Goal: Task Accomplishment & Management: Use online tool/utility

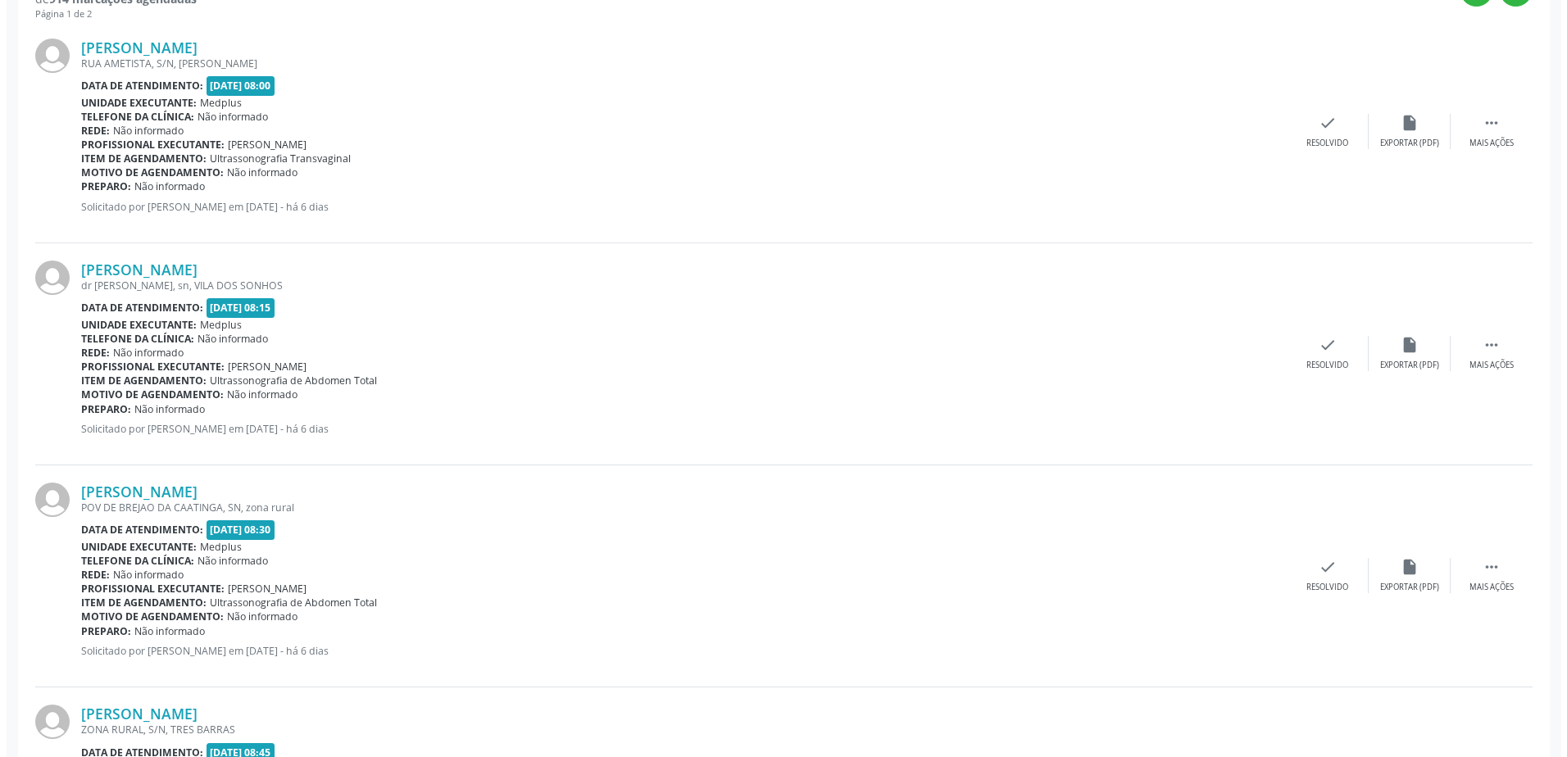
scroll to position [492, 0]
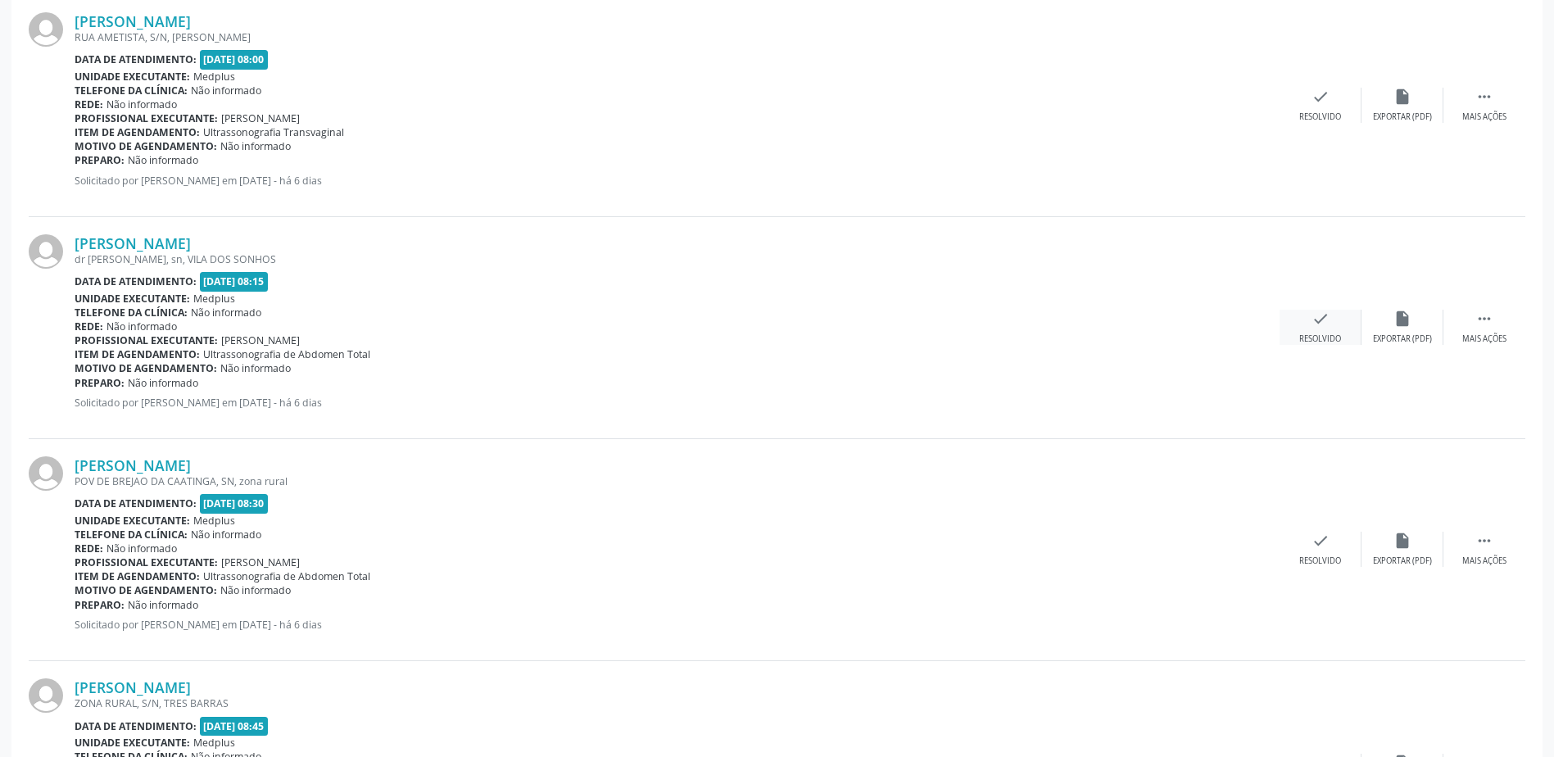
click at [1341, 329] on div "check Resolvido" at bounding box center [1321, 327] width 82 height 35
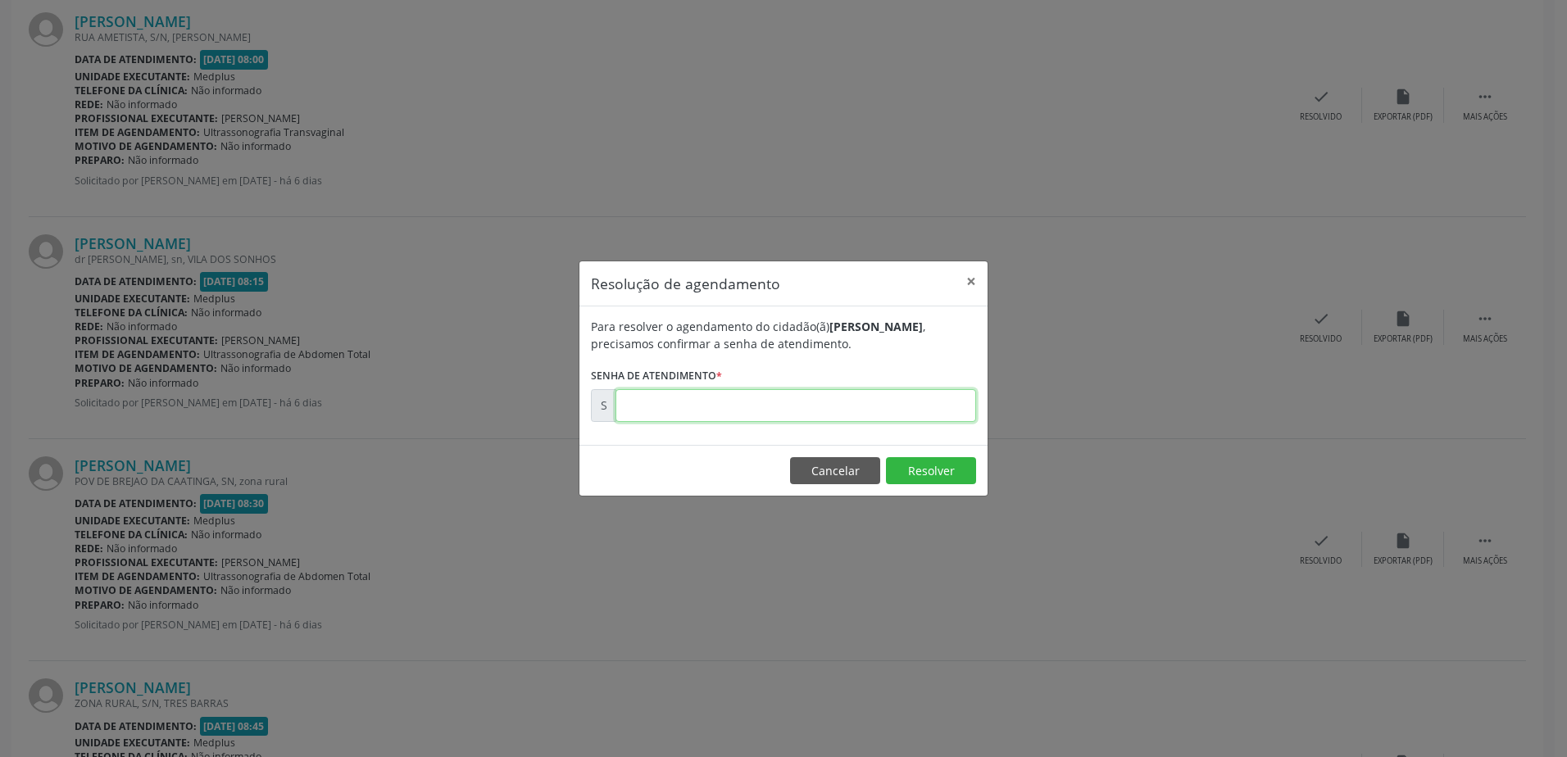
click at [784, 391] on input "text" at bounding box center [795, 405] width 361 height 33
type input "00178826"
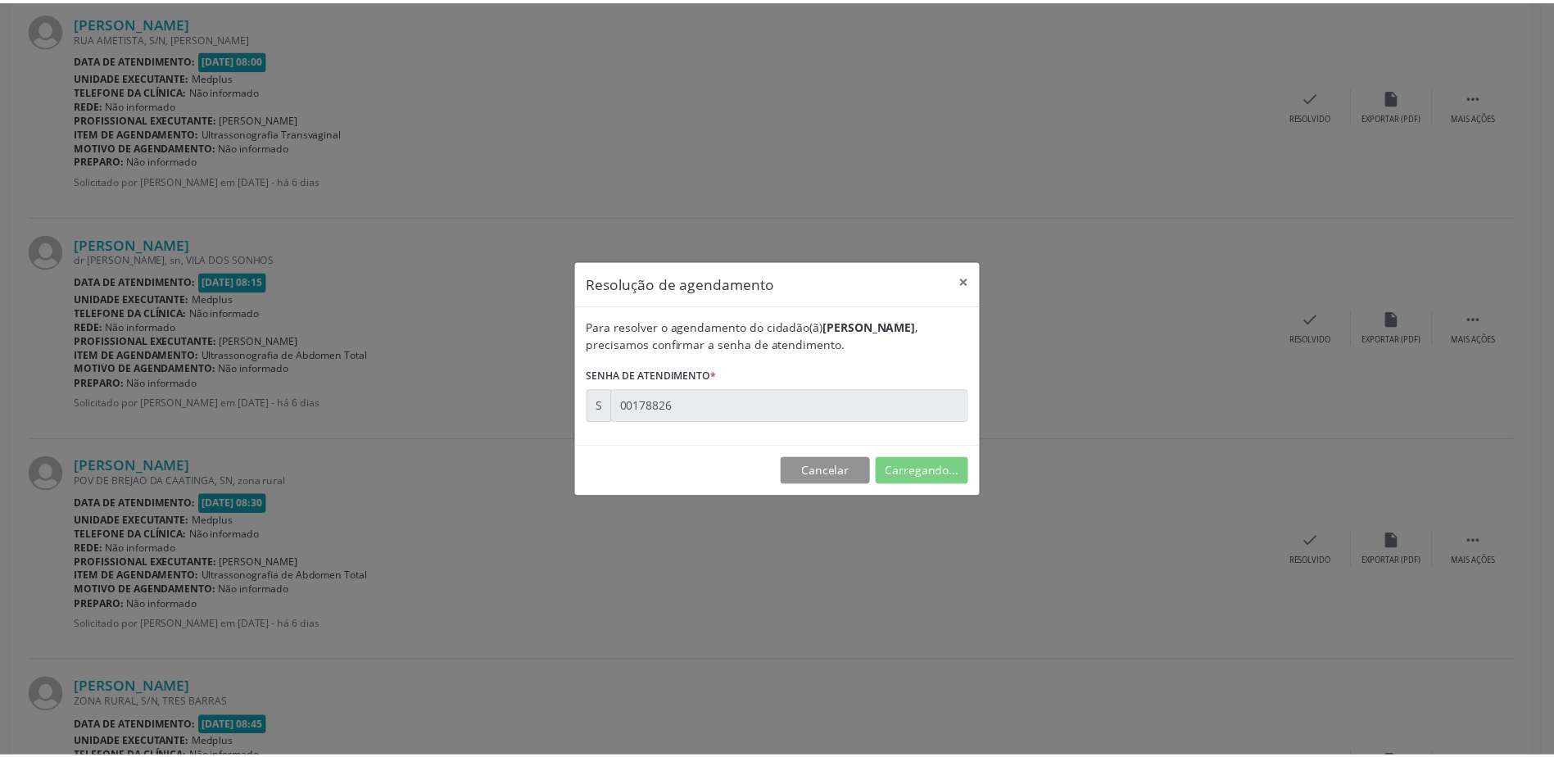
scroll to position [0, 0]
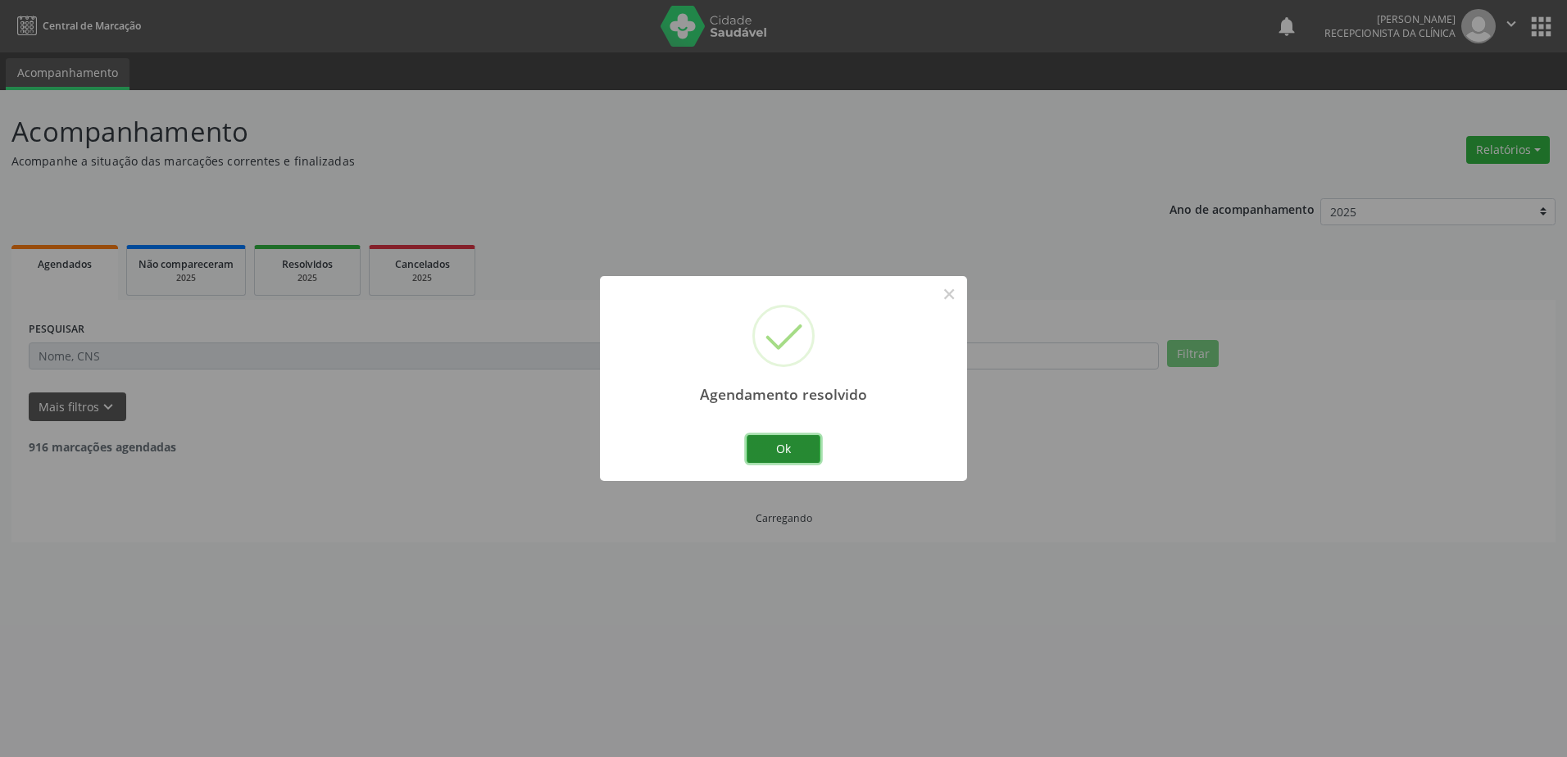
click at [779, 439] on button "Ok" at bounding box center [783, 449] width 74 height 28
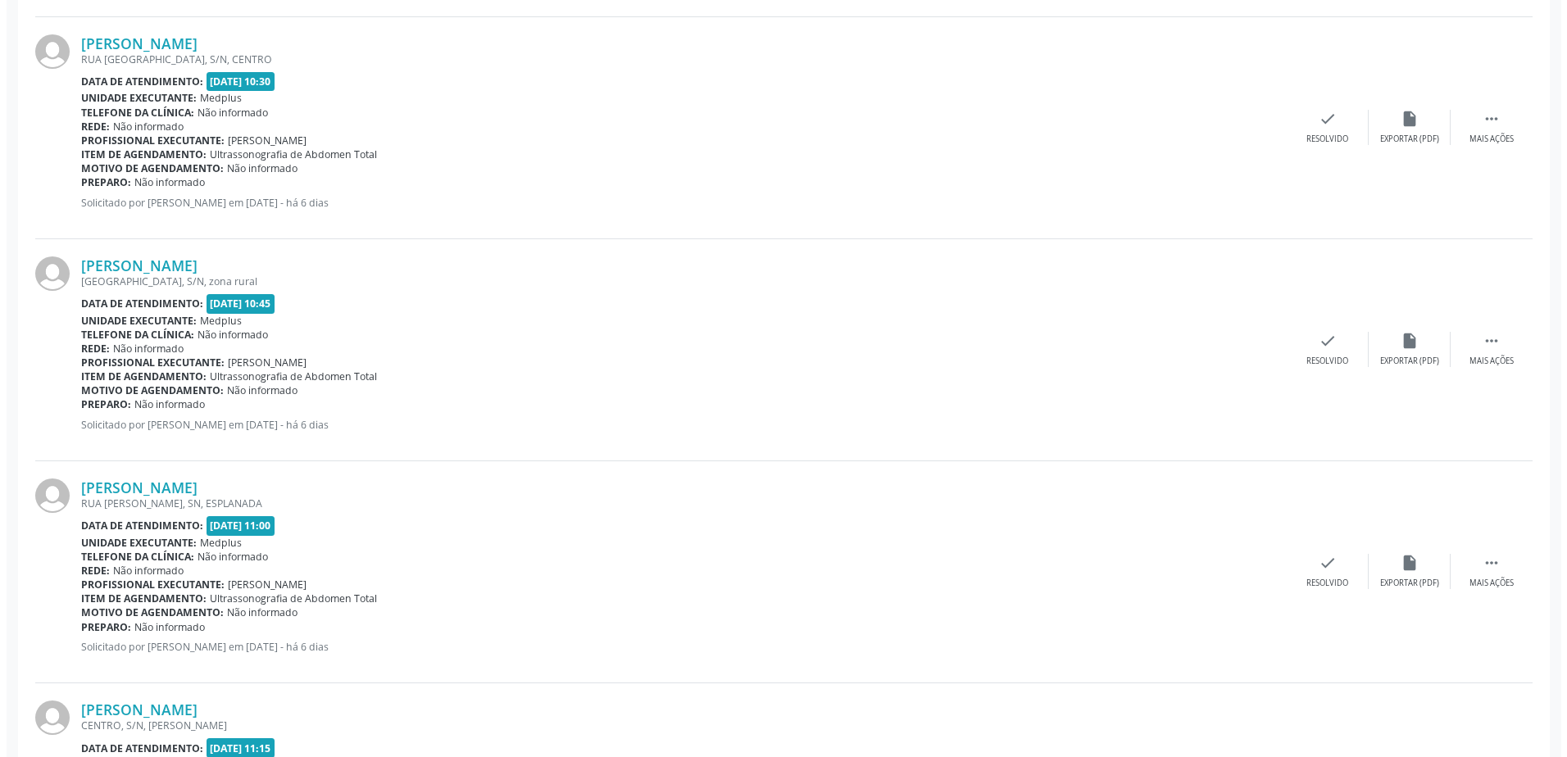
scroll to position [2704, 0]
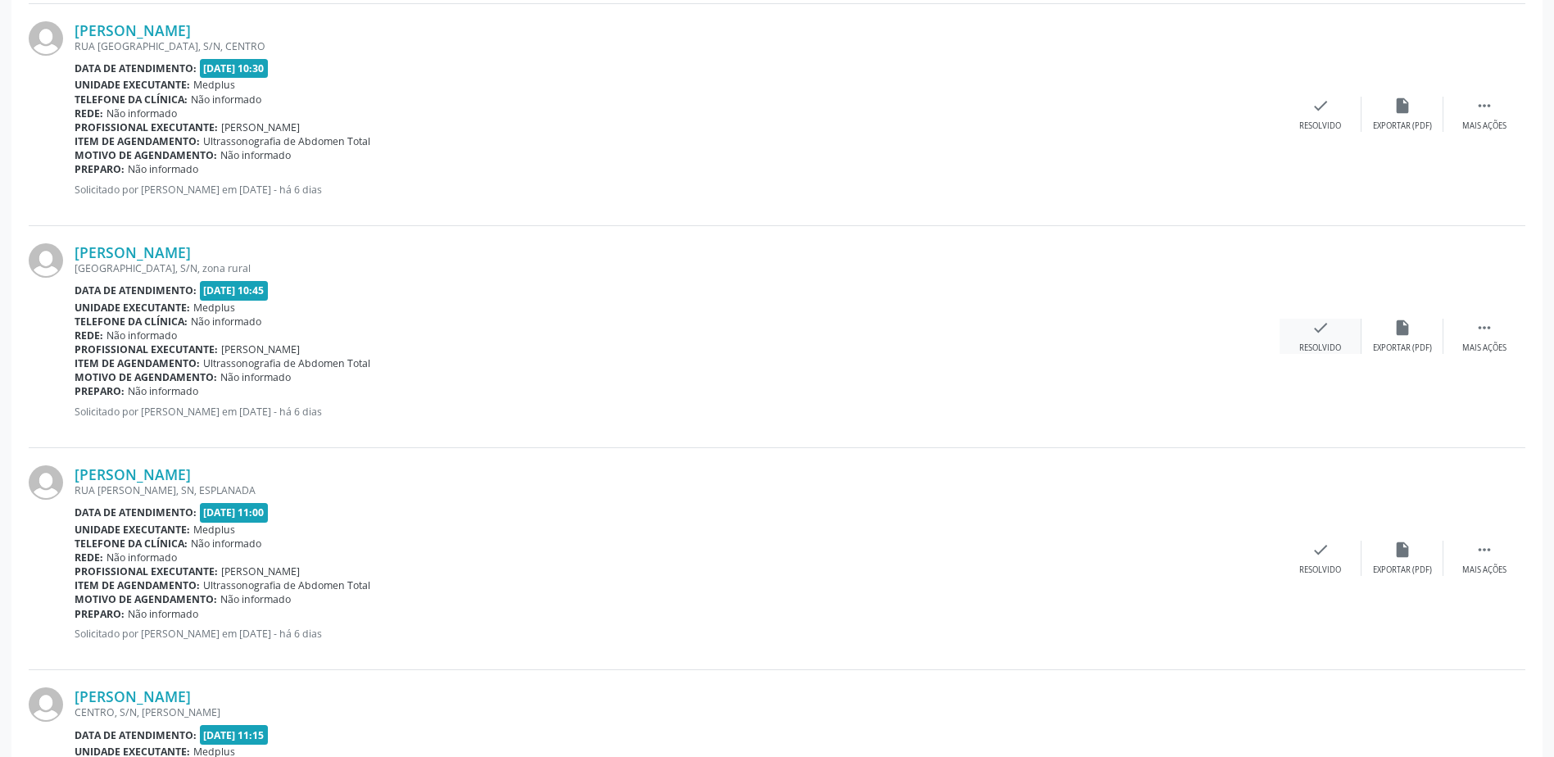
click at [1313, 348] on div "Resolvido" at bounding box center [1321, 348] width 42 height 11
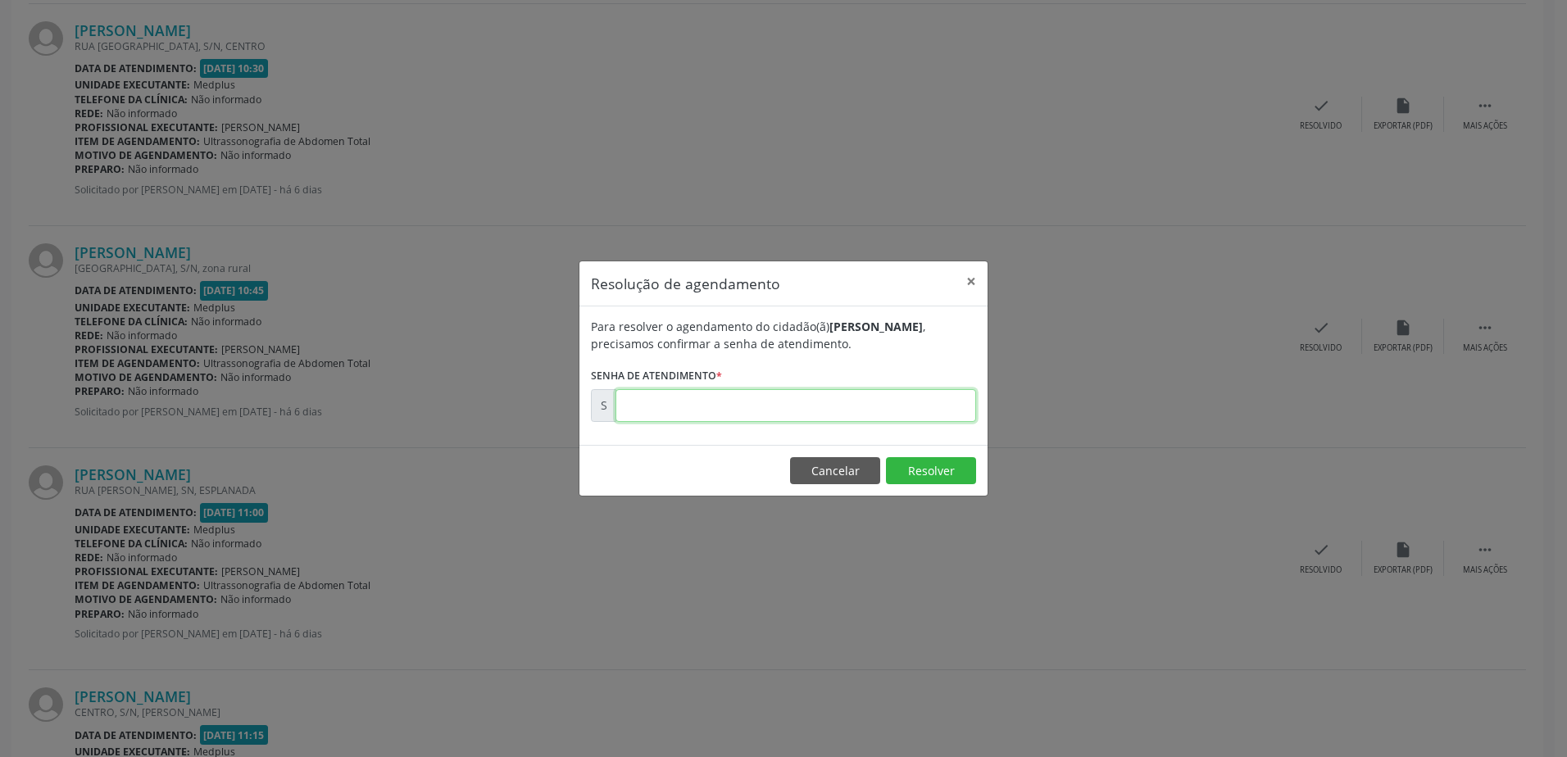
click at [831, 399] on input "text" at bounding box center [795, 405] width 361 height 33
type input "00179092"
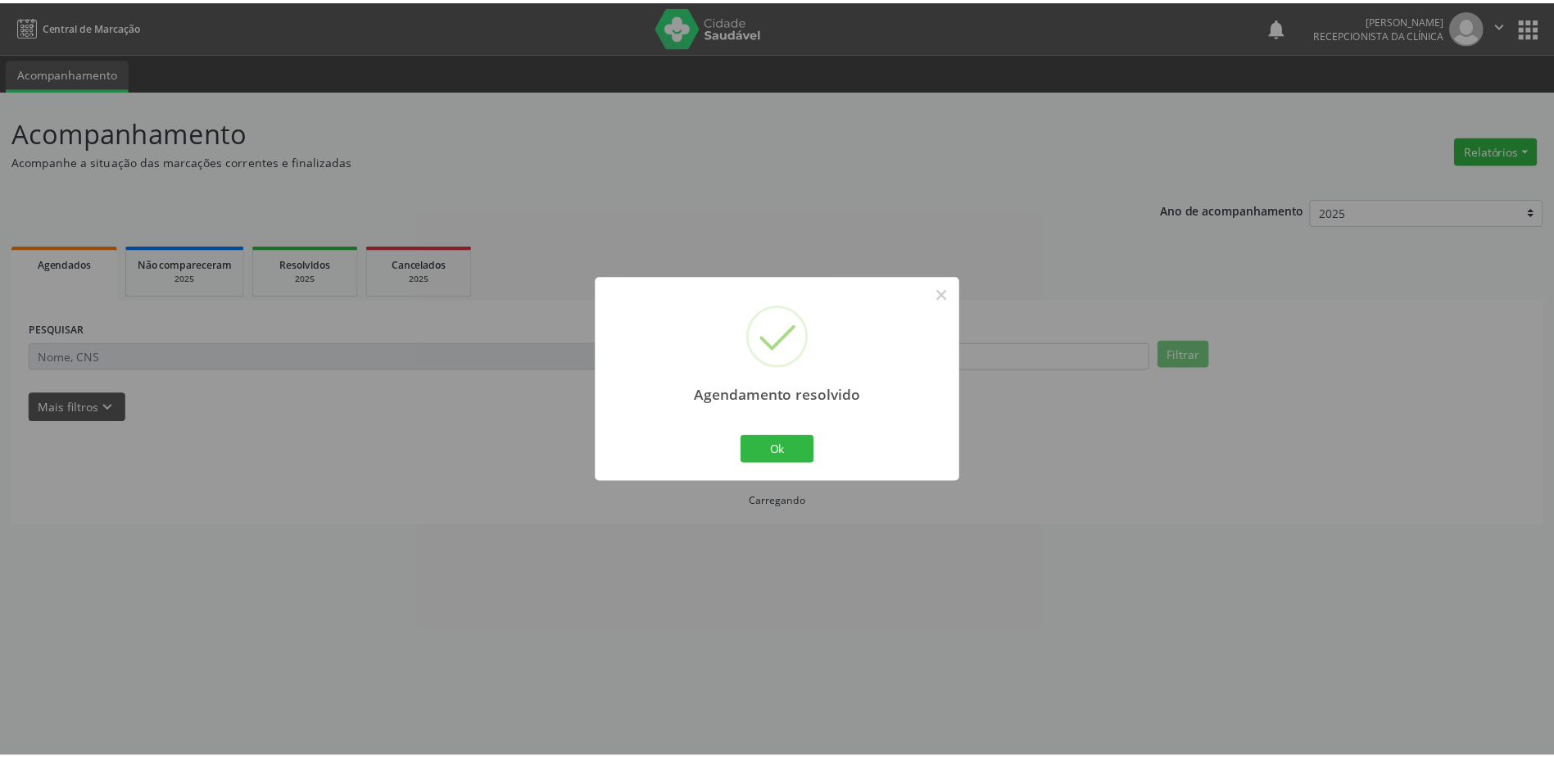
scroll to position [0, 0]
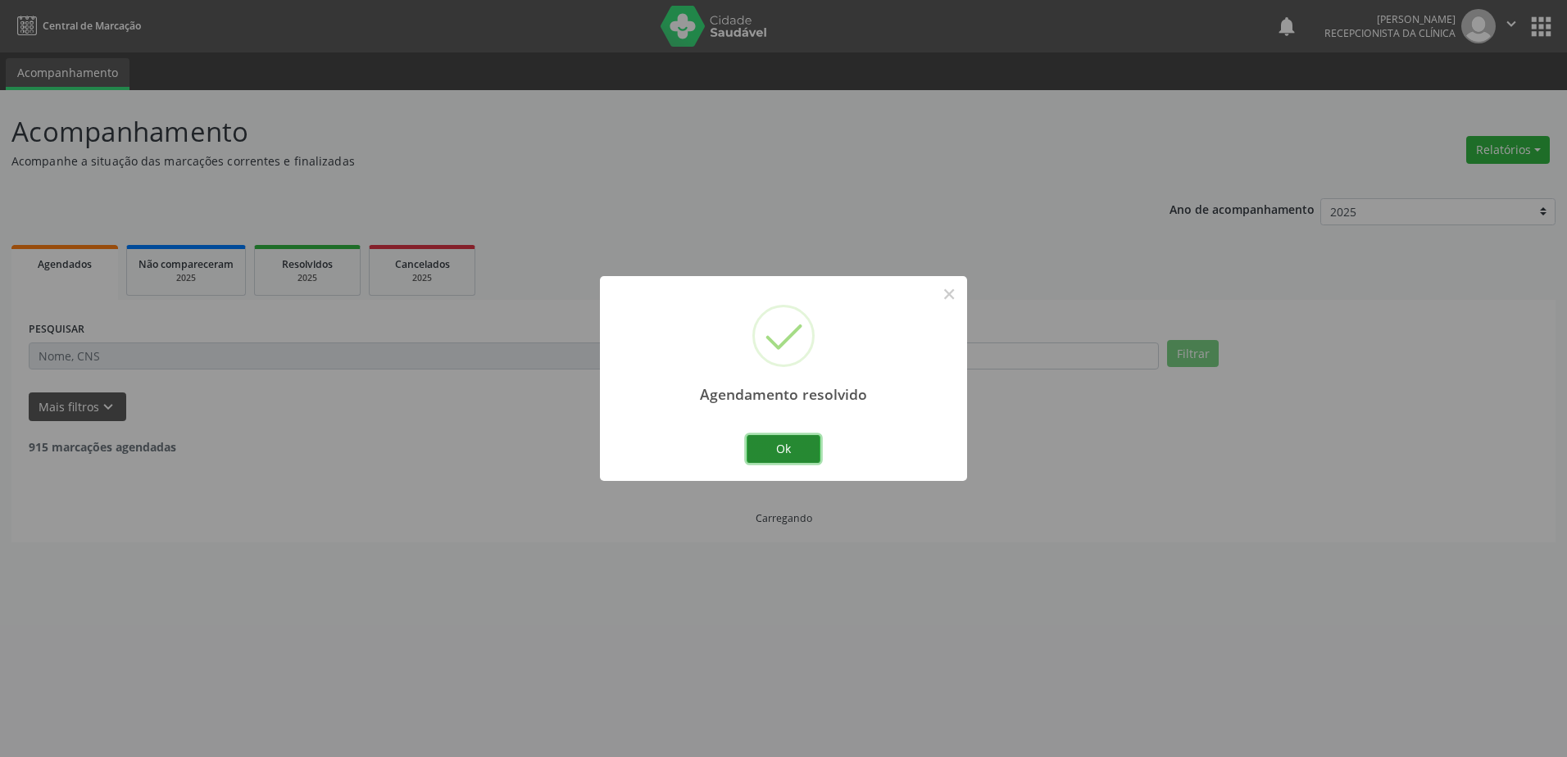
click at [808, 442] on button "Ok" at bounding box center [783, 449] width 74 height 28
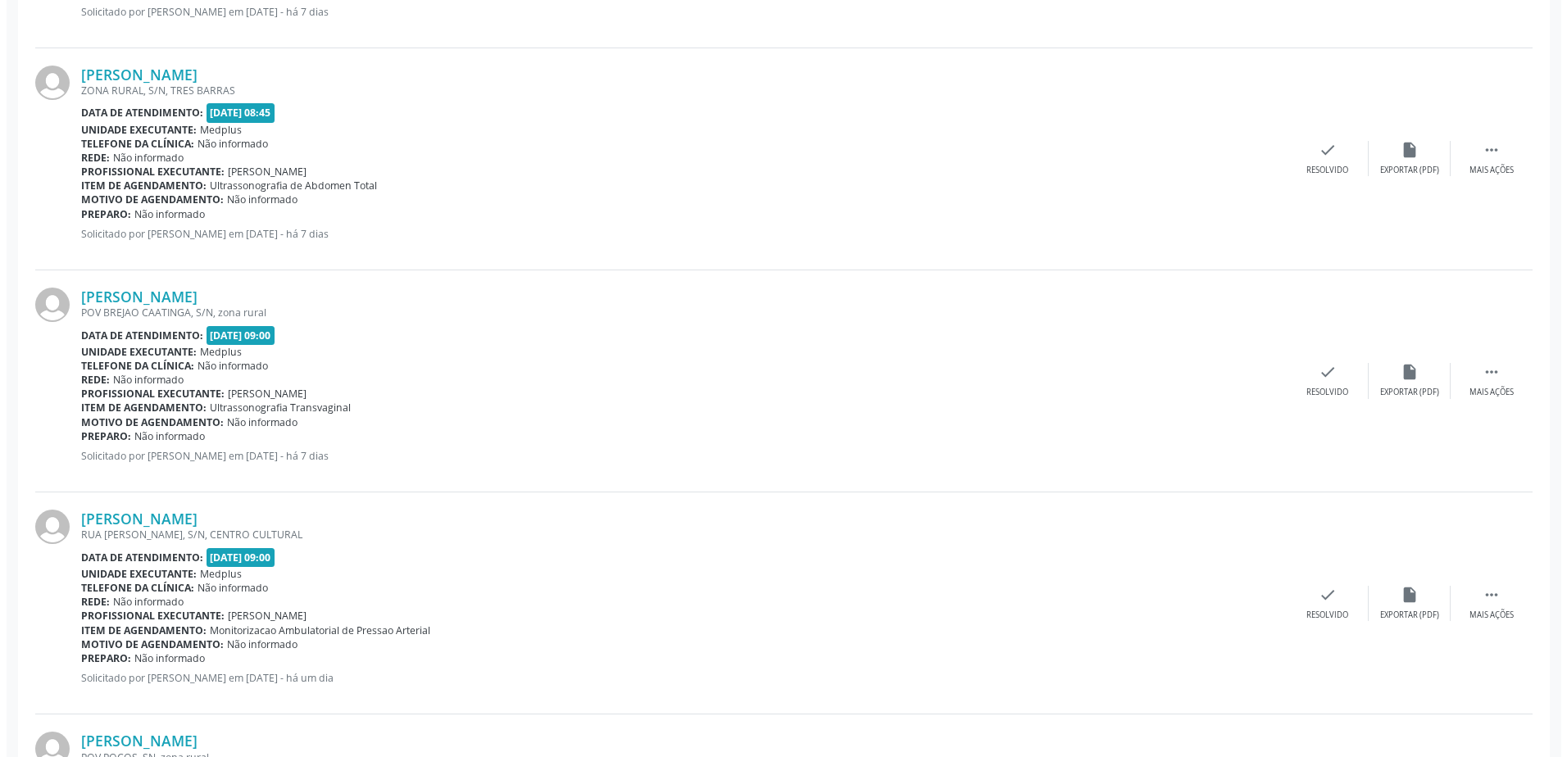
scroll to position [901, 0]
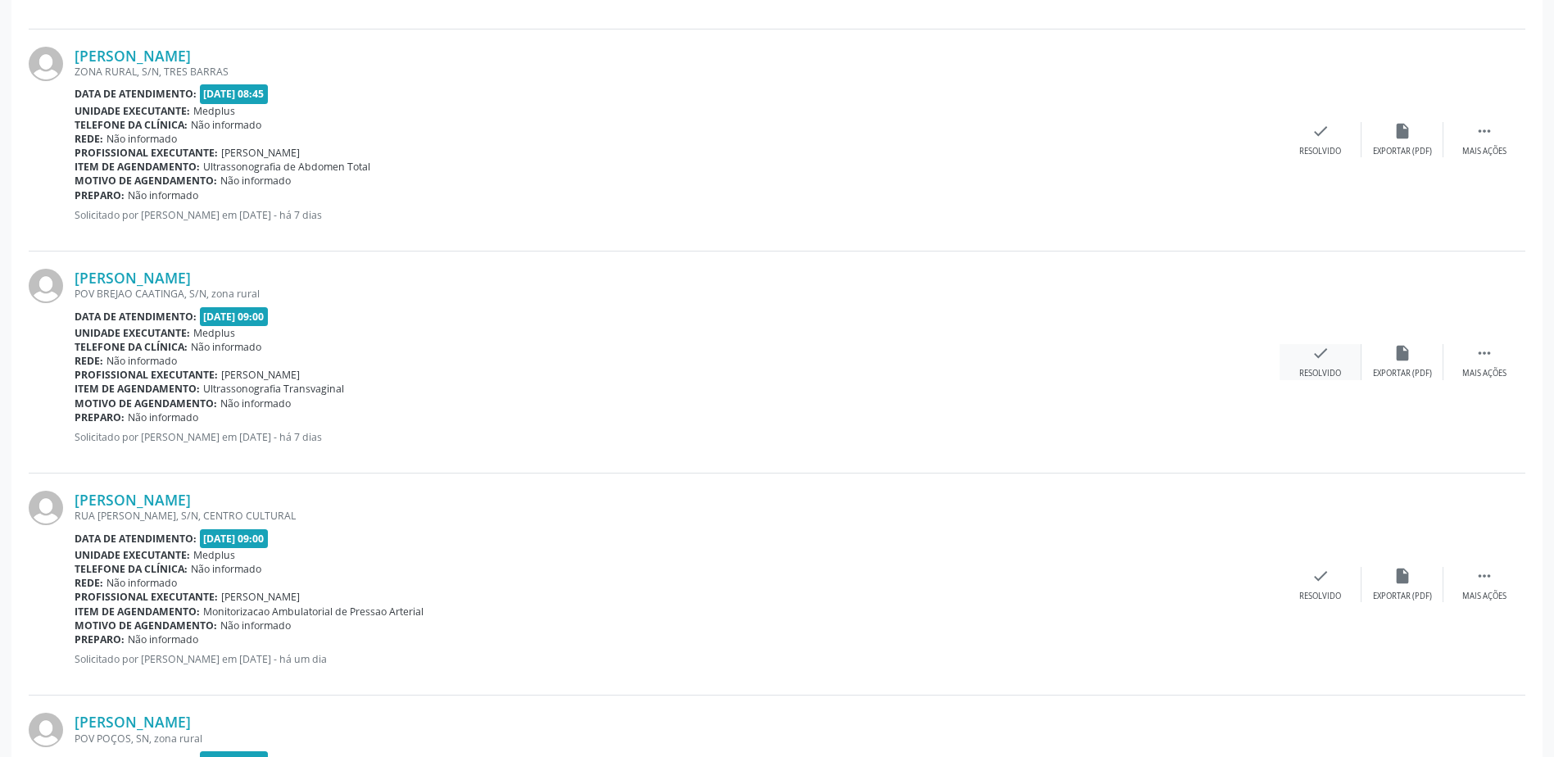
click at [1318, 373] on div "Resolvido" at bounding box center [1321, 373] width 42 height 11
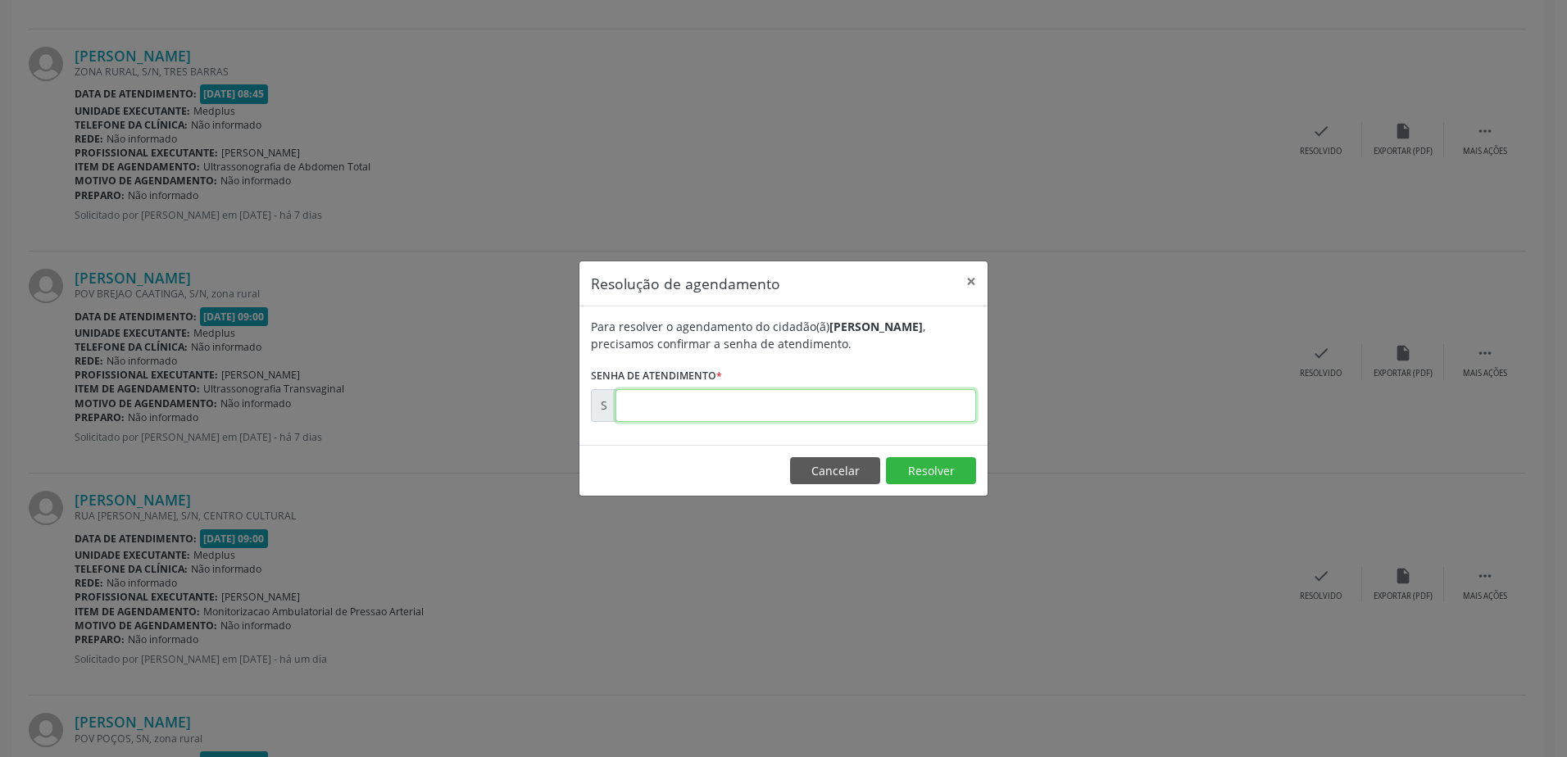
click at [896, 405] on input "text" at bounding box center [795, 405] width 361 height 33
type input "00178830"
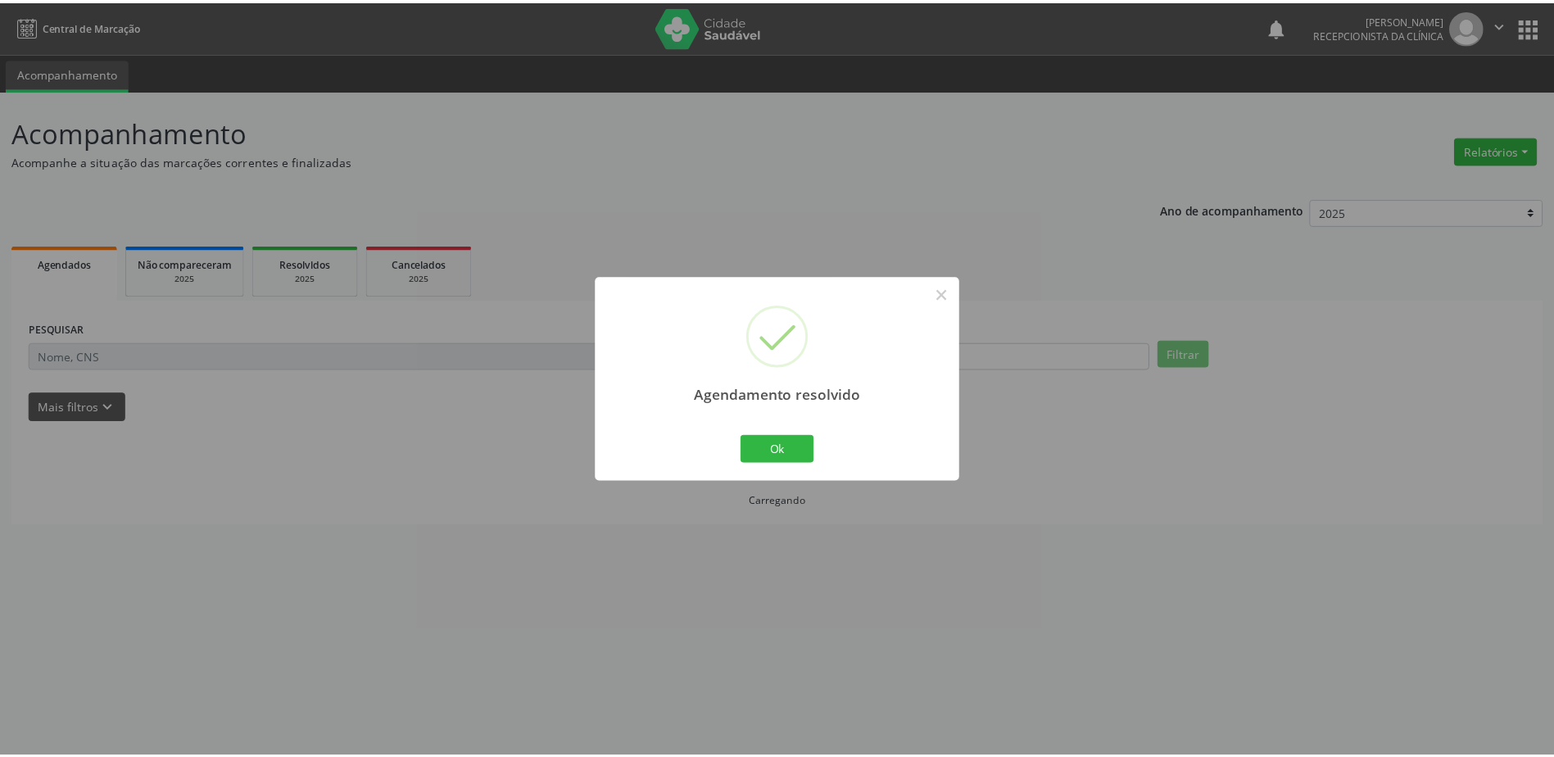
scroll to position [0, 0]
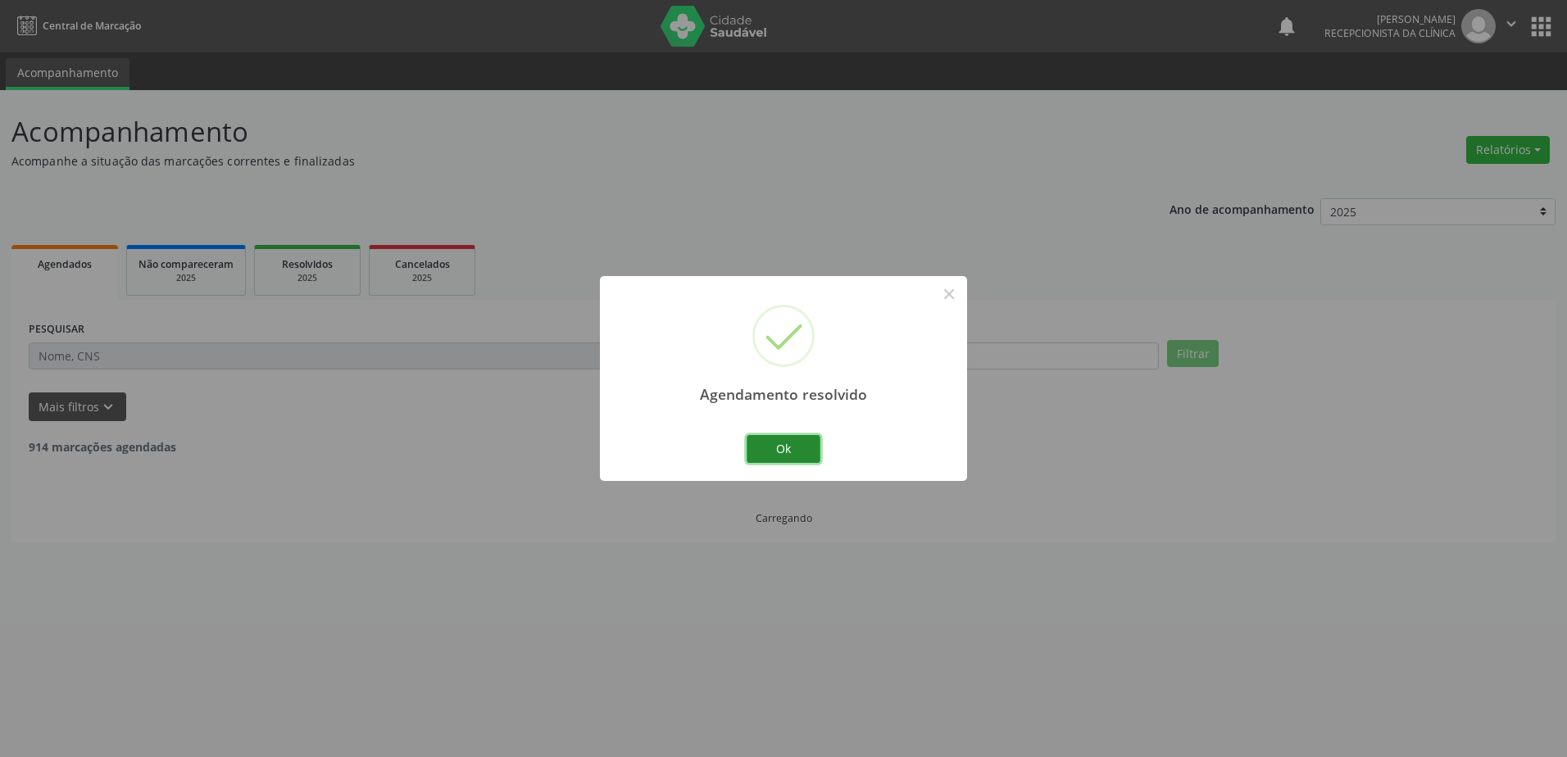
click at [817, 441] on div "Ok Cancel" at bounding box center [783, 449] width 81 height 34
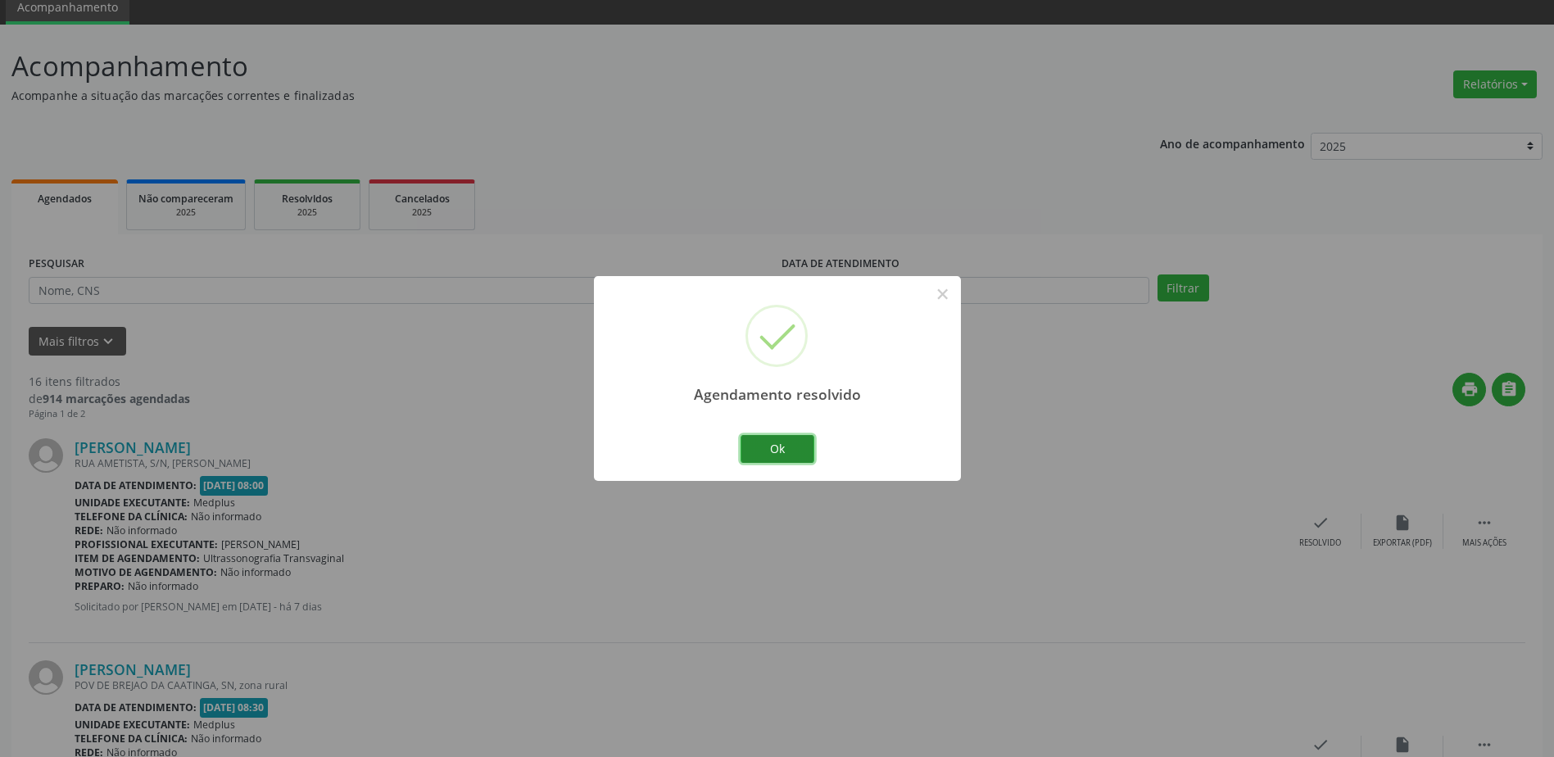
scroll to position [164, 0]
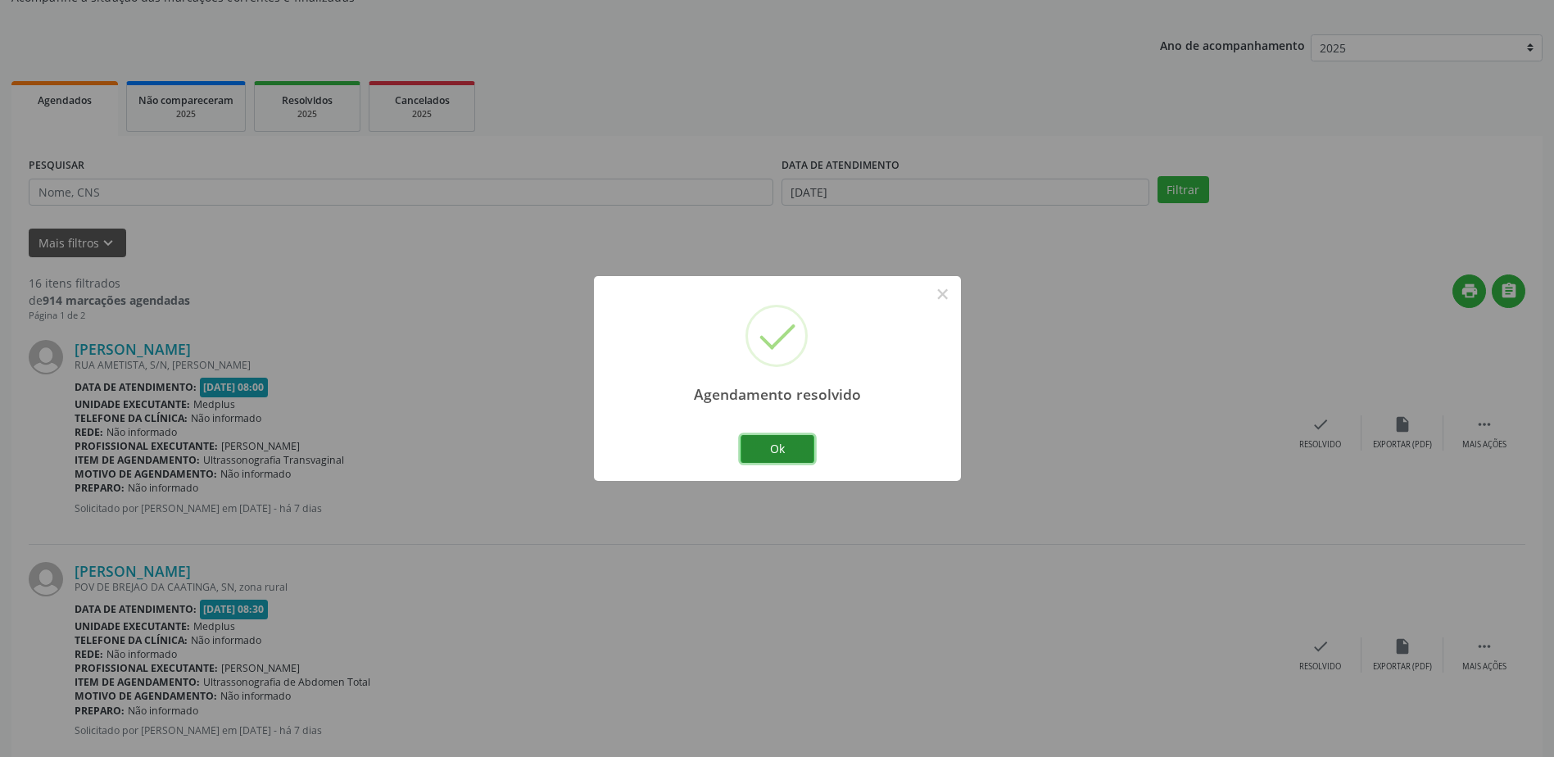
click at [746, 460] on button "Ok" at bounding box center [778, 449] width 74 height 28
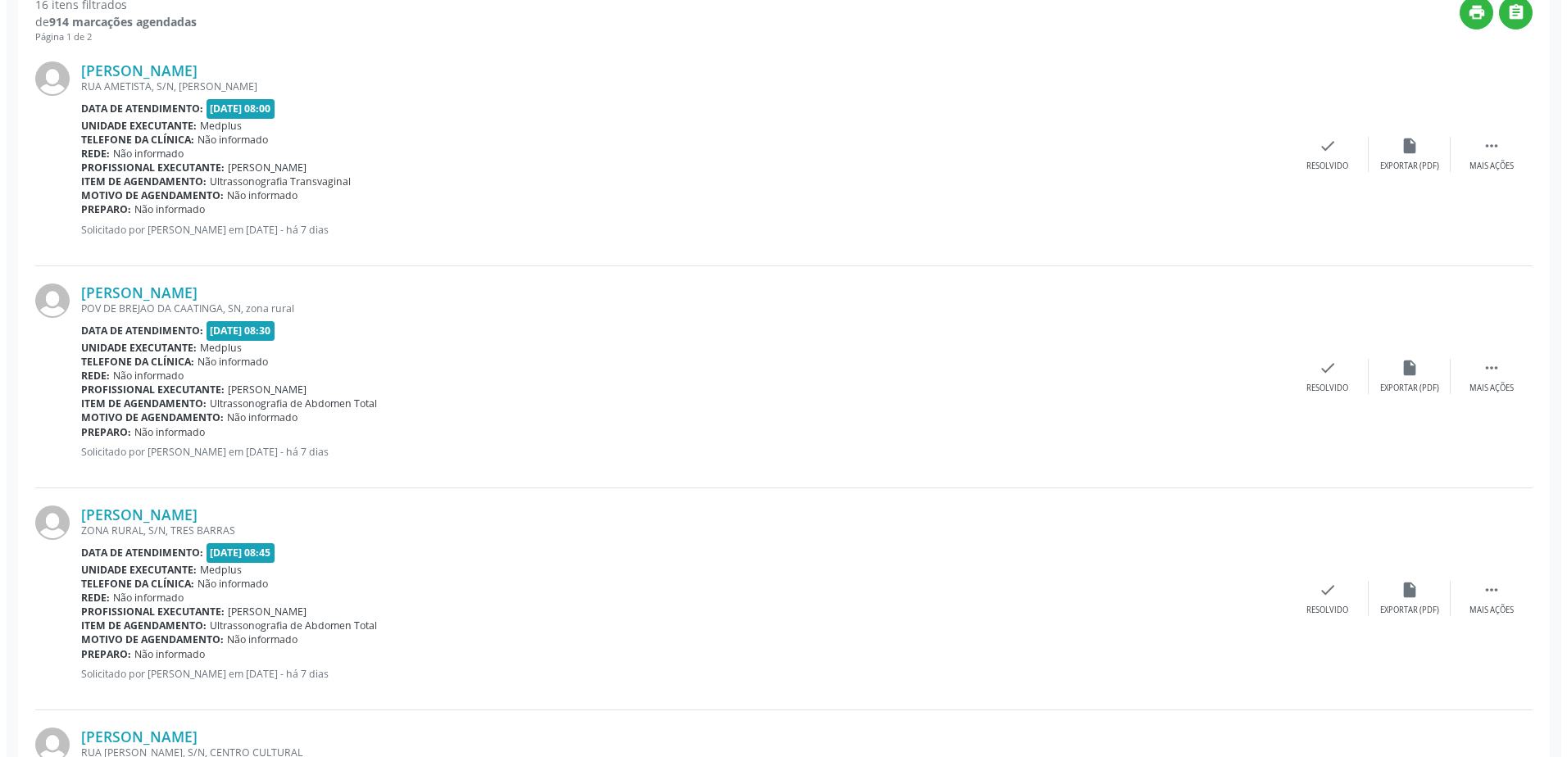
scroll to position [492, 0]
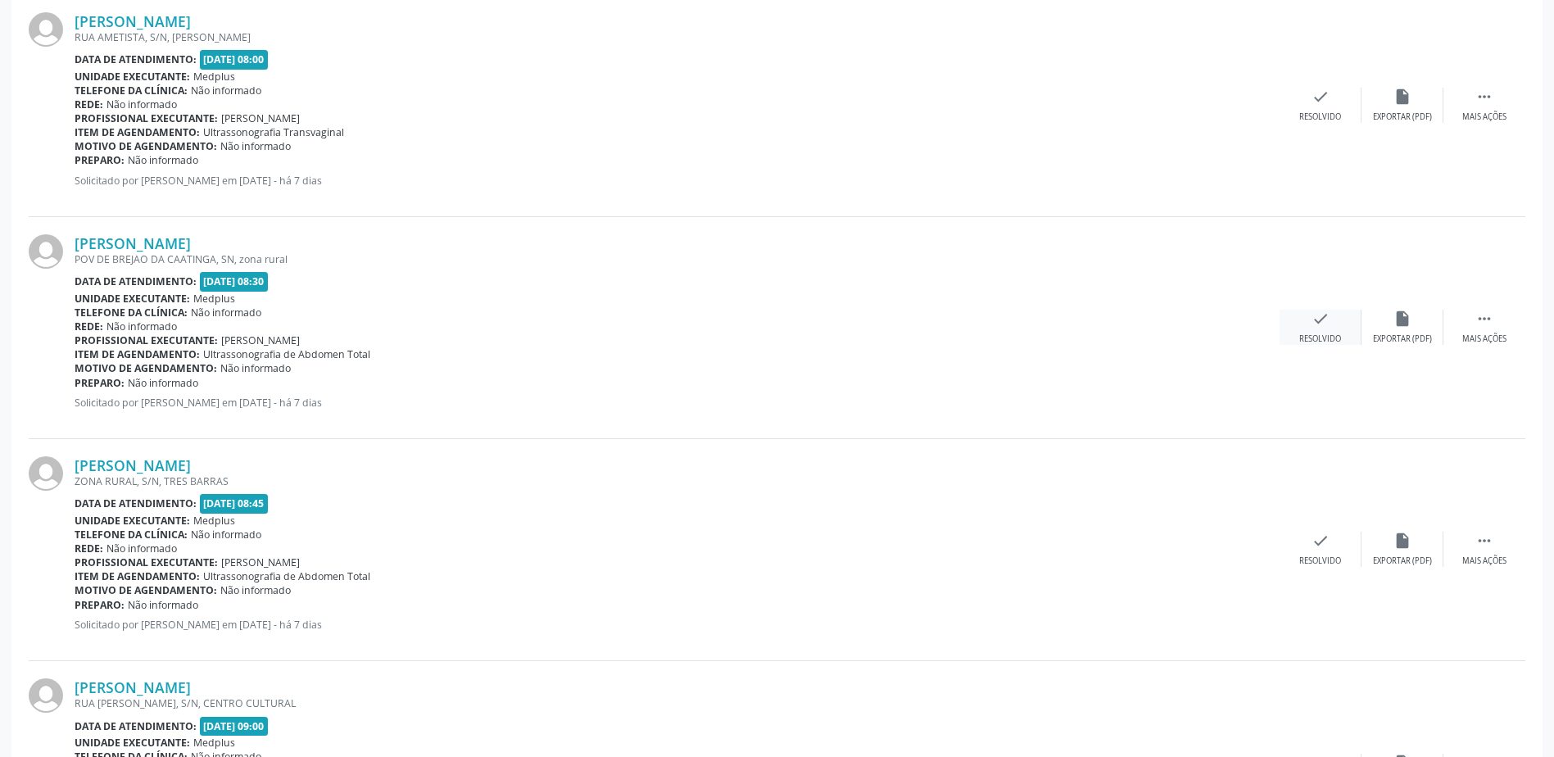
click at [1298, 338] on div "check Resolvido" at bounding box center [1321, 327] width 82 height 35
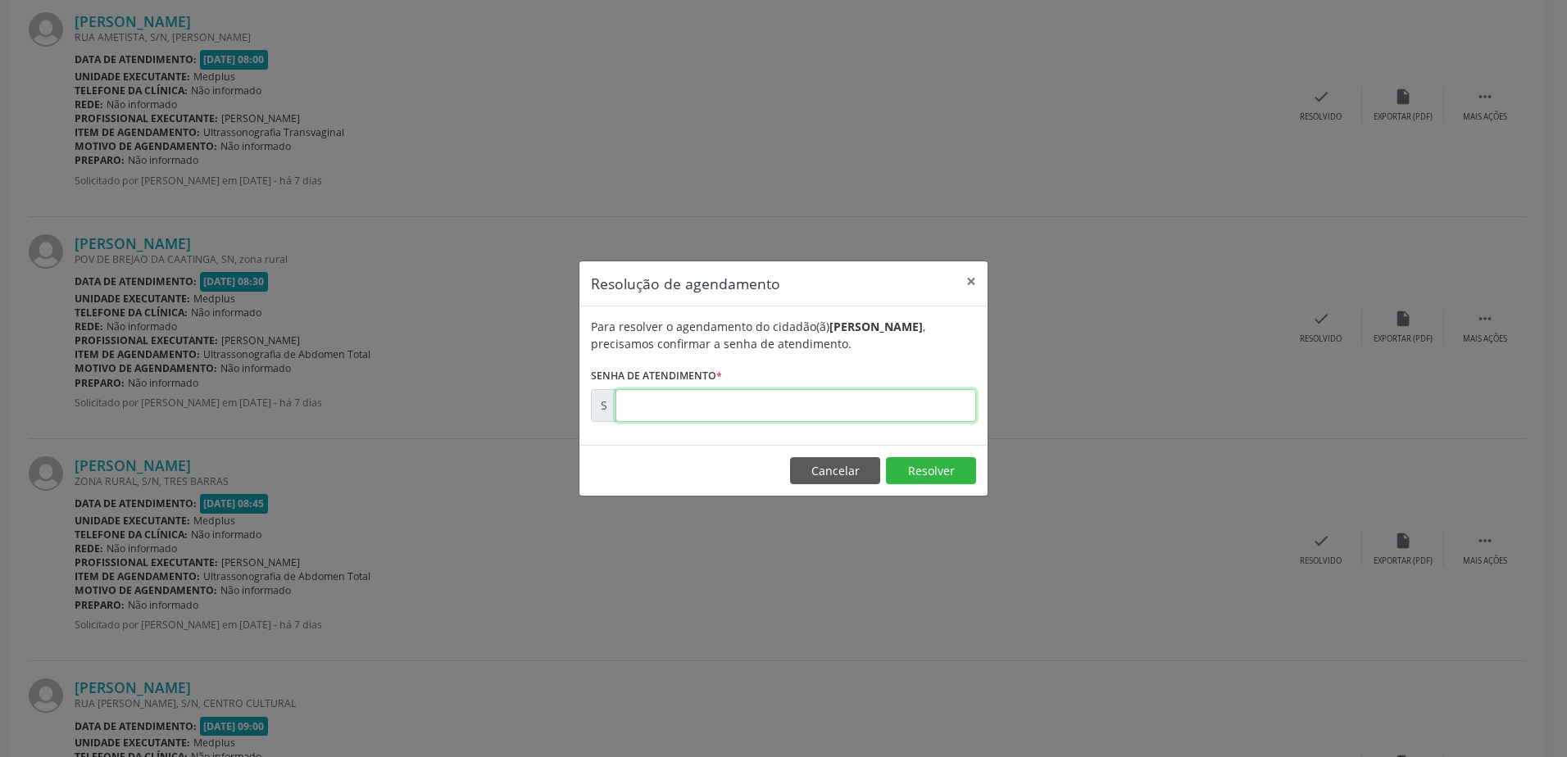
click at [906, 403] on input "text" at bounding box center [795, 405] width 361 height 33
type input "00178827"
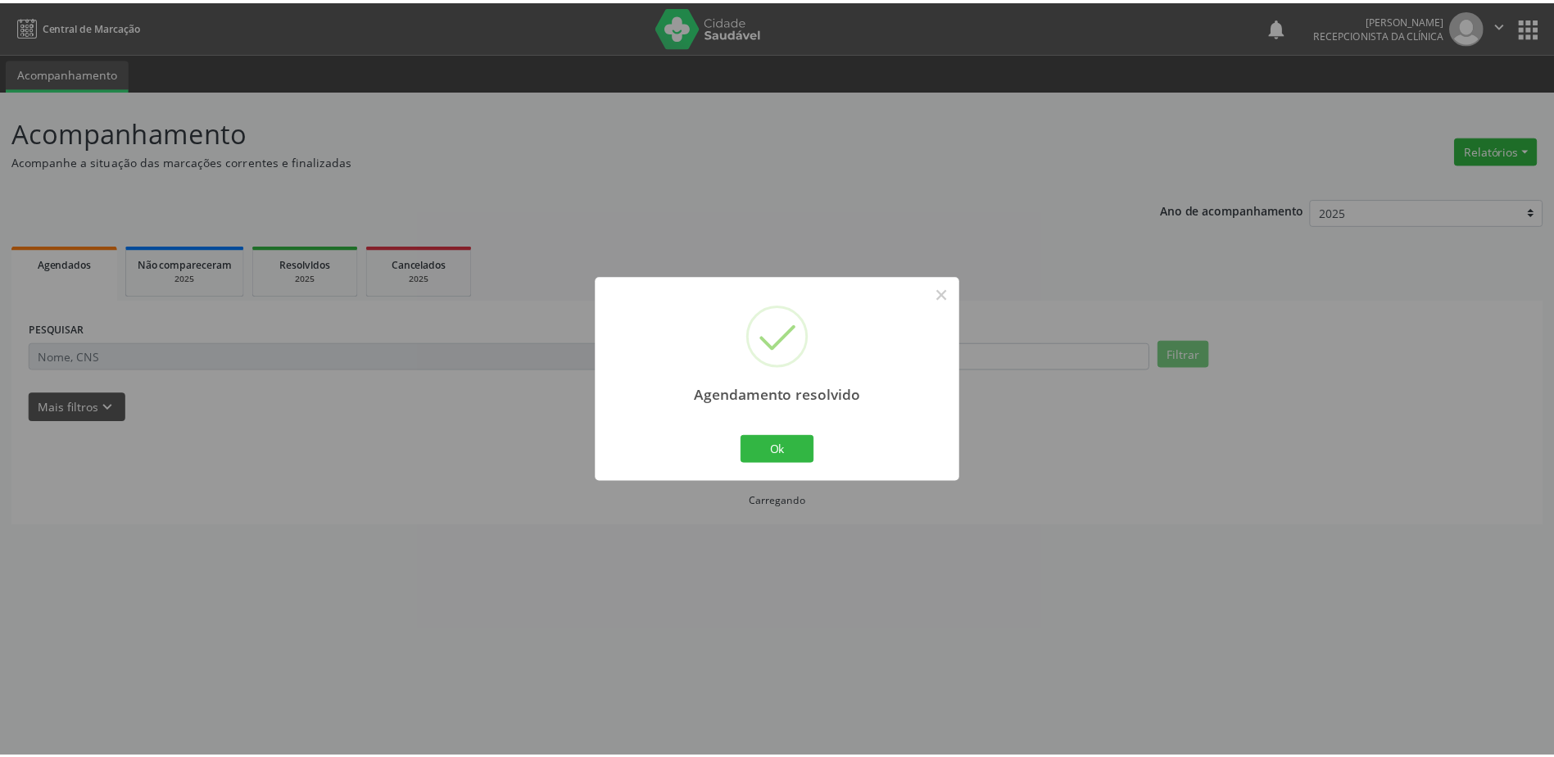
scroll to position [0, 0]
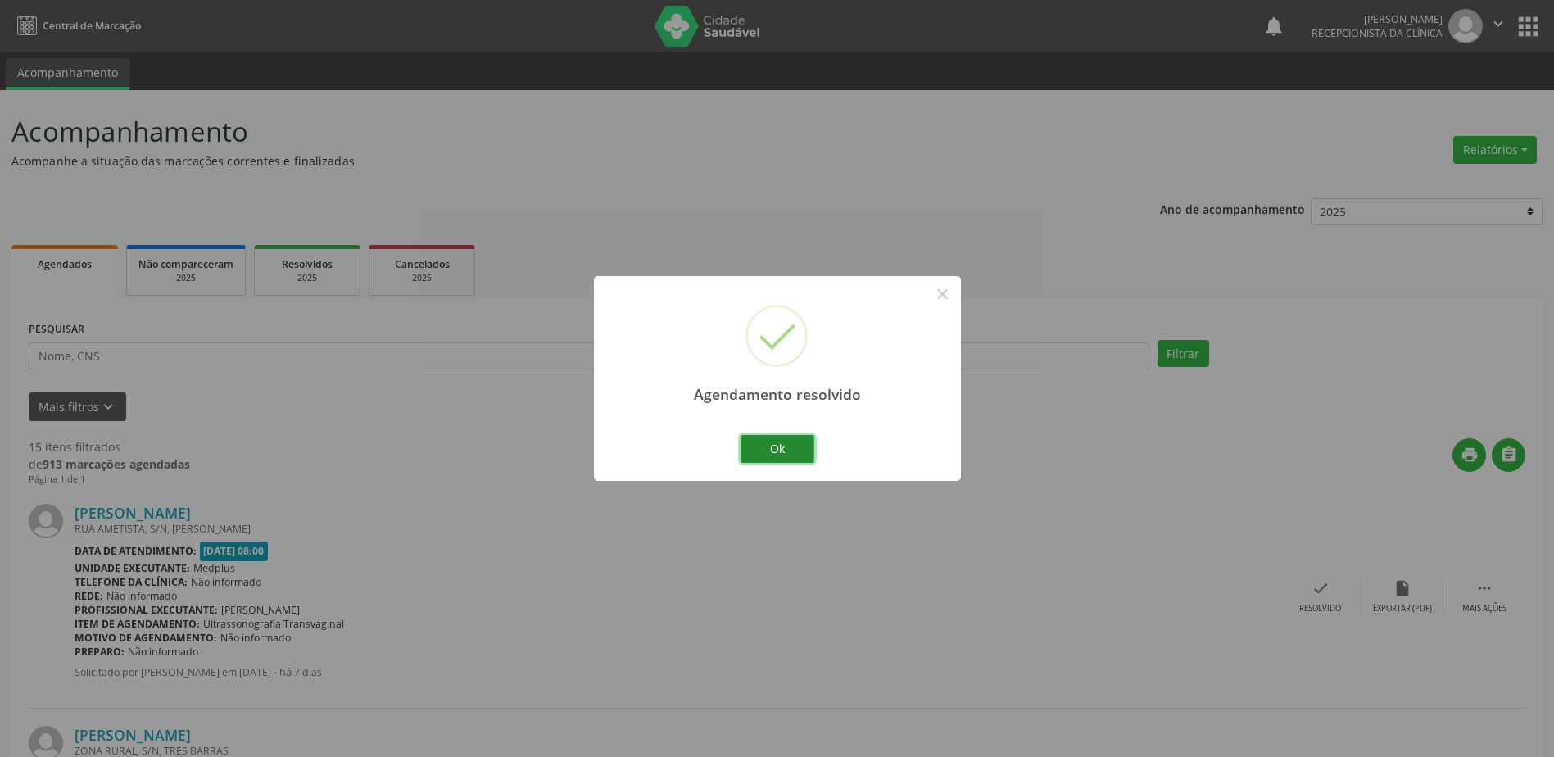
click at [784, 449] on button "Ok" at bounding box center [778, 449] width 74 height 28
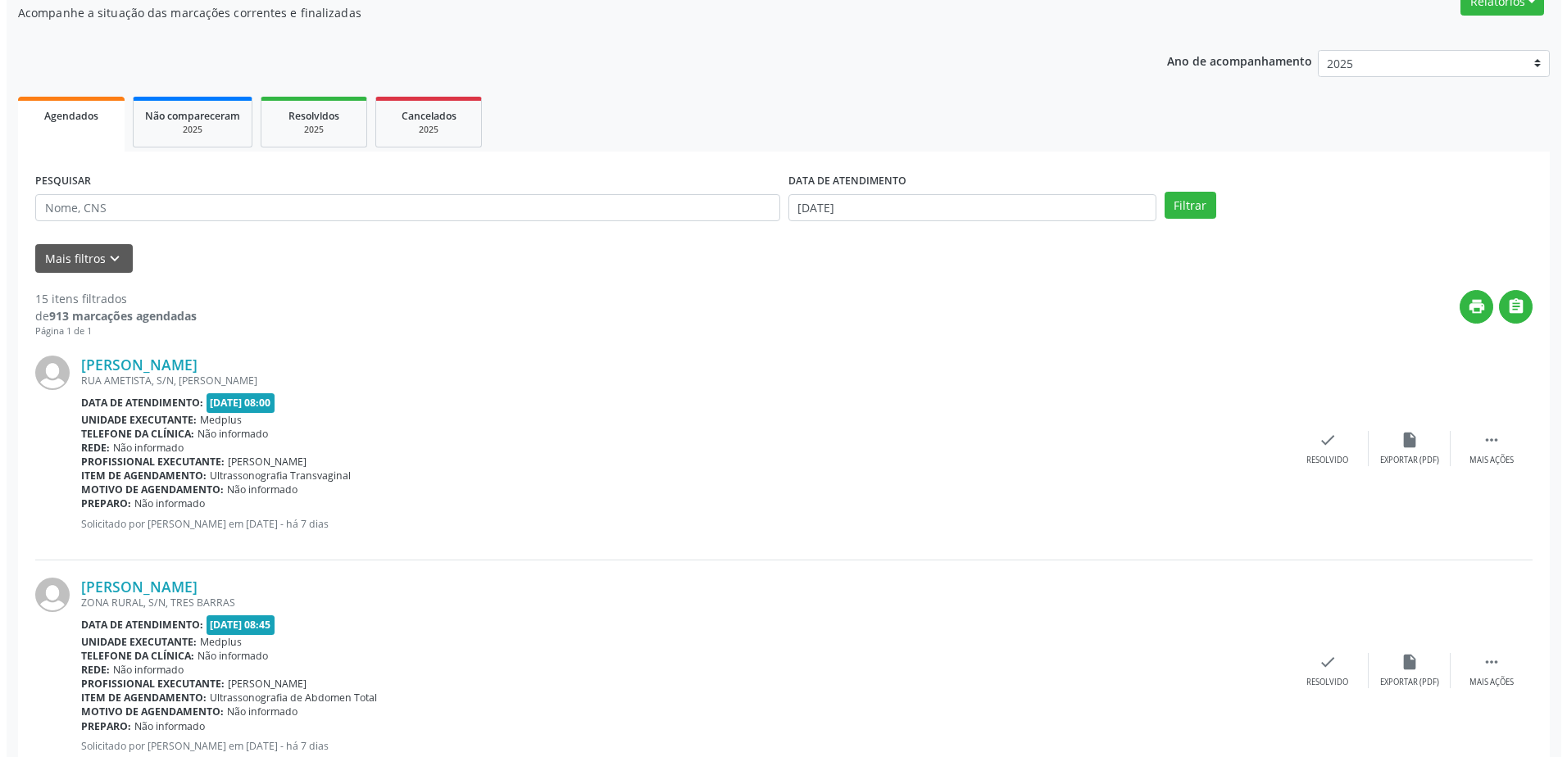
scroll to position [164, 0]
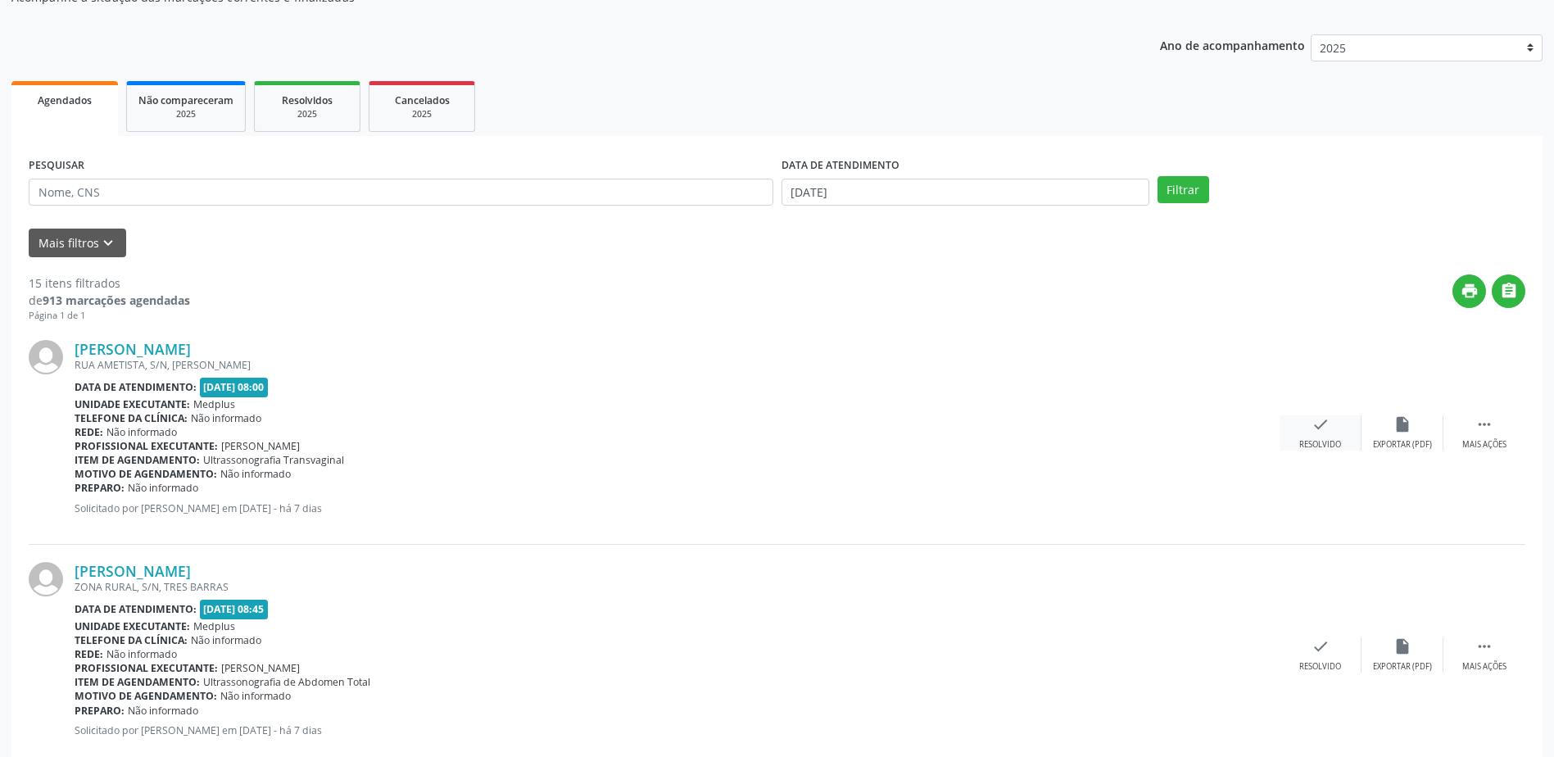
click at [1339, 430] on div "check Resolvido" at bounding box center [1321, 432] width 82 height 35
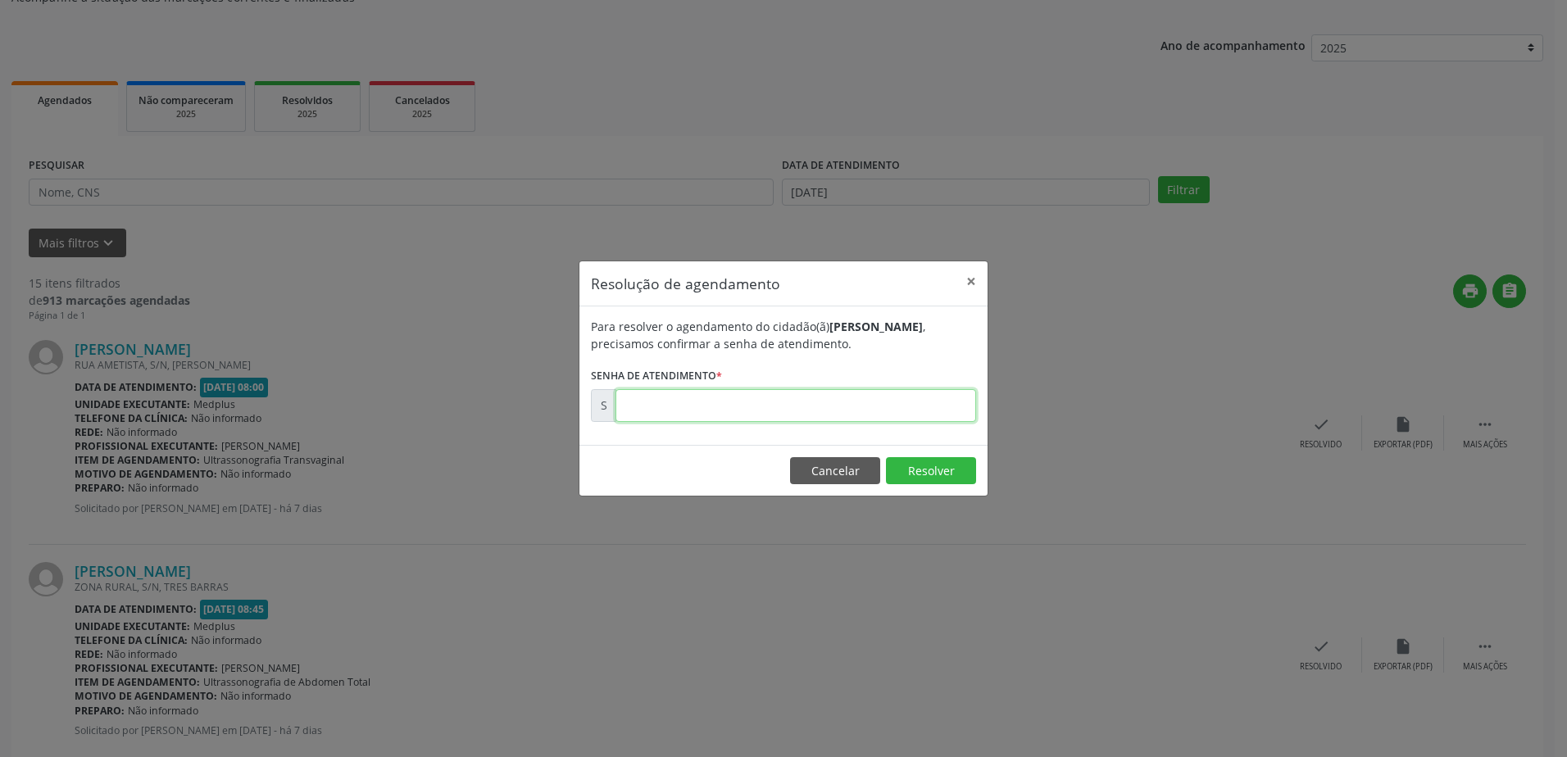
click at [878, 406] on input "text" at bounding box center [795, 405] width 361 height 33
type input "00178825"
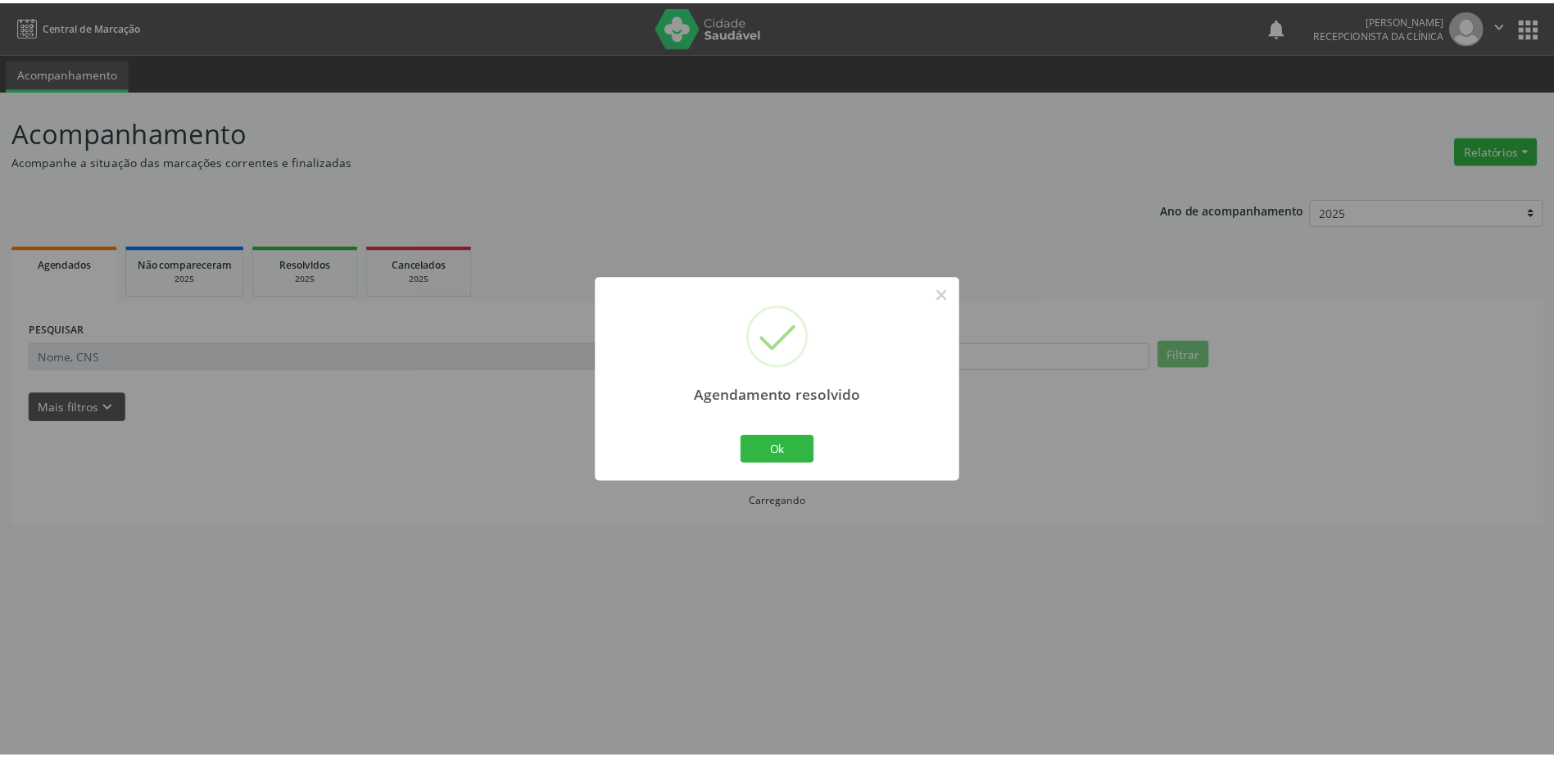
scroll to position [0, 0]
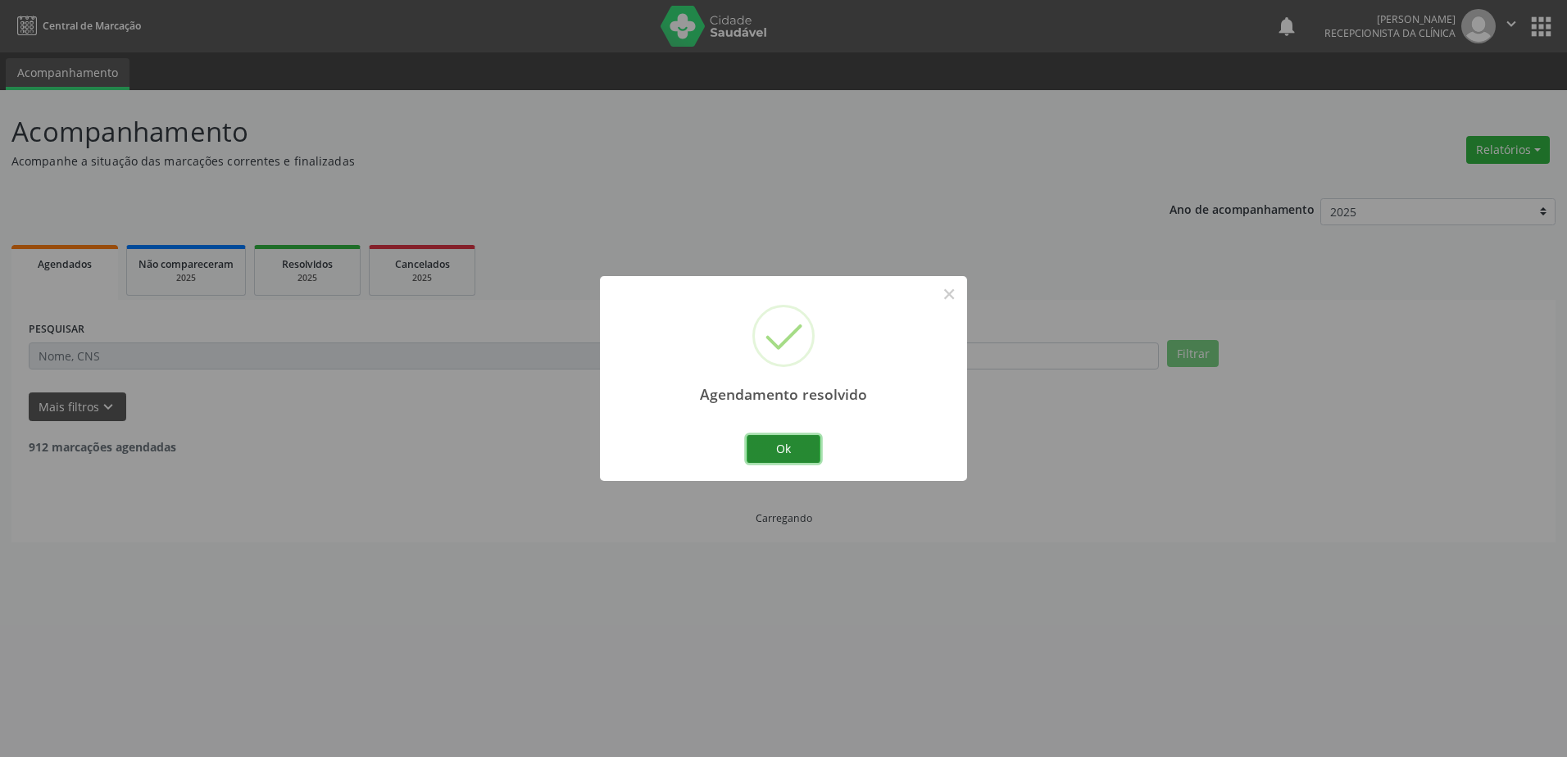
click at [805, 447] on button "Ok" at bounding box center [783, 449] width 74 height 28
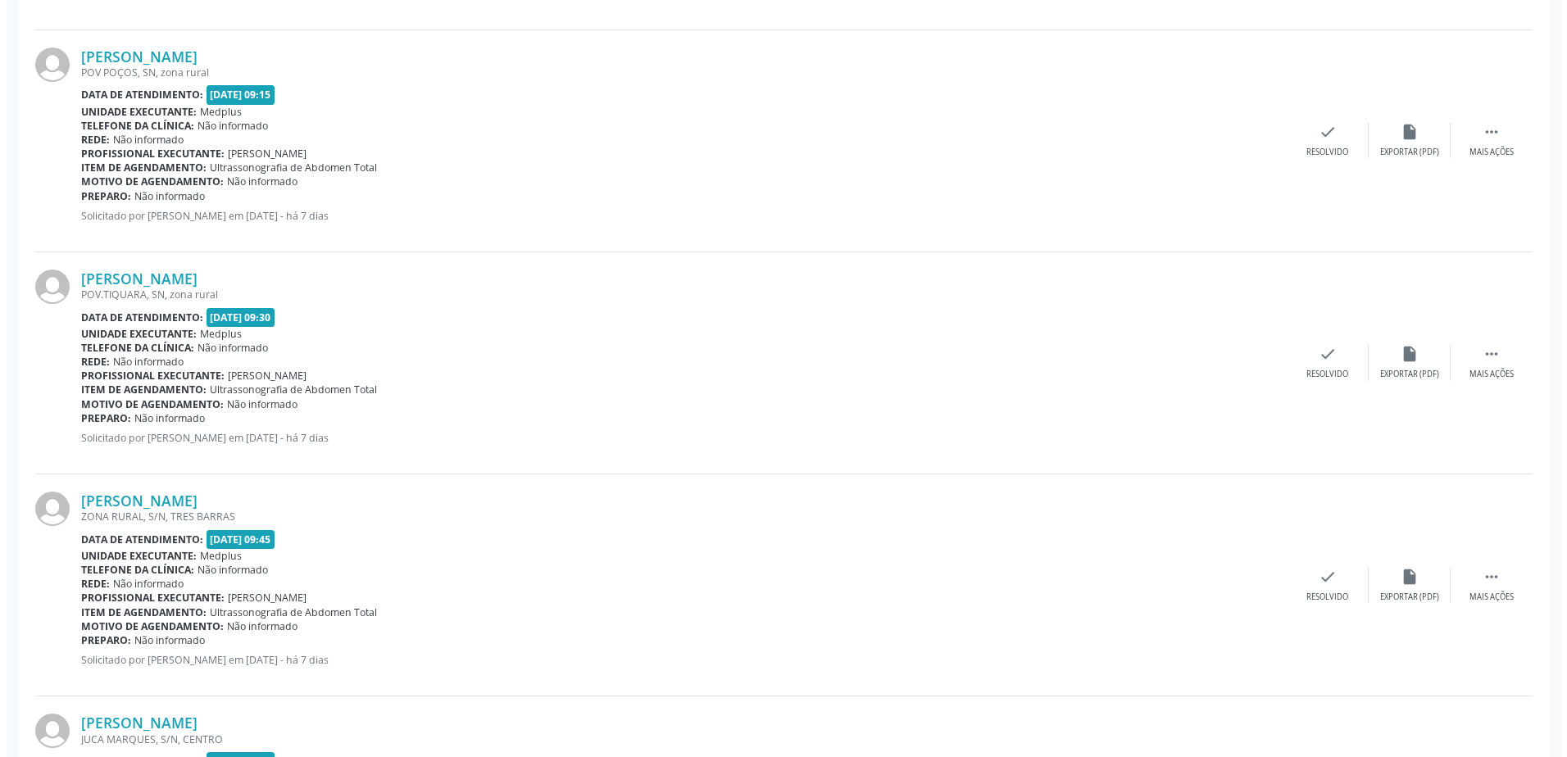
scroll to position [901, 0]
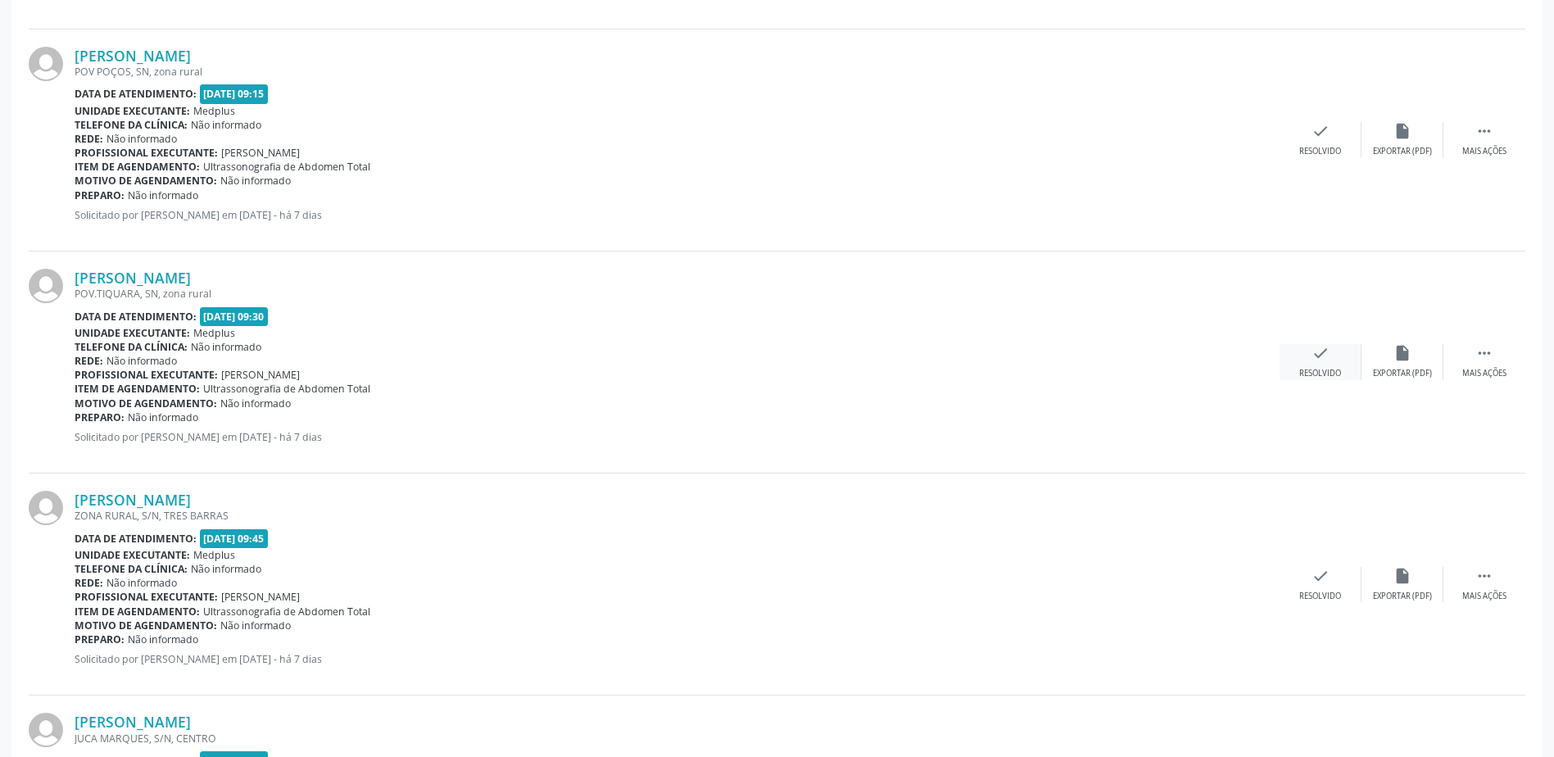
click at [1309, 357] on div "check Resolvido" at bounding box center [1321, 361] width 82 height 35
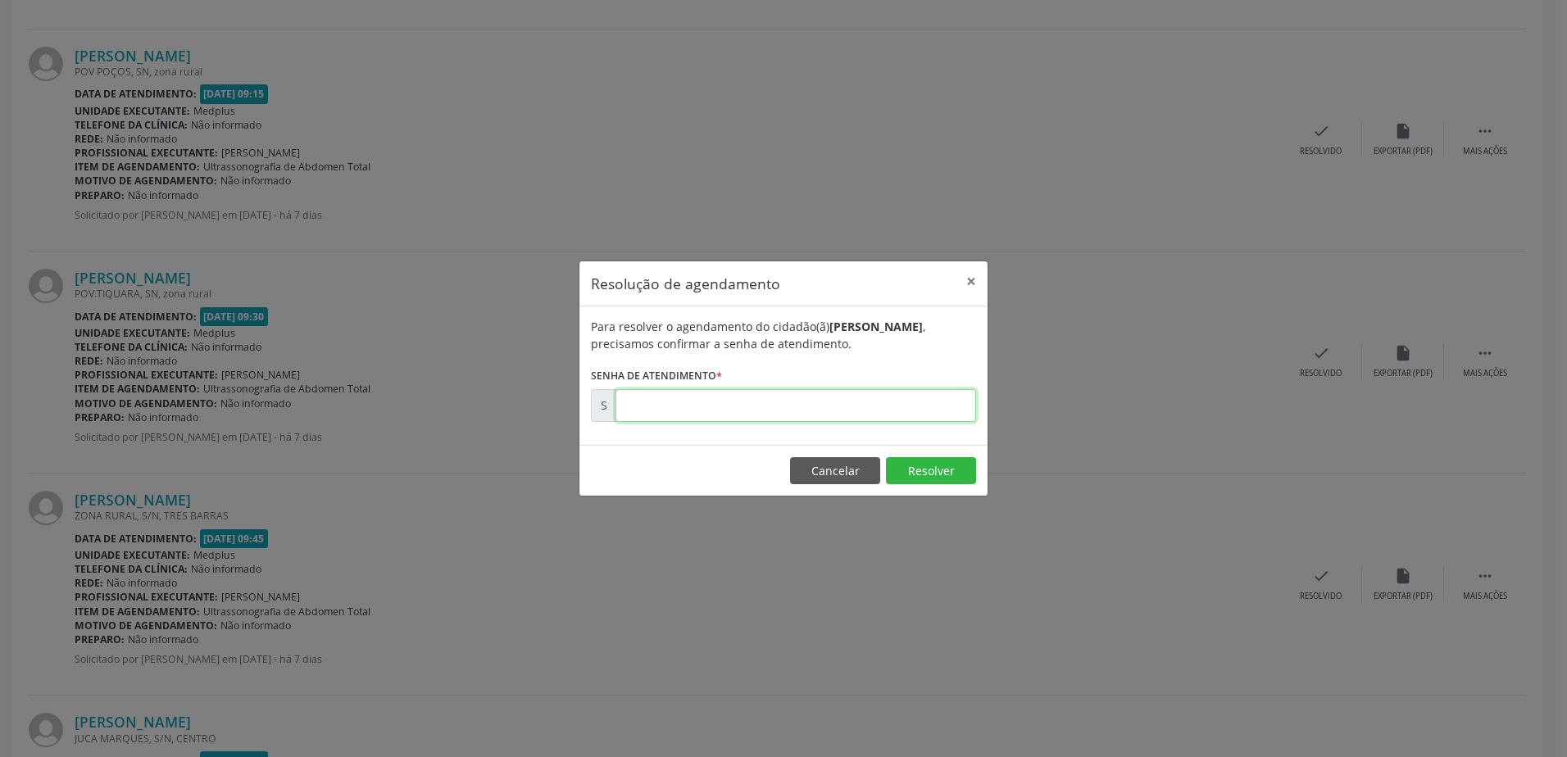
click at [829, 402] on input "text" at bounding box center [795, 405] width 361 height 33
type input "00178832"
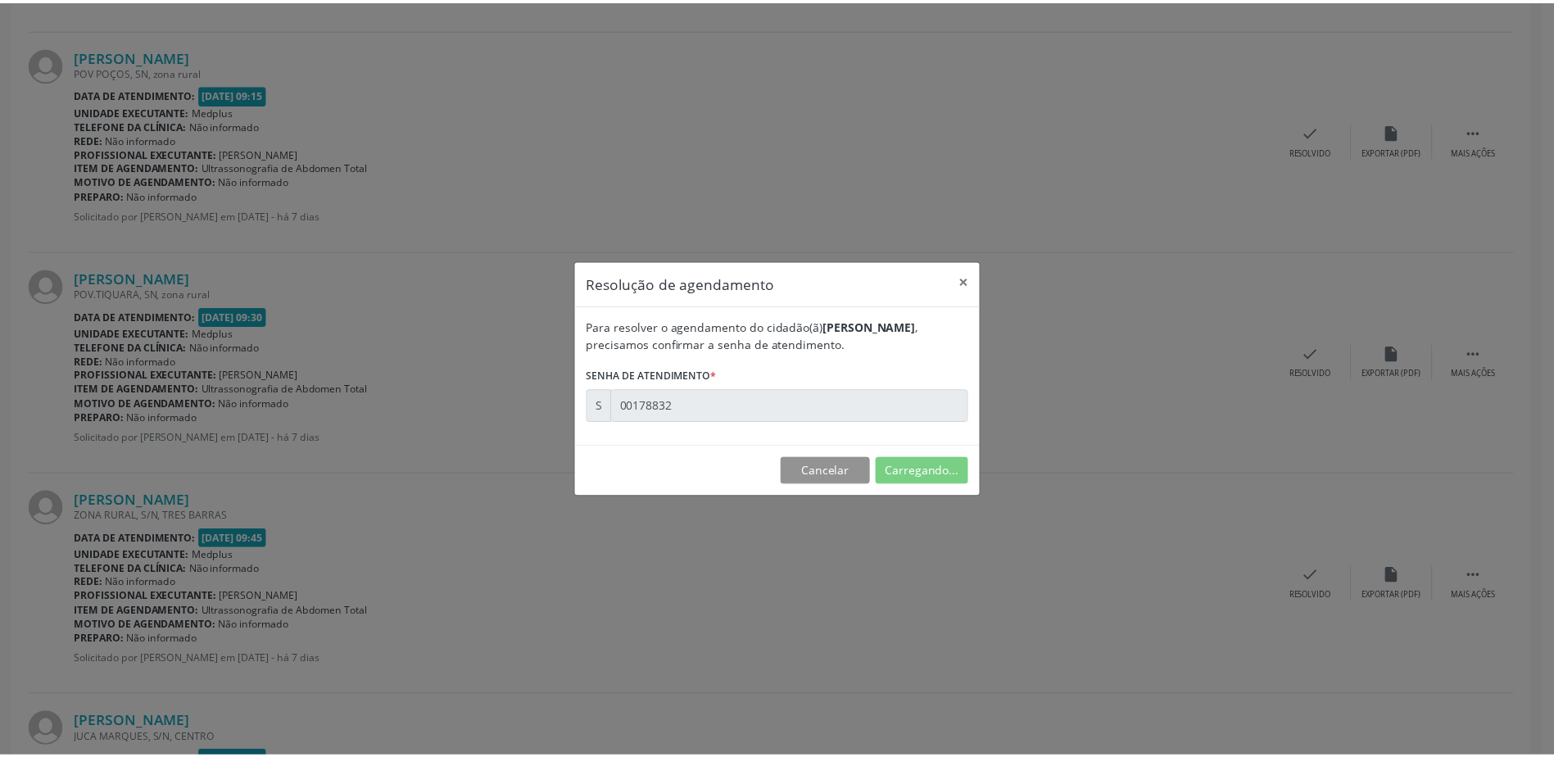
scroll to position [0, 0]
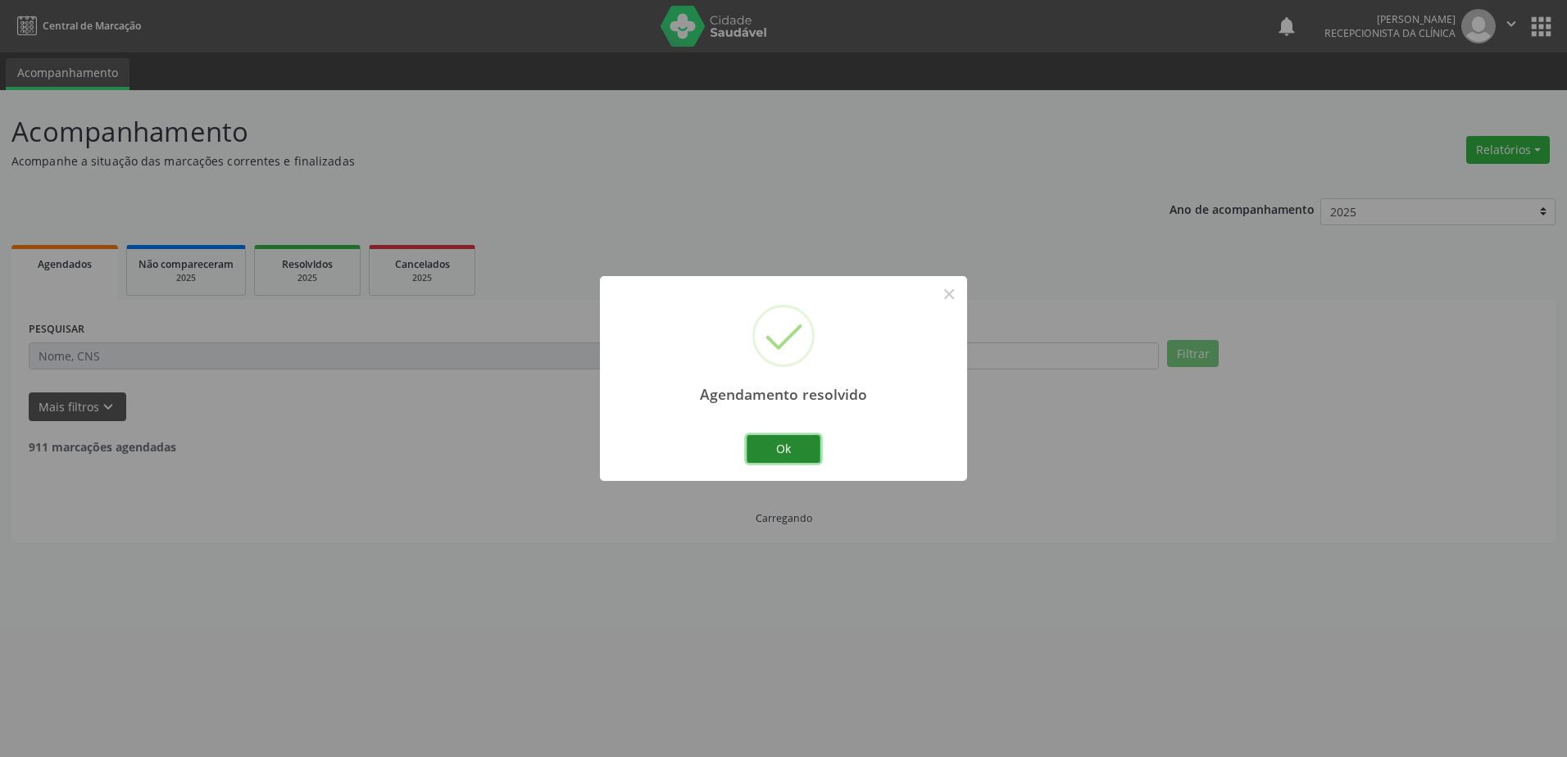
click at [810, 444] on button "Ok" at bounding box center [783, 449] width 74 height 28
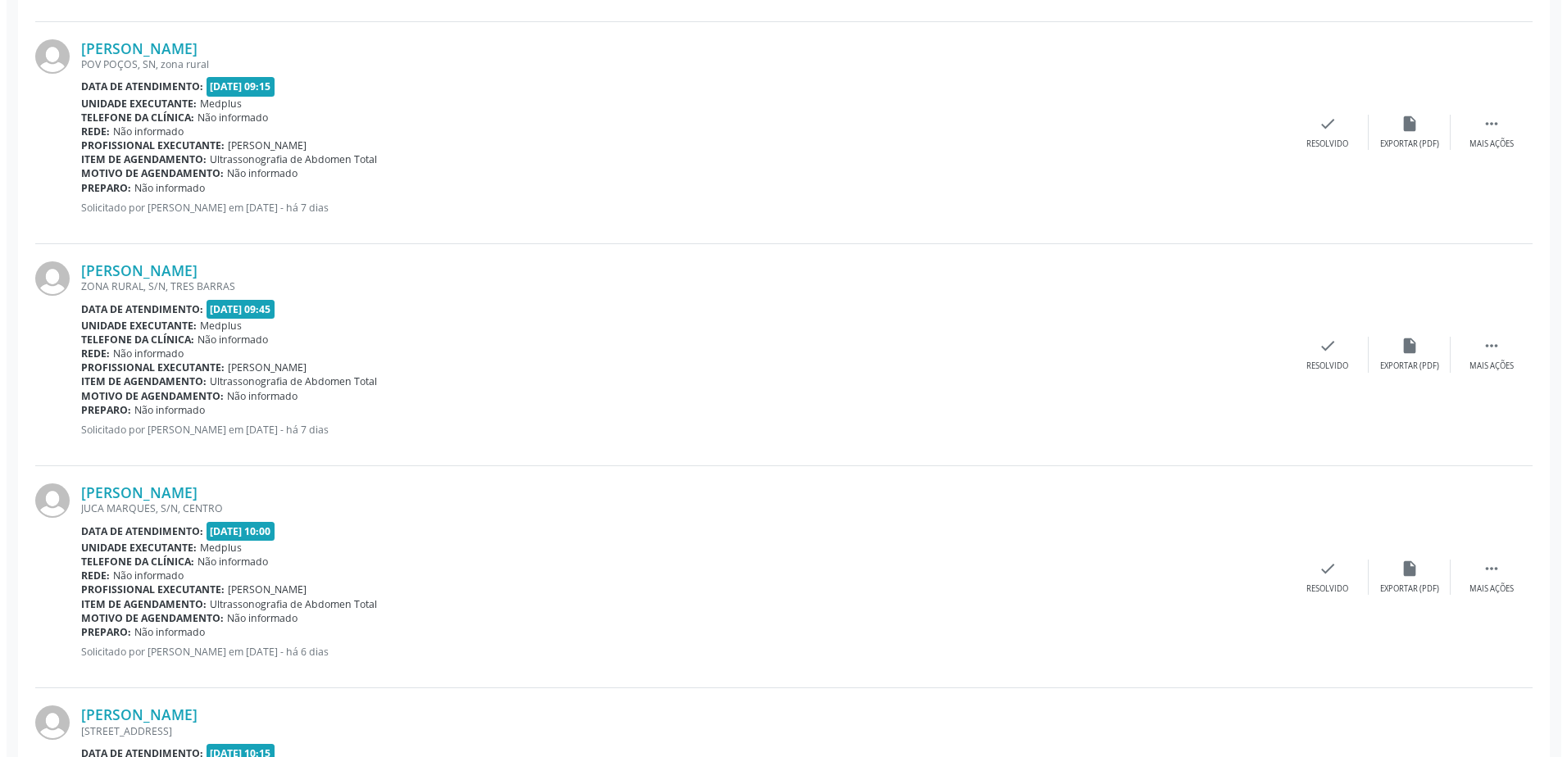
scroll to position [983, 0]
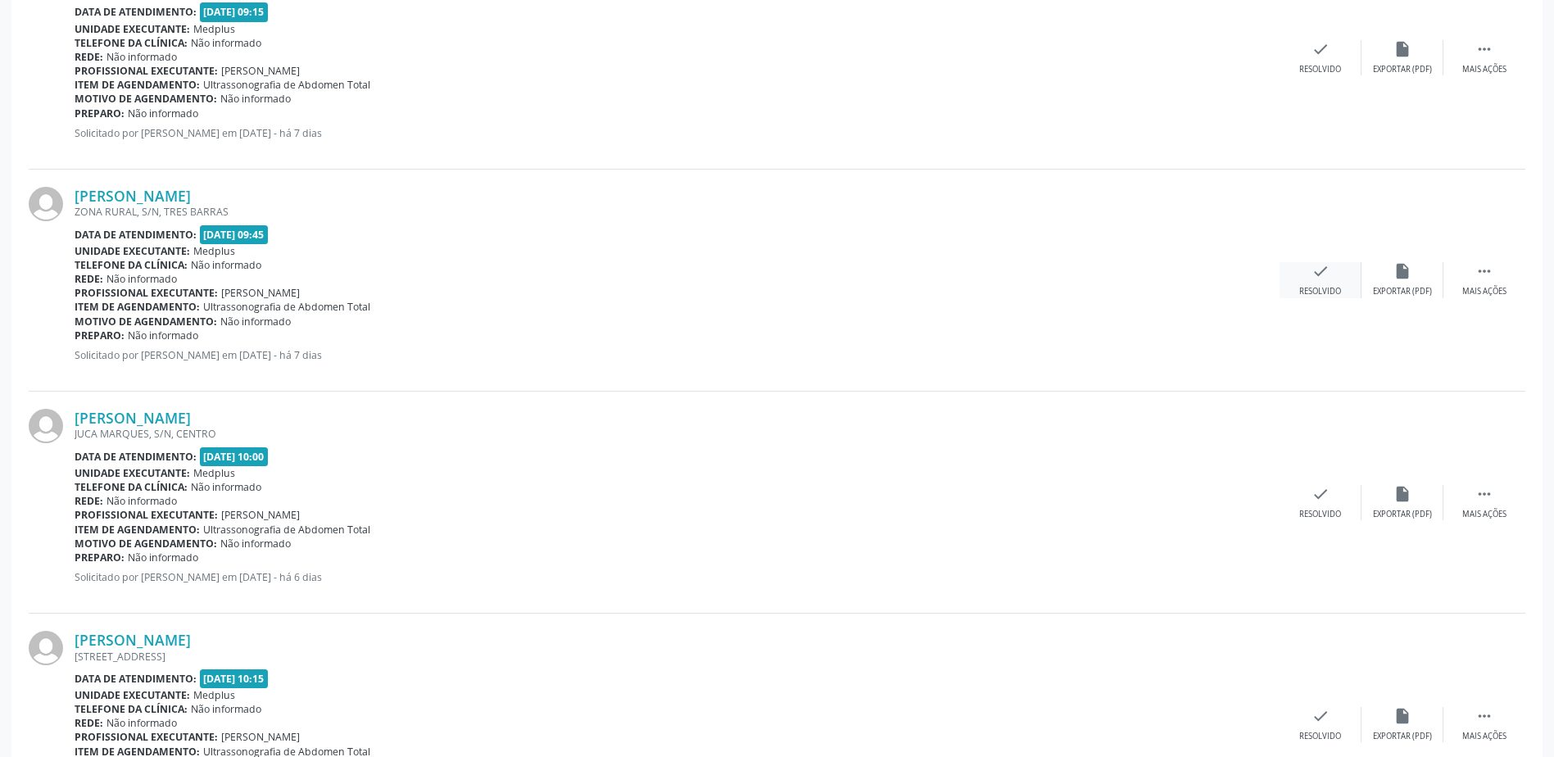
click at [1327, 284] on div "check Resolvido" at bounding box center [1321, 279] width 82 height 35
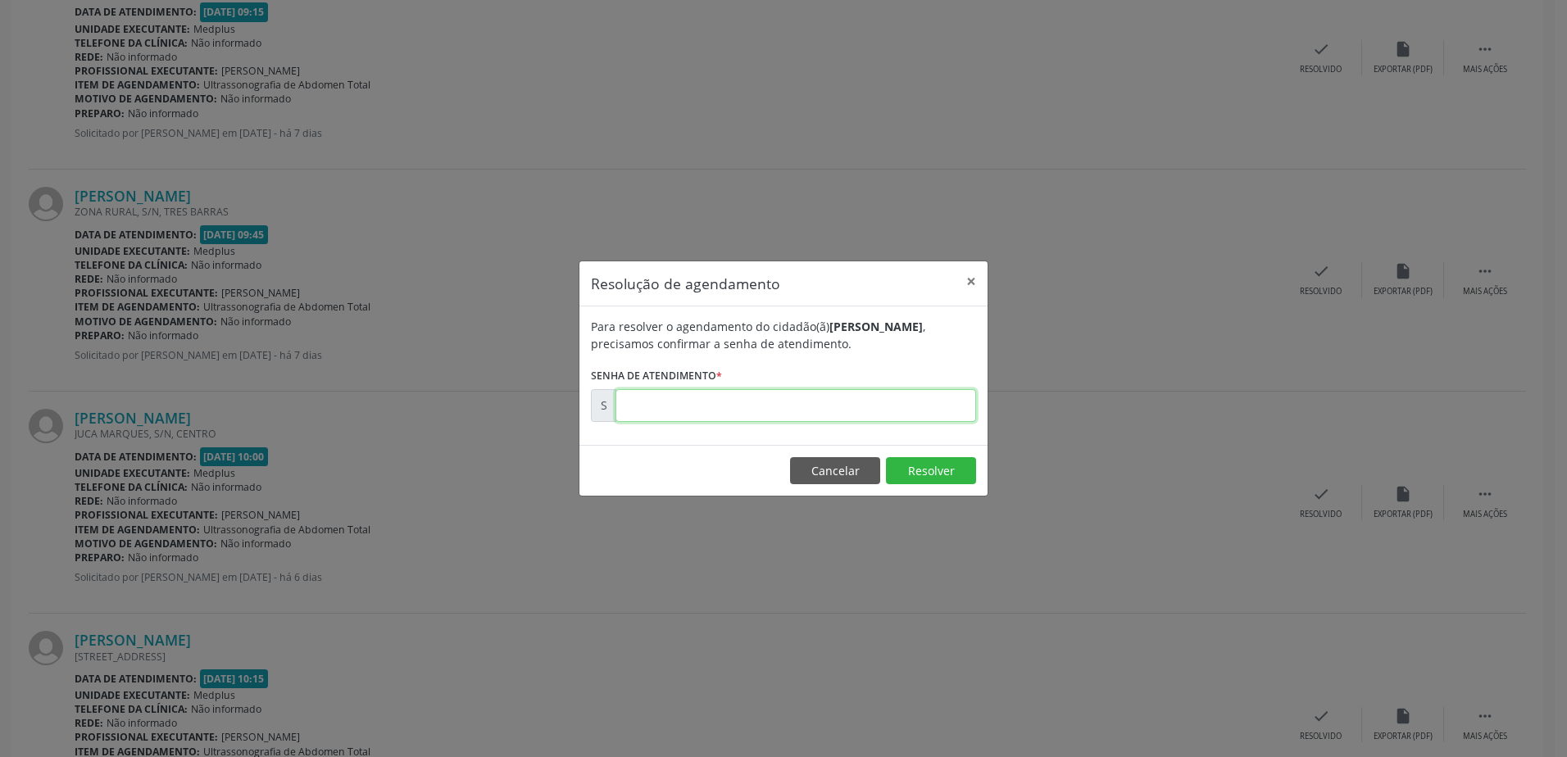
click at [649, 401] on input "text" at bounding box center [795, 405] width 361 height 33
type input "00178834"
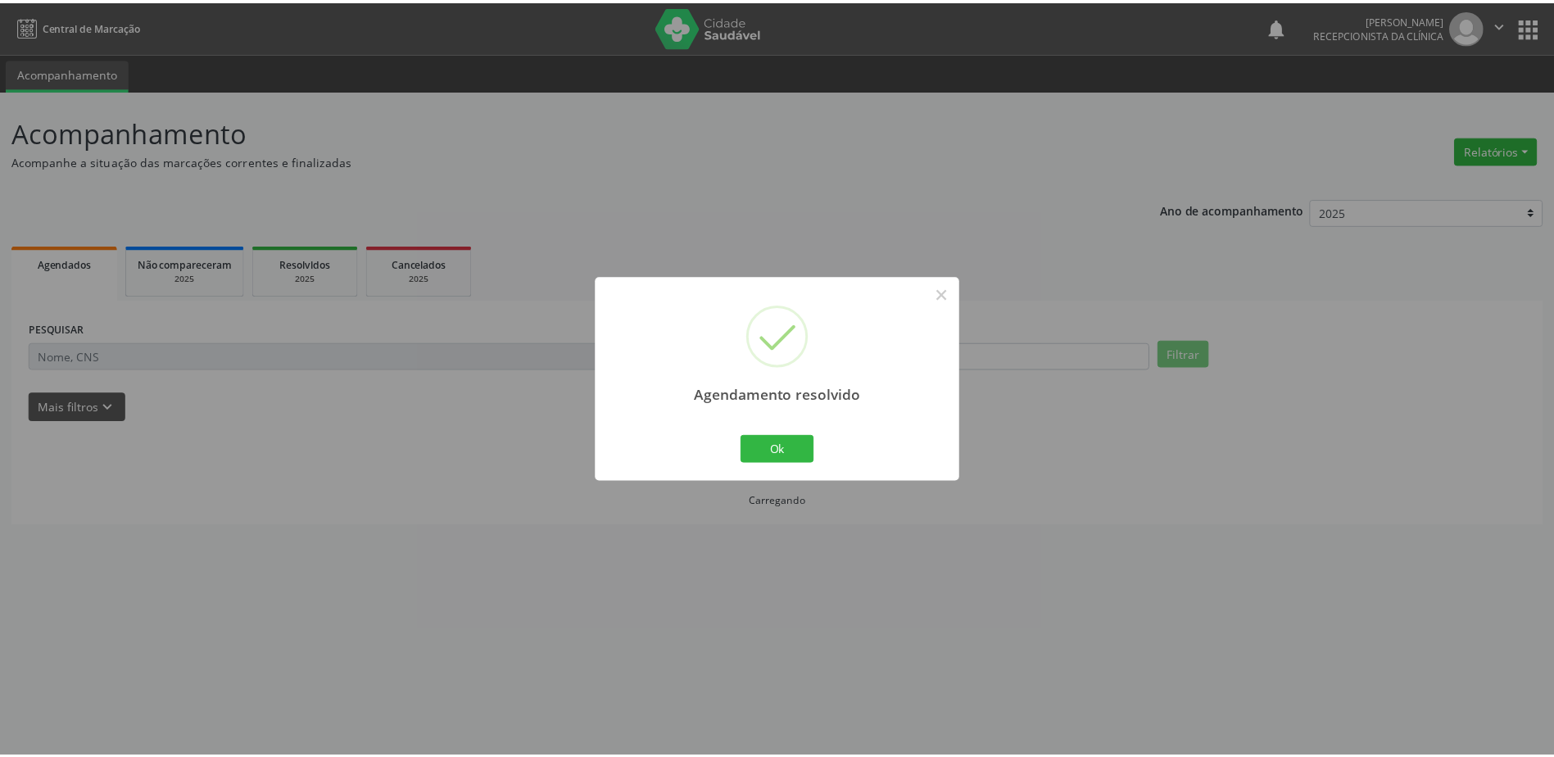
scroll to position [0, 0]
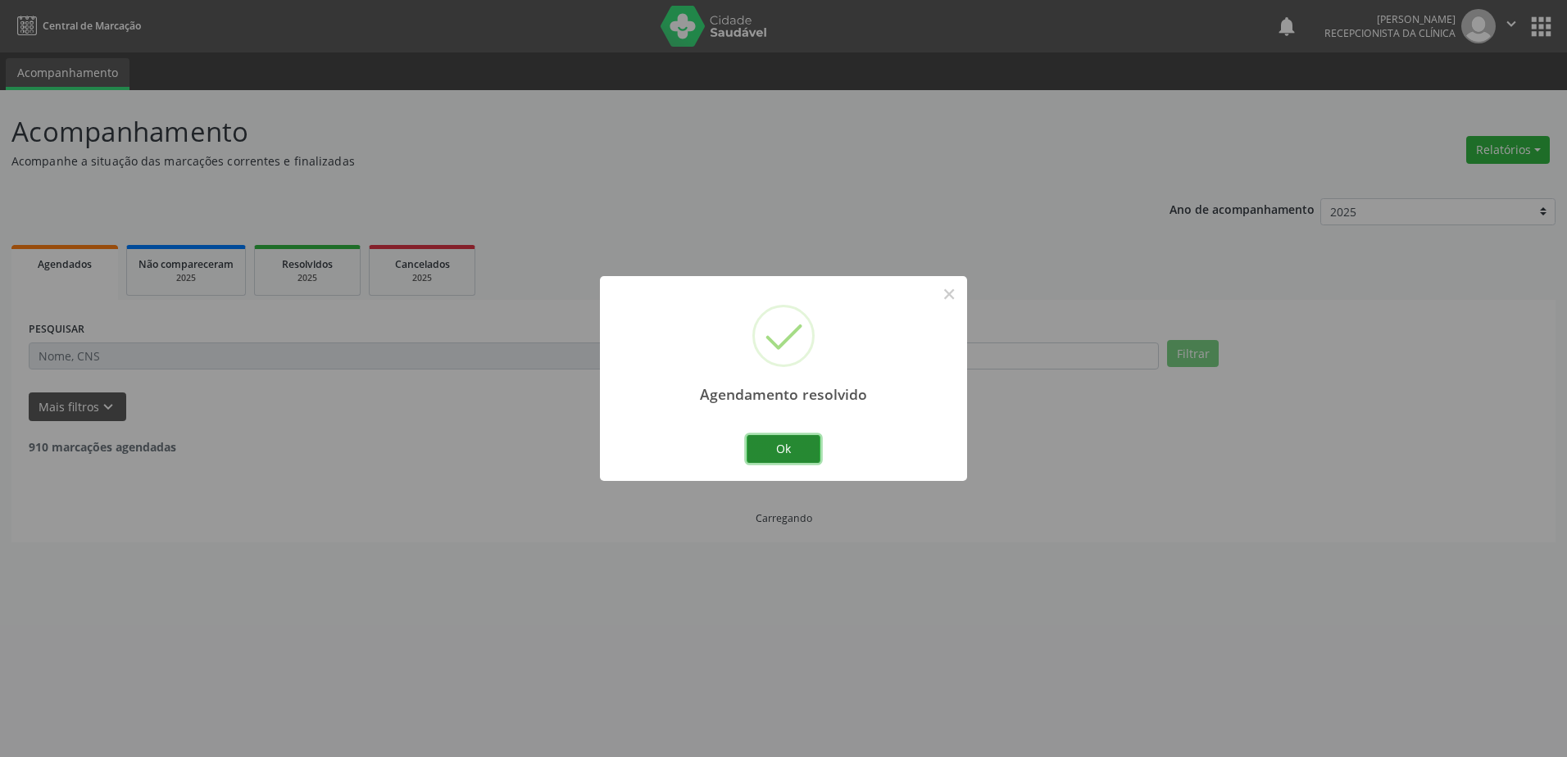
click at [788, 442] on button "Ok" at bounding box center [783, 449] width 74 height 28
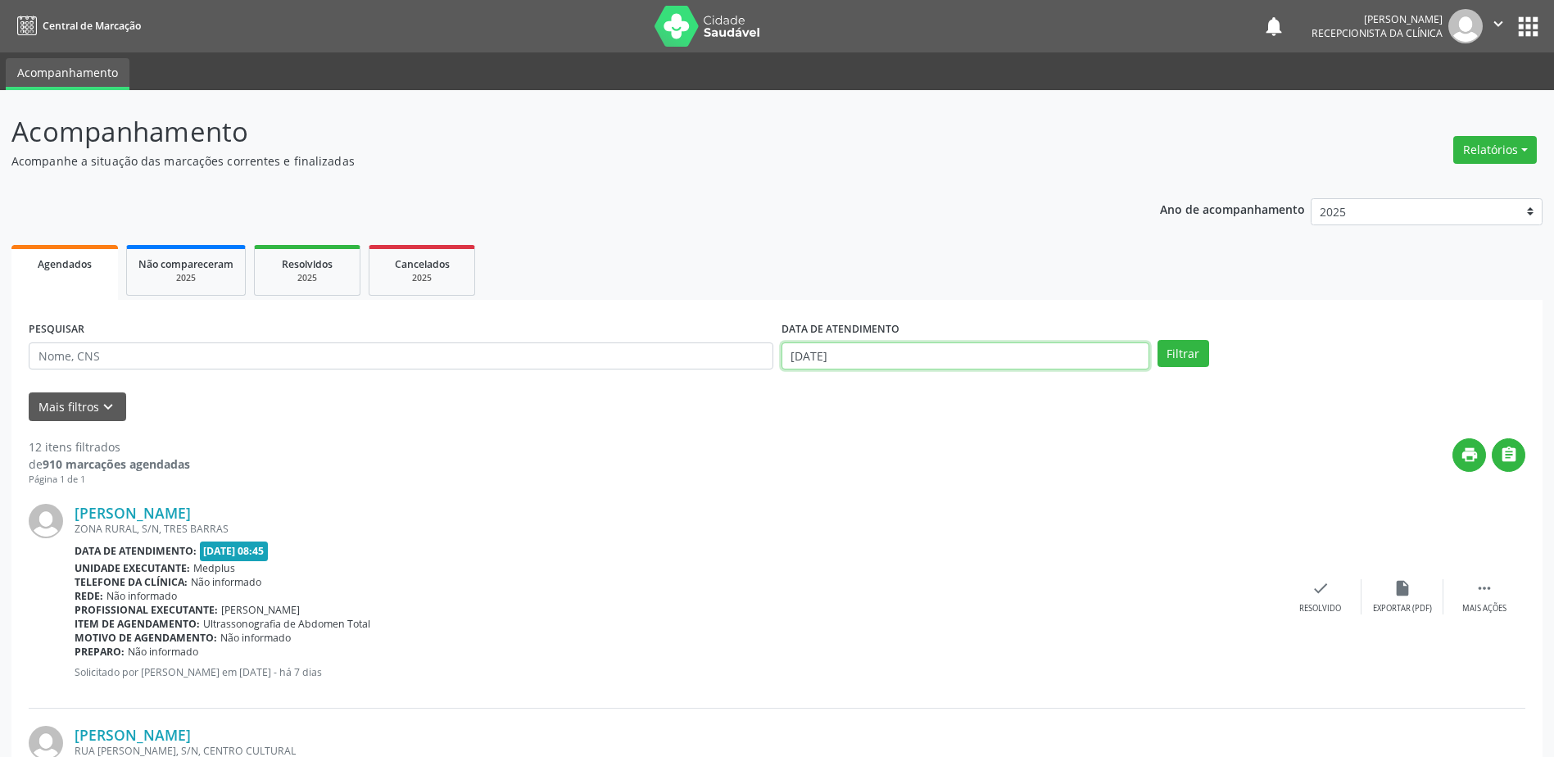
click at [862, 359] on input "[DATE]" at bounding box center [966, 357] width 368 height 28
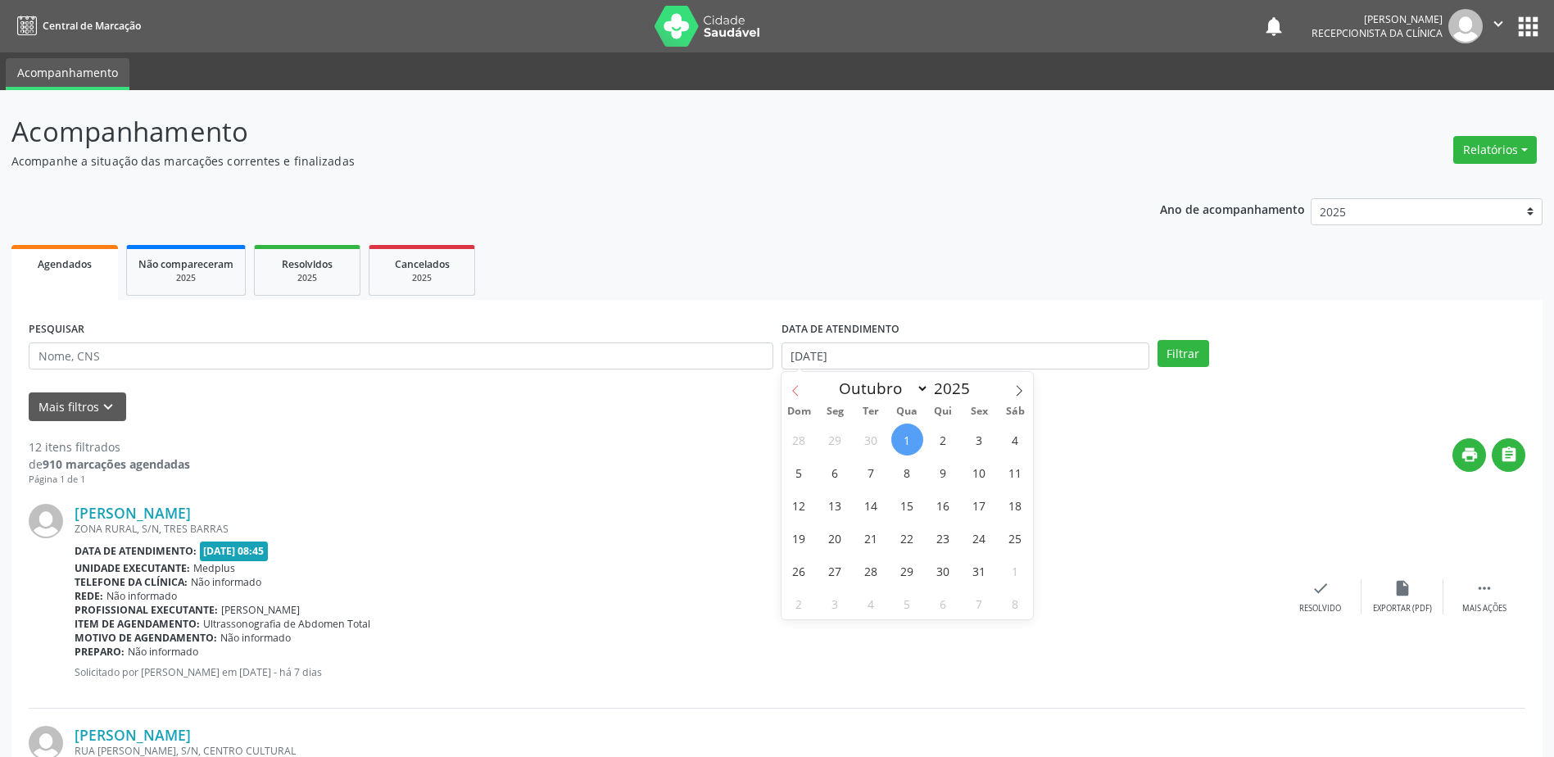
click at [796, 397] on span at bounding box center [796, 386] width 28 height 28
select select "8"
click at [905, 549] on span "24" at bounding box center [907, 538] width 32 height 32
type input "[DATE]"
click at [905, 549] on span "24" at bounding box center [907, 538] width 32 height 32
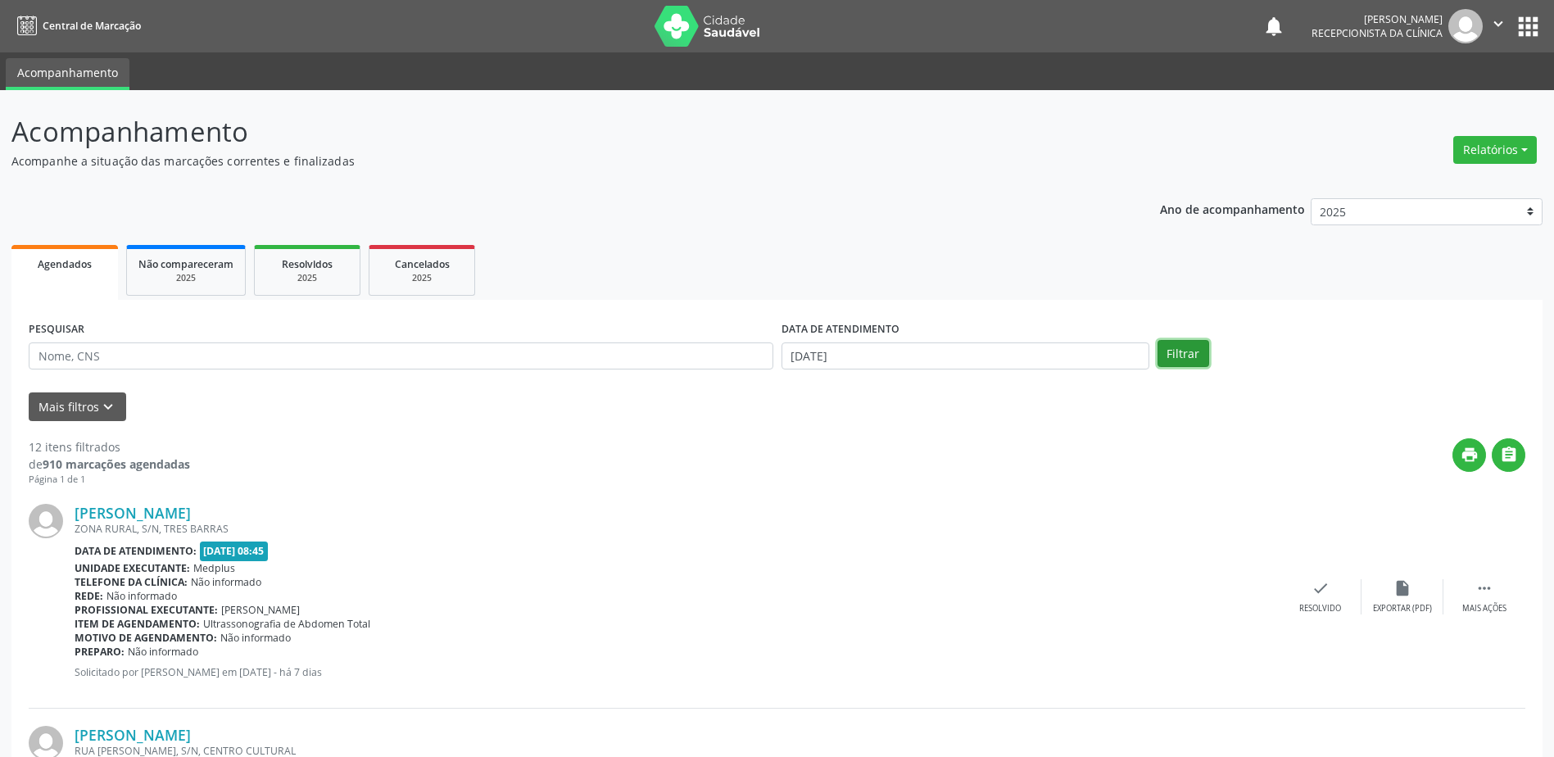
click at [1177, 361] on button "Filtrar" at bounding box center [1184, 354] width 52 height 28
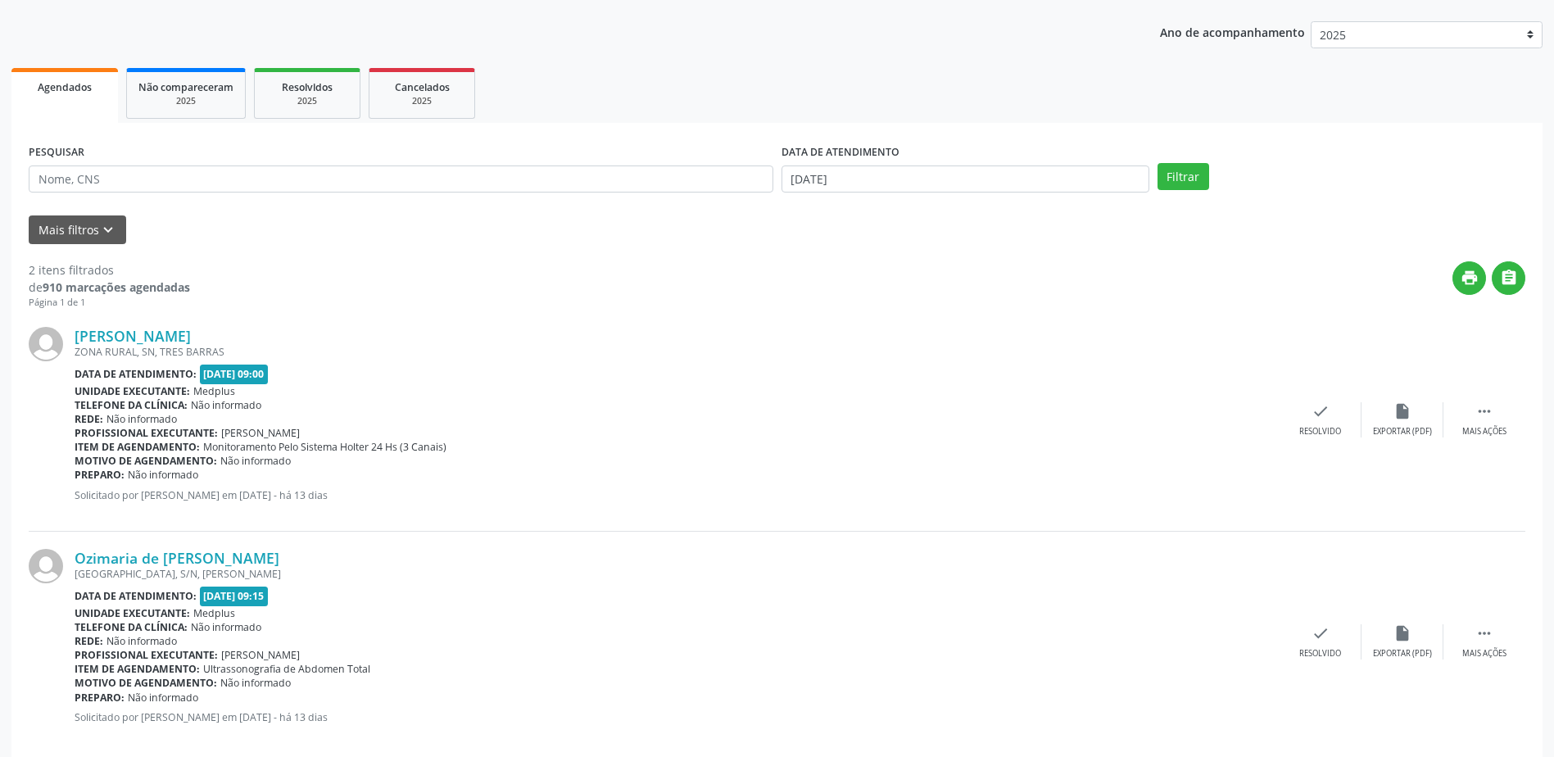
scroll to position [202, 0]
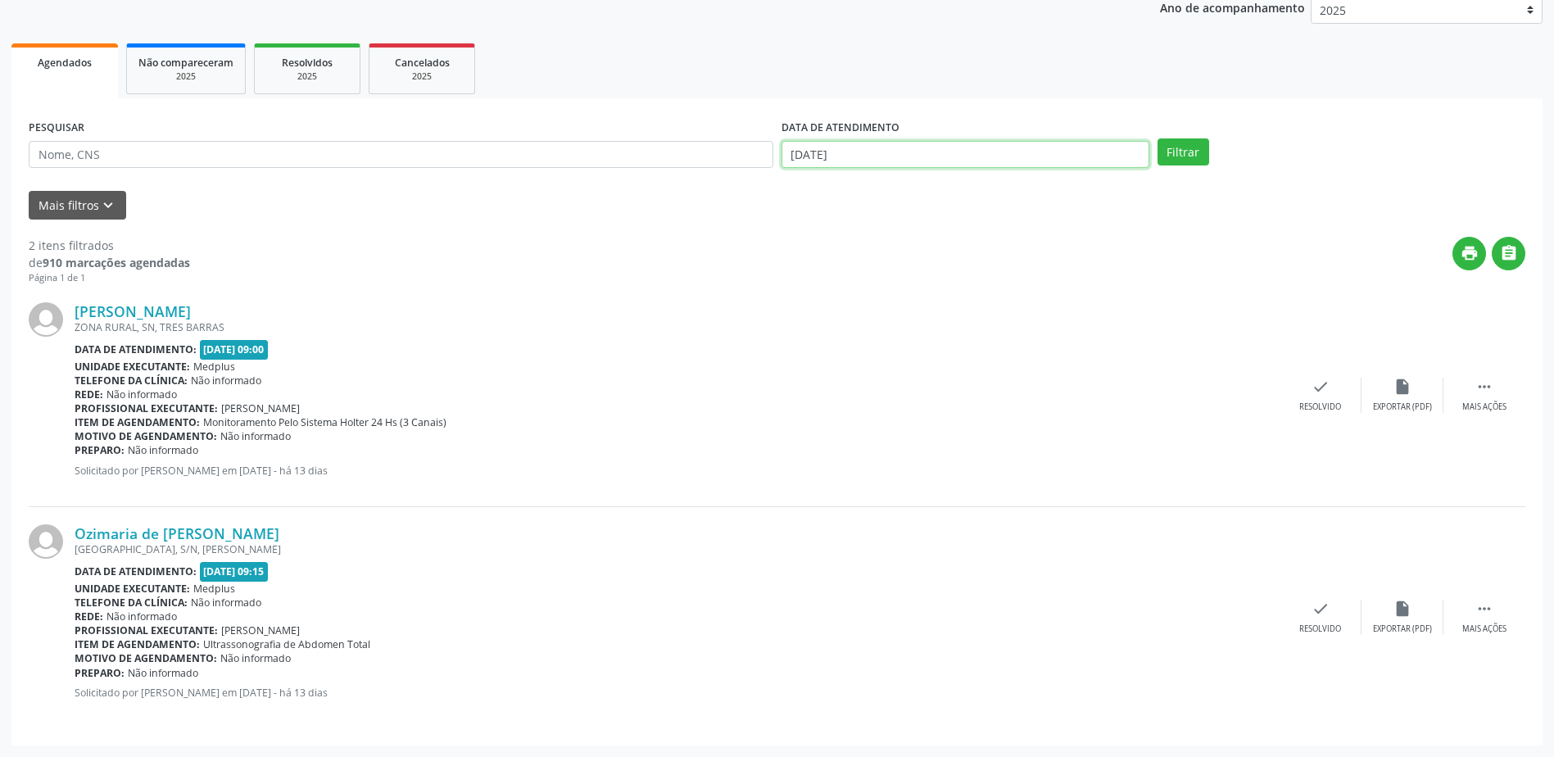
click at [989, 154] on input "[DATE]" at bounding box center [966, 155] width 368 height 28
click at [912, 363] on span "1" at bounding box center [907, 369] width 32 height 32
type input "[DATE]"
click at [1193, 151] on button "Filtrar" at bounding box center [1184, 152] width 52 height 28
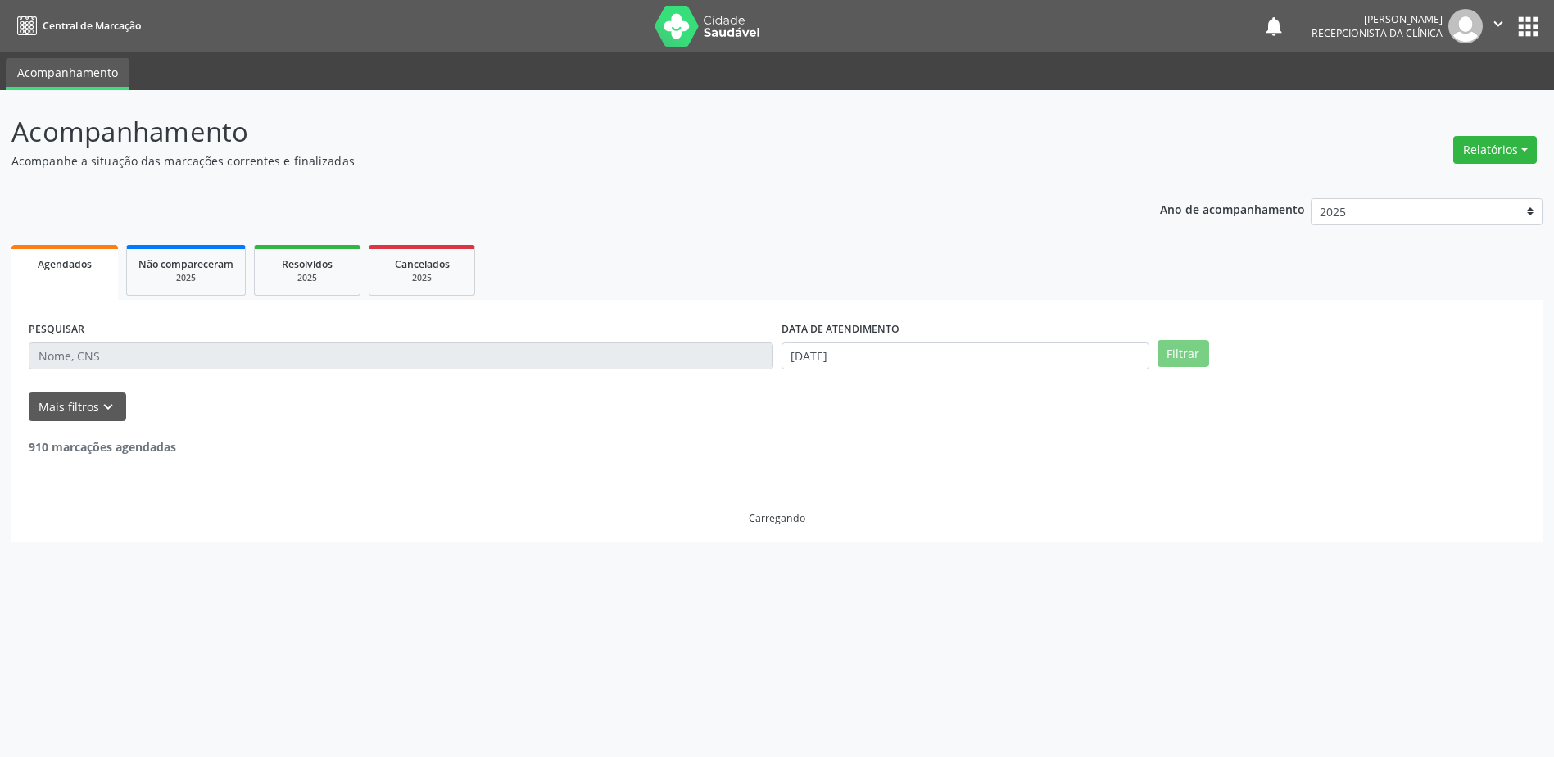
scroll to position [0, 0]
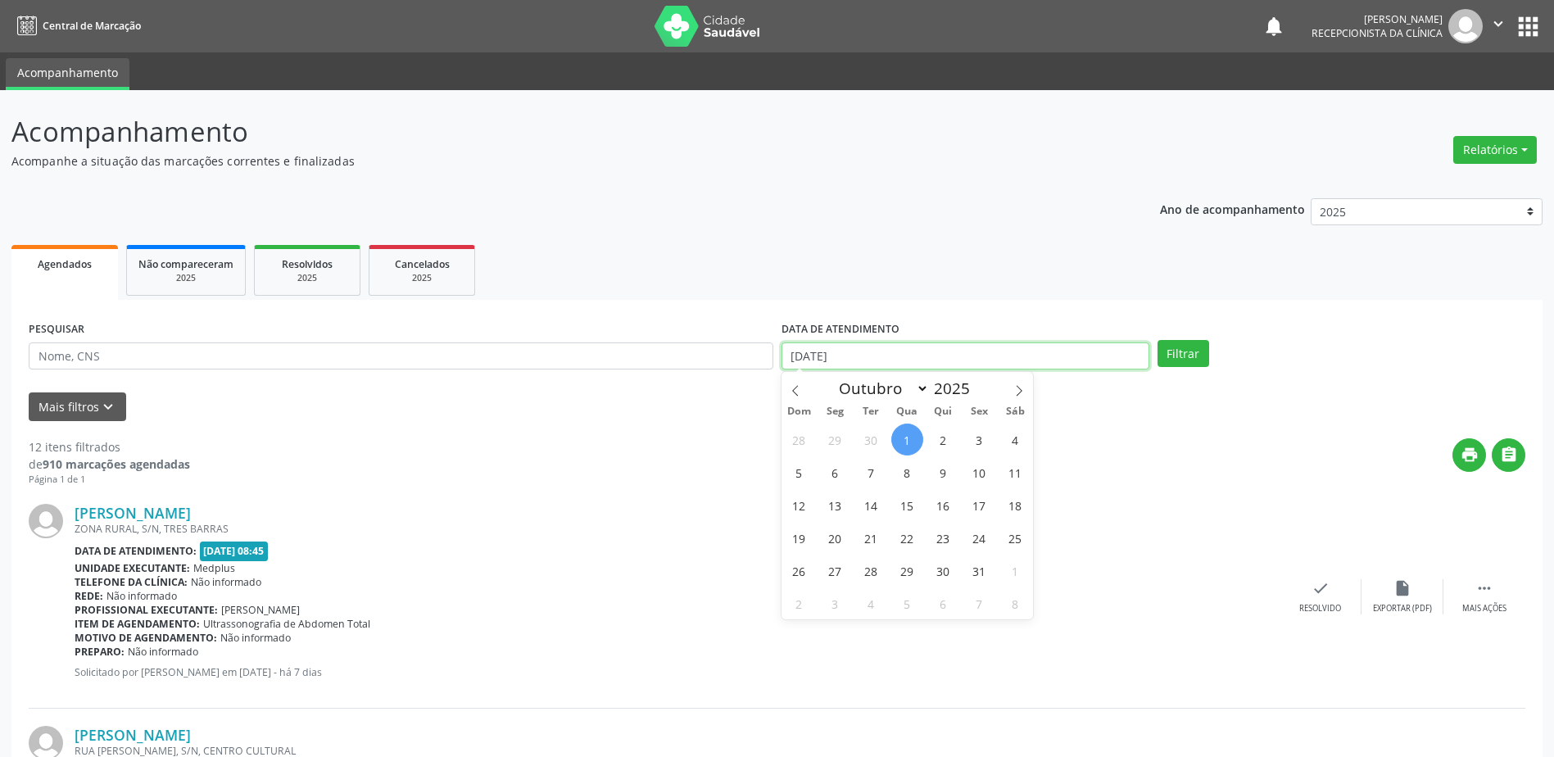
click at [795, 352] on input "[DATE]" at bounding box center [966, 357] width 368 height 28
click at [832, 447] on span "29" at bounding box center [835, 440] width 32 height 32
type input "[DATE]"
click at [832, 447] on span "29" at bounding box center [835, 440] width 32 height 32
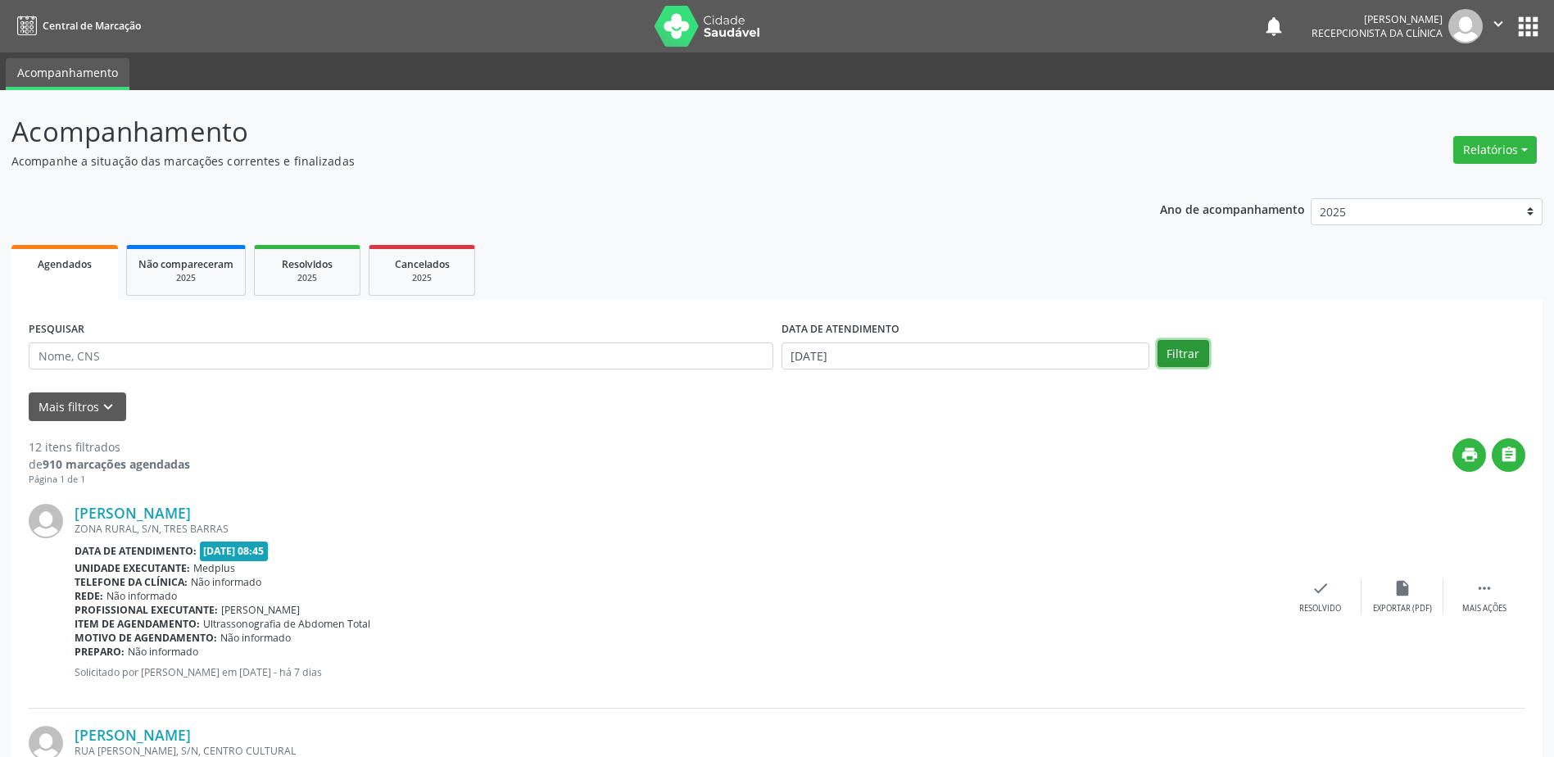
click at [1173, 357] on button "Filtrar" at bounding box center [1184, 354] width 52 height 28
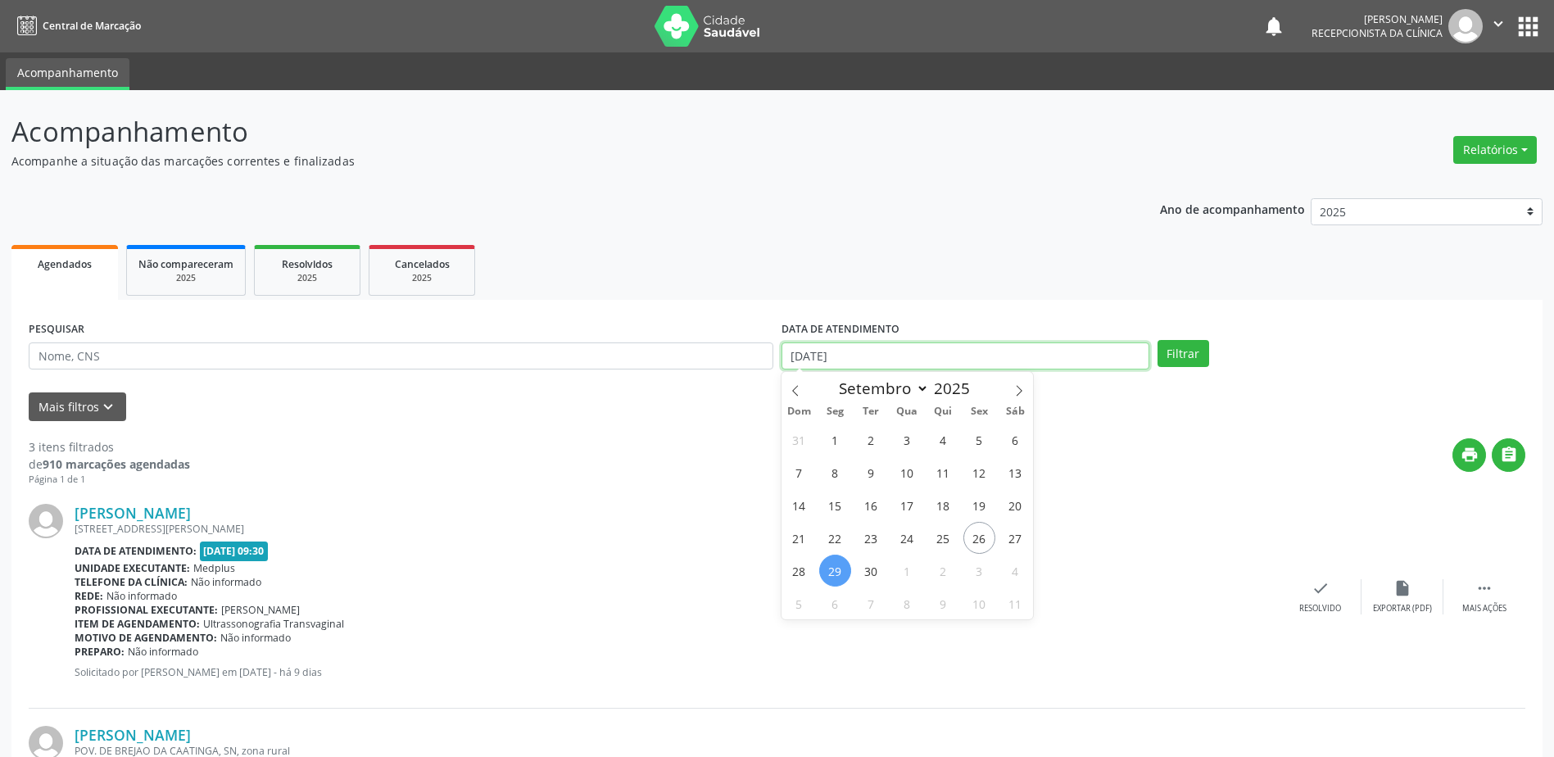
click at [876, 361] on input "[DATE]" at bounding box center [966, 357] width 368 height 28
click at [908, 574] on span "1" at bounding box center [907, 571] width 32 height 32
type input "[DATE]"
click at [908, 574] on span "1" at bounding box center [907, 571] width 32 height 32
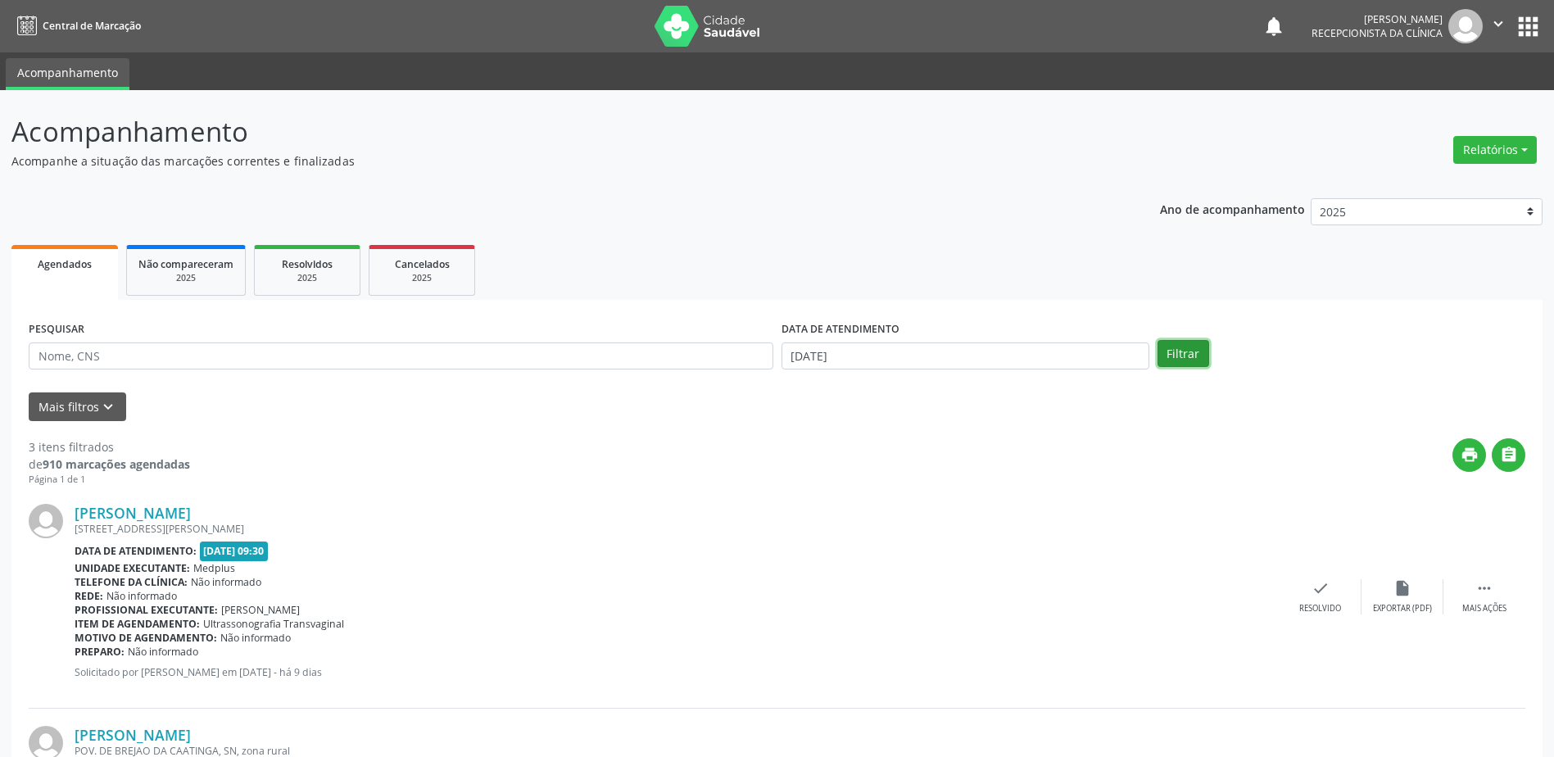
click at [1173, 359] on button "Filtrar" at bounding box center [1184, 354] width 52 height 28
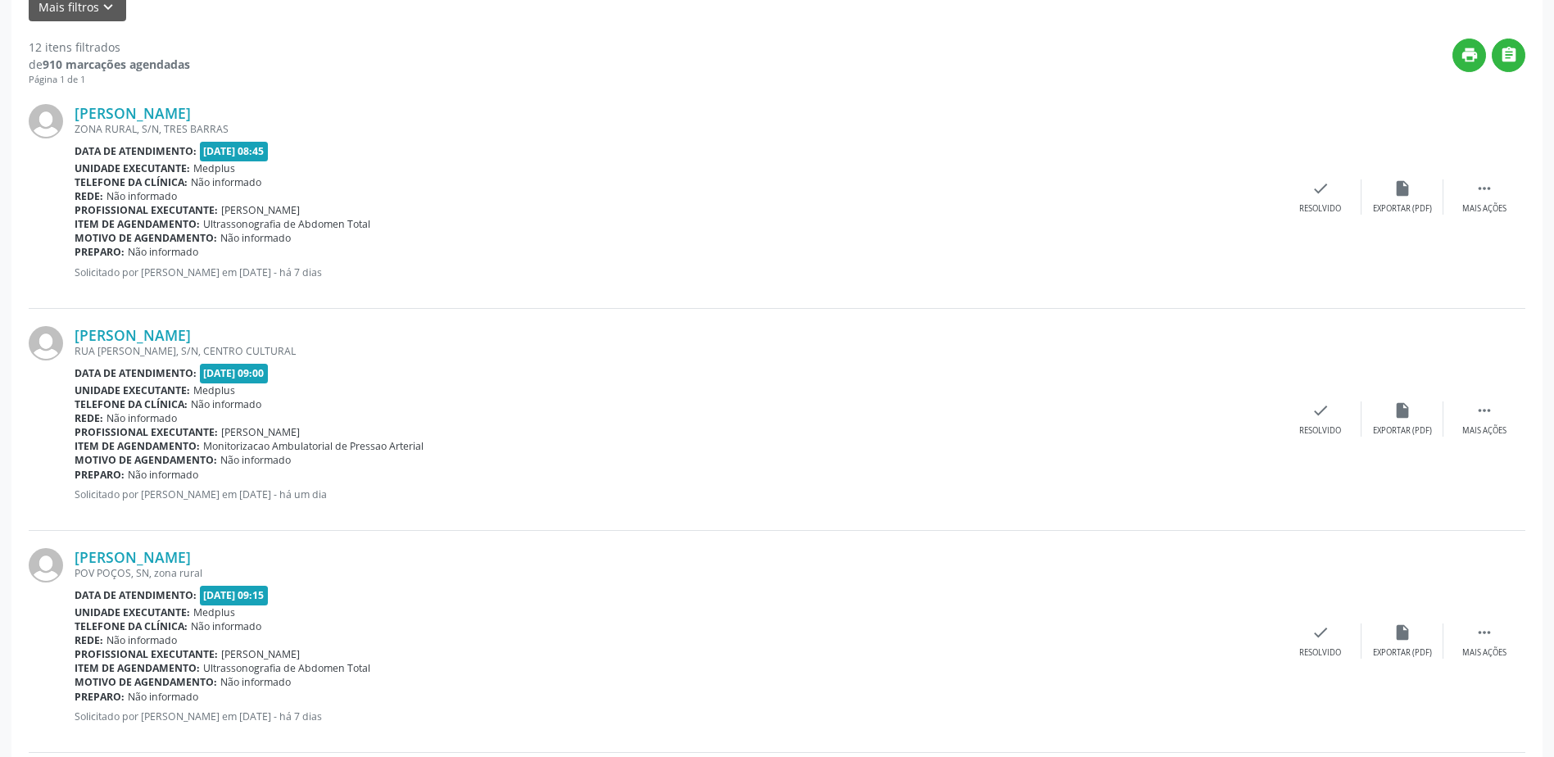
scroll to position [574, 0]
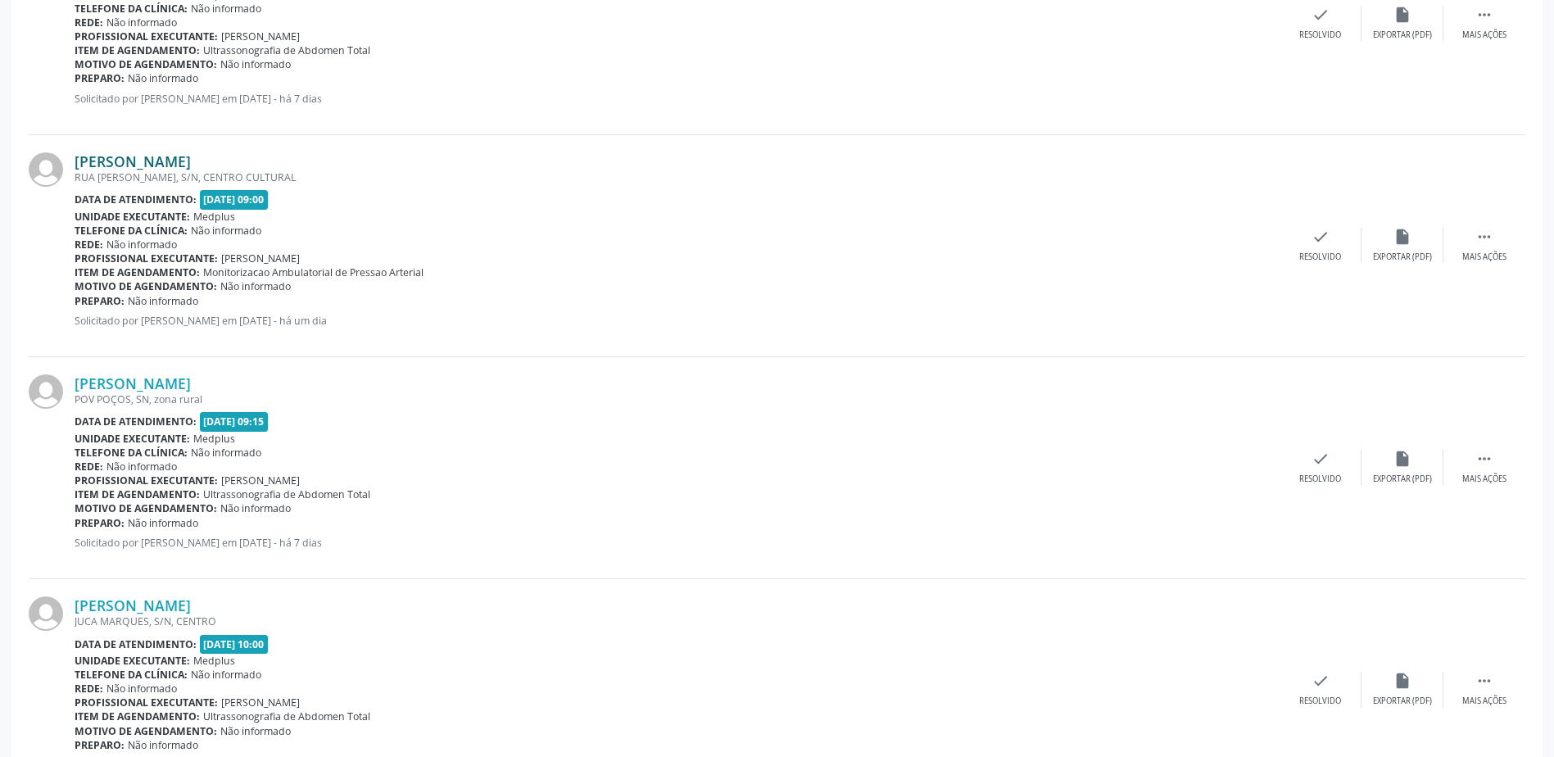
click at [131, 161] on link "[PERSON_NAME]" at bounding box center [133, 161] width 116 height 18
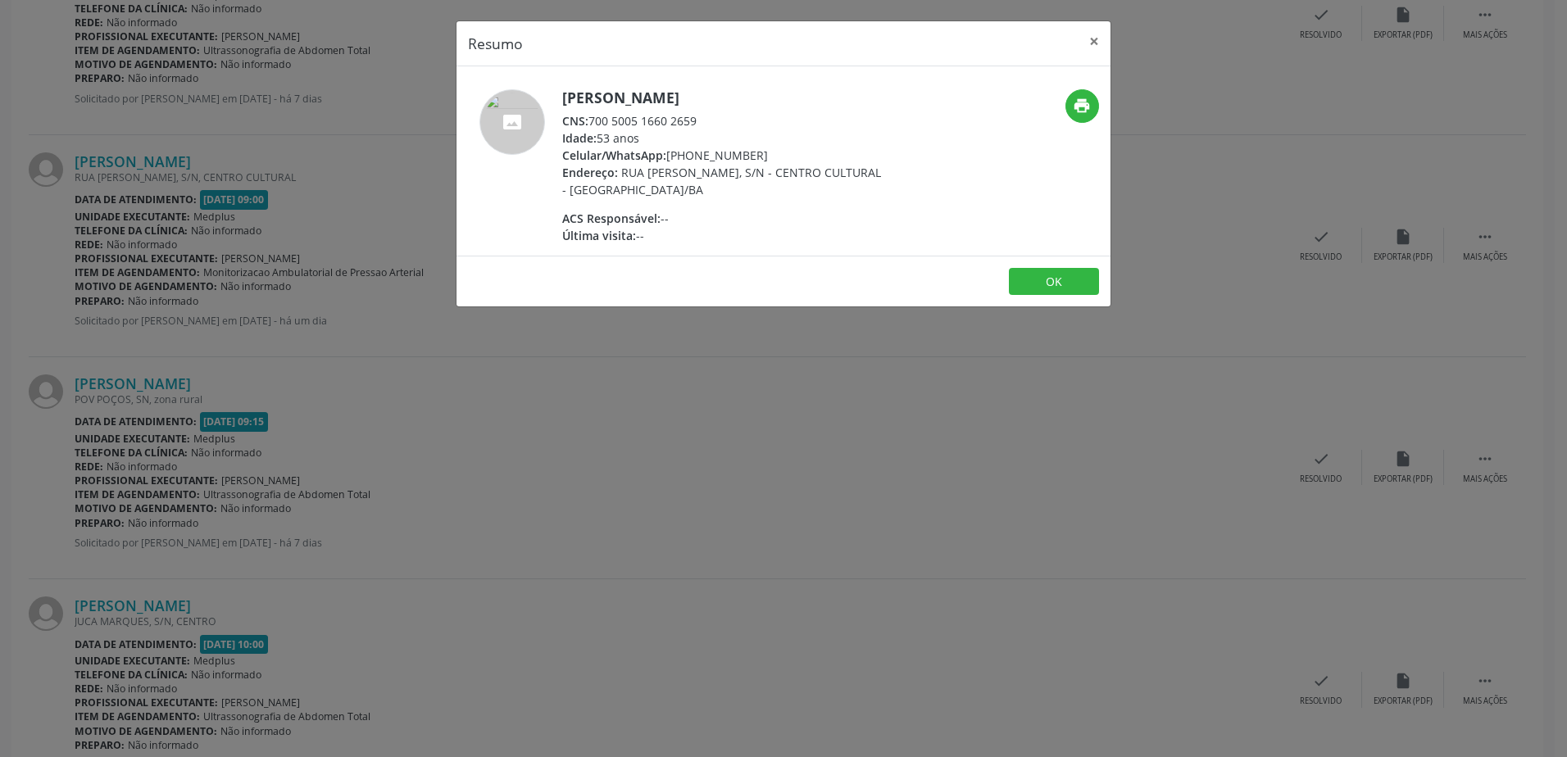
click at [608, 447] on div "Resumo × [PERSON_NAME] CNS: 700 5005 1660 2659 Idade: 53 anos Celular/WhatsApp:…" at bounding box center [783, 378] width 1567 height 757
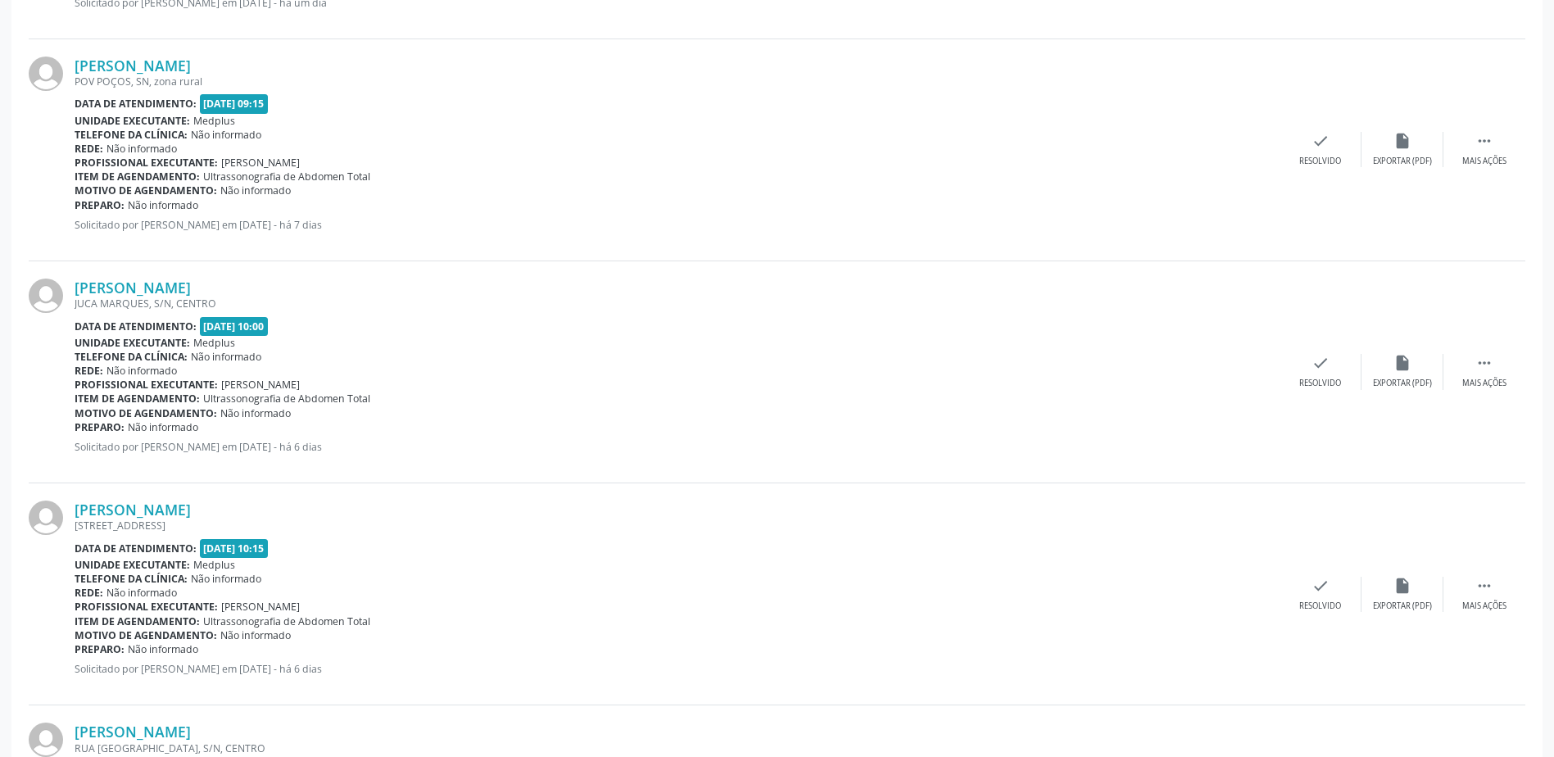
scroll to position [901, 0]
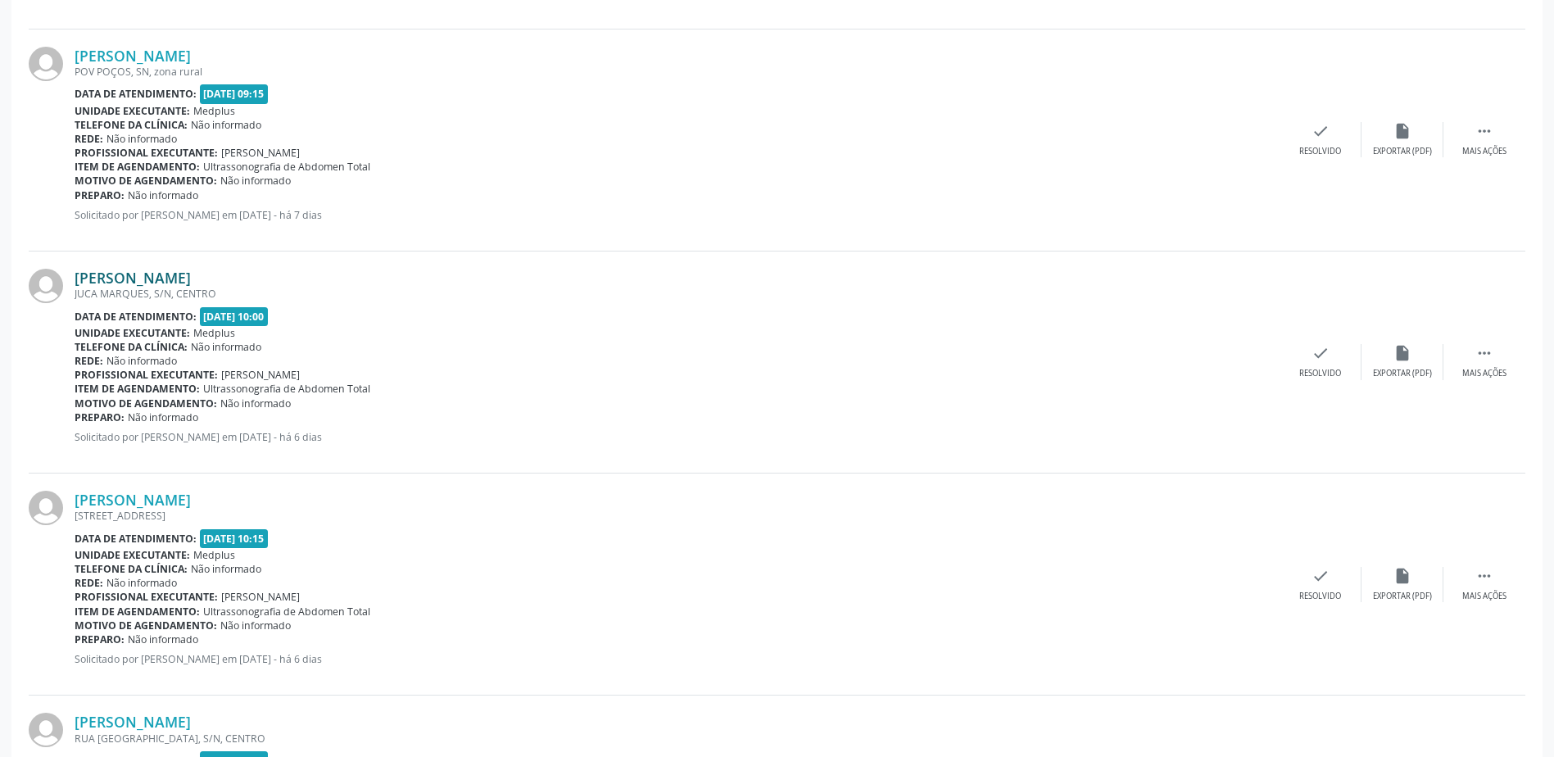
click at [191, 274] on link "[PERSON_NAME]" at bounding box center [133, 278] width 116 height 18
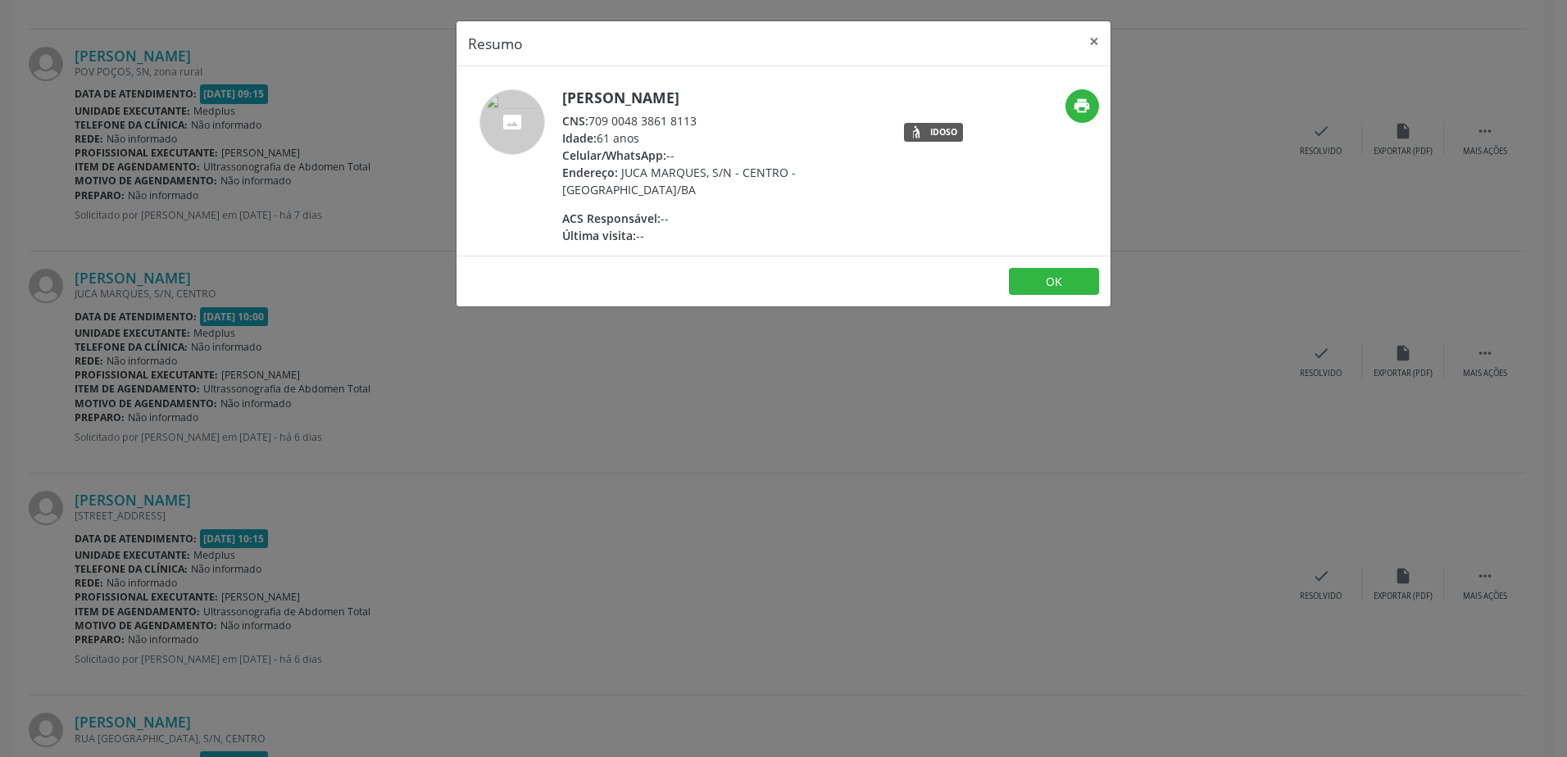
click at [492, 434] on div "Resumo × [PERSON_NAME] CNS: 709 0048 3861 8113 Idade: 61 anos Celular/WhatsApp:…" at bounding box center [783, 378] width 1567 height 757
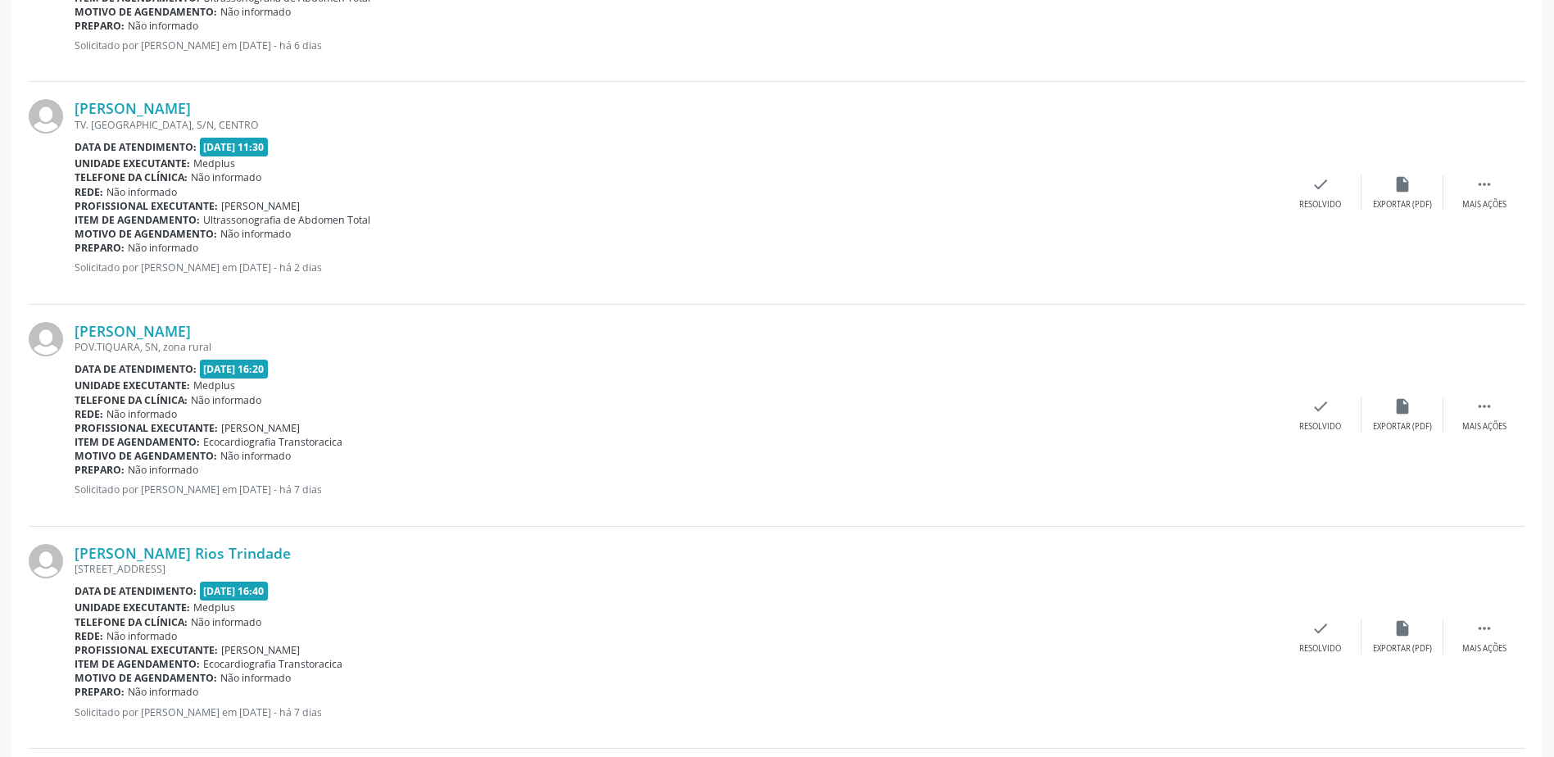
scroll to position [2423, 0]
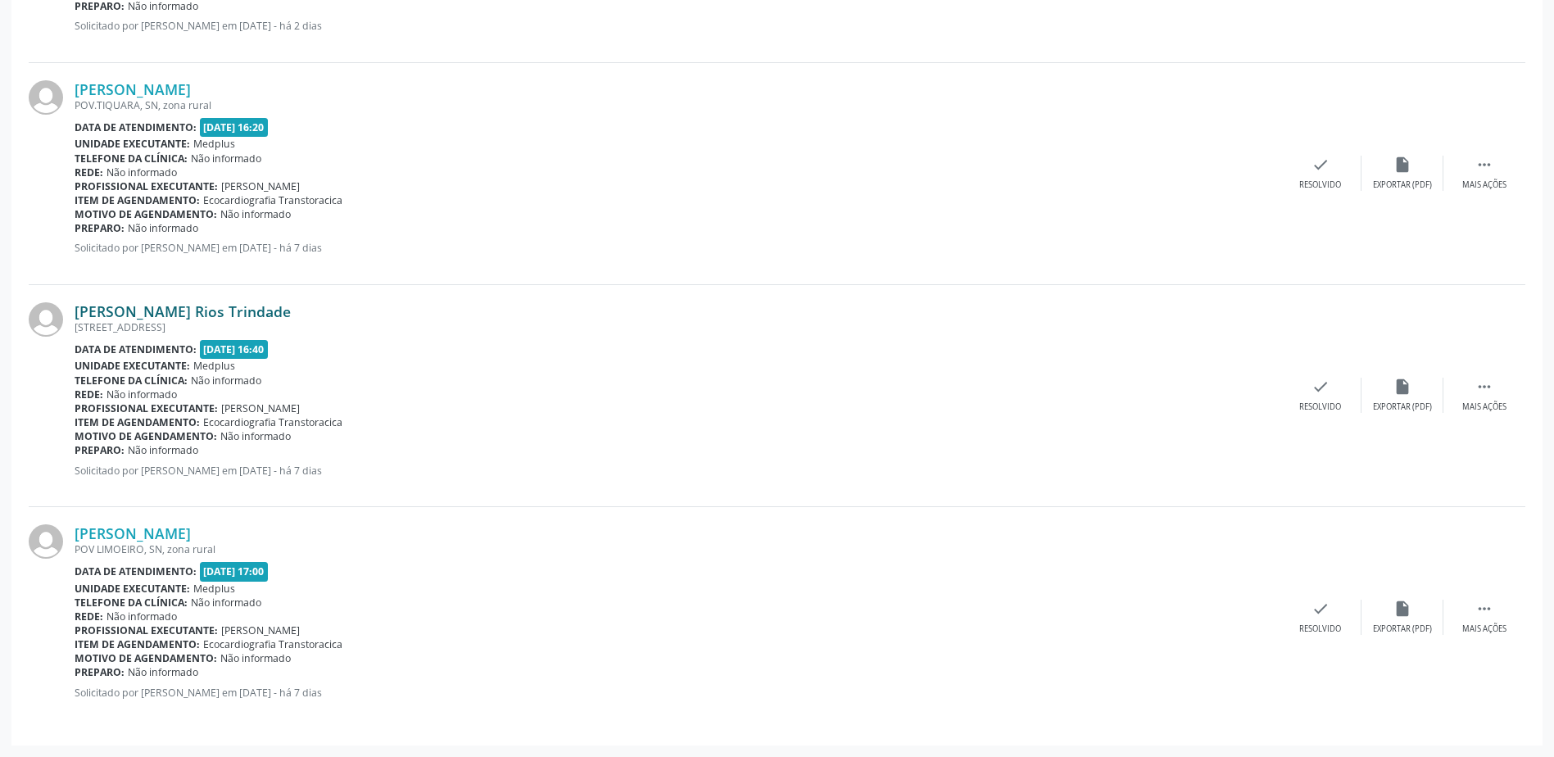
click at [163, 315] on link "[PERSON_NAME] Rios Trindade" at bounding box center [183, 311] width 216 height 18
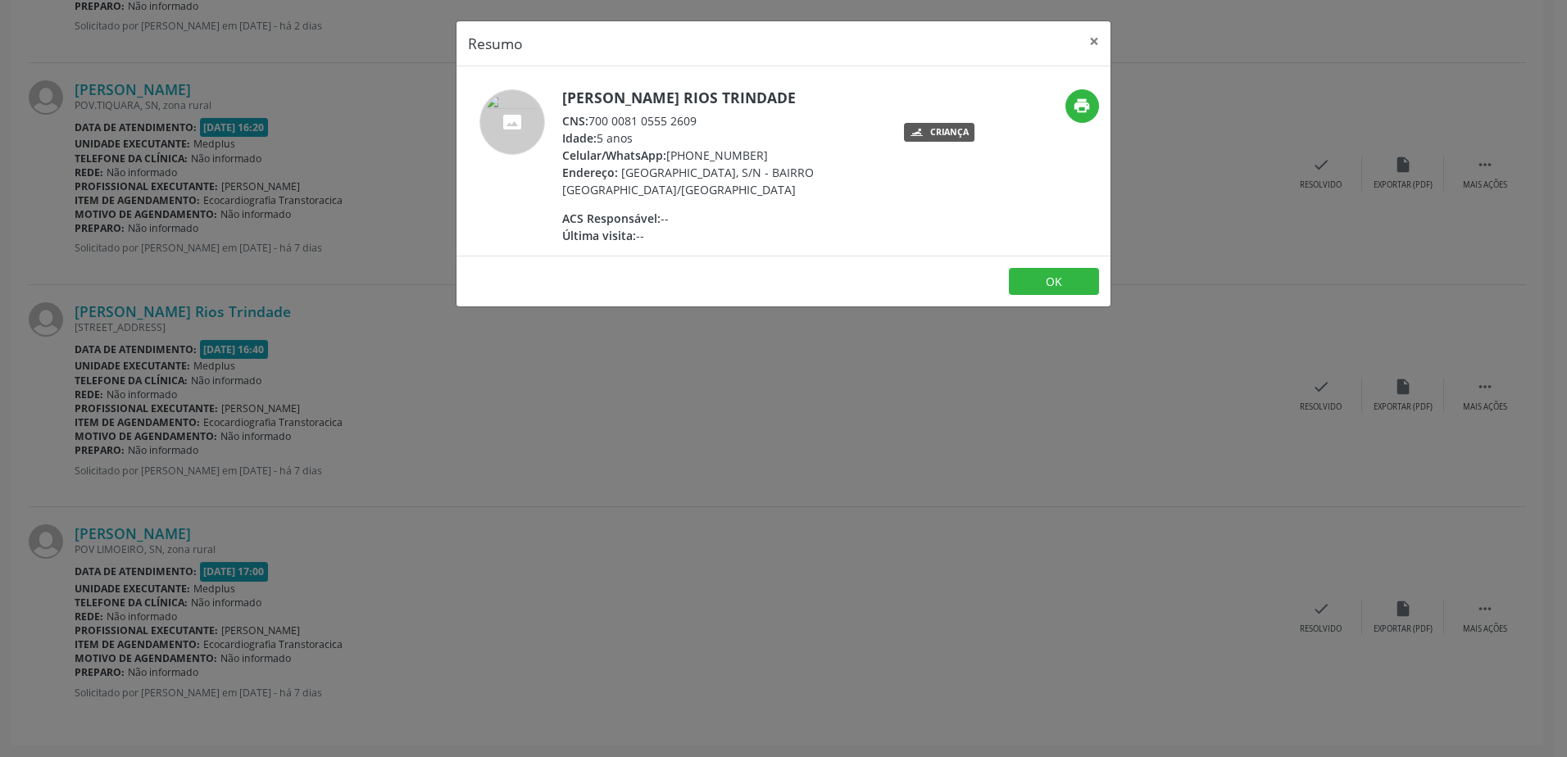
click at [653, 436] on div "Resumo × [PERSON_NAME] Rios Trindade CNS: 700 0081 0555 2609 Idade: 5 anos Celu…" at bounding box center [783, 378] width 1567 height 757
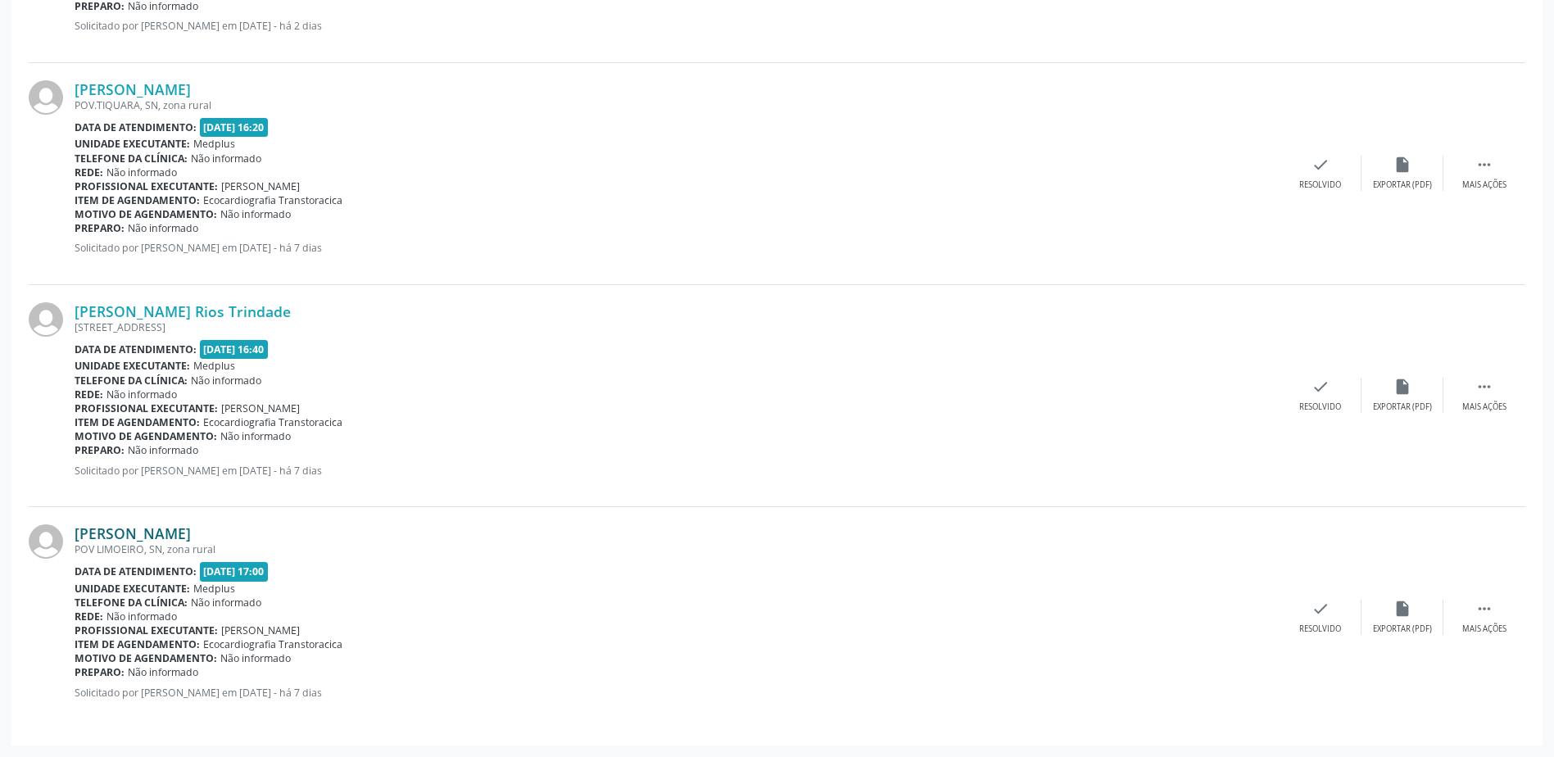
click at [178, 530] on link "[PERSON_NAME]" at bounding box center [133, 533] width 116 height 18
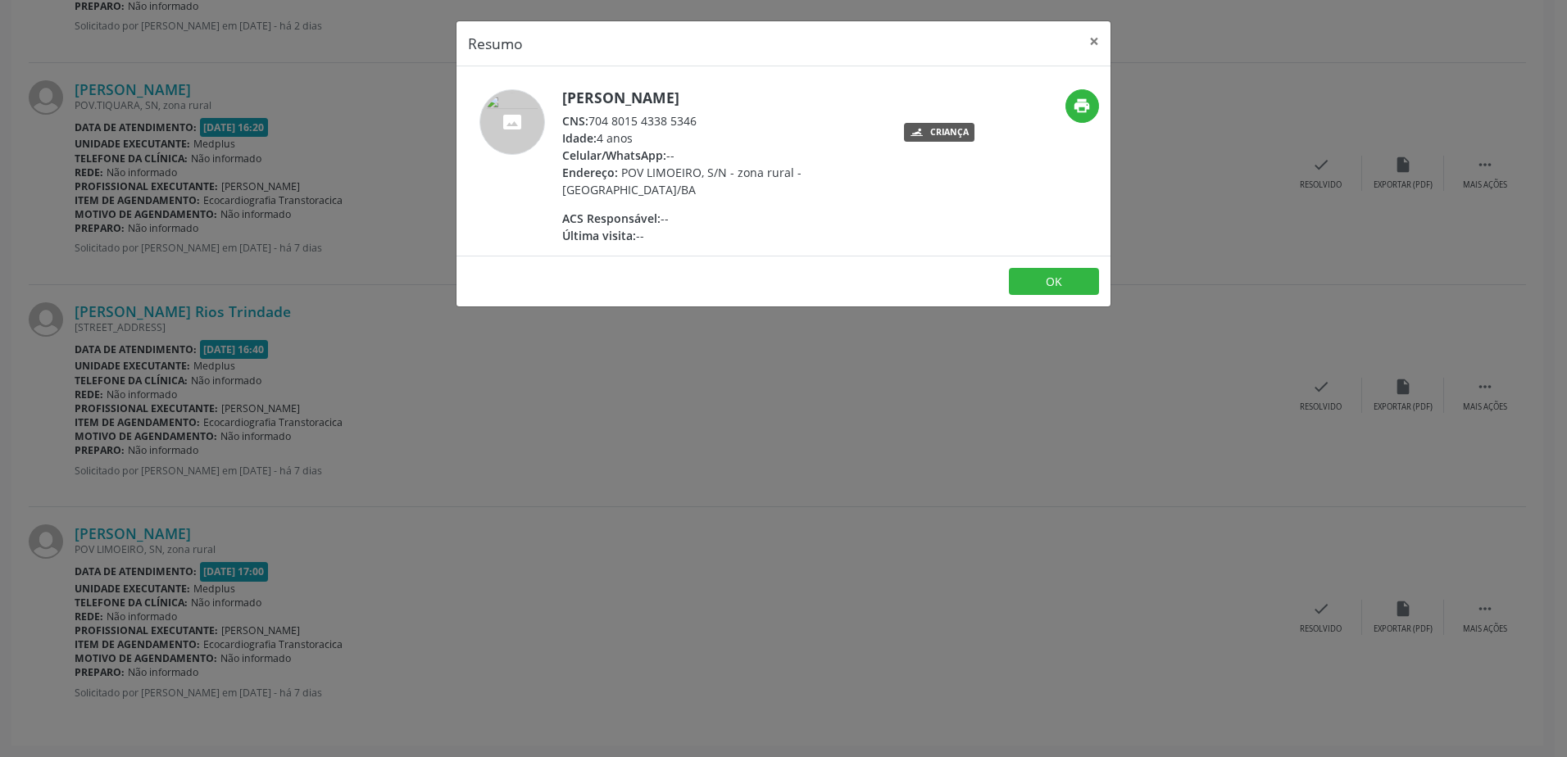
click at [633, 517] on div "Resumo × [PERSON_NAME] CNS: 704 8015 4338 5346 Idade: 4 anos Celular/WhatsApp: …" at bounding box center [783, 378] width 1567 height 757
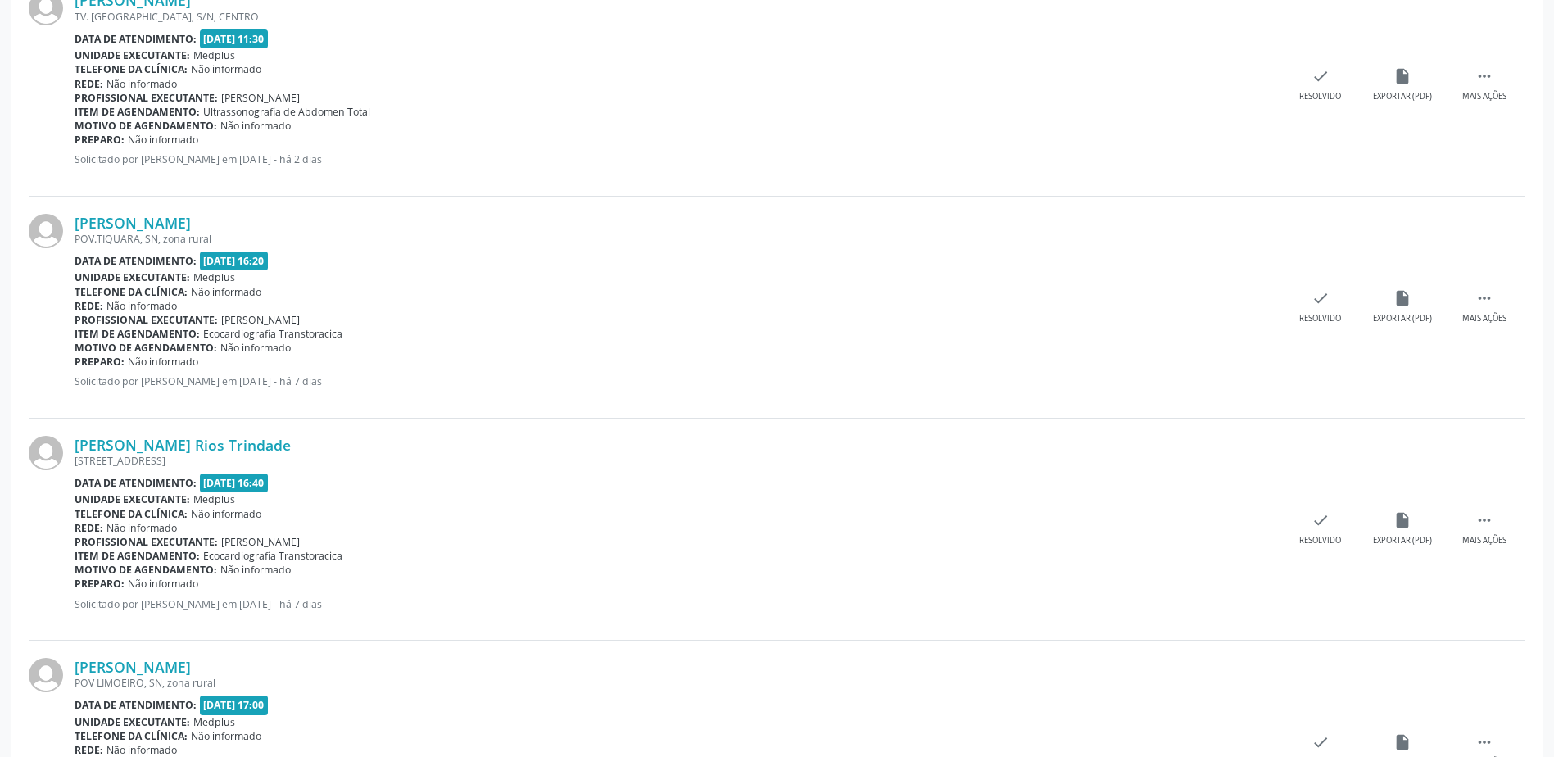
scroll to position [2259, 0]
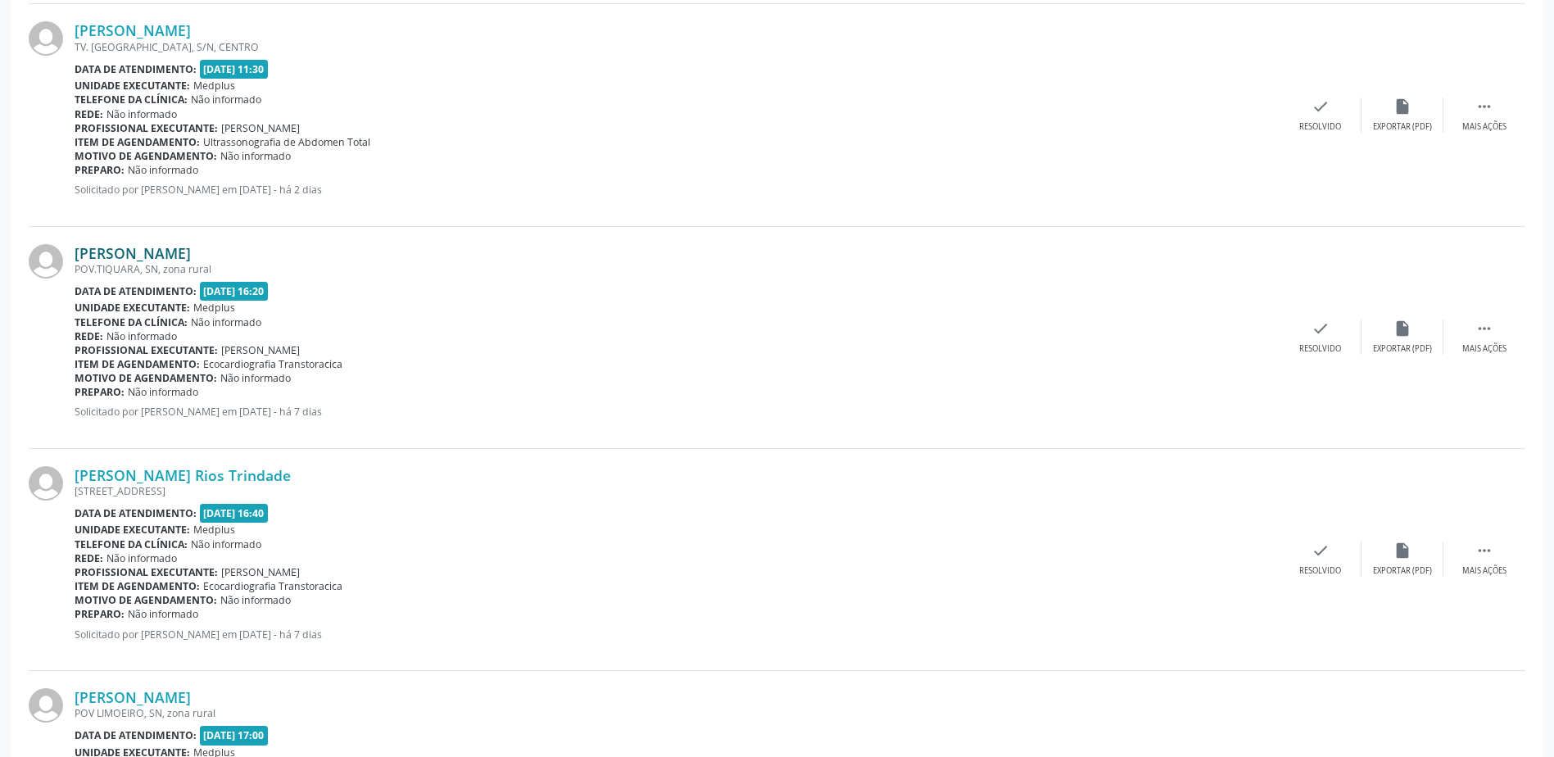
click at [191, 247] on link "[PERSON_NAME]" at bounding box center [133, 253] width 116 height 18
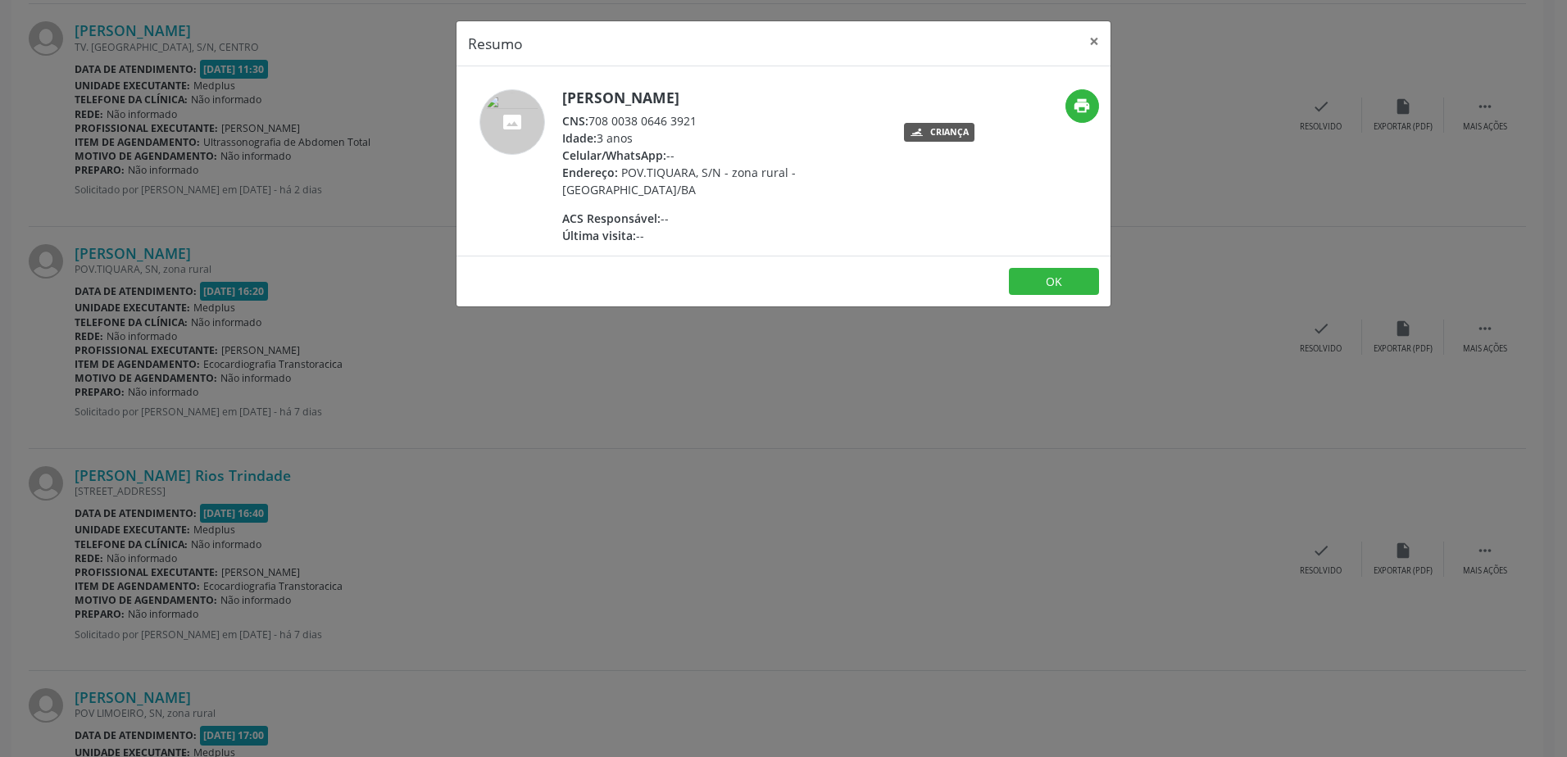
click at [778, 352] on div "Resumo × [PERSON_NAME] CNS: 708 0038 0646 3921 Idade: 3 anos Celular/WhatsApp: …" at bounding box center [783, 378] width 1567 height 757
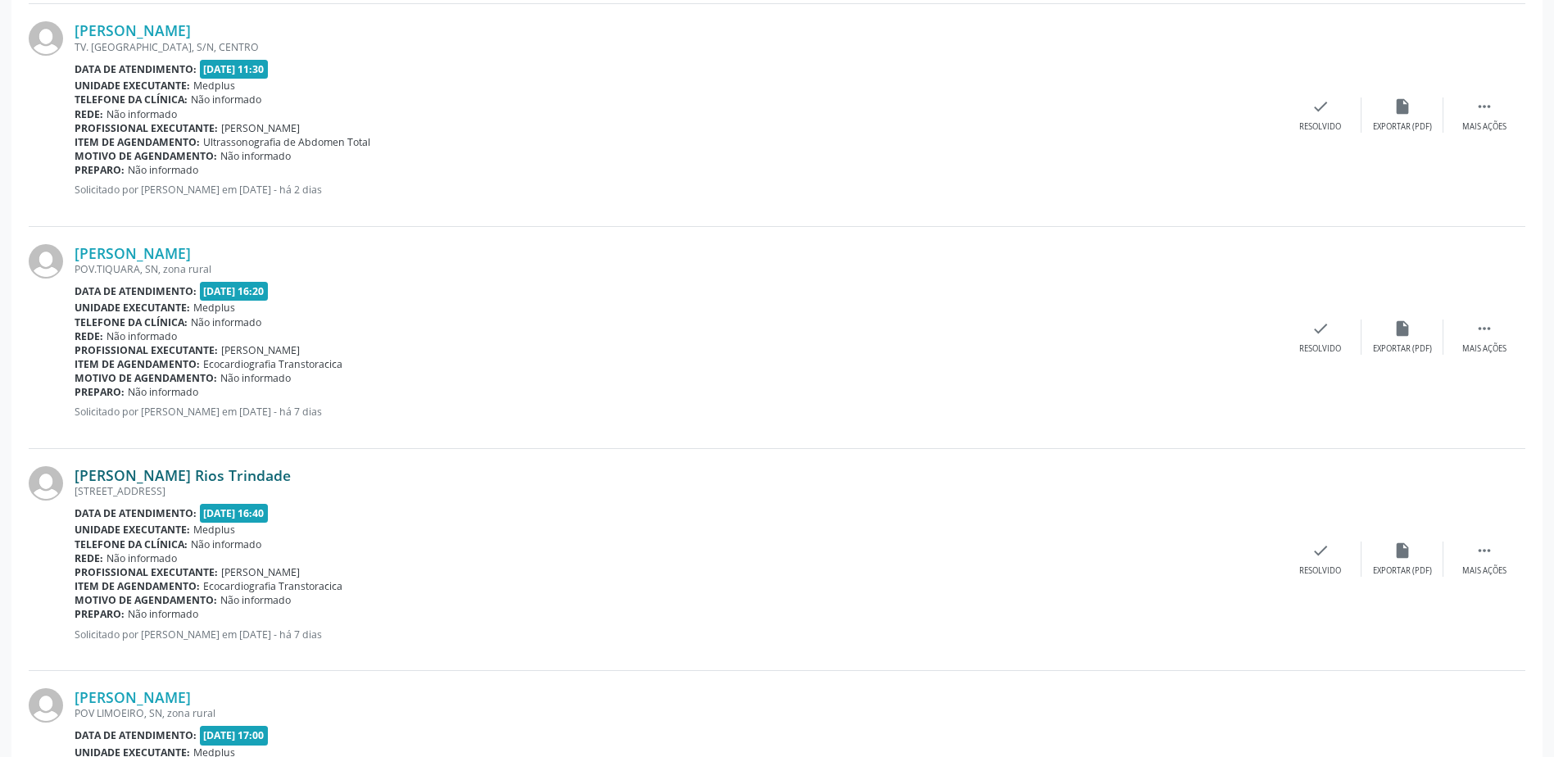
click at [177, 479] on link "[PERSON_NAME] Rios Trindade" at bounding box center [183, 475] width 216 height 18
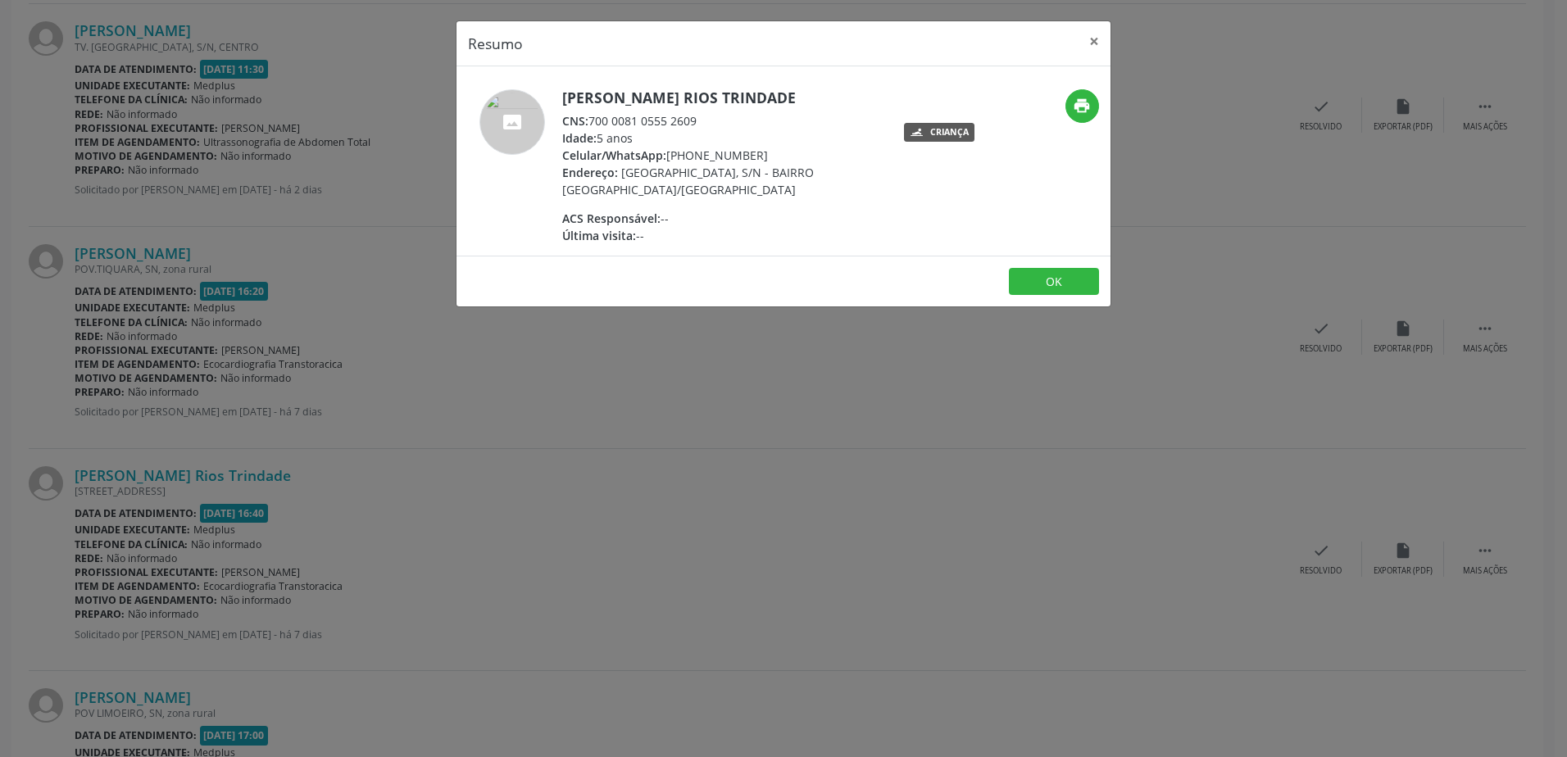
click at [662, 533] on div "Resumo × [PERSON_NAME] Rios Trindade CNS: 700 0081 0555 2609 Idade: 5 anos Celu…" at bounding box center [783, 378] width 1567 height 757
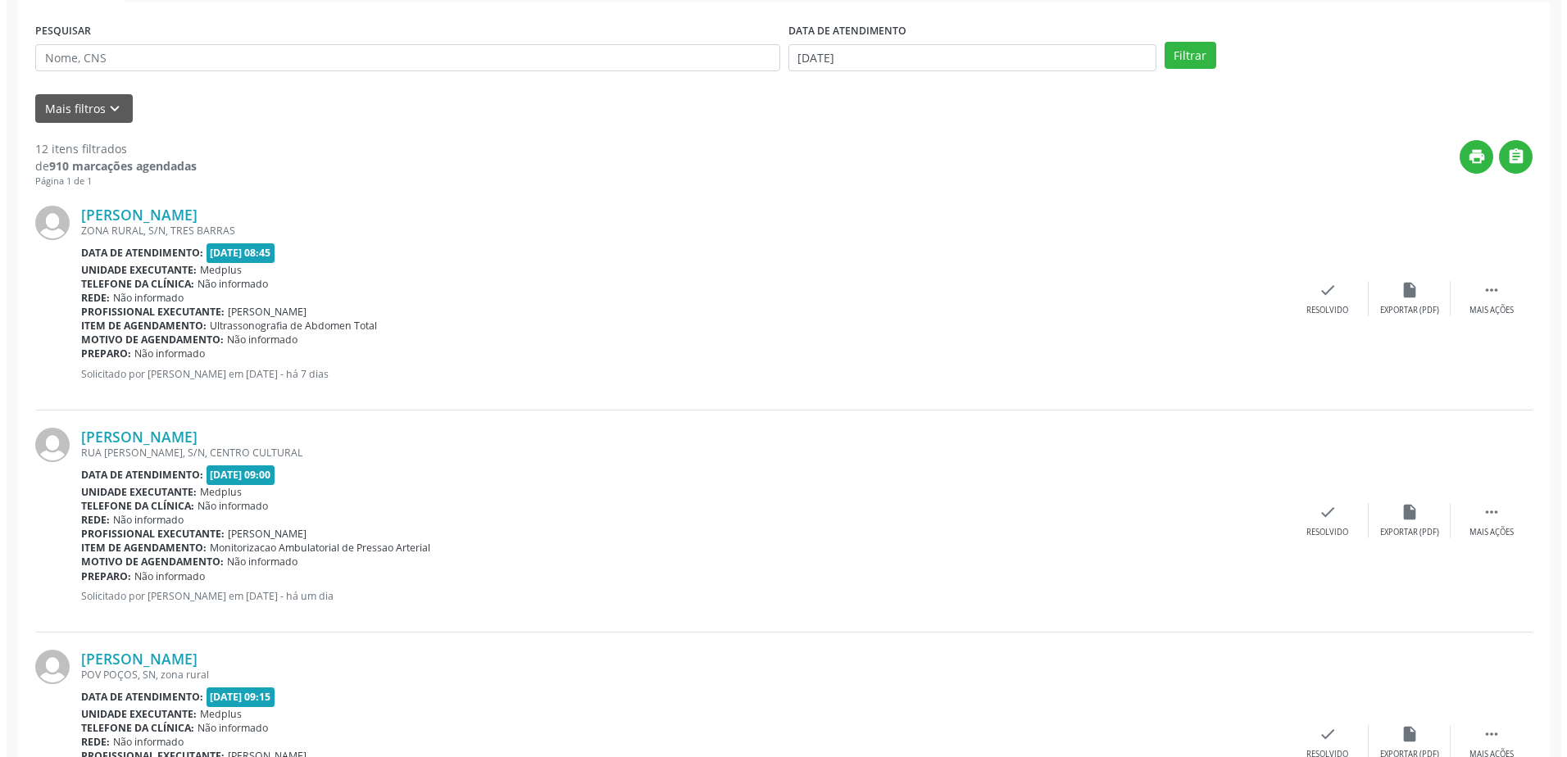
scroll to position [293, 0]
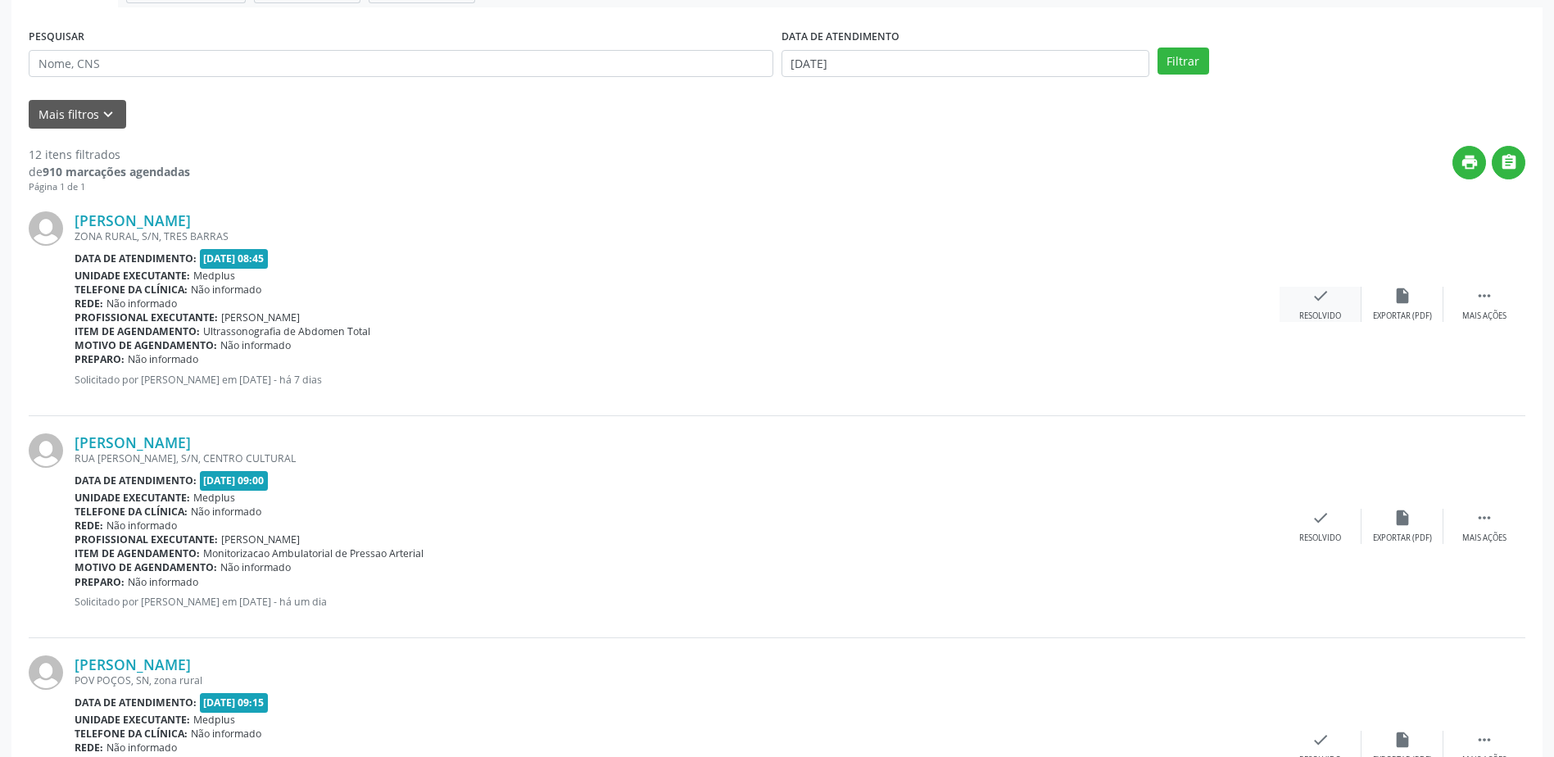
click at [1323, 302] on icon "check" at bounding box center [1321, 296] width 18 height 18
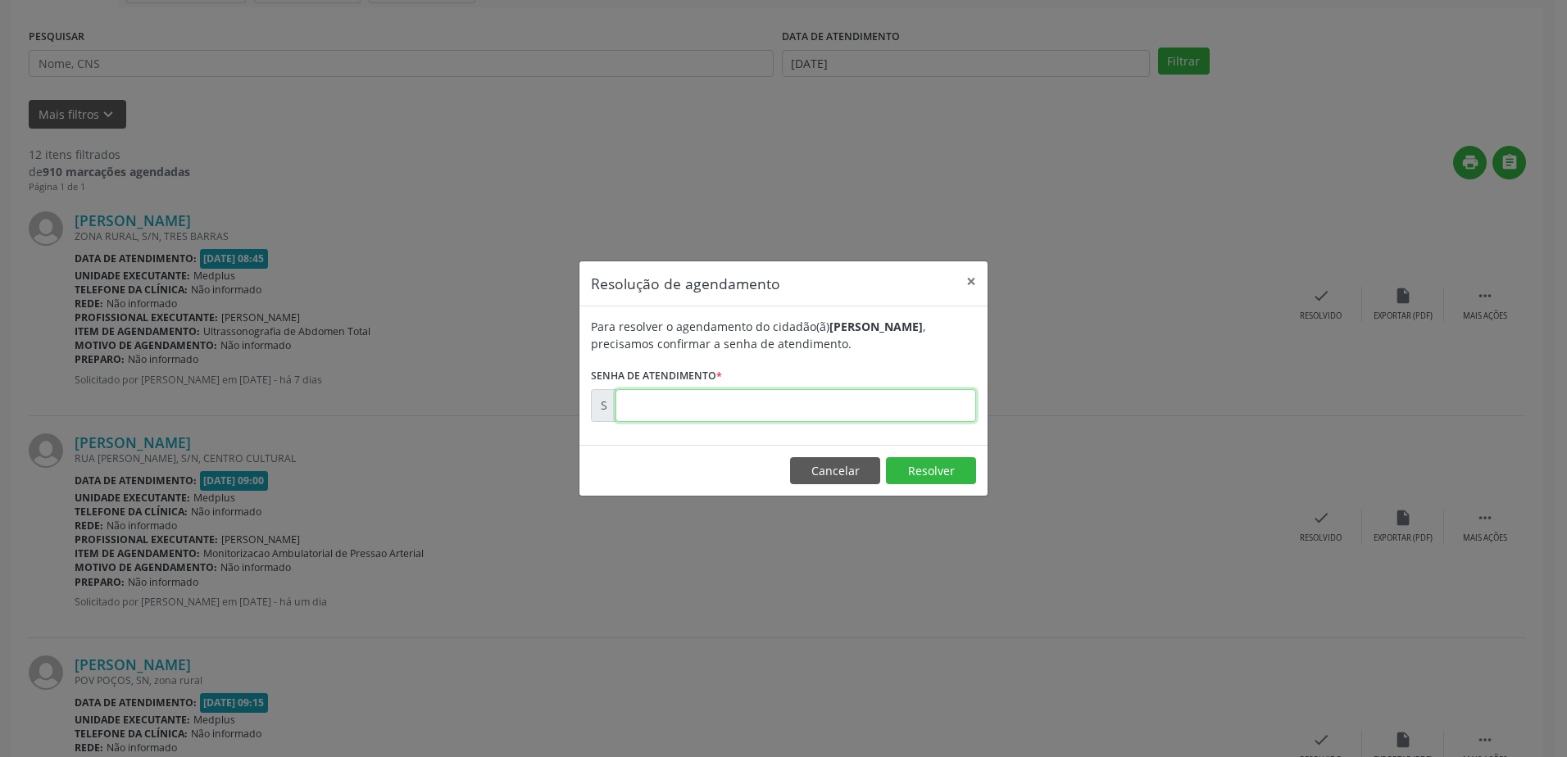
click at [885, 402] on input "text" at bounding box center [795, 405] width 361 height 33
type input "00178829"
click at [907, 476] on button "Resolver" at bounding box center [931, 471] width 90 height 28
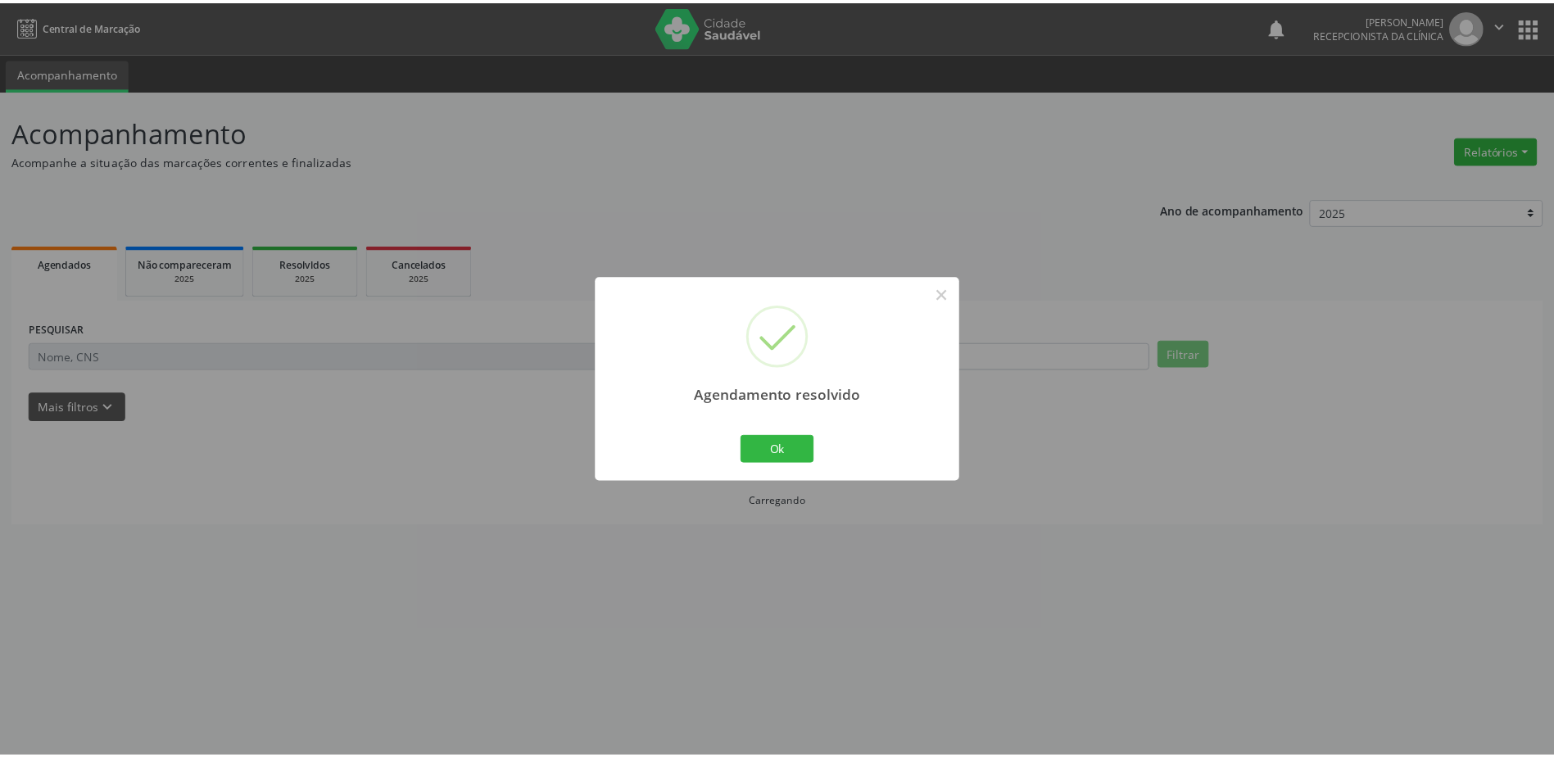
scroll to position [0, 0]
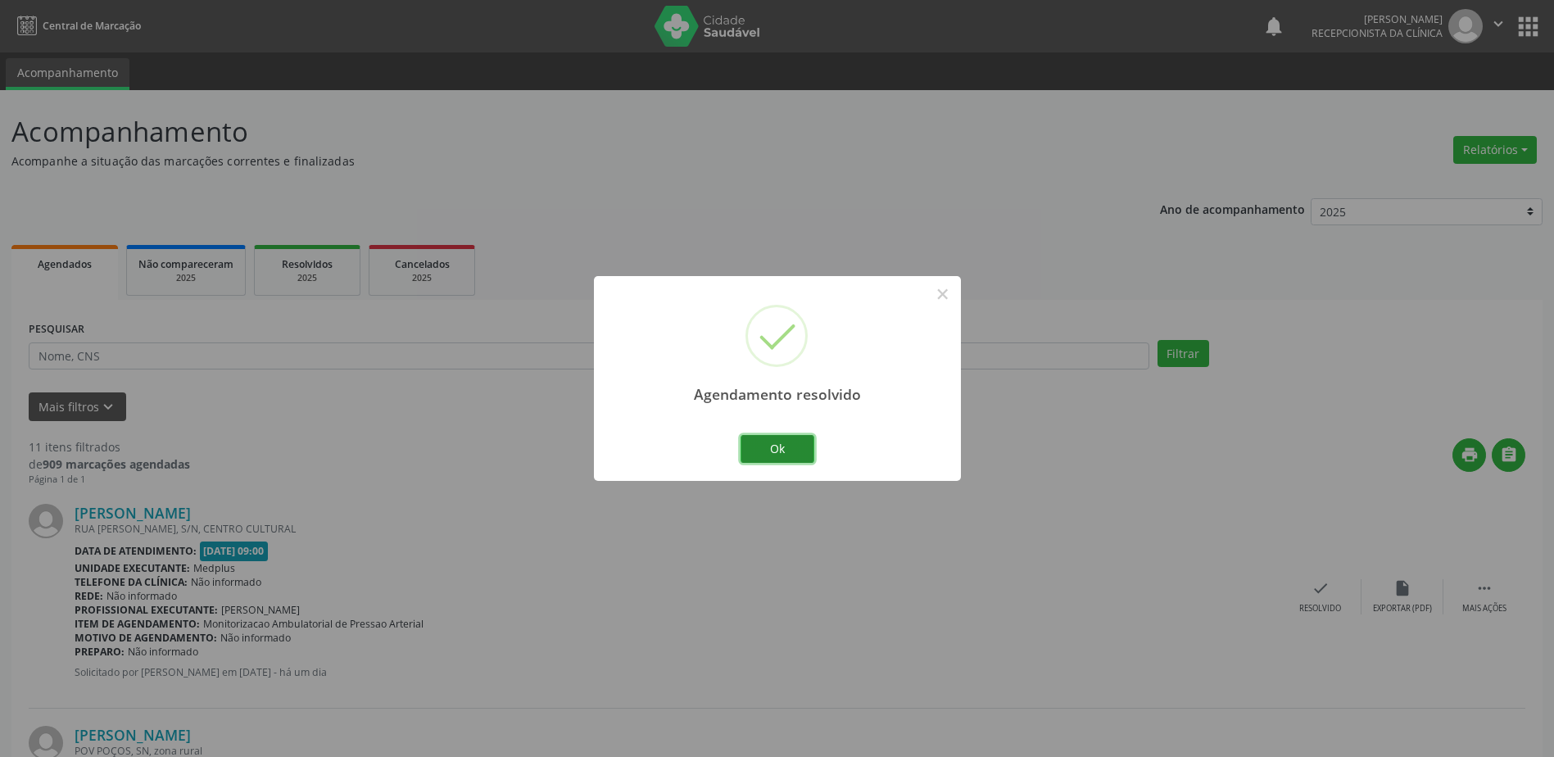
click at [783, 454] on button "Ok" at bounding box center [778, 449] width 74 height 28
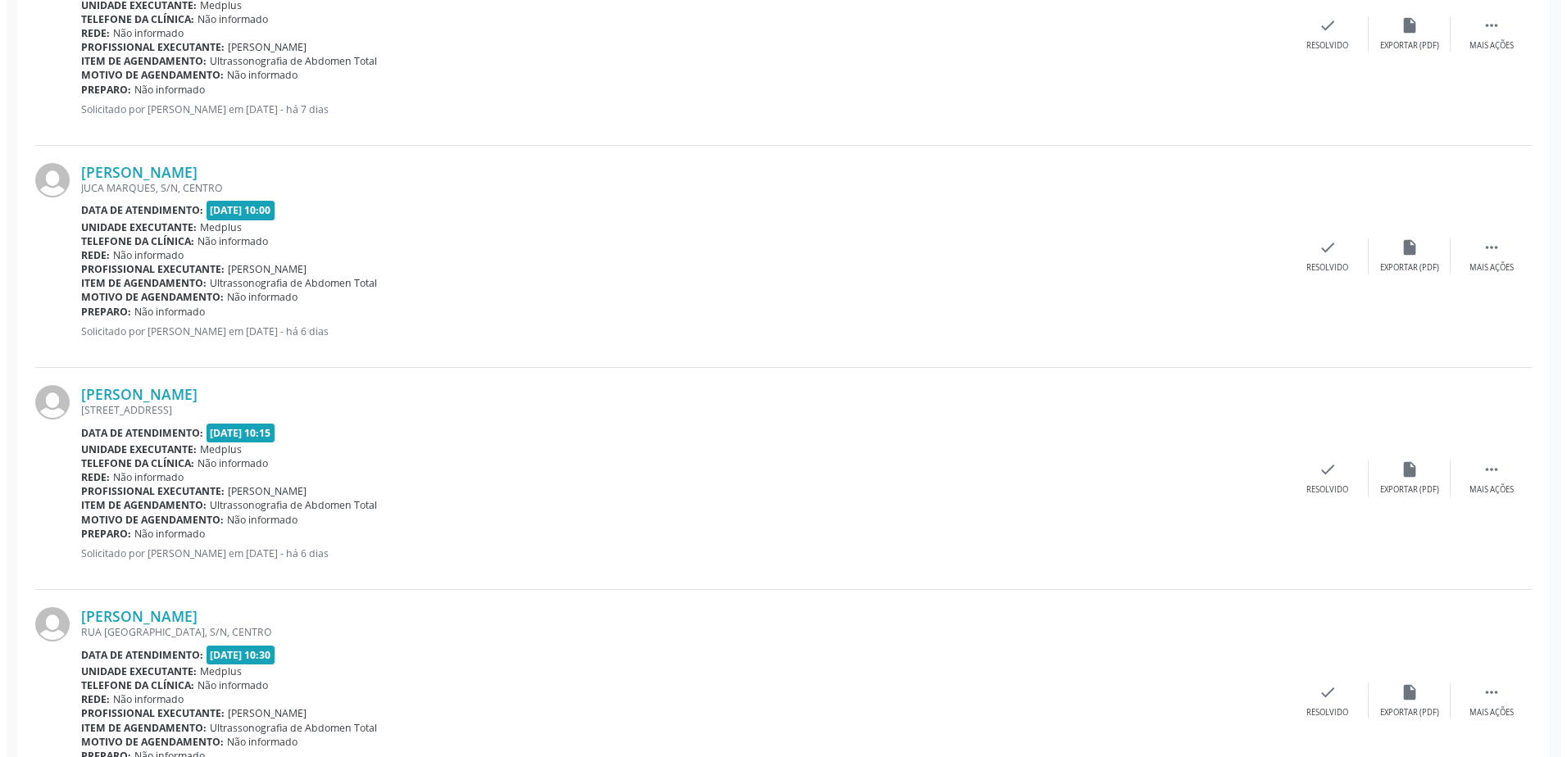
scroll to position [819, 0]
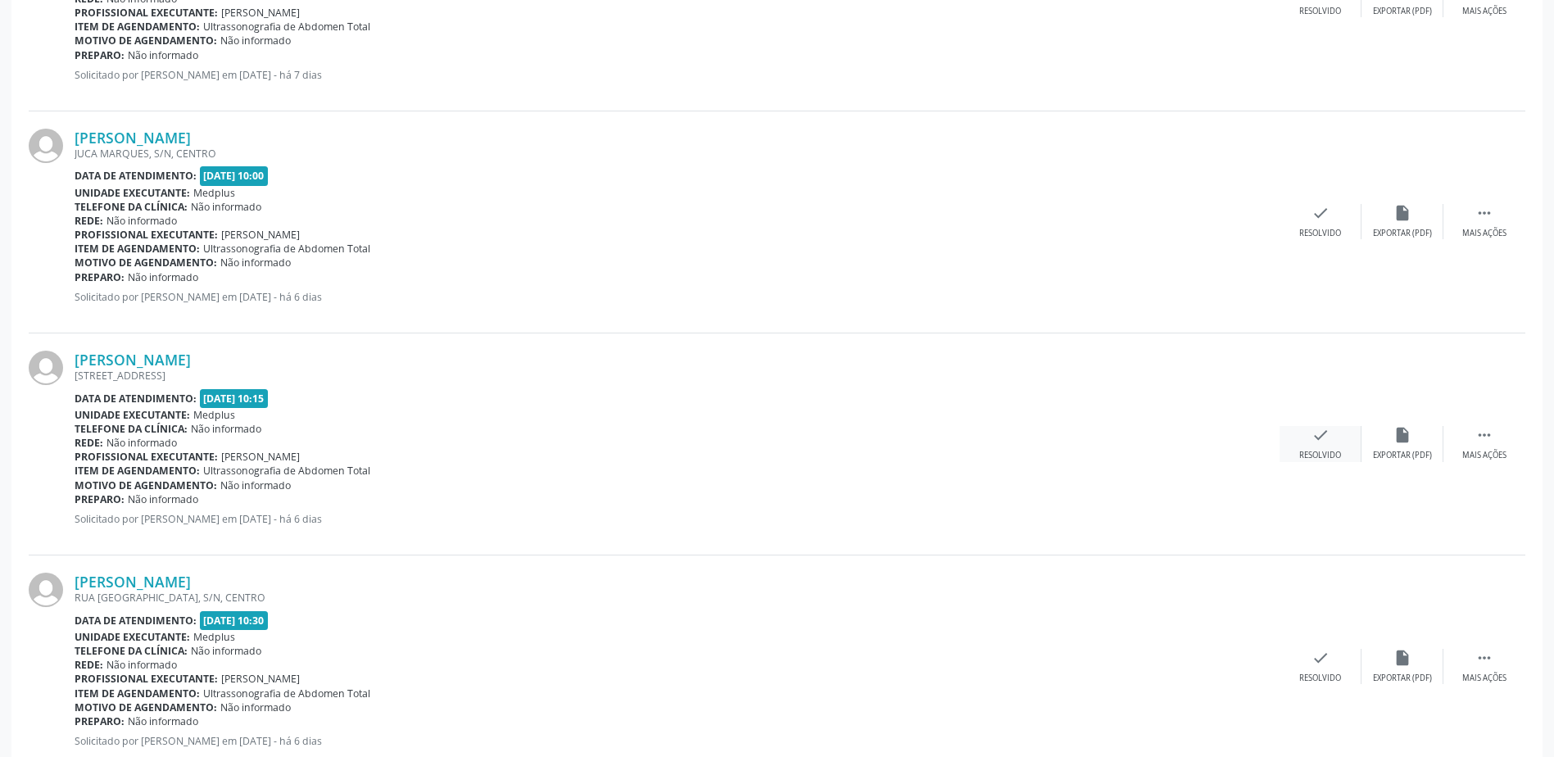
click at [1315, 456] on div "Resolvido" at bounding box center [1321, 455] width 42 height 11
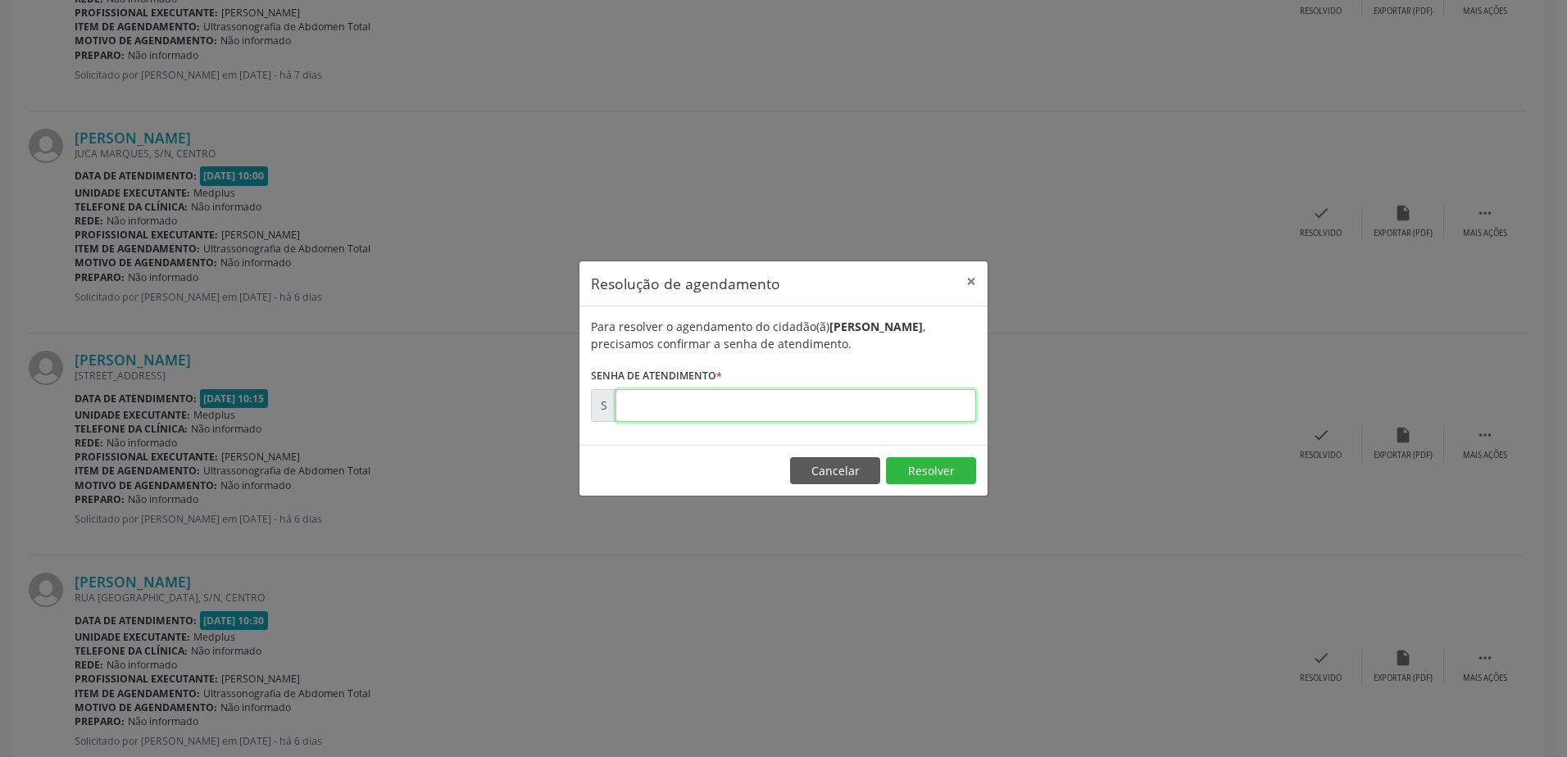
click at [660, 401] on input "text" at bounding box center [795, 405] width 361 height 33
type input "00179085"
click at [946, 465] on button "Resolver" at bounding box center [931, 471] width 90 height 28
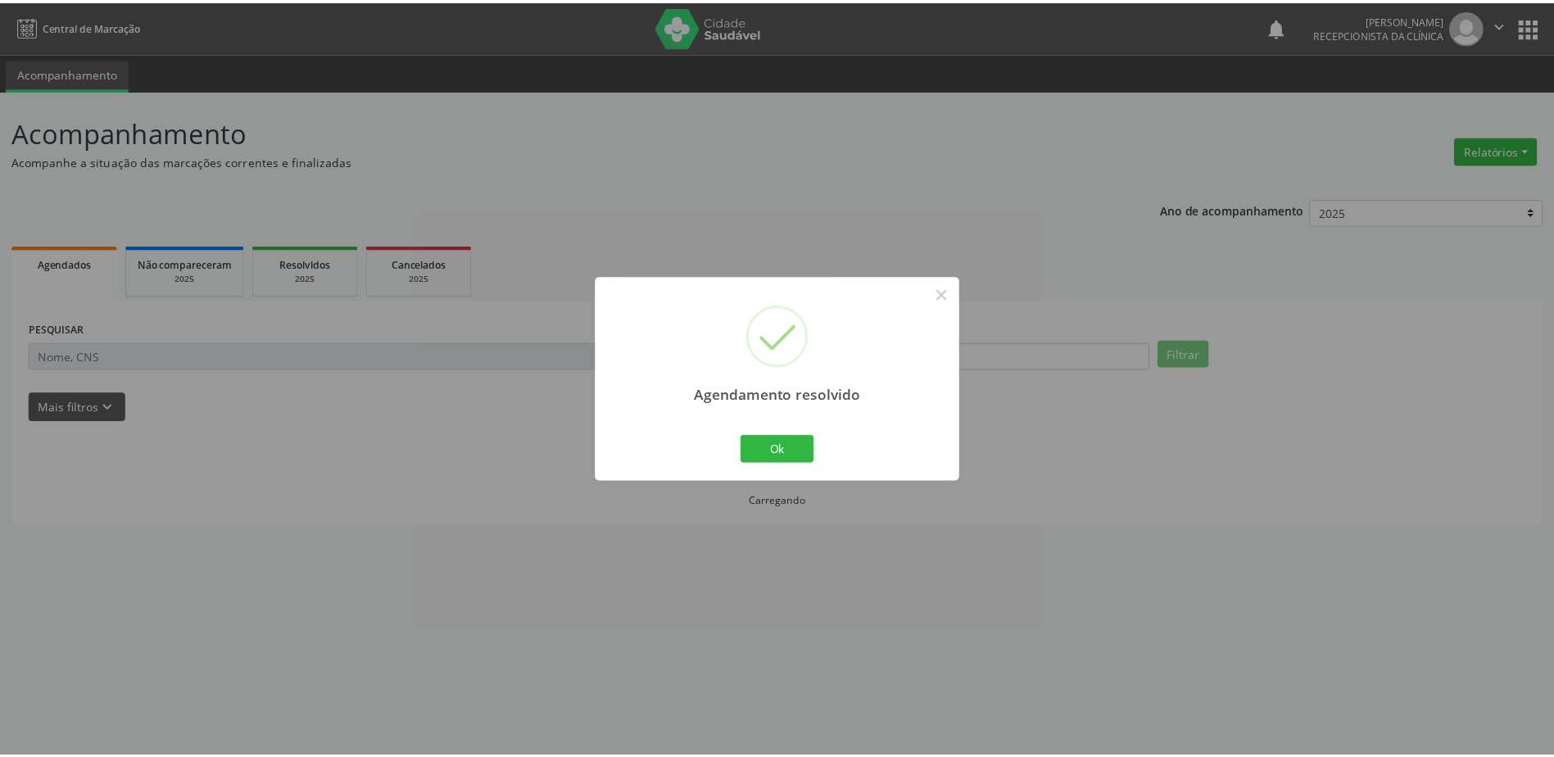
scroll to position [0, 0]
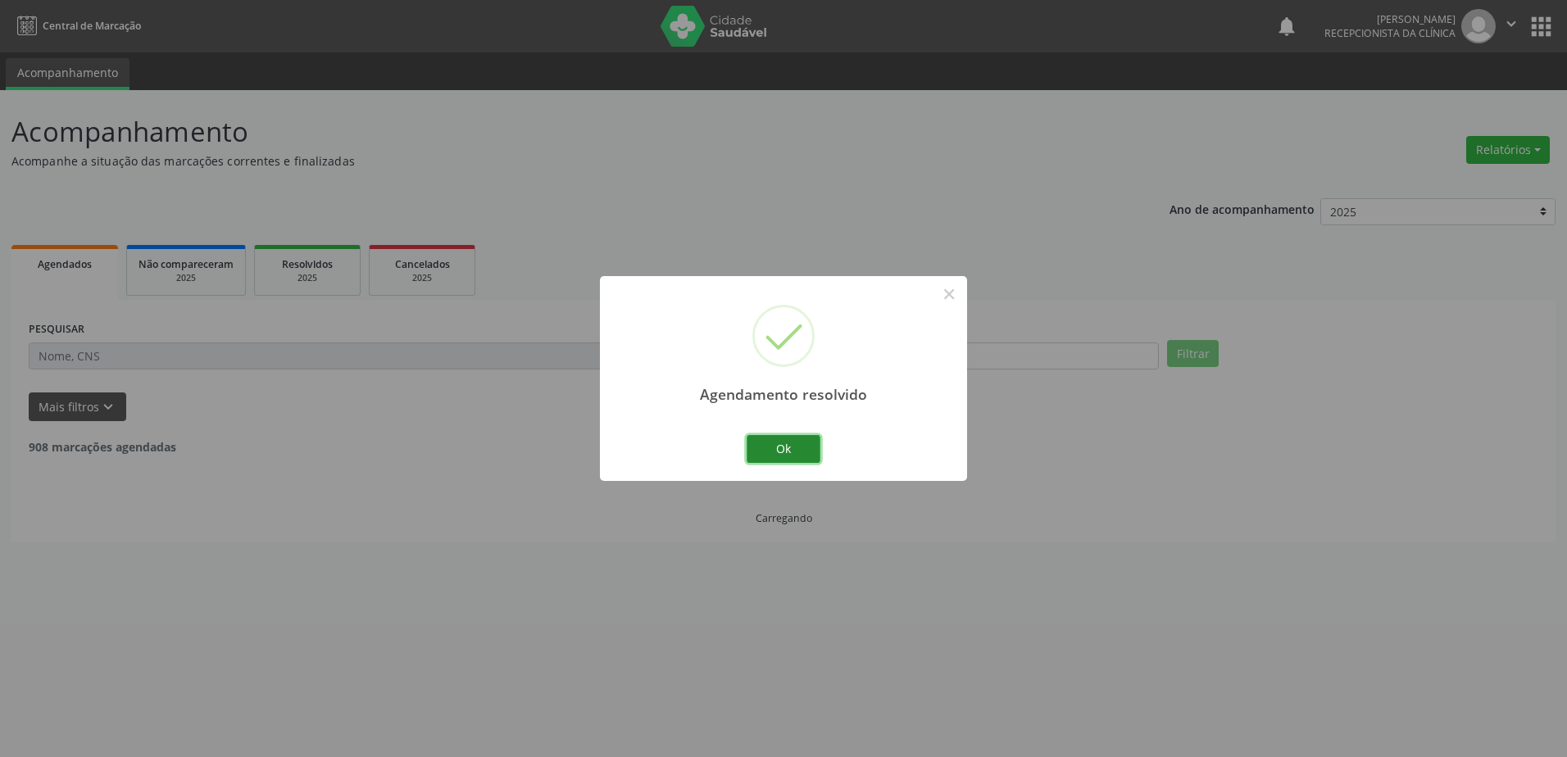
click at [796, 448] on button "Ok" at bounding box center [783, 449] width 74 height 28
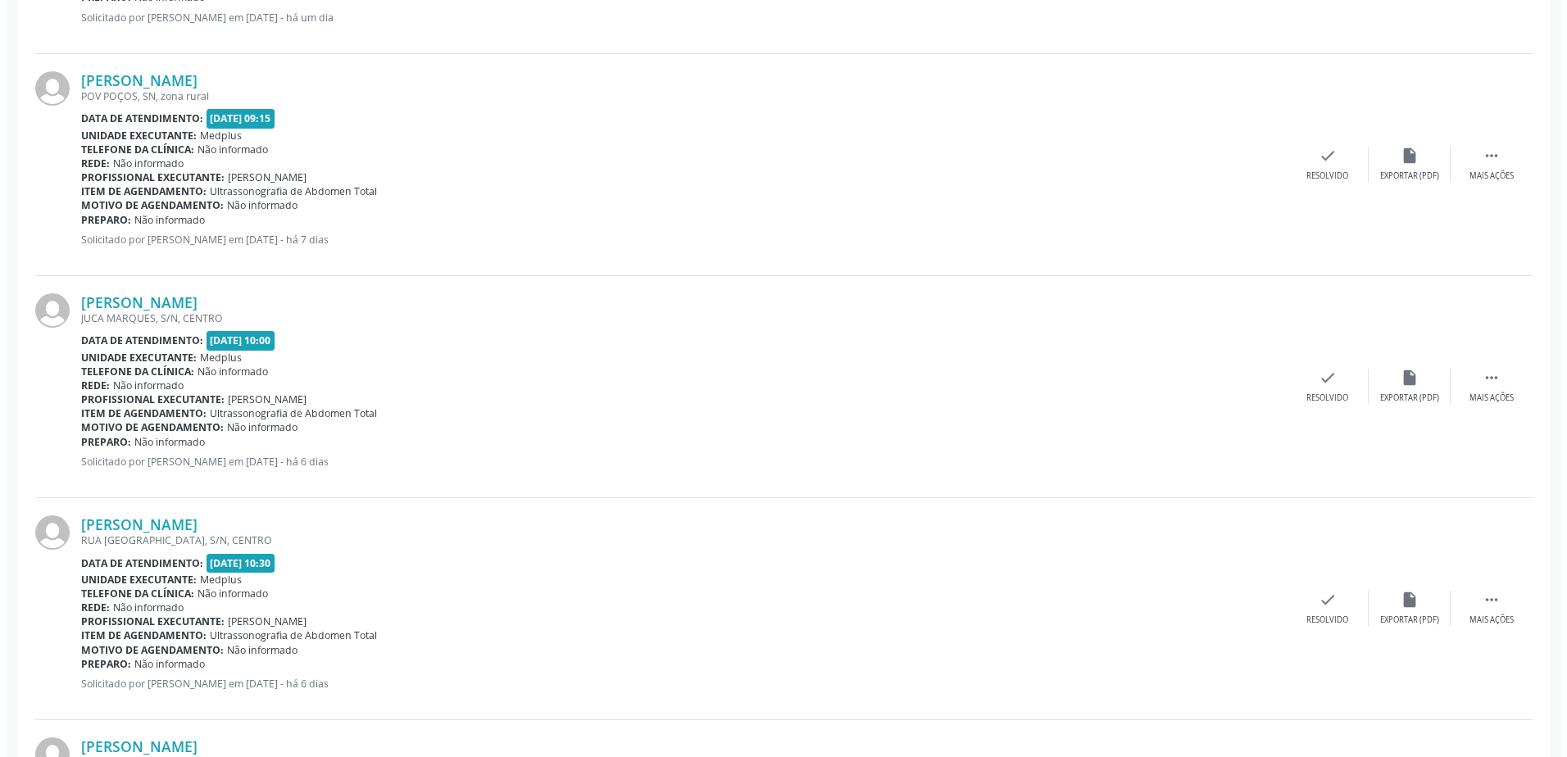
scroll to position [770, 0]
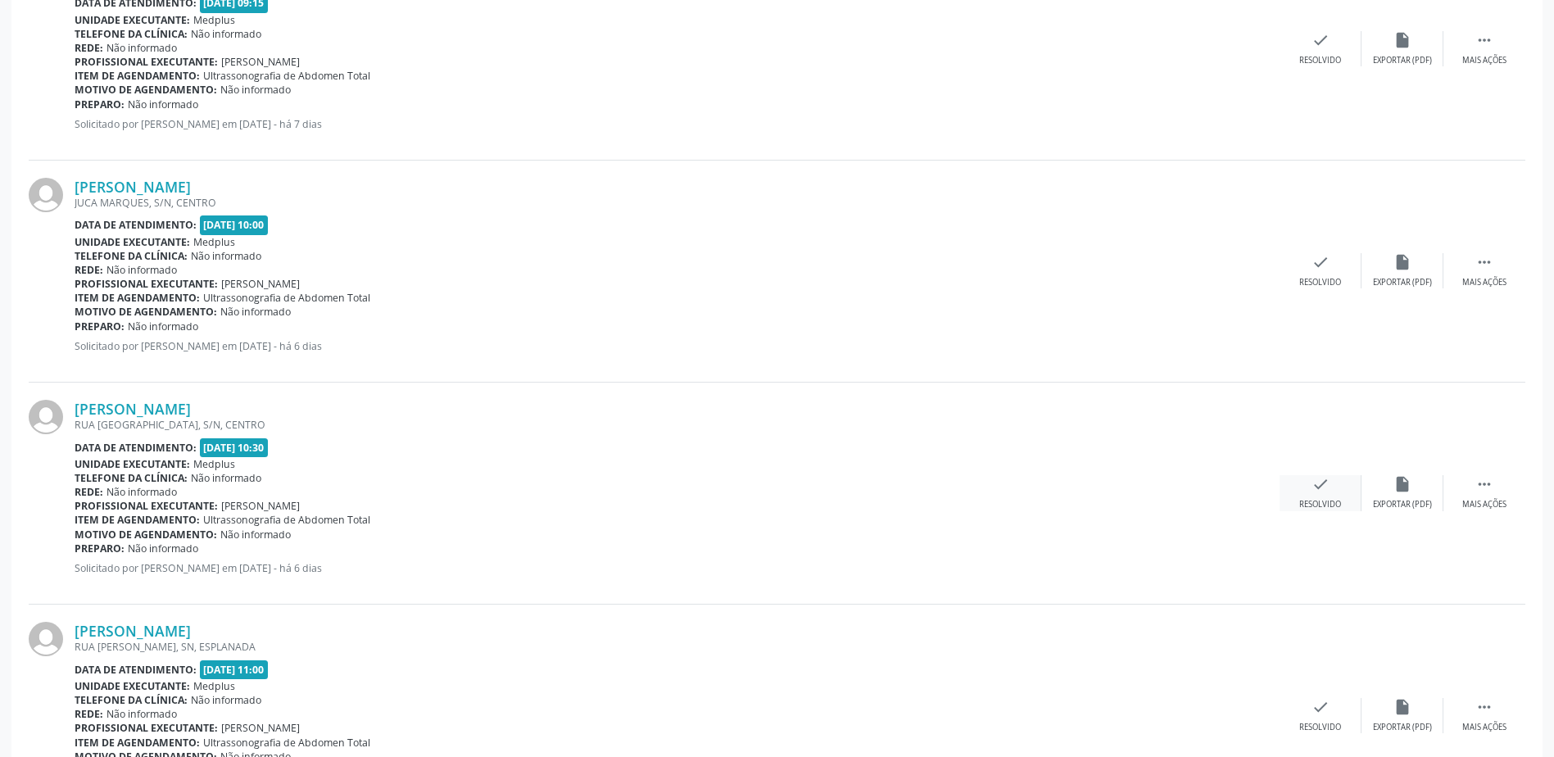
click at [1336, 491] on div "check Resolvido" at bounding box center [1321, 492] width 82 height 35
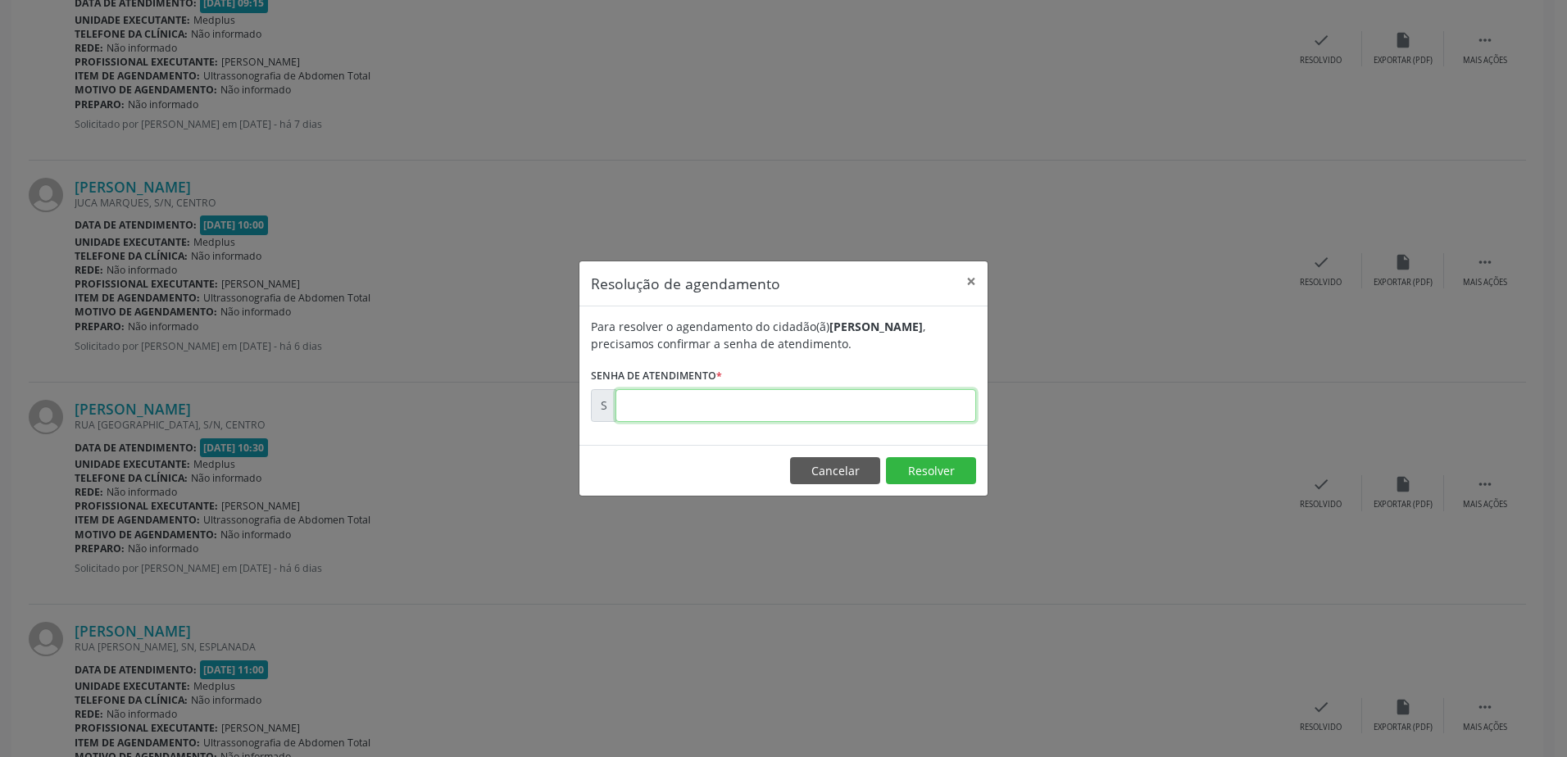
click at [706, 392] on input "text" at bounding box center [795, 405] width 361 height 33
type input "00179091"
click at [931, 481] on button "Resolver" at bounding box center [931, 471] width 90 height 28
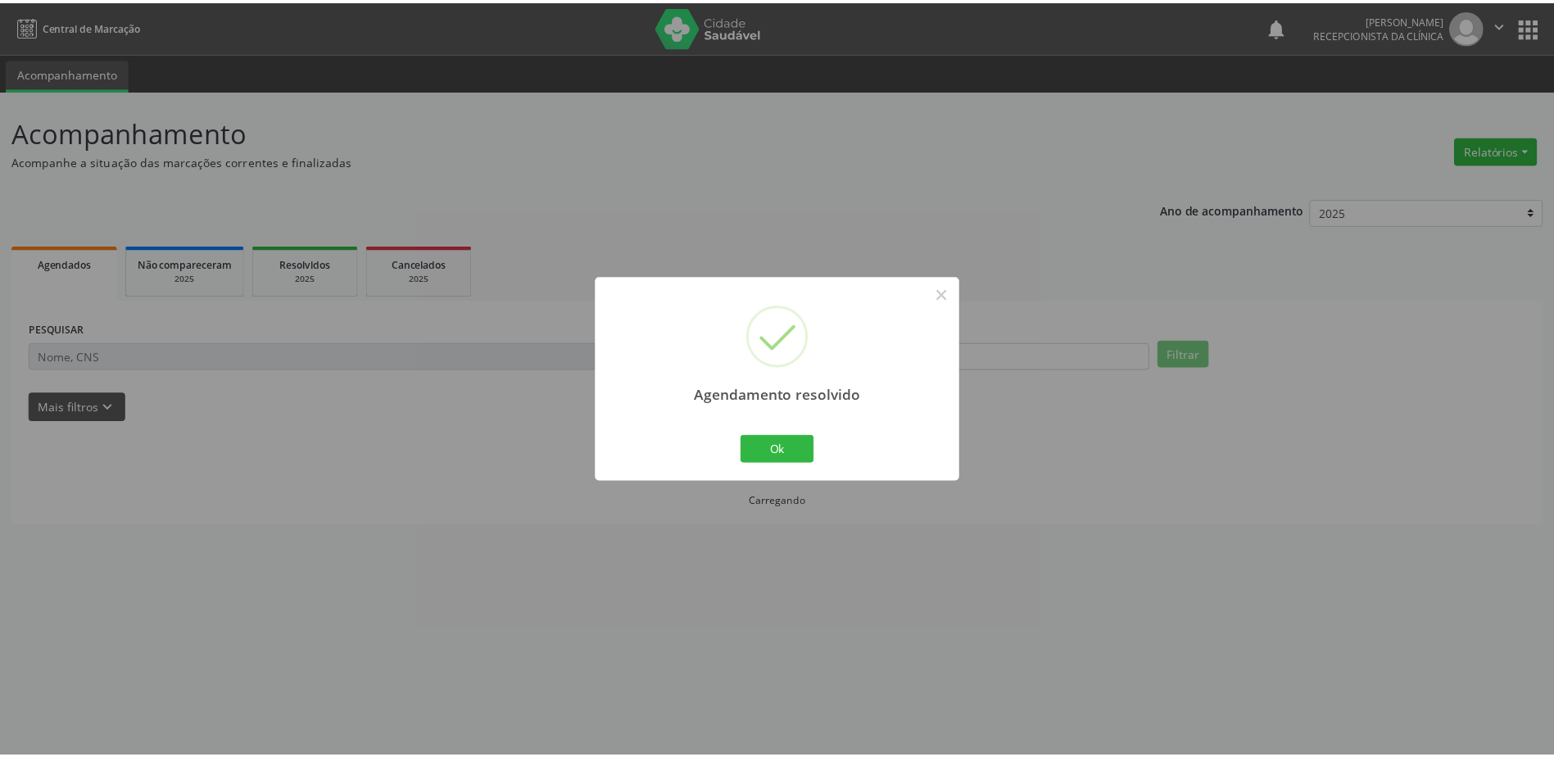
scroll to position [0, 0]
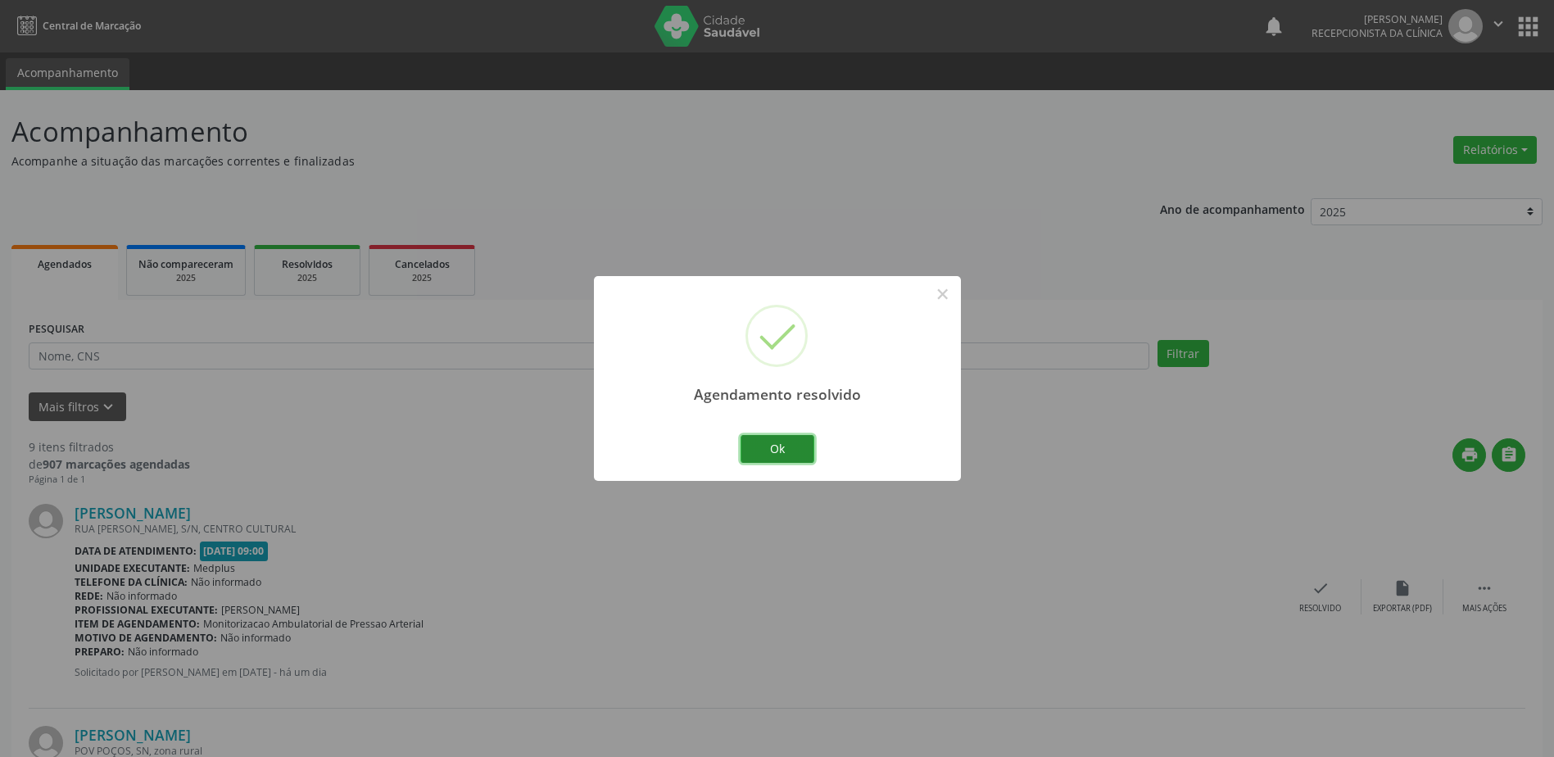
click at [779, 454] on button "Ok" at bounding box center [778, 449] width 74 height 28
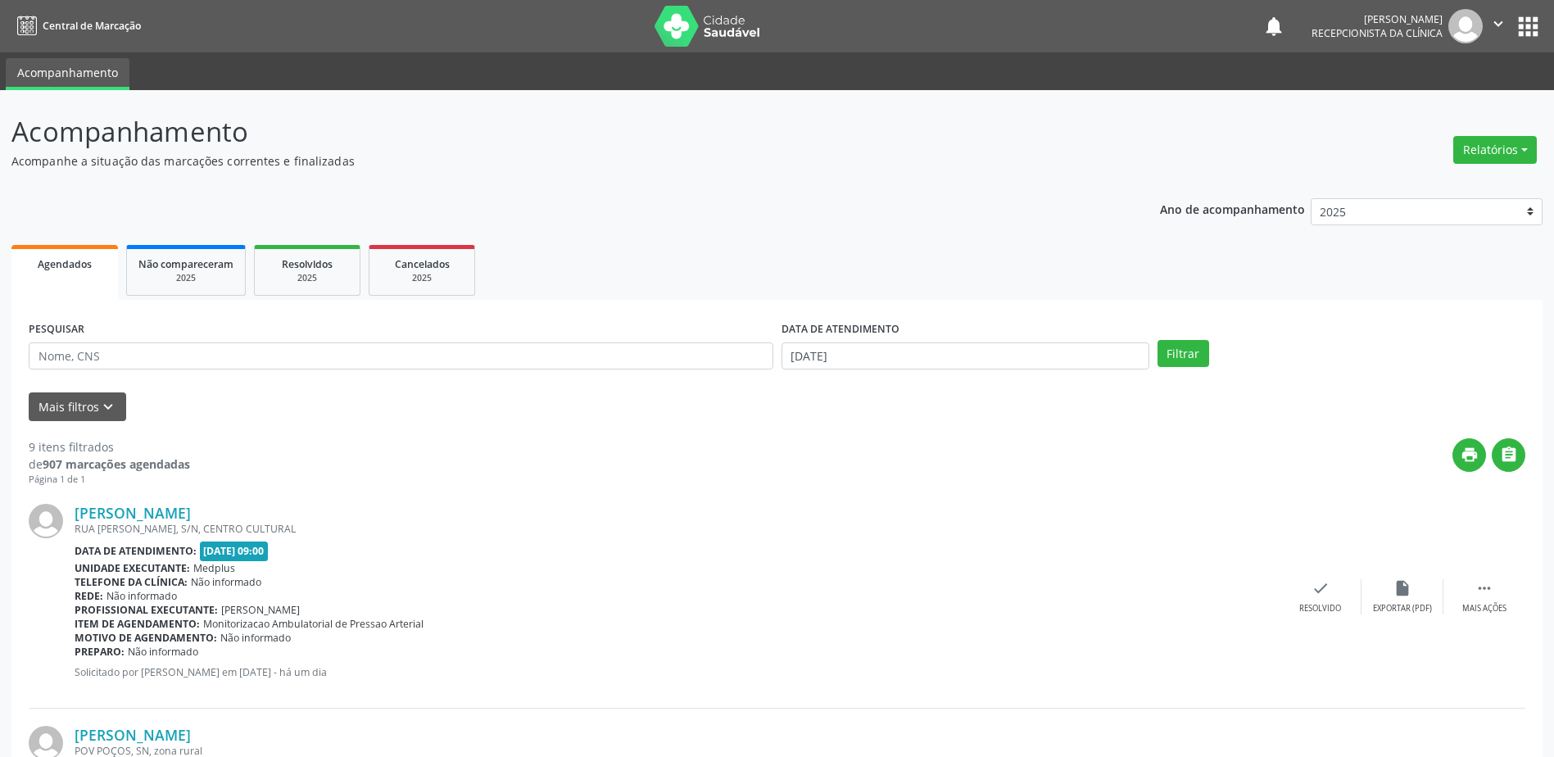
drag, startPoint x: 779, startPoint y: 454, endPoint x: 786, endPoint y: 492, distance: 39.1
click at [465, 549] on div "Data de atendimento: [DATE] 09:00" at bounding box center [677, 551] width 1205 height 19
click at [1331, 606] on div "Resolvido" at bounding box center [1321, 608] width 42 height 11
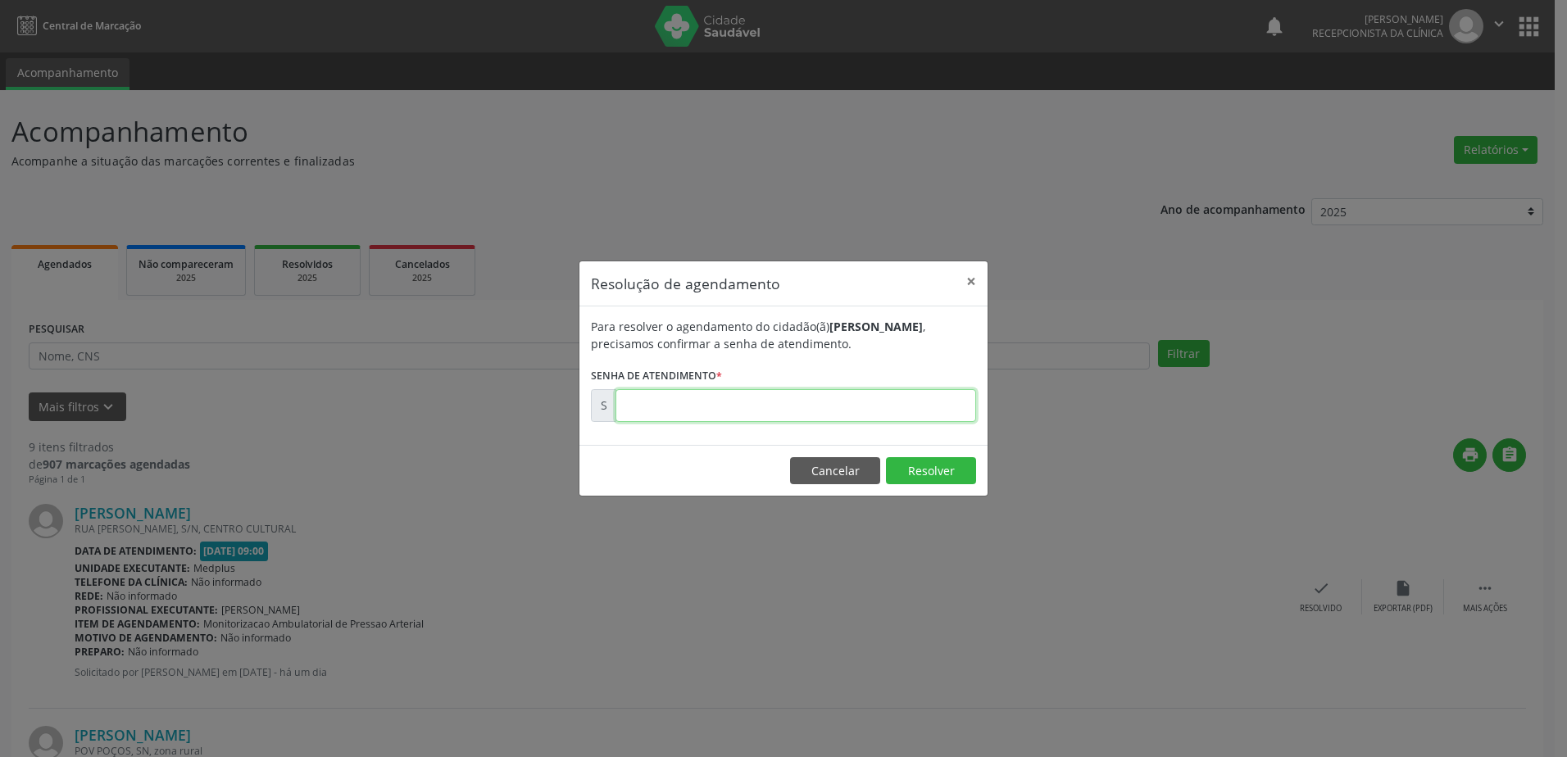
click at [682, 412] on input "text" at bounding box center [795, 405] width 361 height 33
type input "00179743"
click at [932, 470] on button "Resolver" at bounding box center [931, 471] width 90 height 28
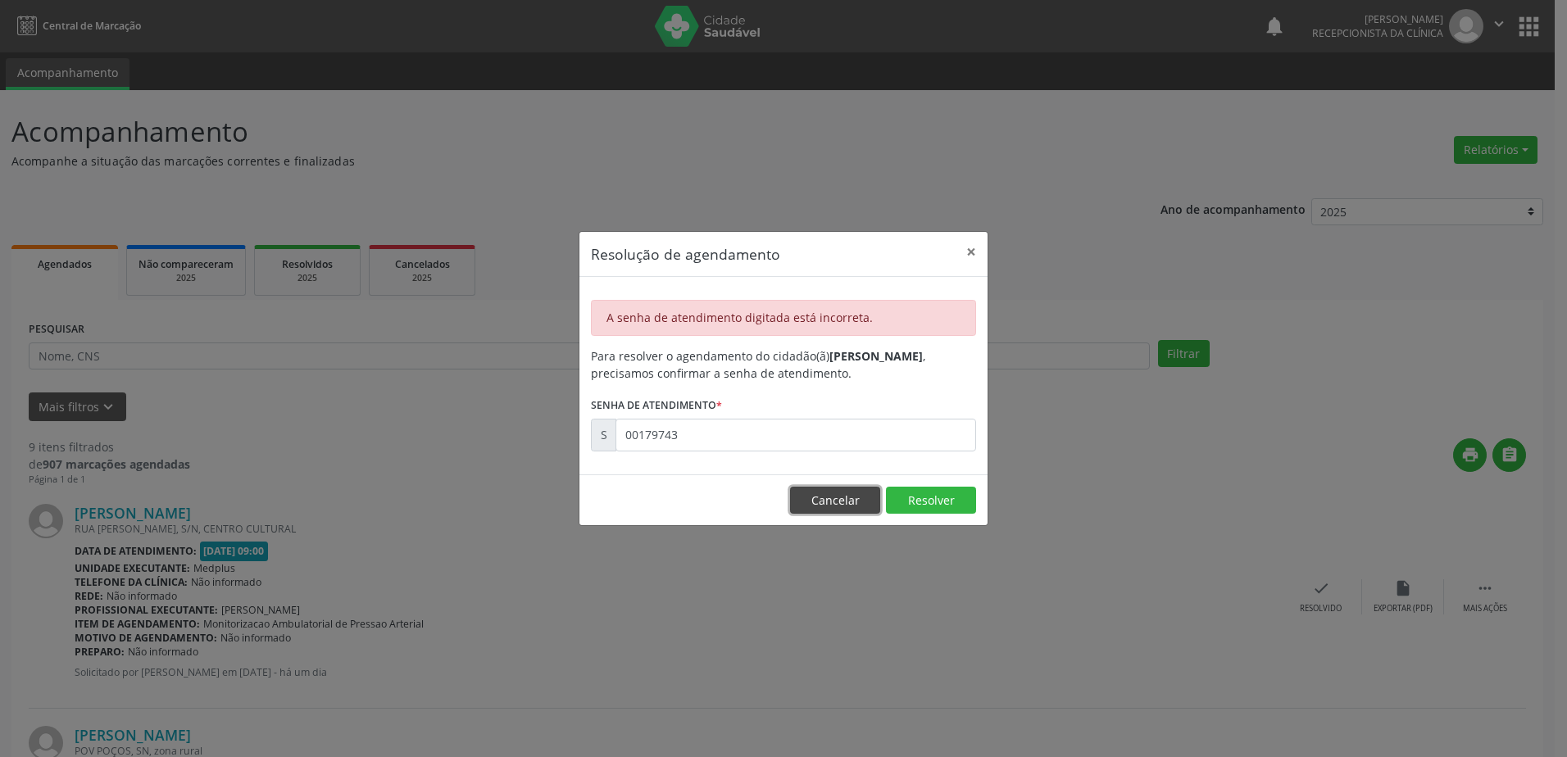
click at [837, 506] on button "Cancelar" at bounding box center [835, 501] width 90 height 28
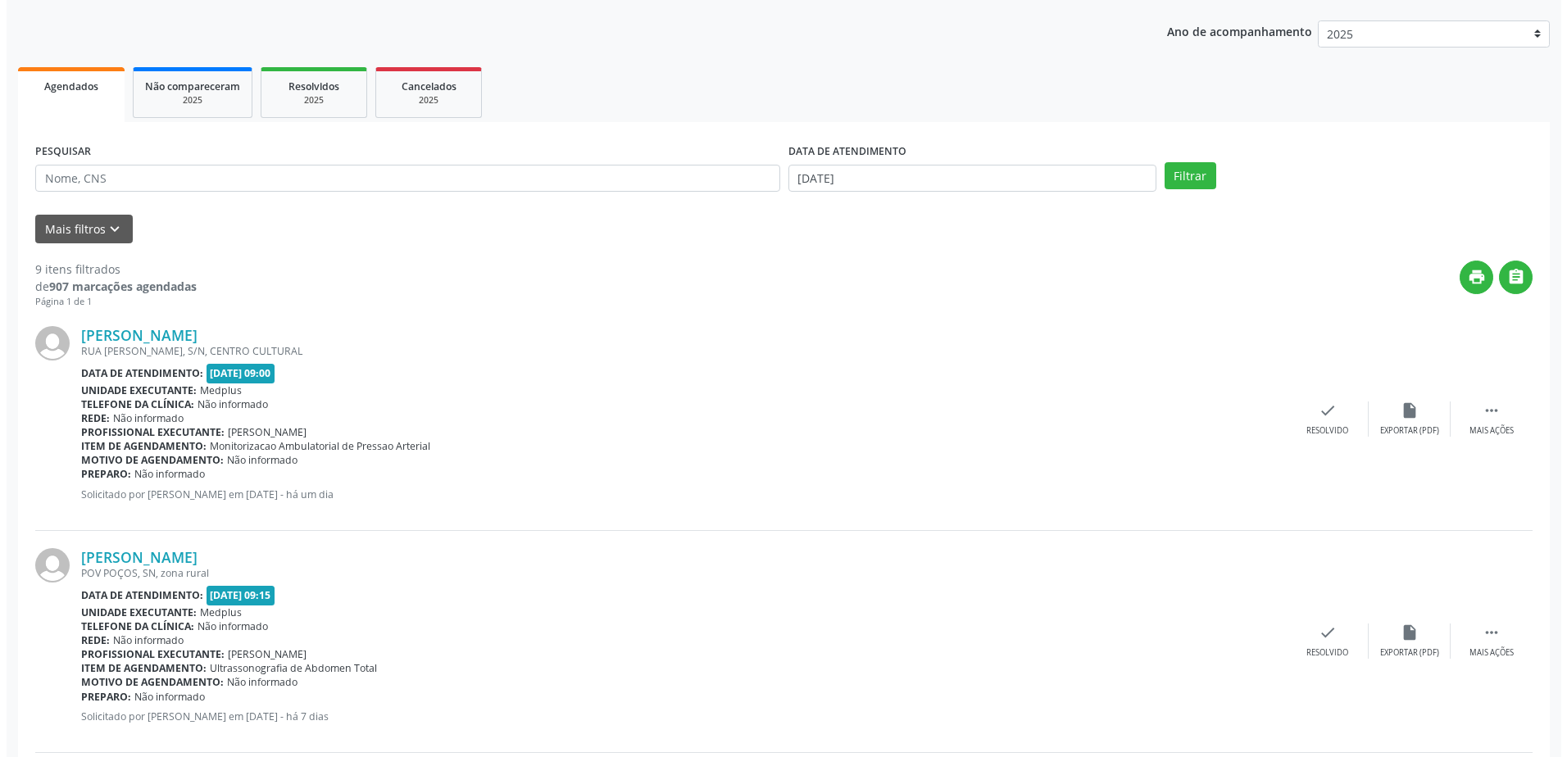
scroll to position [36, 0]
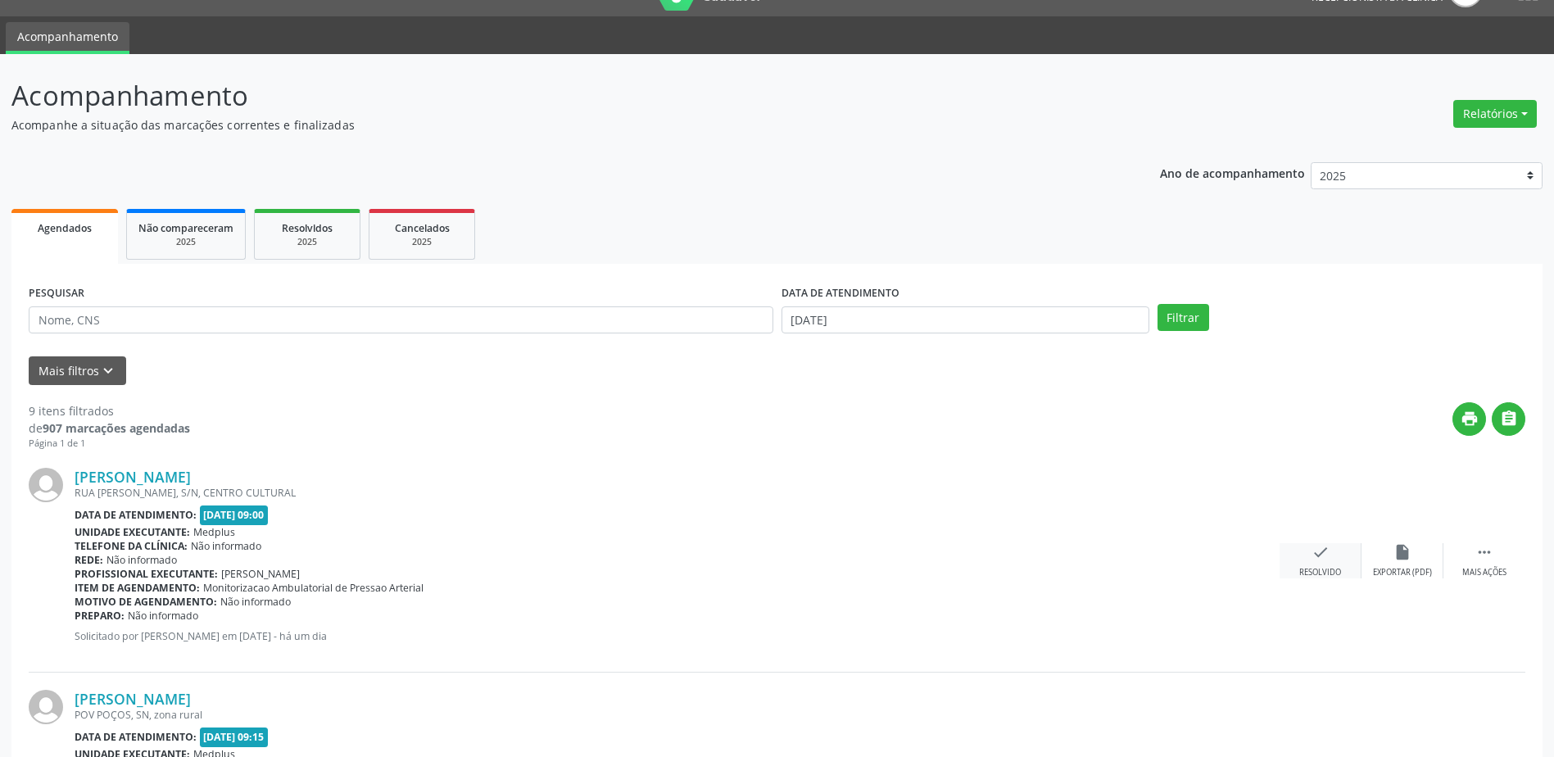
click at [1322, 565] on div "check Resolvido" at bounding box center [1321, 560] width 82 height 35
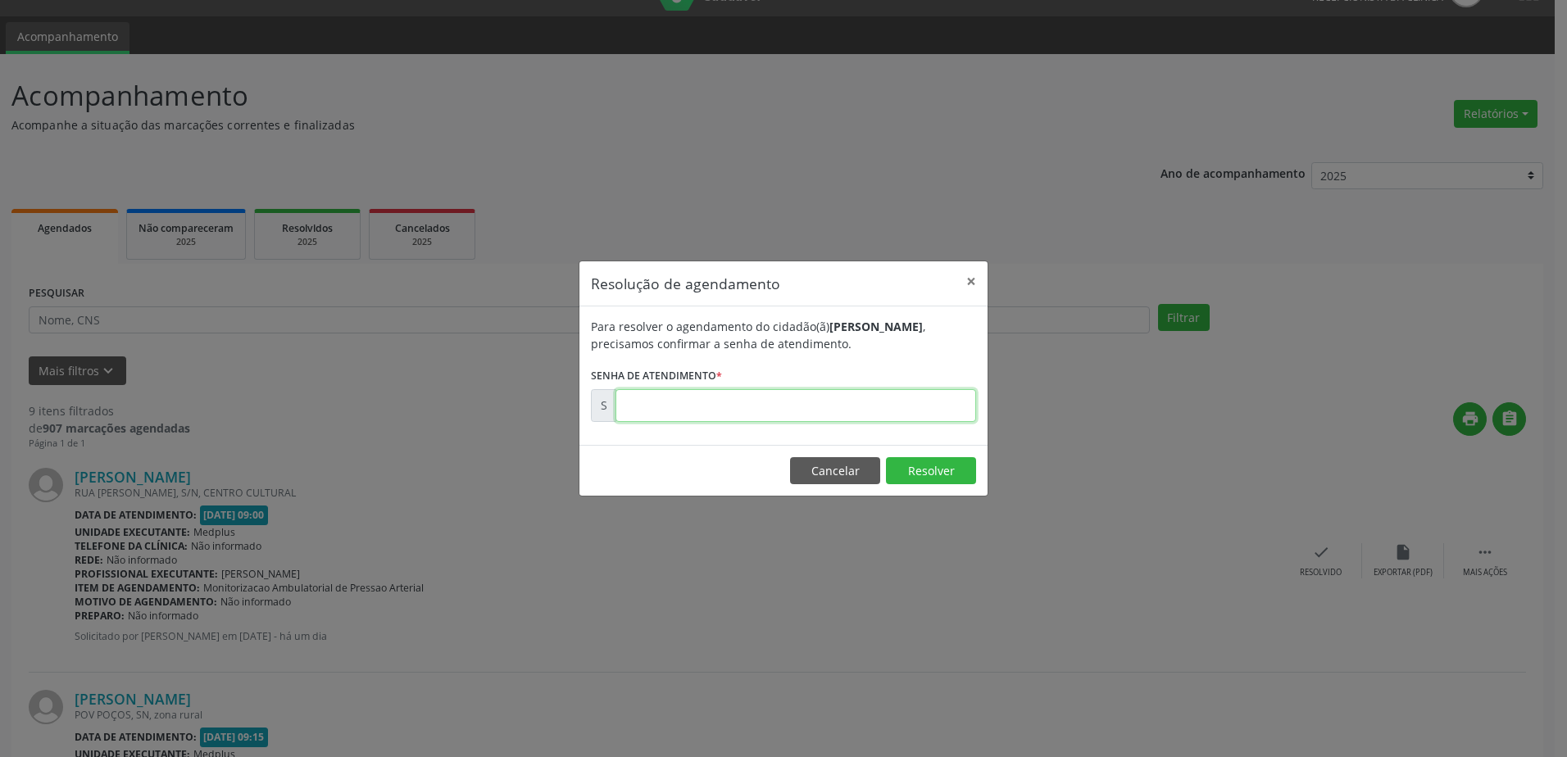
click at [755, 409] on input "text" at bounding box center [795, 405] width 361 height 33
click at [937, 466] on button "Resolver" at bounding box center [931, 471] width 90 height 28
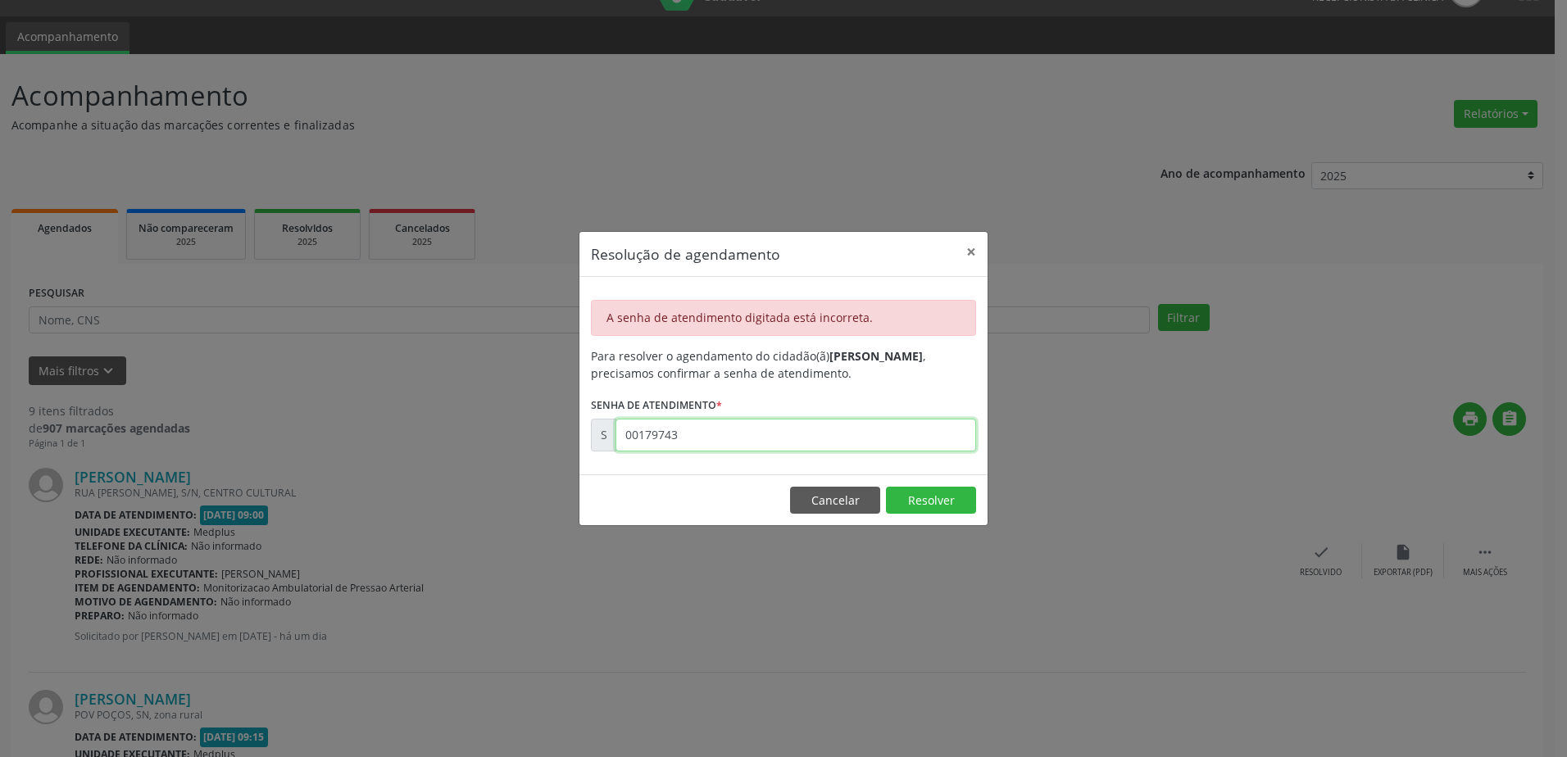
click at [705, 441] on input "00179743" at bounding box center [795, 435] width 361 height 33
type input "0"
type input "00179744"
click at [936, 504] on button "Resolver" at bounding box center [931, 501] width 90 height 28
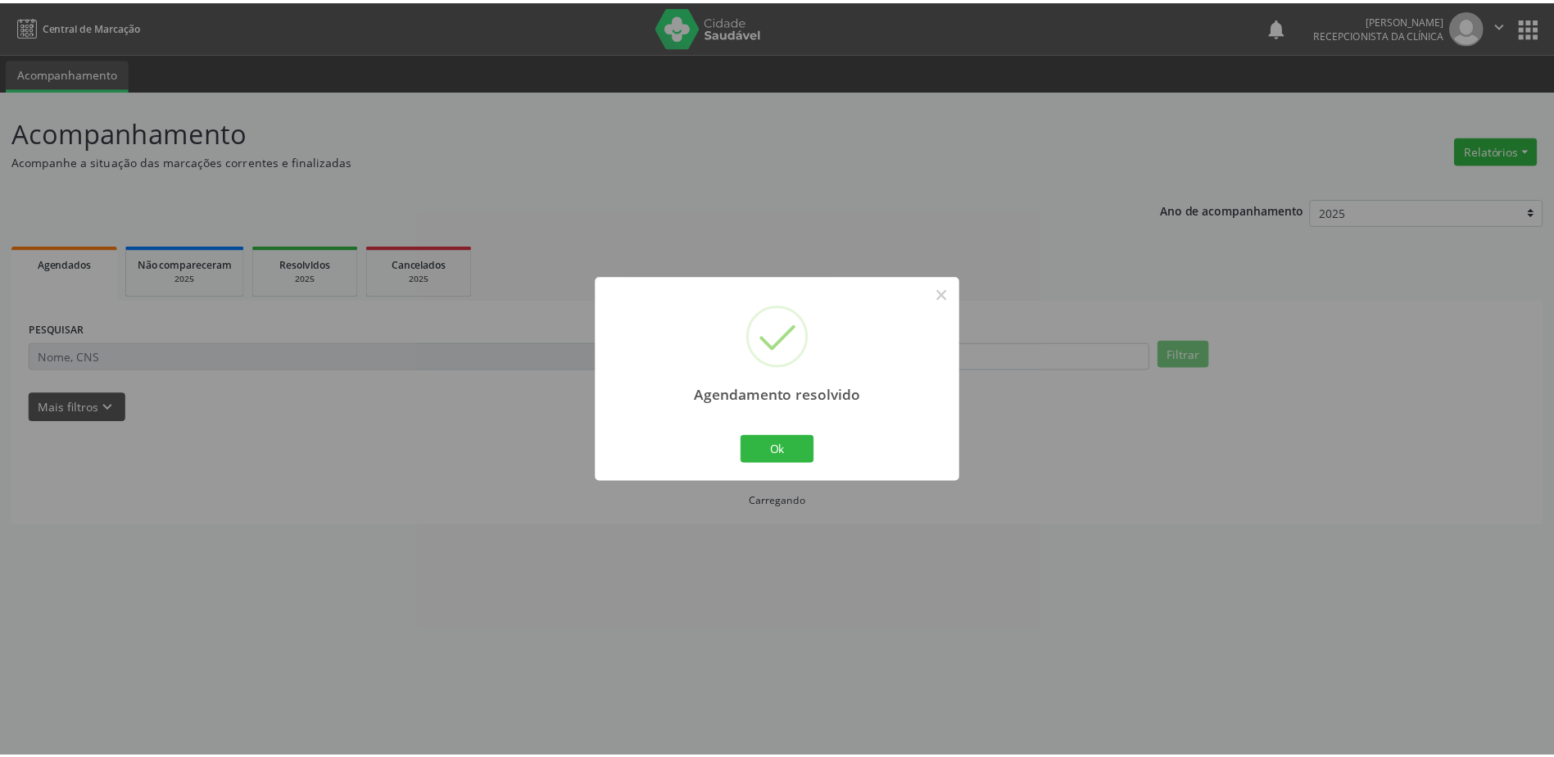
scroll to position [0, 0]
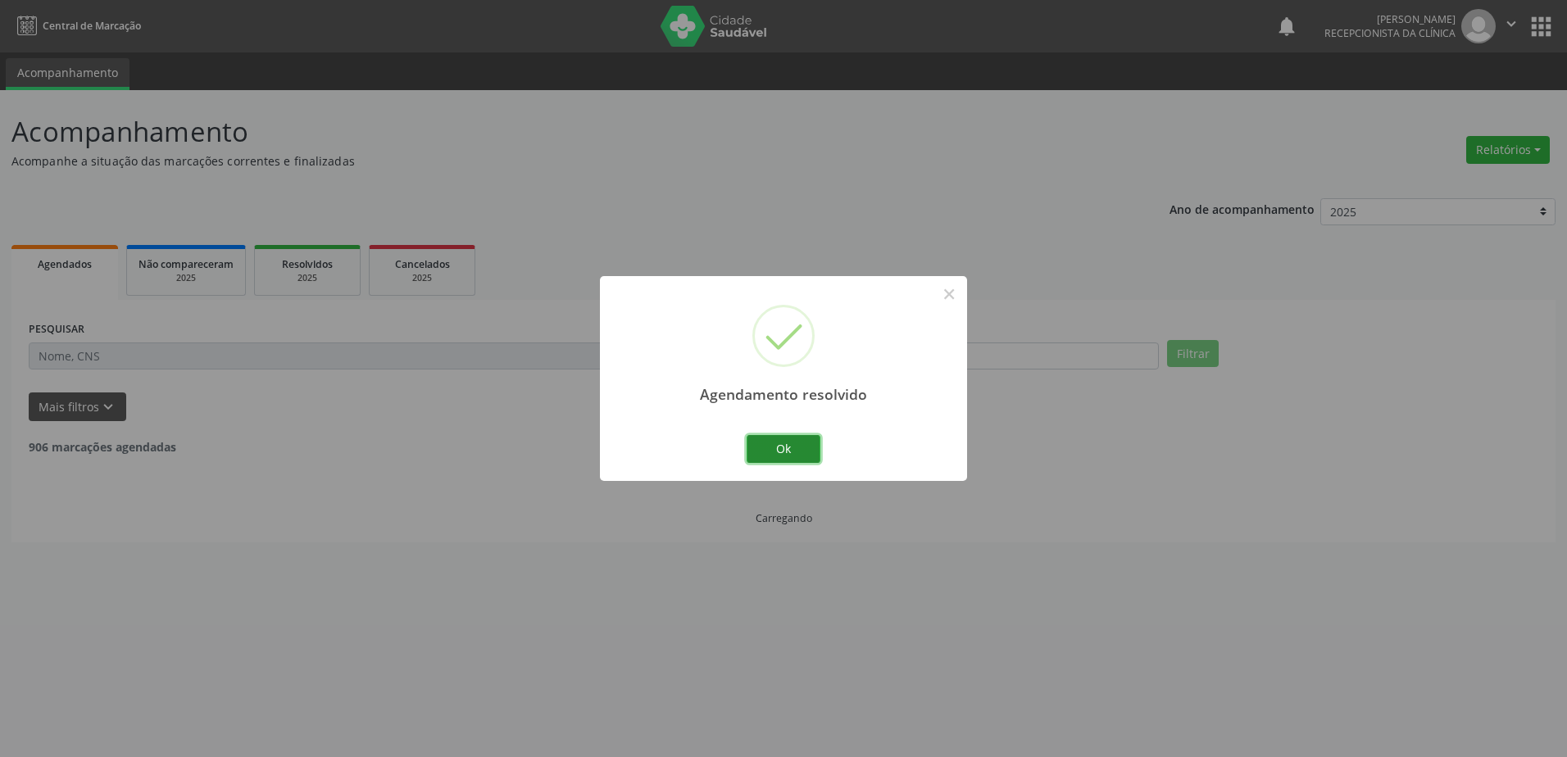
click at [762, 442] on button "Ok" at bounding box center [783, 449] width 74 height 28
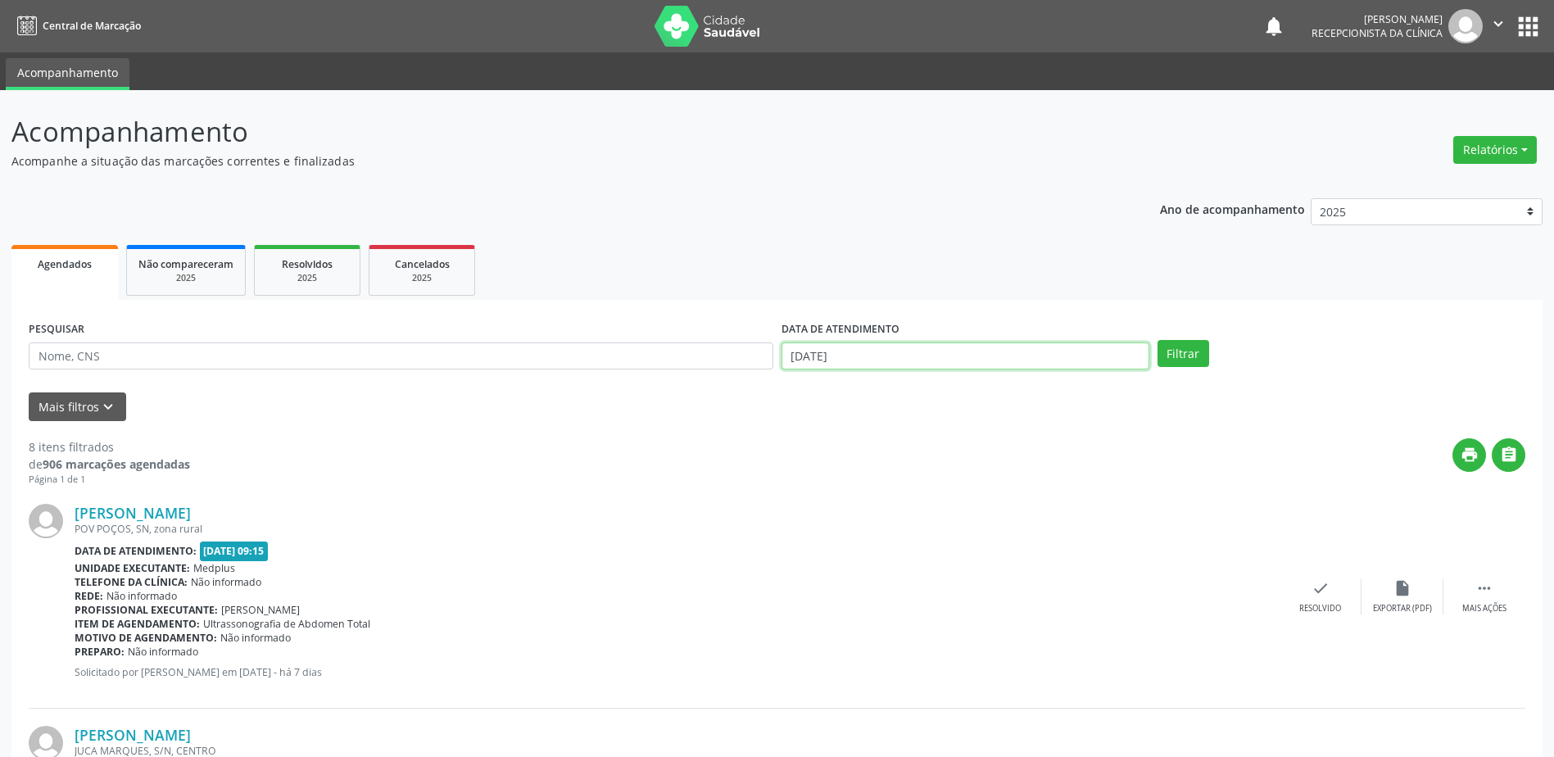
click at [792, 360] on input "[DATE]" at bounding box center [966, 357] width 368 height 28
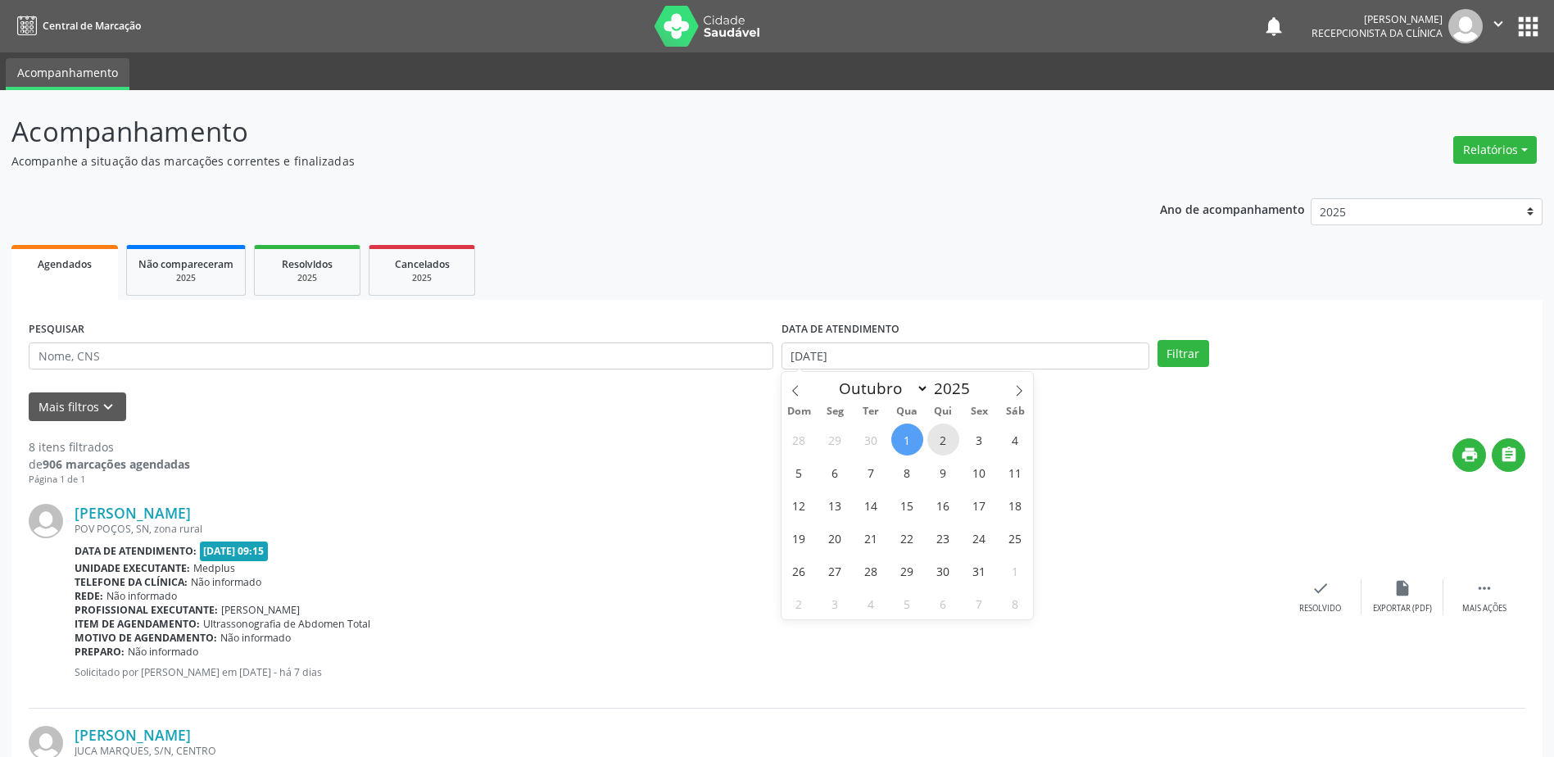
click at [937, 447] on span "2" at bounding box center [944, 440] width 32 height 32
type input "[DATE]"
click at [937, 447] on span "2" at bounding box center [944, 440] width 32 height 32
click at [1191, 347] on button "Filtrar" at bounding box center [1184, 354] width 52 height 28
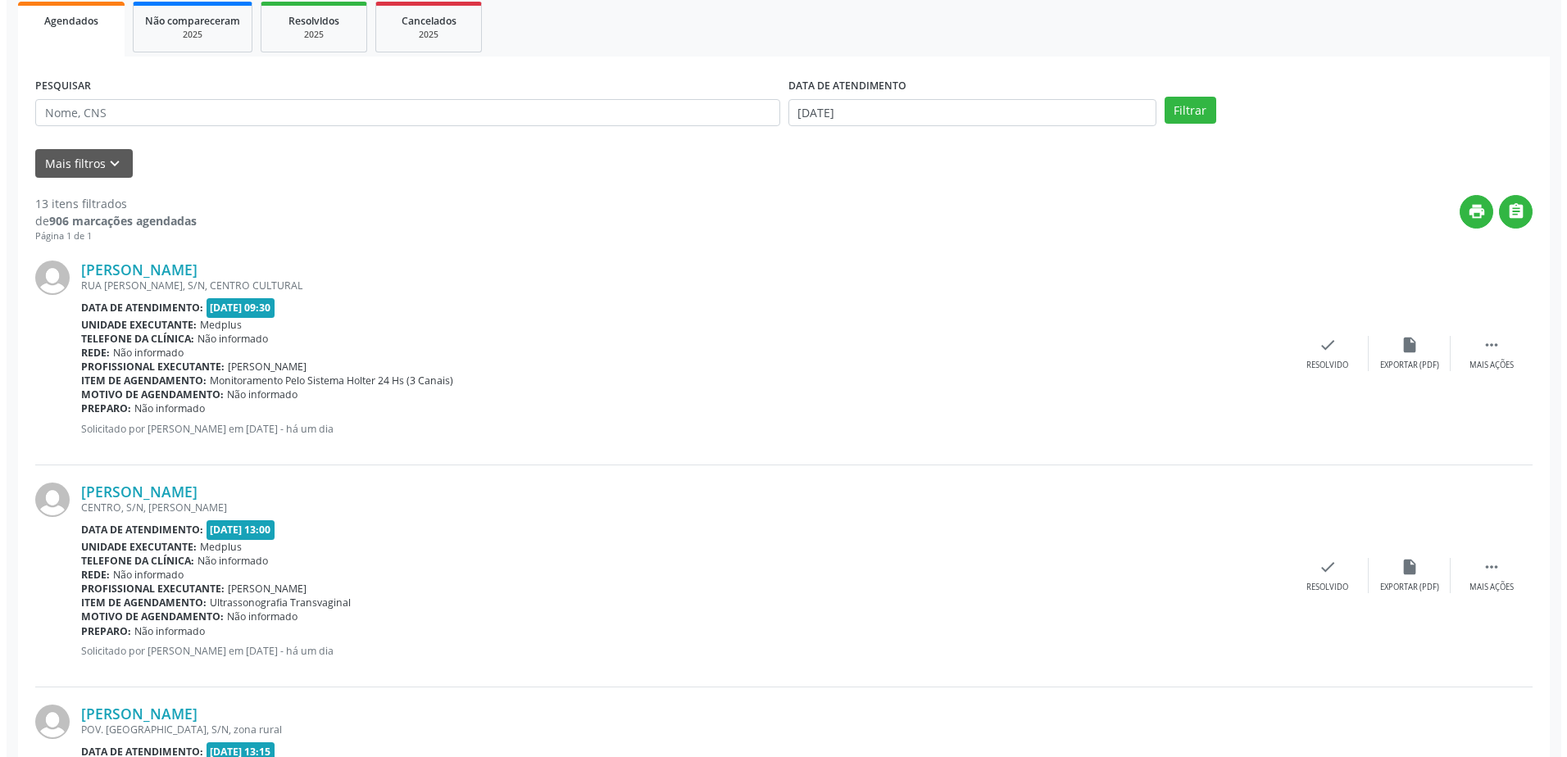
scroll to position [328, 0]
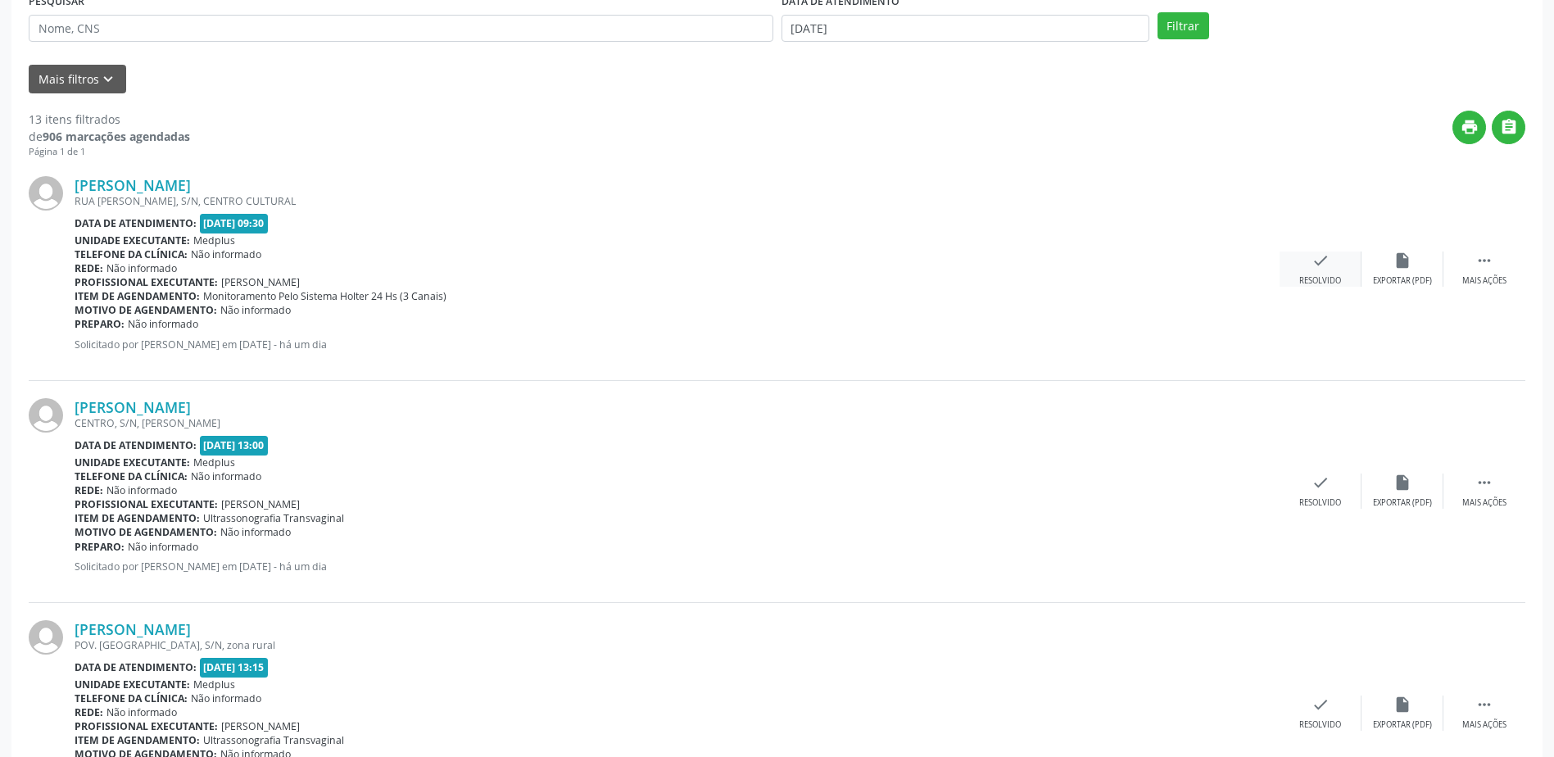
click at [1313, 275] on div "Resolvido" at bounding box center [1321, 280] width 42 height 11
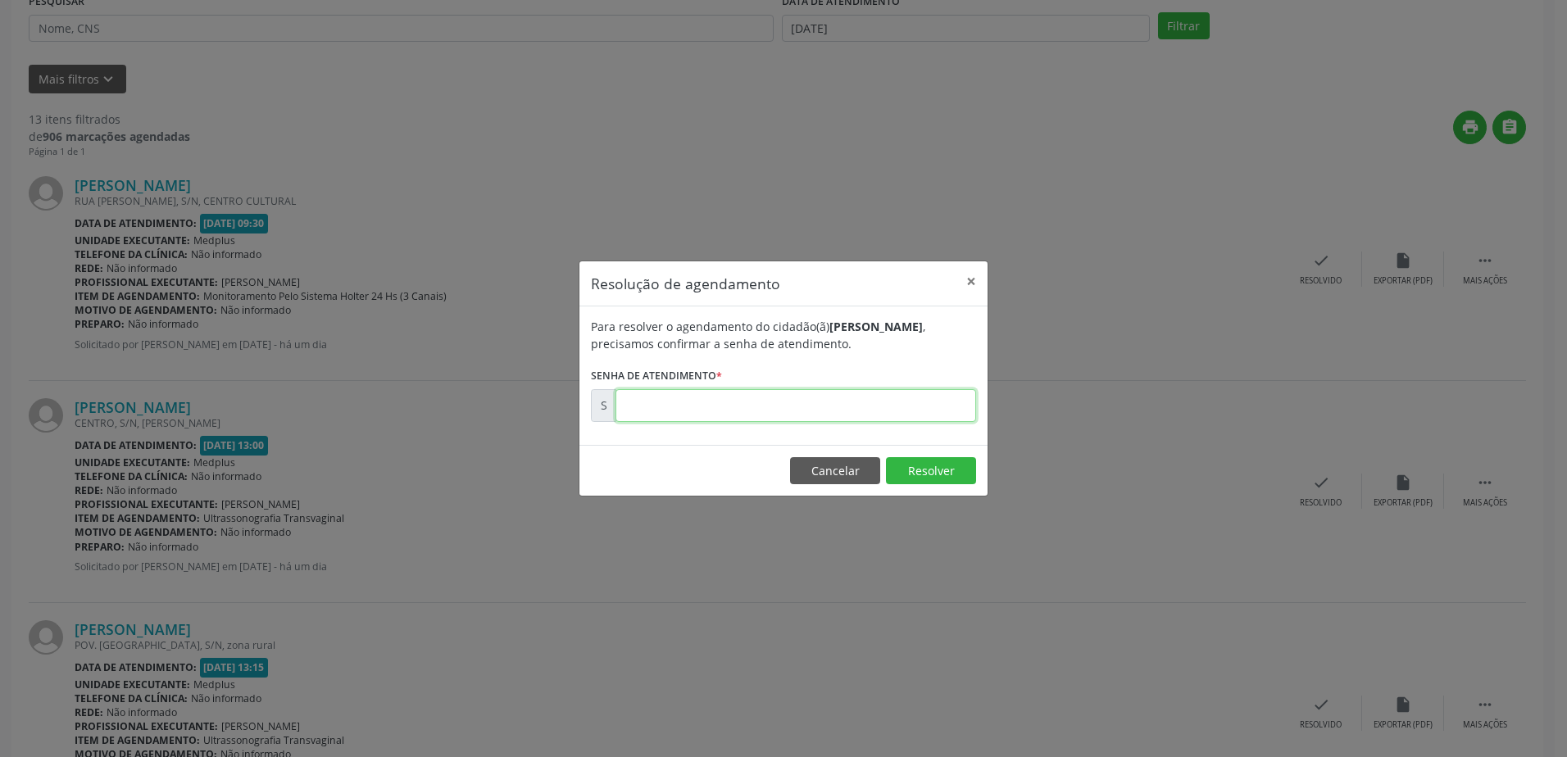
click at [794, 402] on input "text" at bounding box center [795, 405] width 361 height 33
type input "00179743"
click at [937, 474] on button "Resolver" at bounding box center [931, 471] width 90 height 28
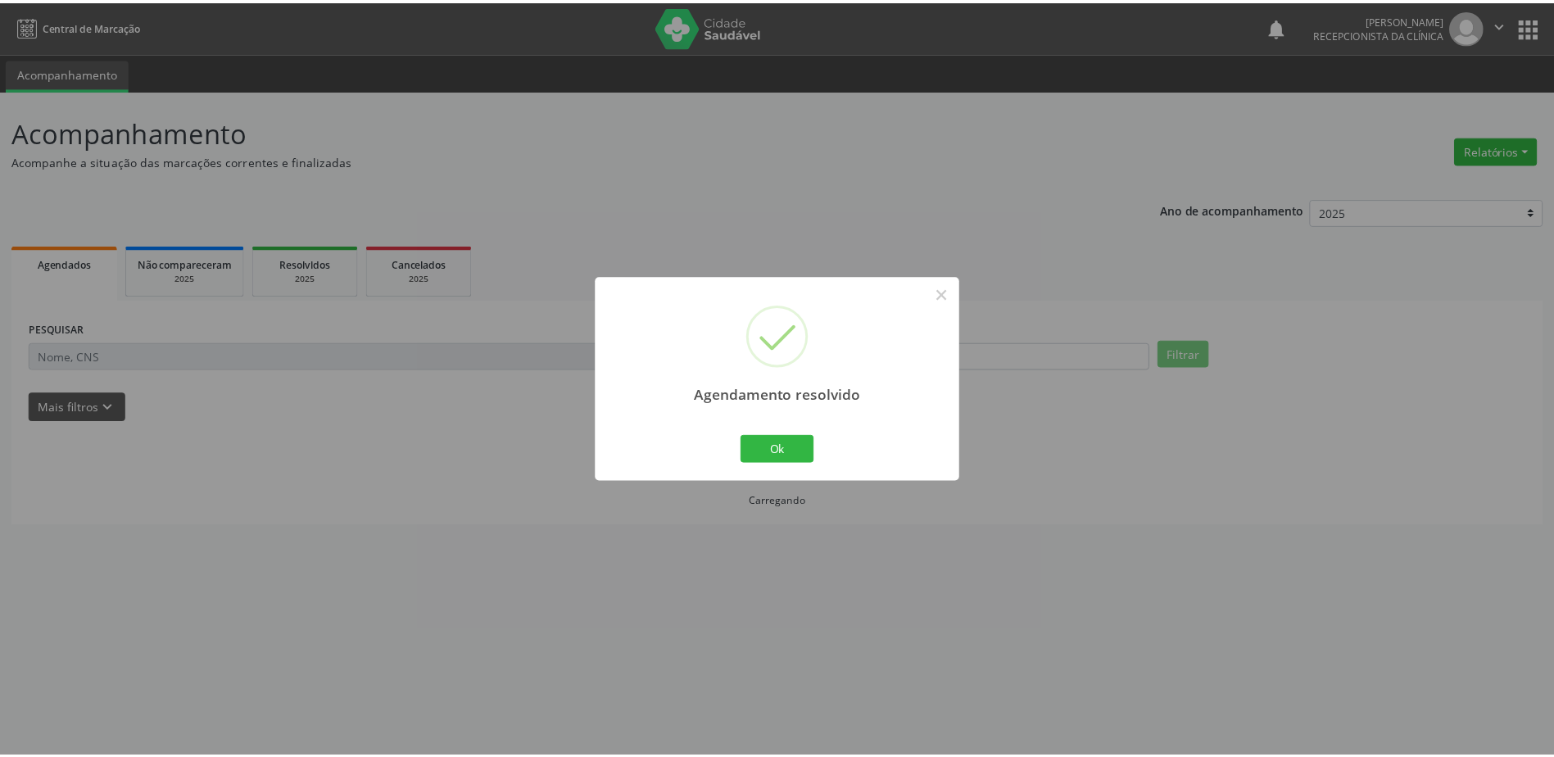
scroll to position [0, 0]
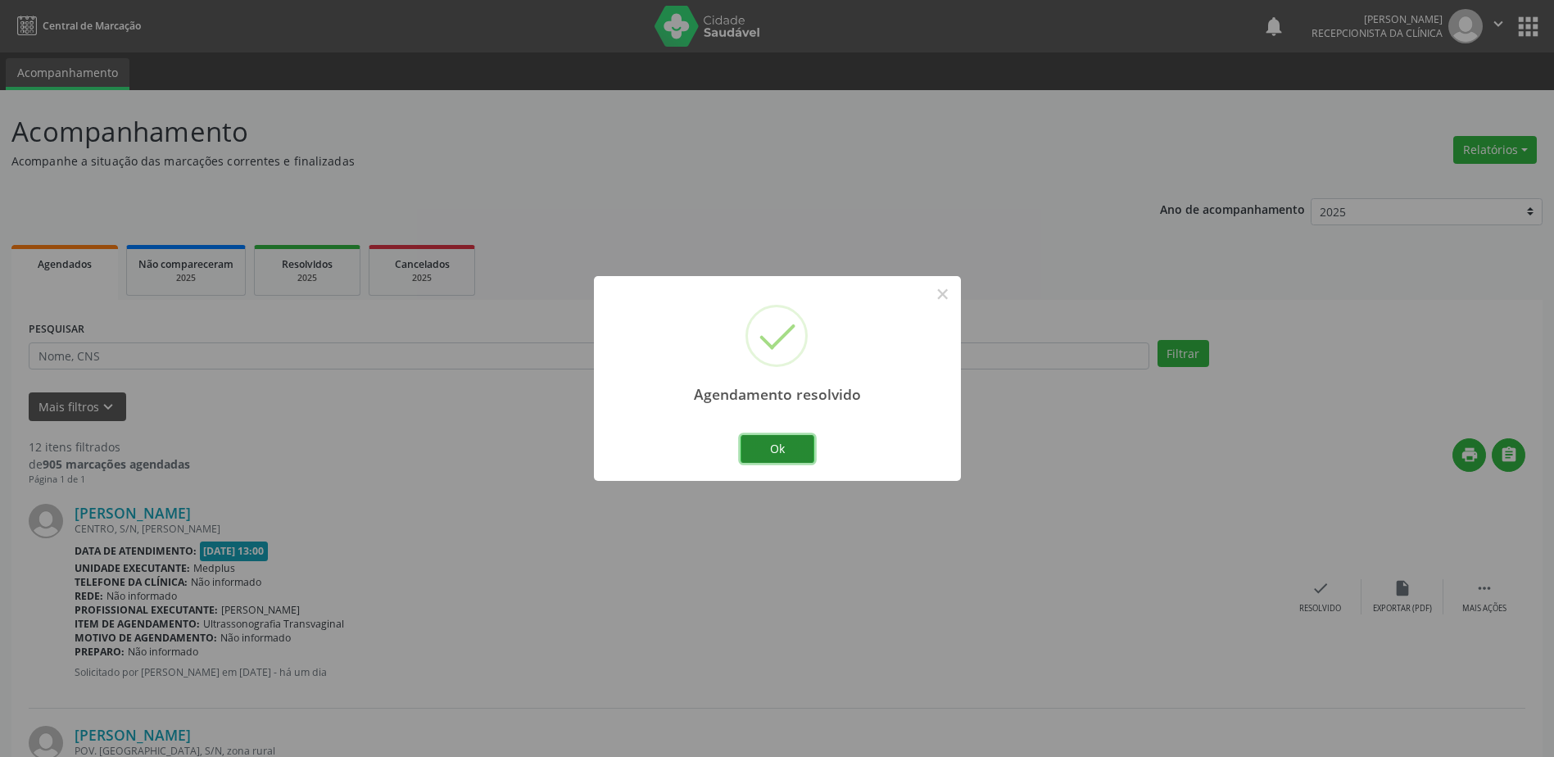
click at [790, 440] on button "Ok" at bounding box center [778, 449] width 74 height 28
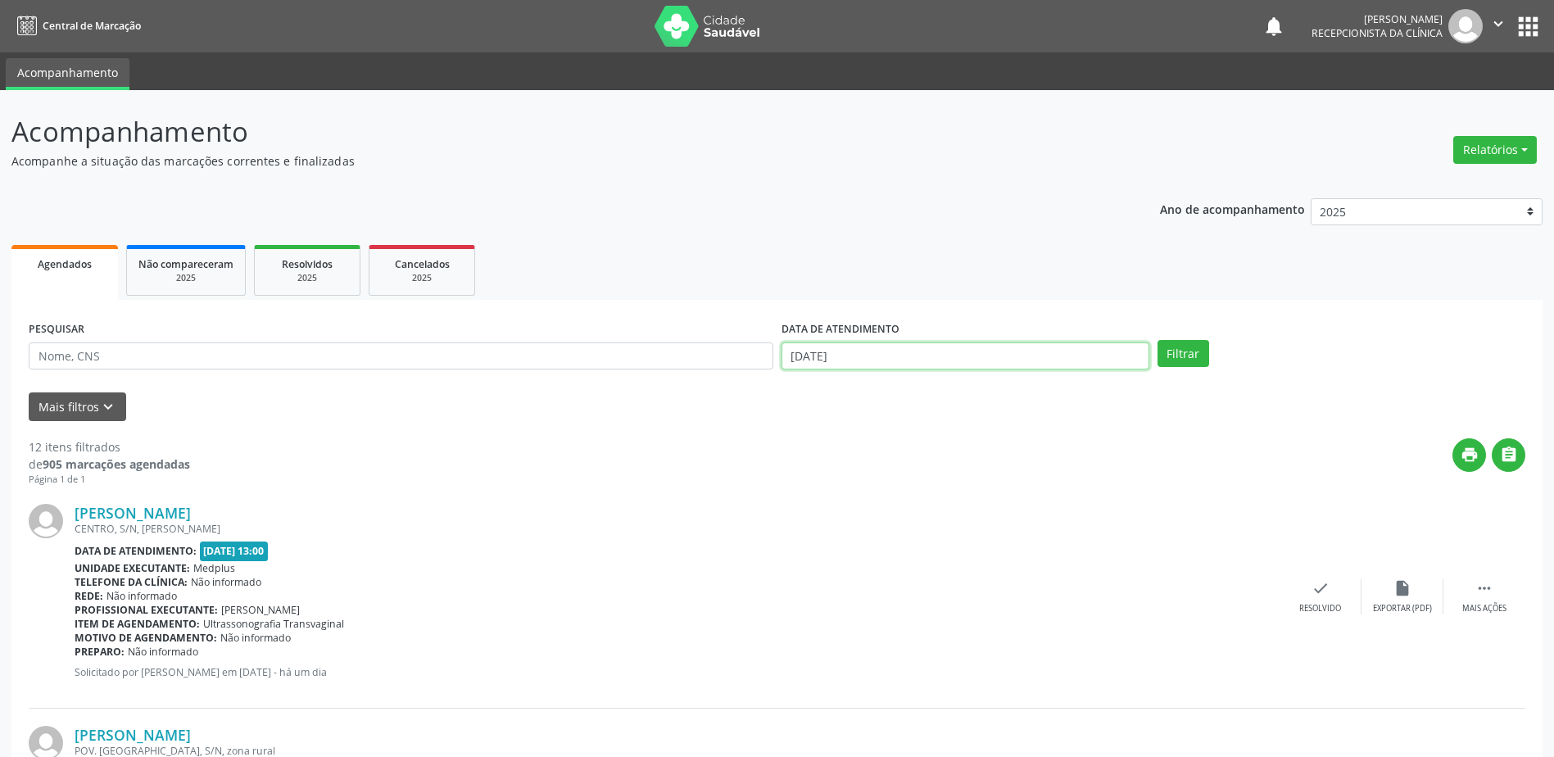
click at [795, 356] on body "Central de Marcação notifications [PERSON_NAME] Recepcionista da clínica  Conf…" at bounding box center [777, 378] width 1554 height 757
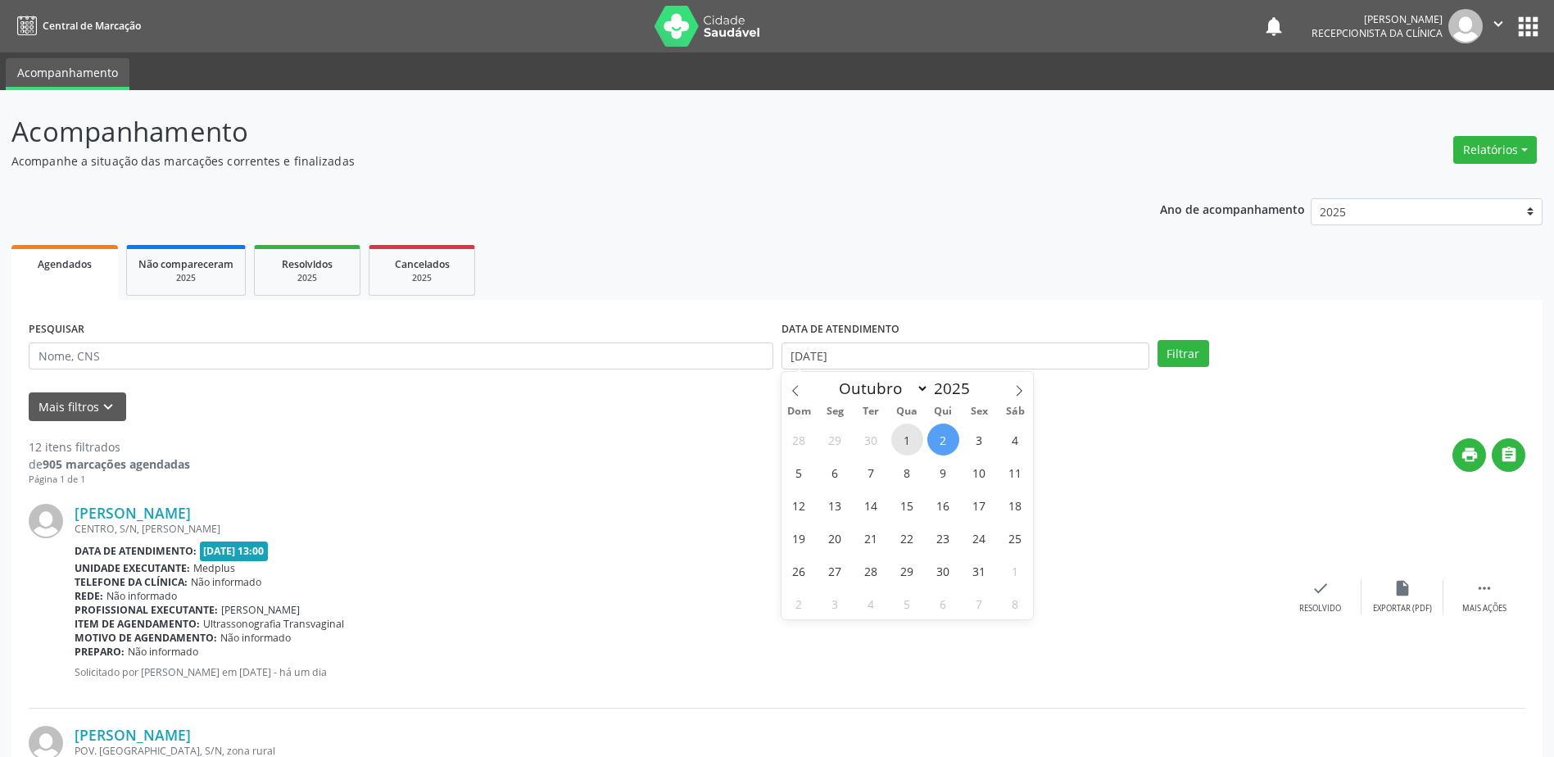
click at [904, 445] on span "1" at bounding box center [907, 440] width 32 height 32
type input "[DATE]"
click at [904, 443] on span "1" at bounding box center [907, 440] width 32 height 32
click at [1190, 352] on button "Filtrar" at bounding box center [1184, 354] width 52 height 28
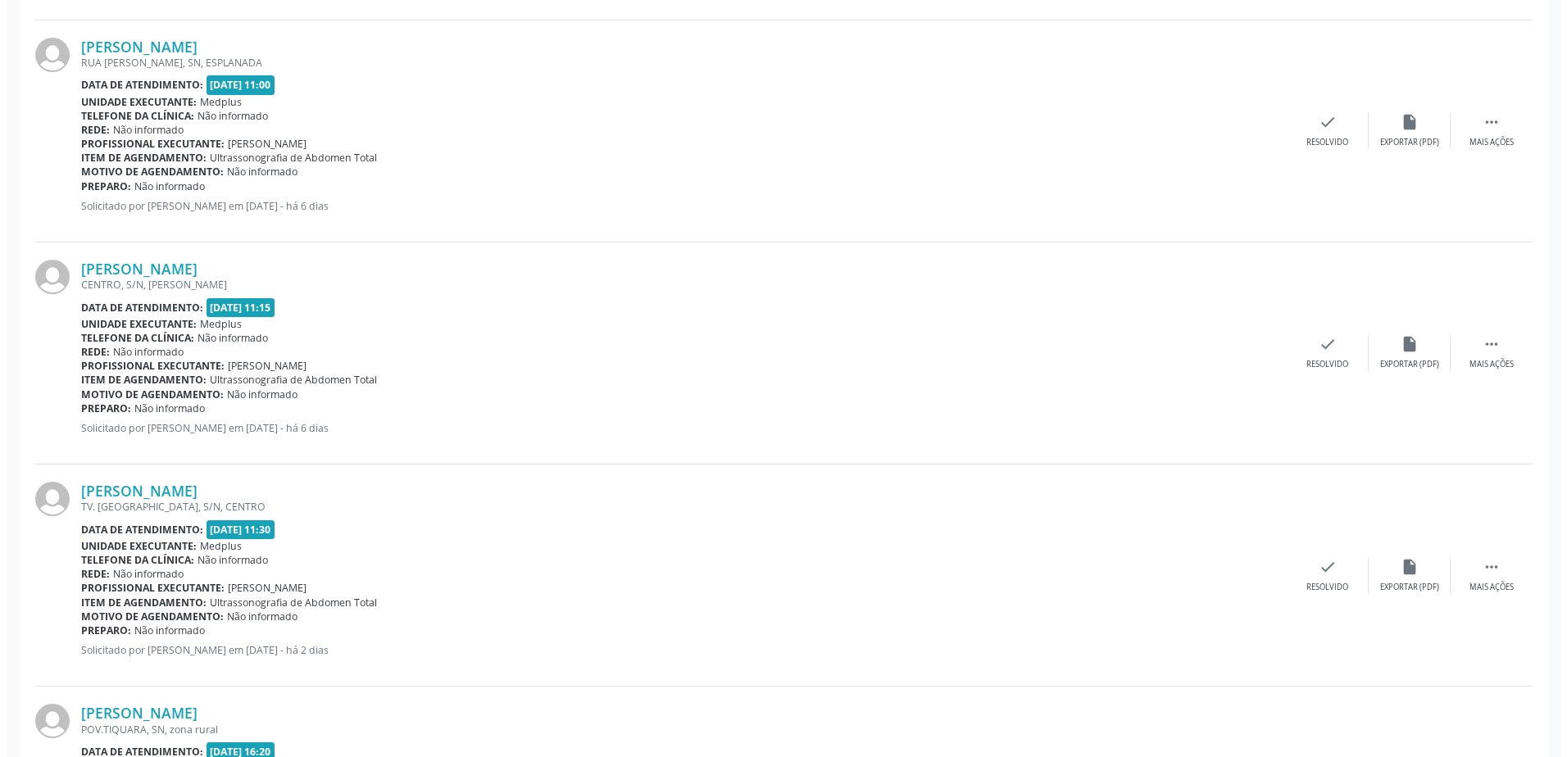
scroll to position [1065, 0]
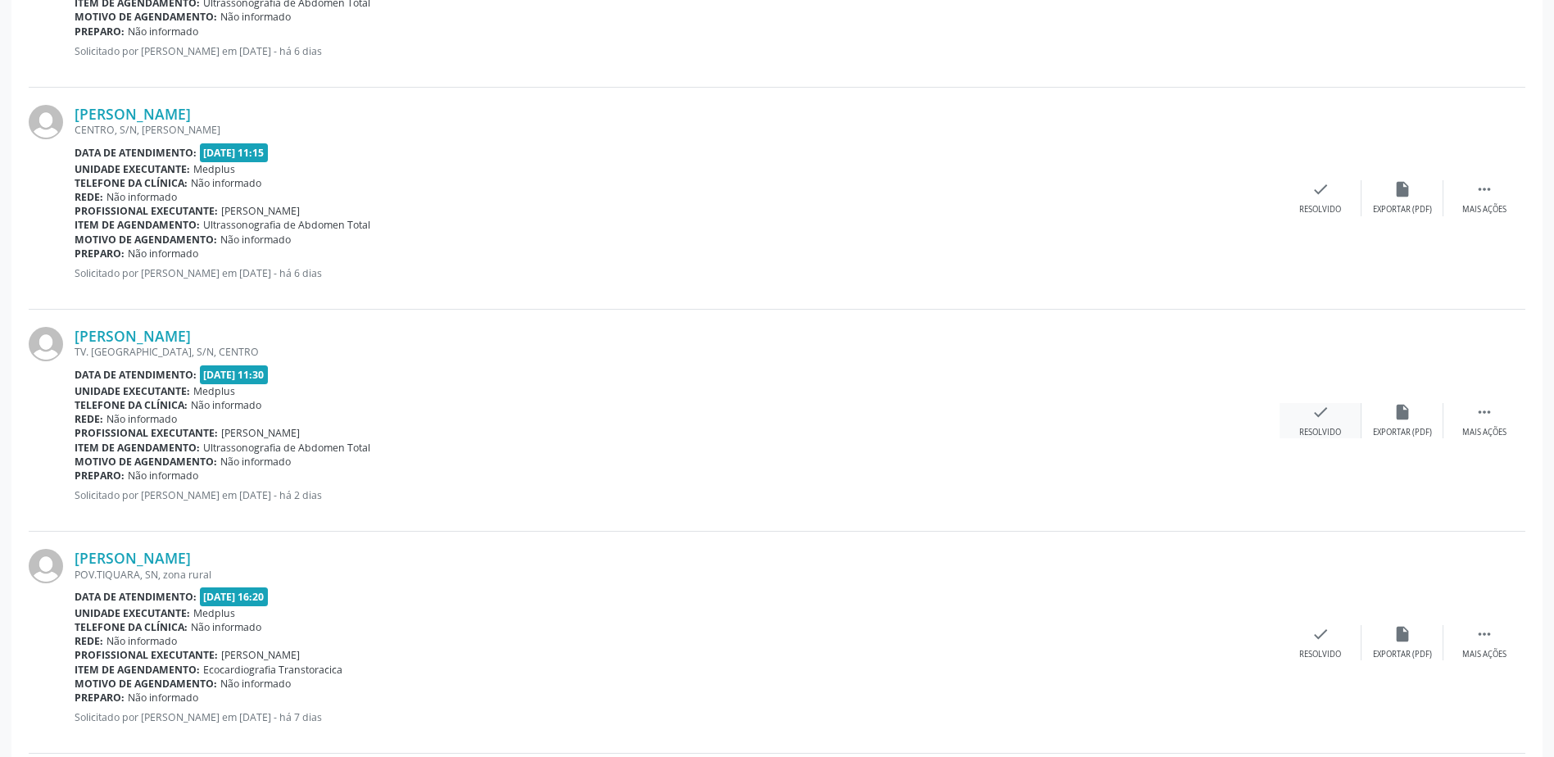
click at [1306, 425] on div "check Resolvido" at bounding box center [1321, 420] width 82 height 35
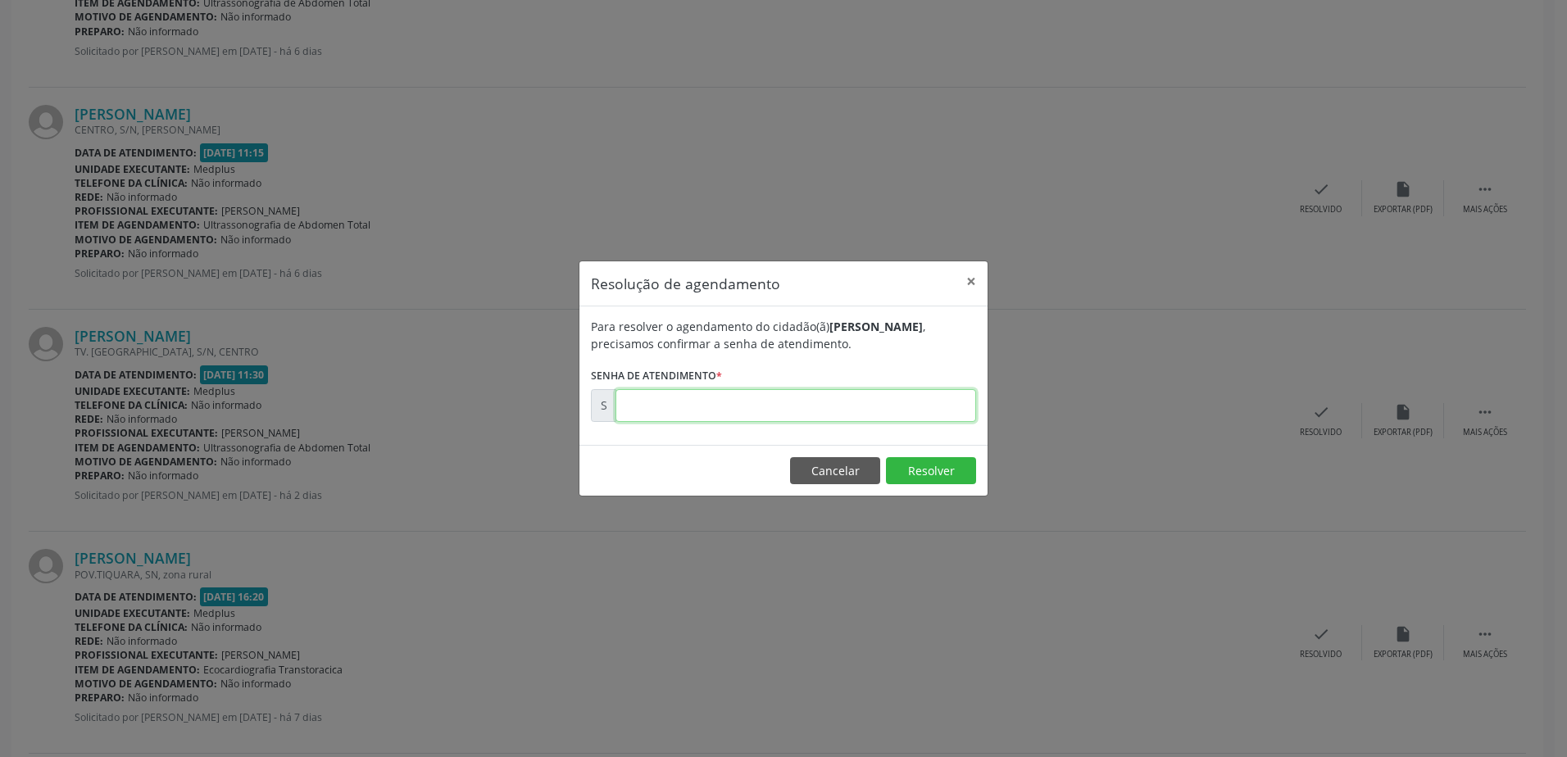
click at [747, 406] on input "text" at bounding box center [795, 405] width 361 height 33
type input "00179572"
click at [910, 469] on button "Resolver" at bounding box center [931, 471] width 90 height 28
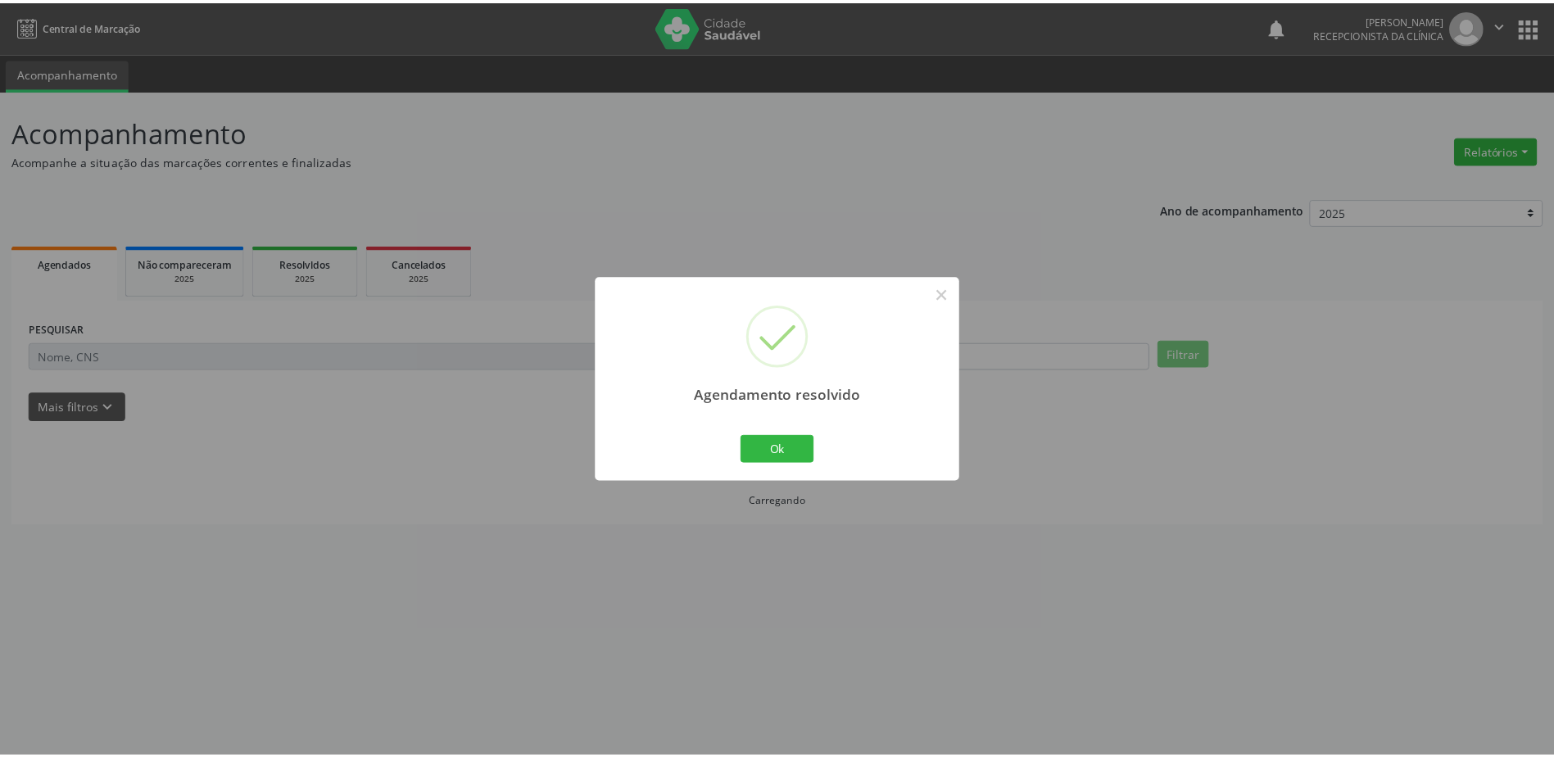
scroll to position [0, 0]
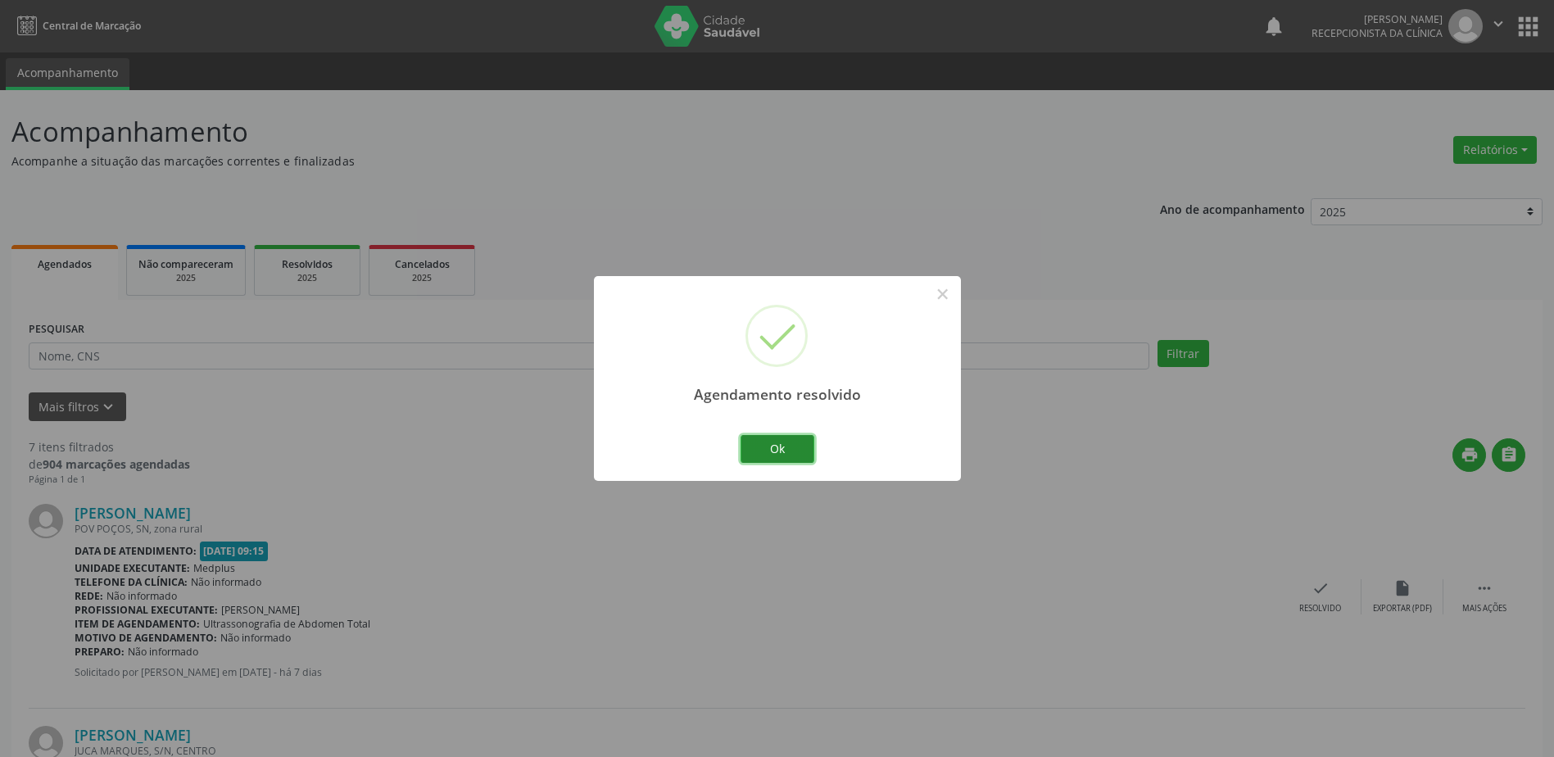
click at [784, 451] on button "Ok" at bounding box center [778, 449] width 74 height 28
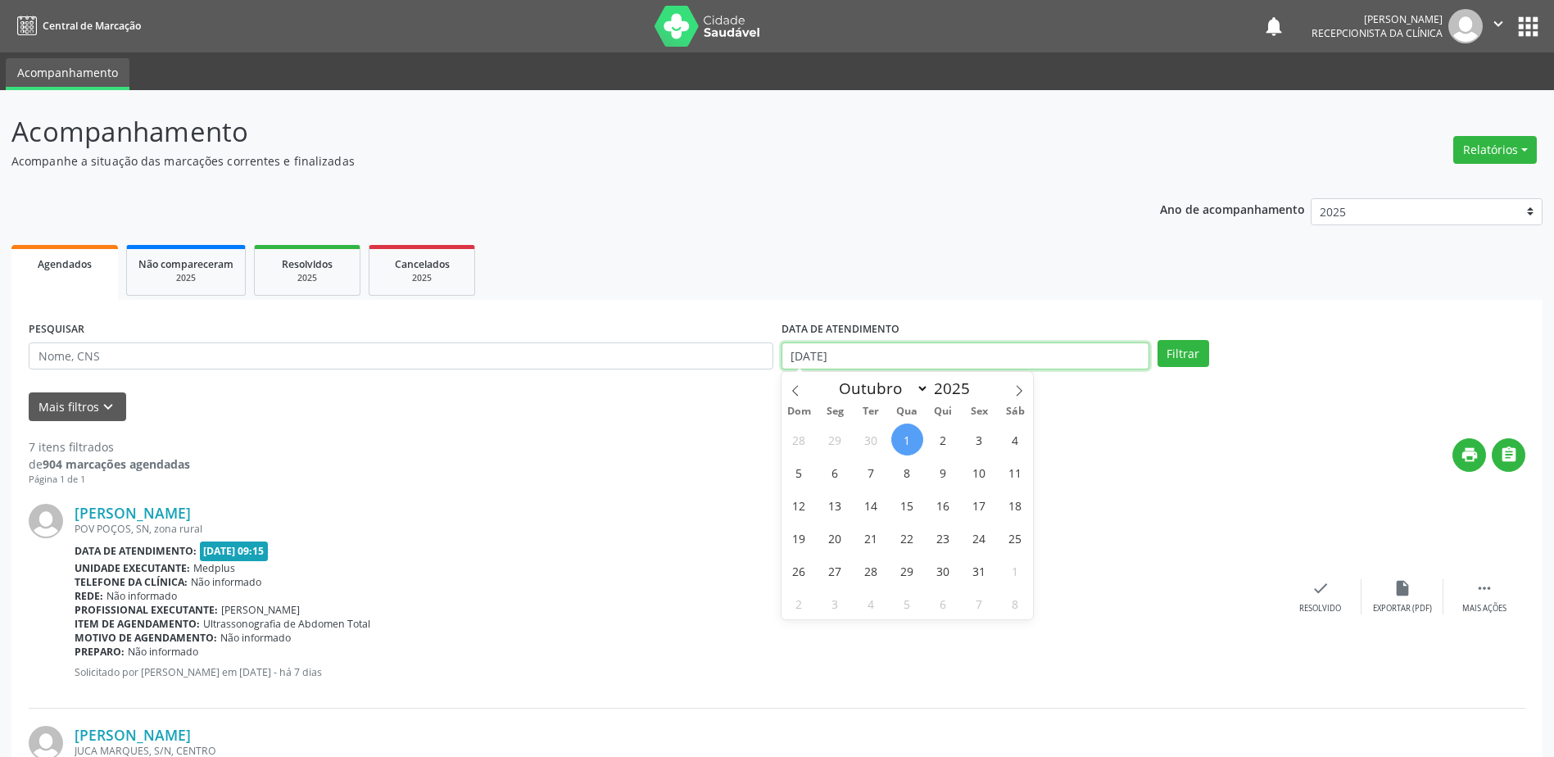
click at [804, 353] on input "[DATE]" at bounding box center [966, 357] width 368 height 28
click at [947, 447] on span "2" at bounding box center [944, 440] width 32 height 32
type input "[DATE]"
click at [947, 447] on span "2" at bounding box center [944, 440] width 32 height 32
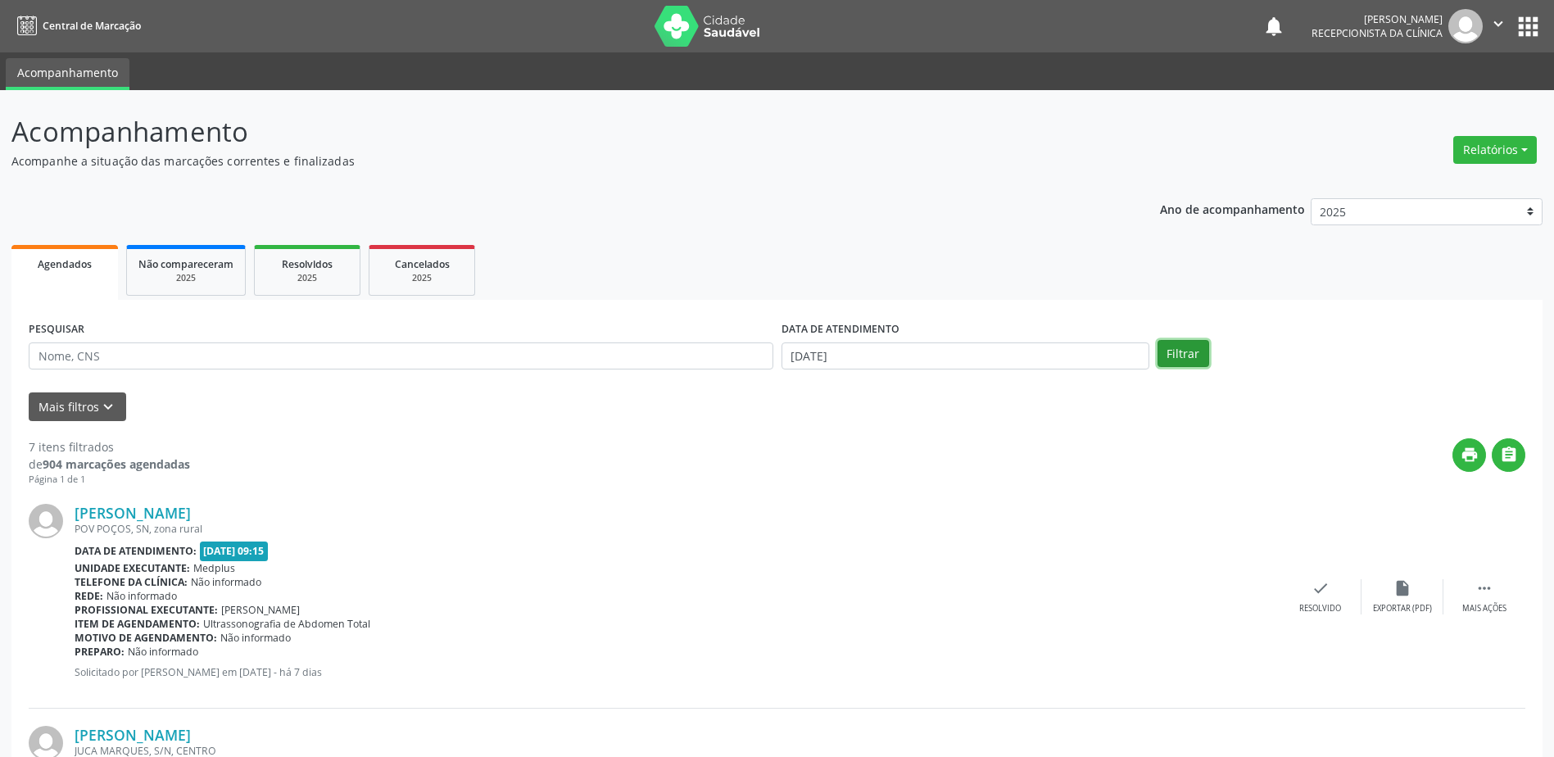
click at [1195, 348] on button "Filtrar" at bounding box center [1184, 354] width 52 height 28
click at [809, 352] on input "[DATE]" at bounding box center [966, 357] width 368 height 28
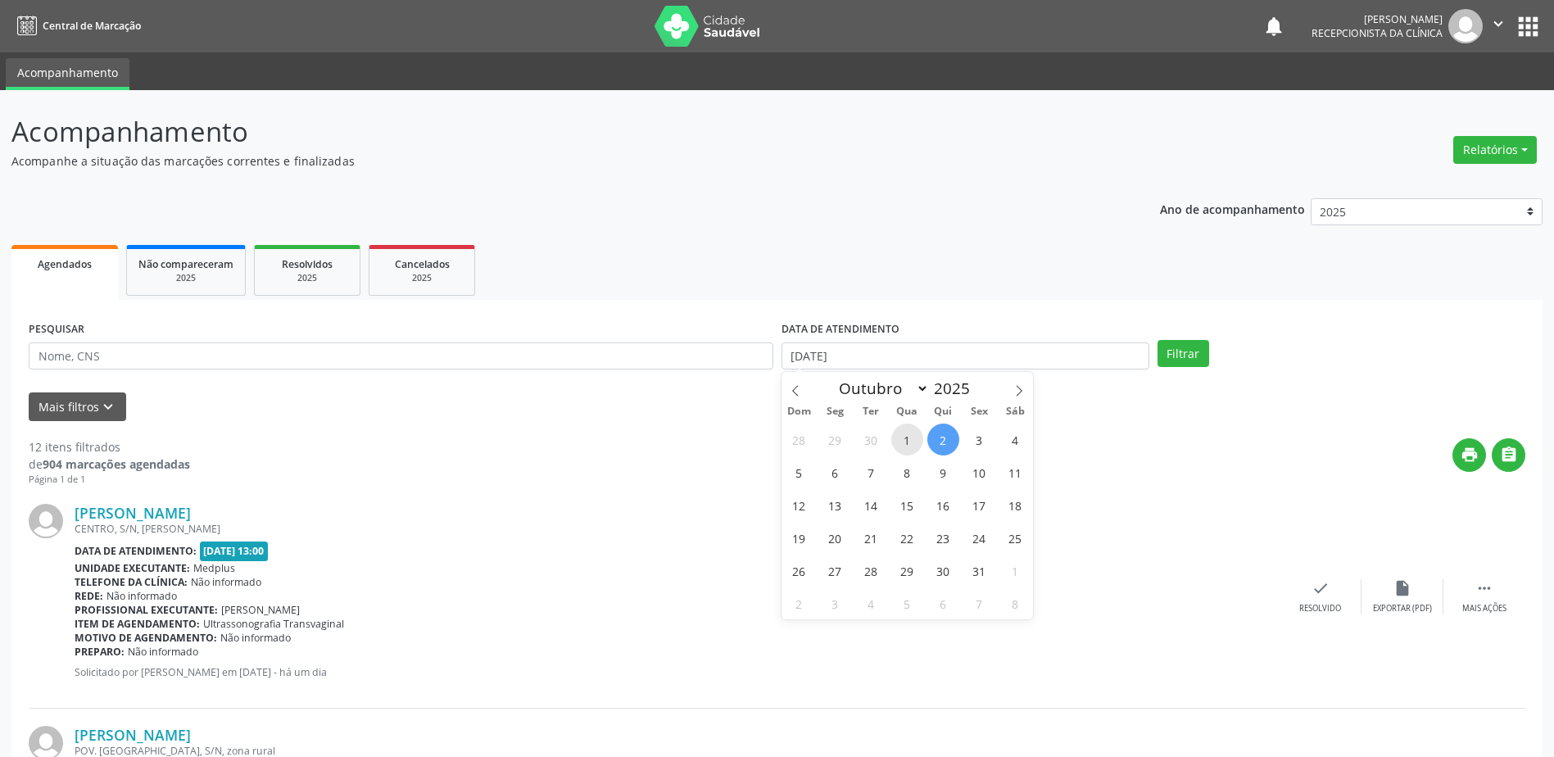
click at [915, 442] on span "1" at bounding box center [907, 440] width 32 height 32
type input "[DATE]"
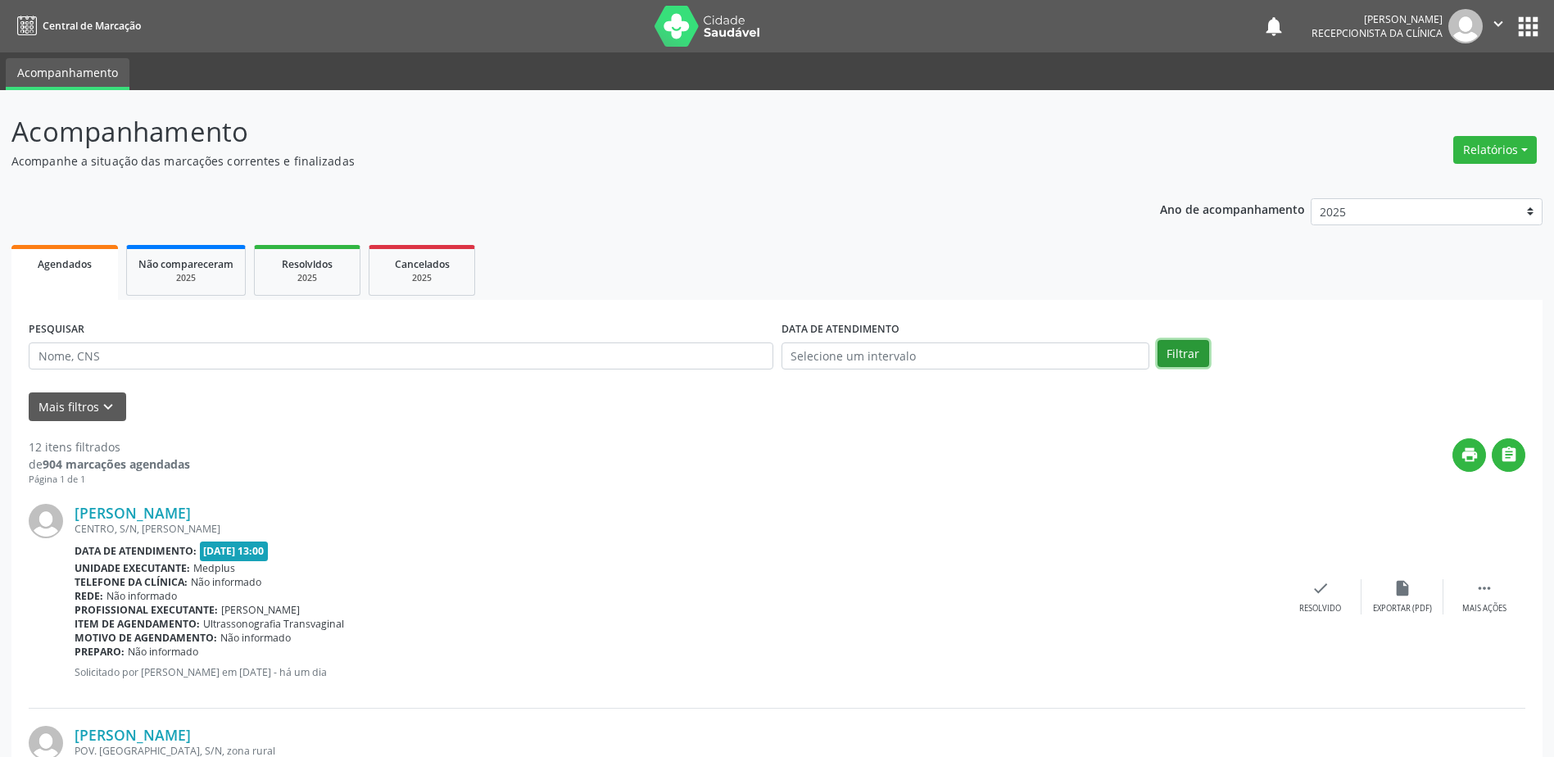
click at [1188, 358] on button "Filtrar" at bounding box center [1184, 354] width 52 height 28
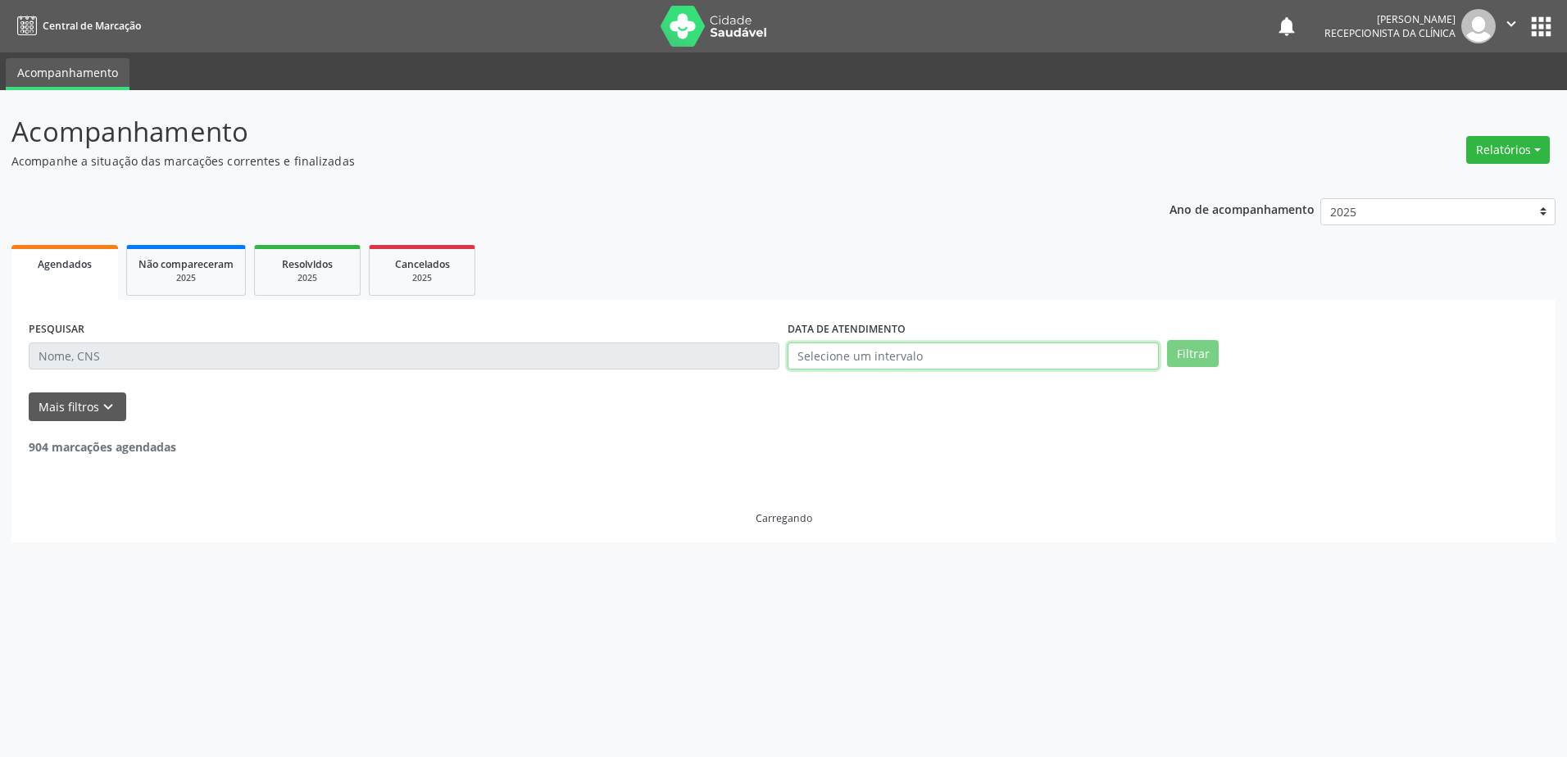
click at [809, 361] on body "Central de Marcação notifications [PERSON_NAME] Recepcionista da clínica  Conf…" at bounding box center [783, 378] width 1567 height 757
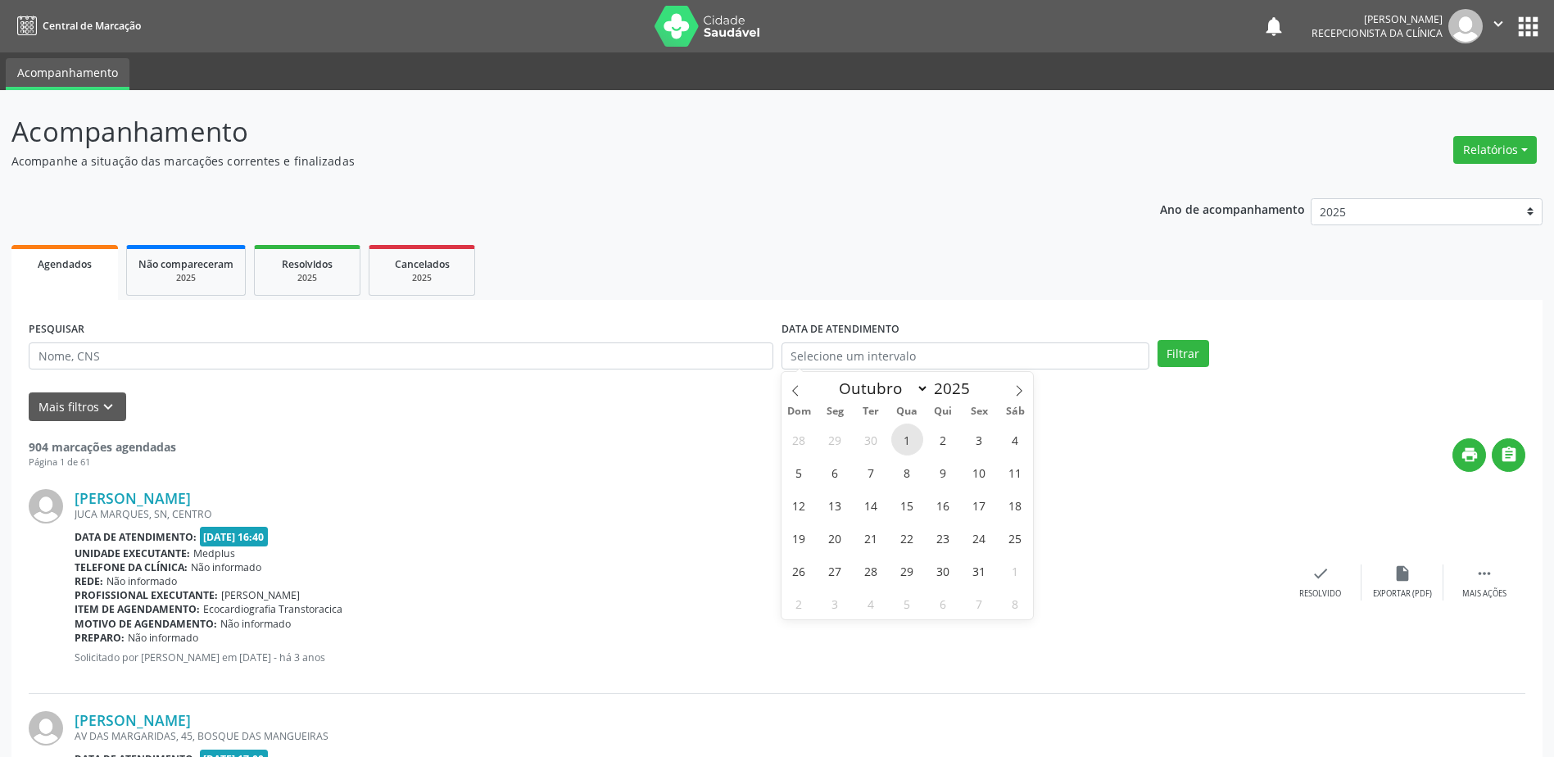
click at [905, 439] on span "1" at bounding box center [907, 440] width 32 height 32
type input "[DATE]"
click at [1183, 350] on button "Filtrar" at bounding box center [1184, 354] width 52 height 28
click at [823, 354] on input "text" at bounding box center [966, 357] width 368 height 28
click at [903, 438] on span "1" at bounding box center [907, 440] width 32 height 32
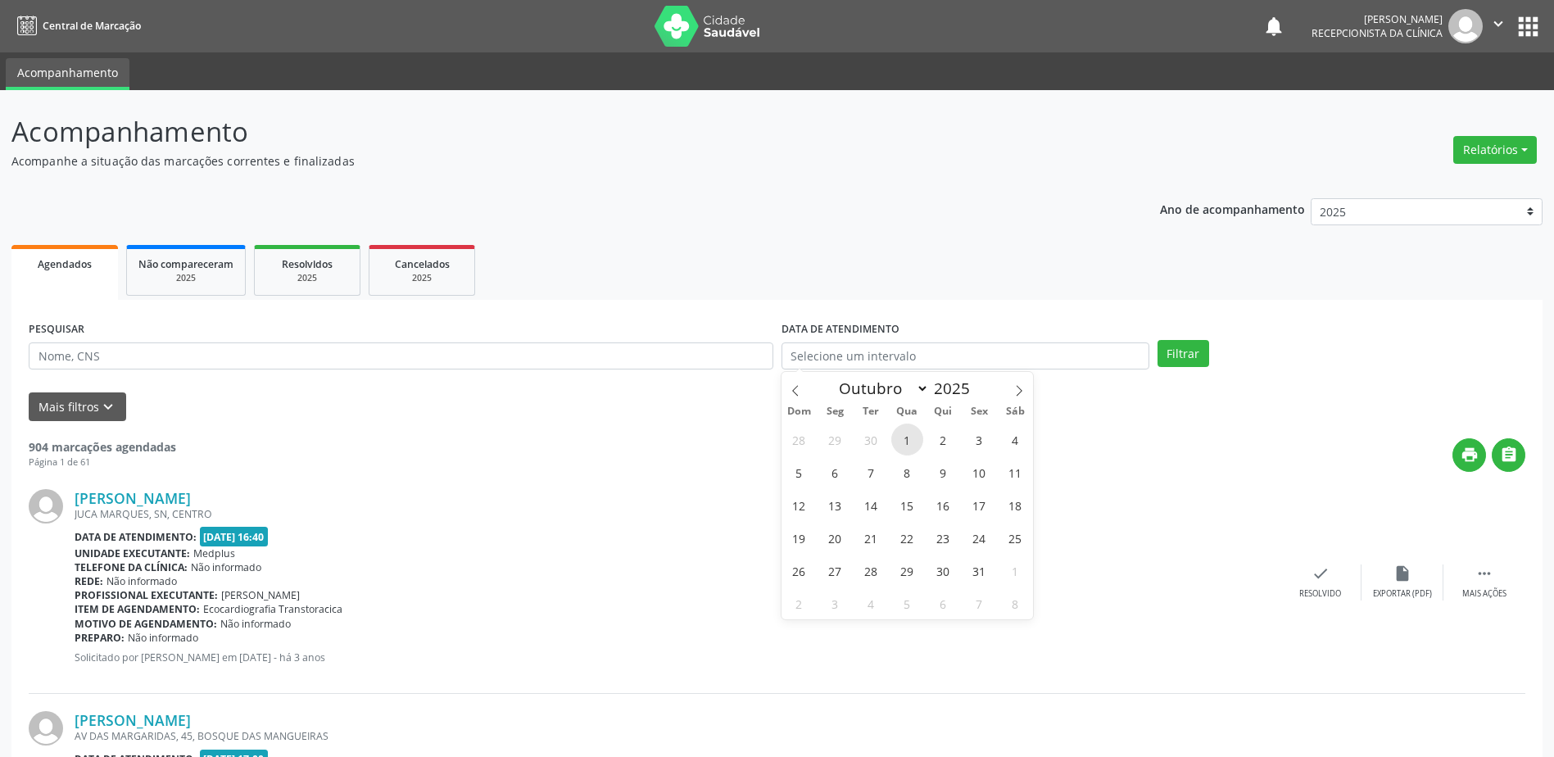
type input "[DATE]"
click at [1191, 353] on button "Filtrar" at bounding box center [1184, 354] width 52 height 28
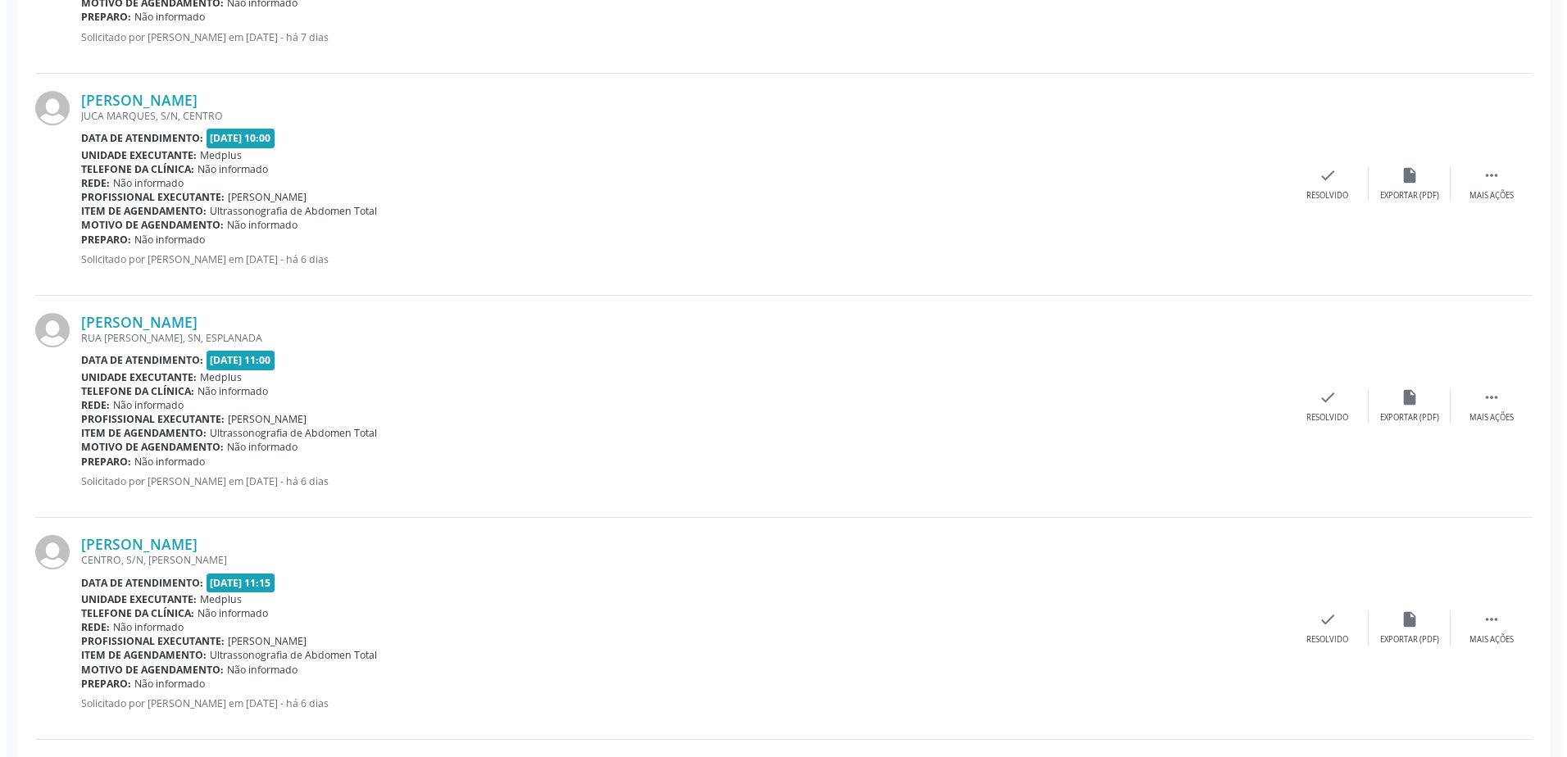
scroll to position [737, 0]
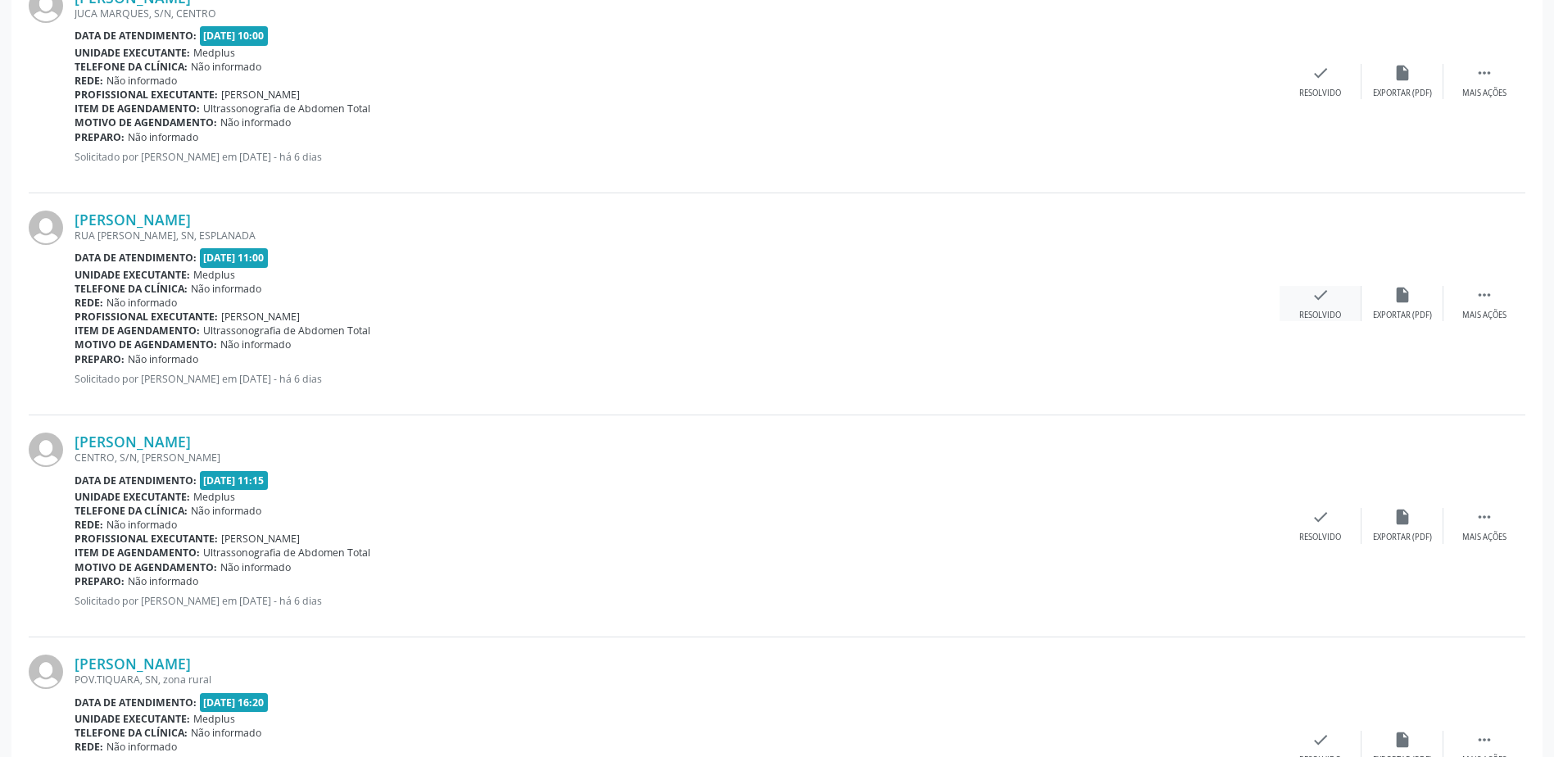
click at [1336, 303] on div "check Resolvido" at bounding box center [1321, 303] width 82 height 35
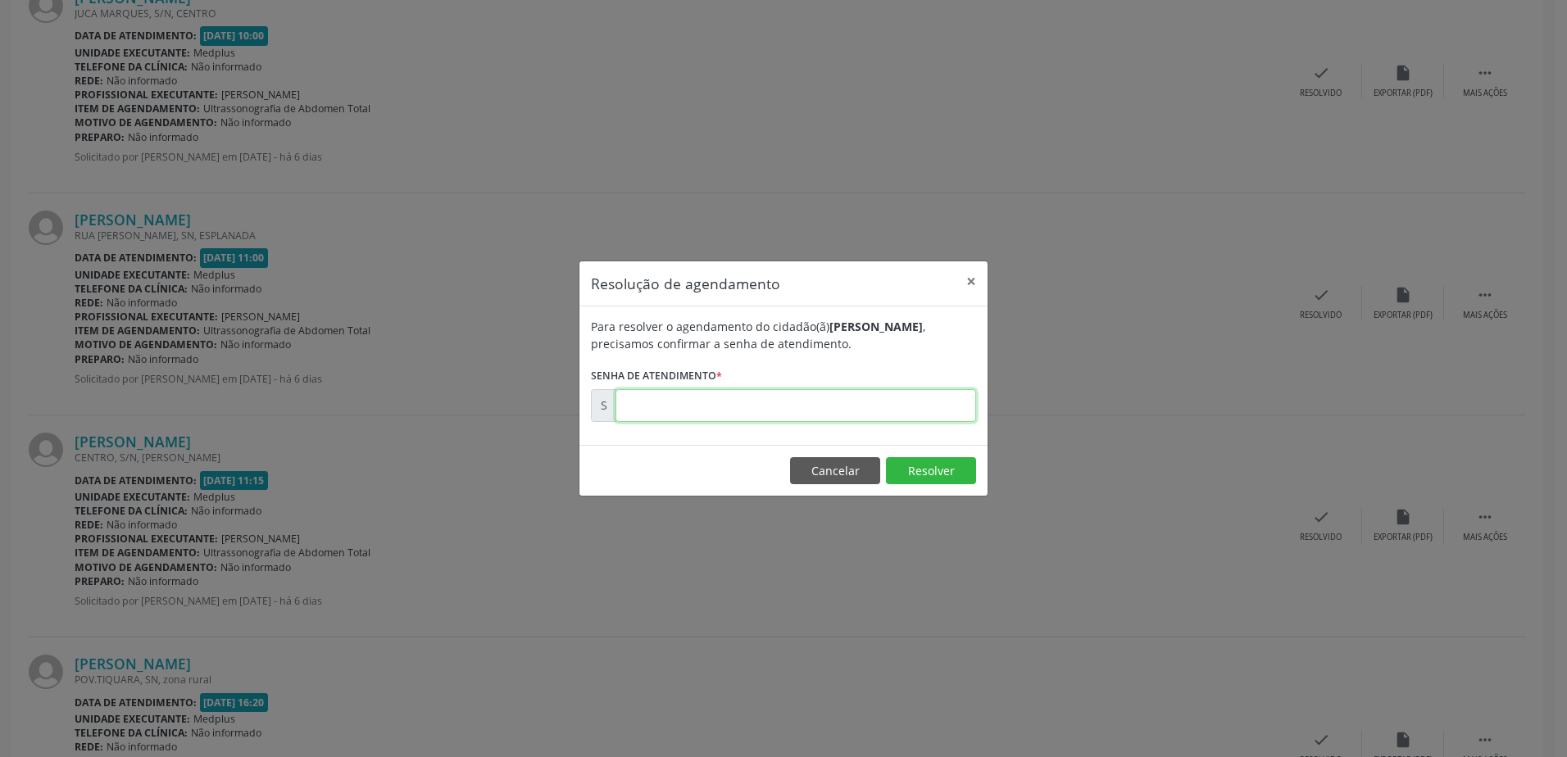
click at [710, 415] on input "text" at bounding box center [795, 405] width 361 height 33
click at [695, 410] on input "00000179" at bounding box center [795, 405] width 361 height 33
type input "00179094"
click at [946, 470] on button "Resolver" at bounding box center [931, 471] width 90 height 28
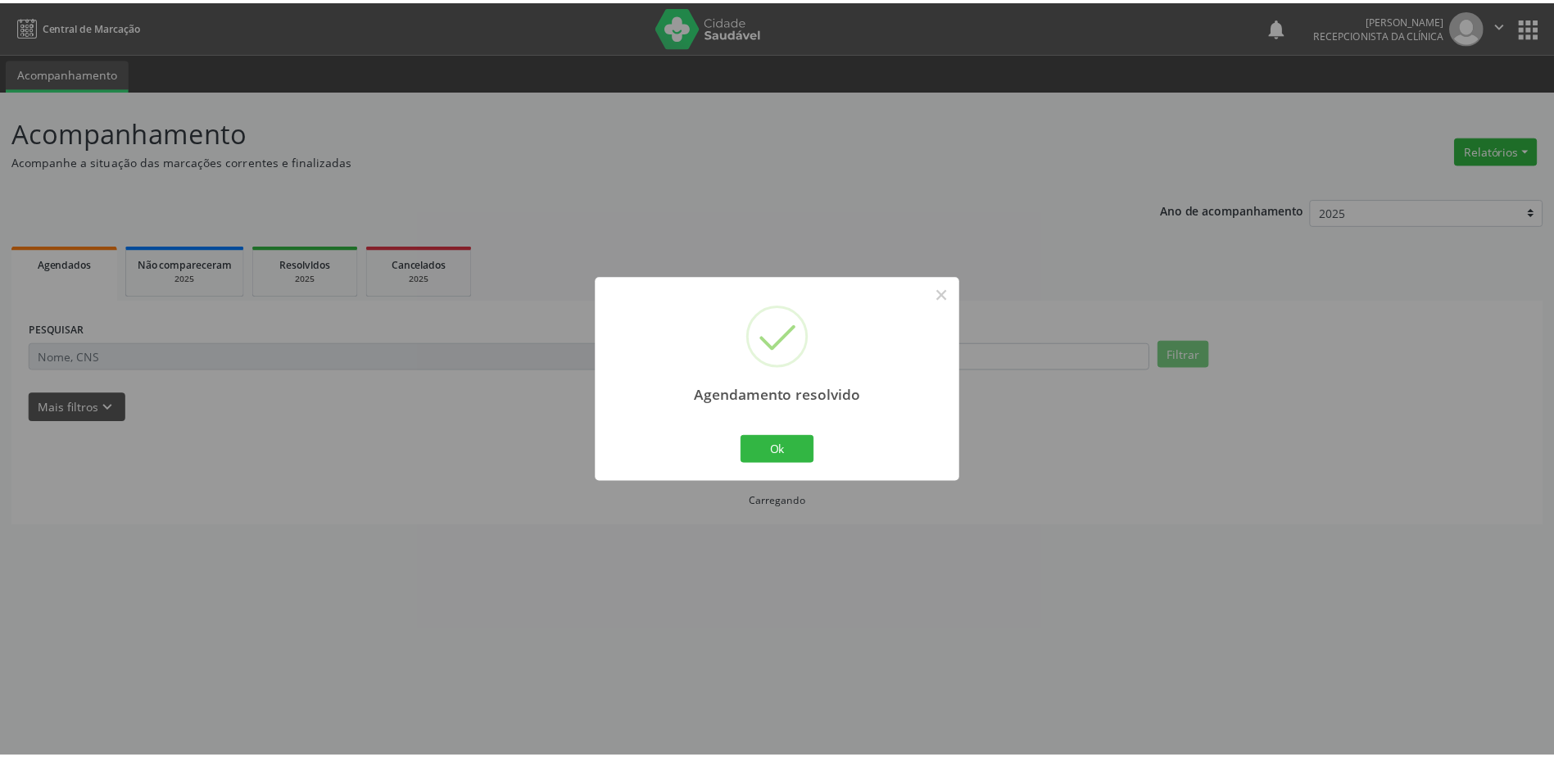
scroll to position [0, 0]
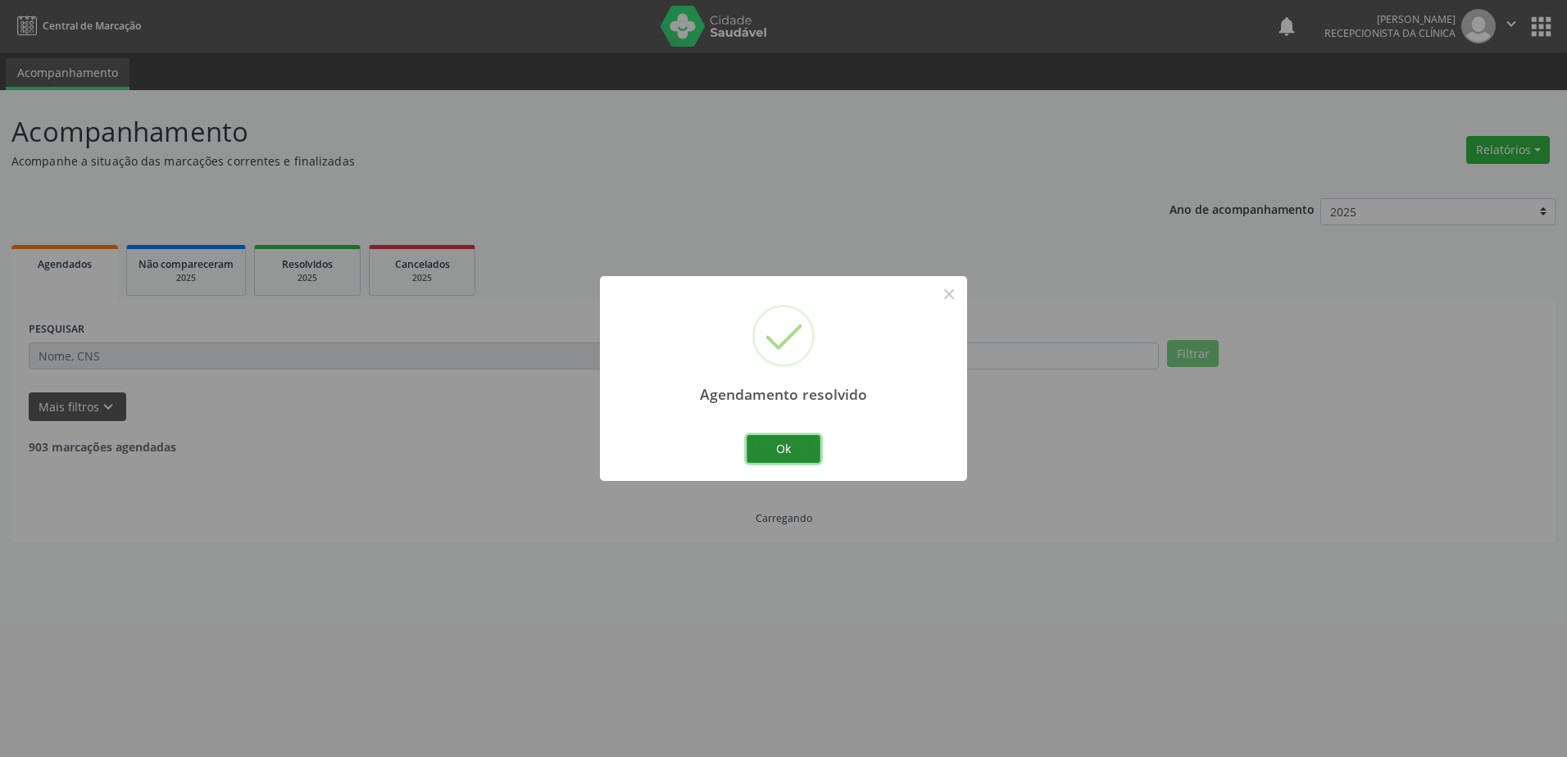
click at [776, 444] on button "Ok" at bounding box center [783, 449] width 74 height 28
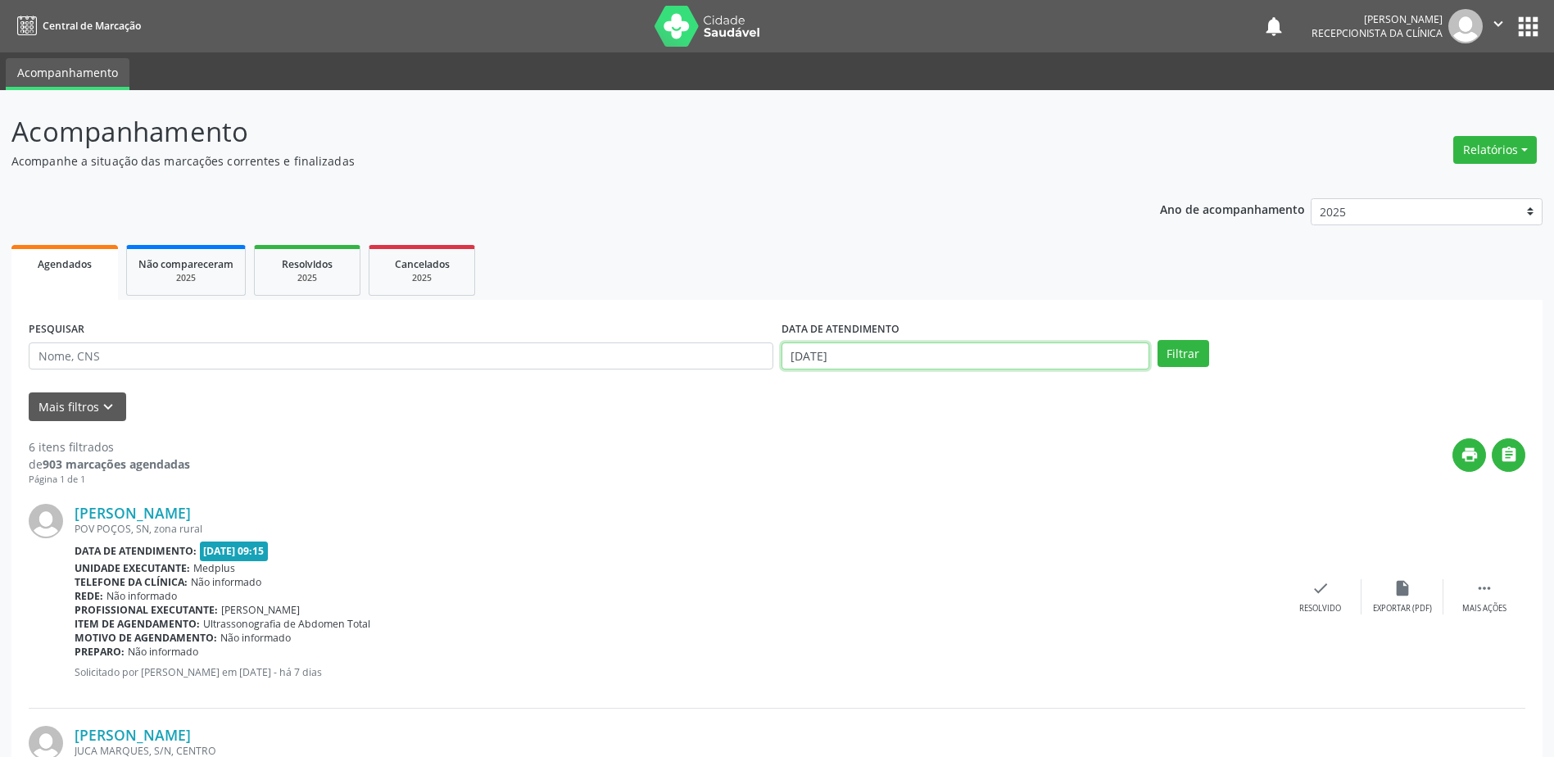
click at [800, 349] on input "[DATE]" at bounding box center [966, 357] width 368 height 28
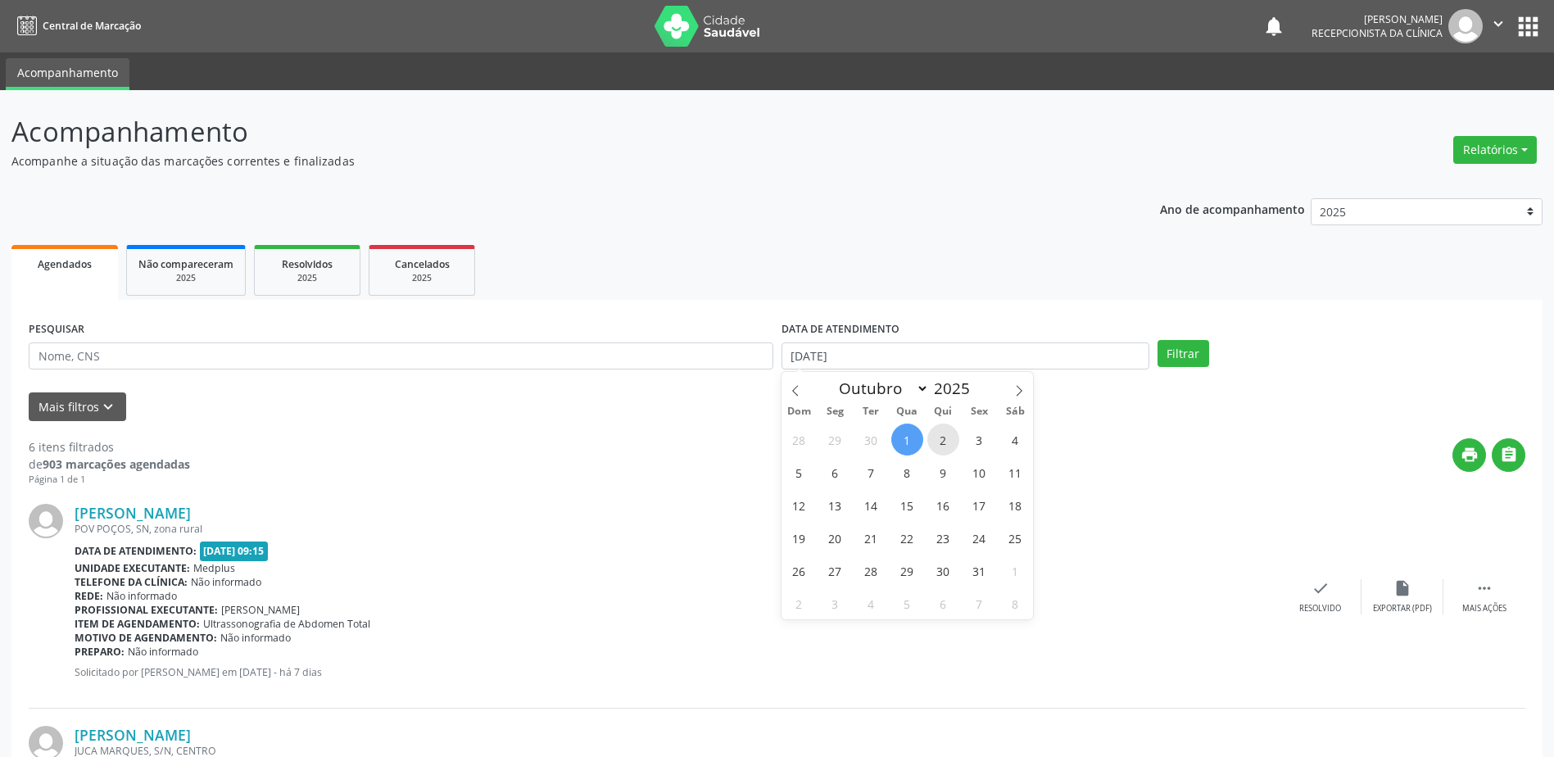
click at [942, 439] on span "2" at bounding box center [944, 440] width 32 height 32
type input "[DATE]"
click at [942, 439] on span "2" at bounding box center [944, 440] width 32 height 32
click at [1193, 352] on button "Filtrar" at bounding box center [1184, 354] width 52 height 28
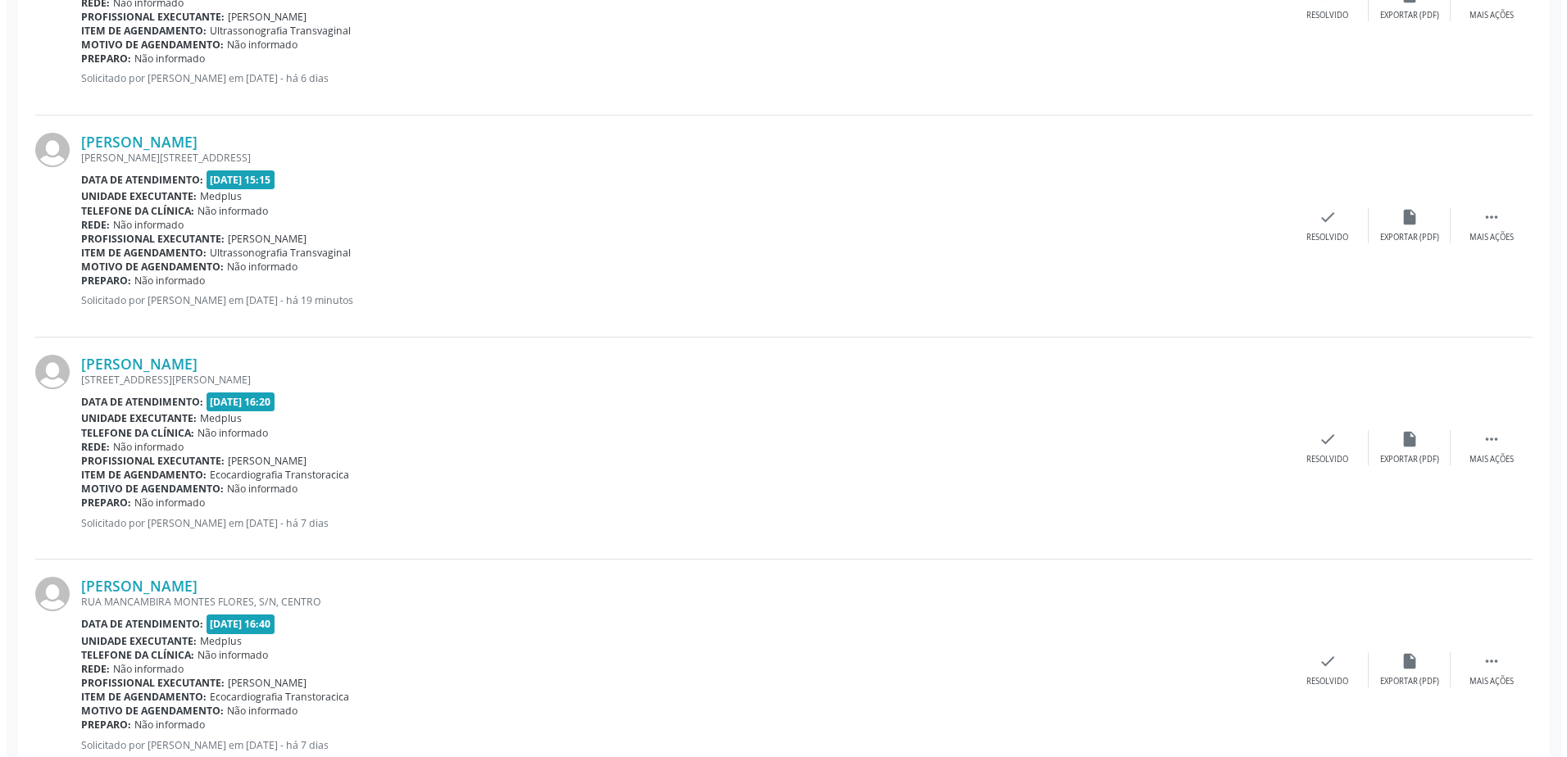
scroll to position [2376, 0]
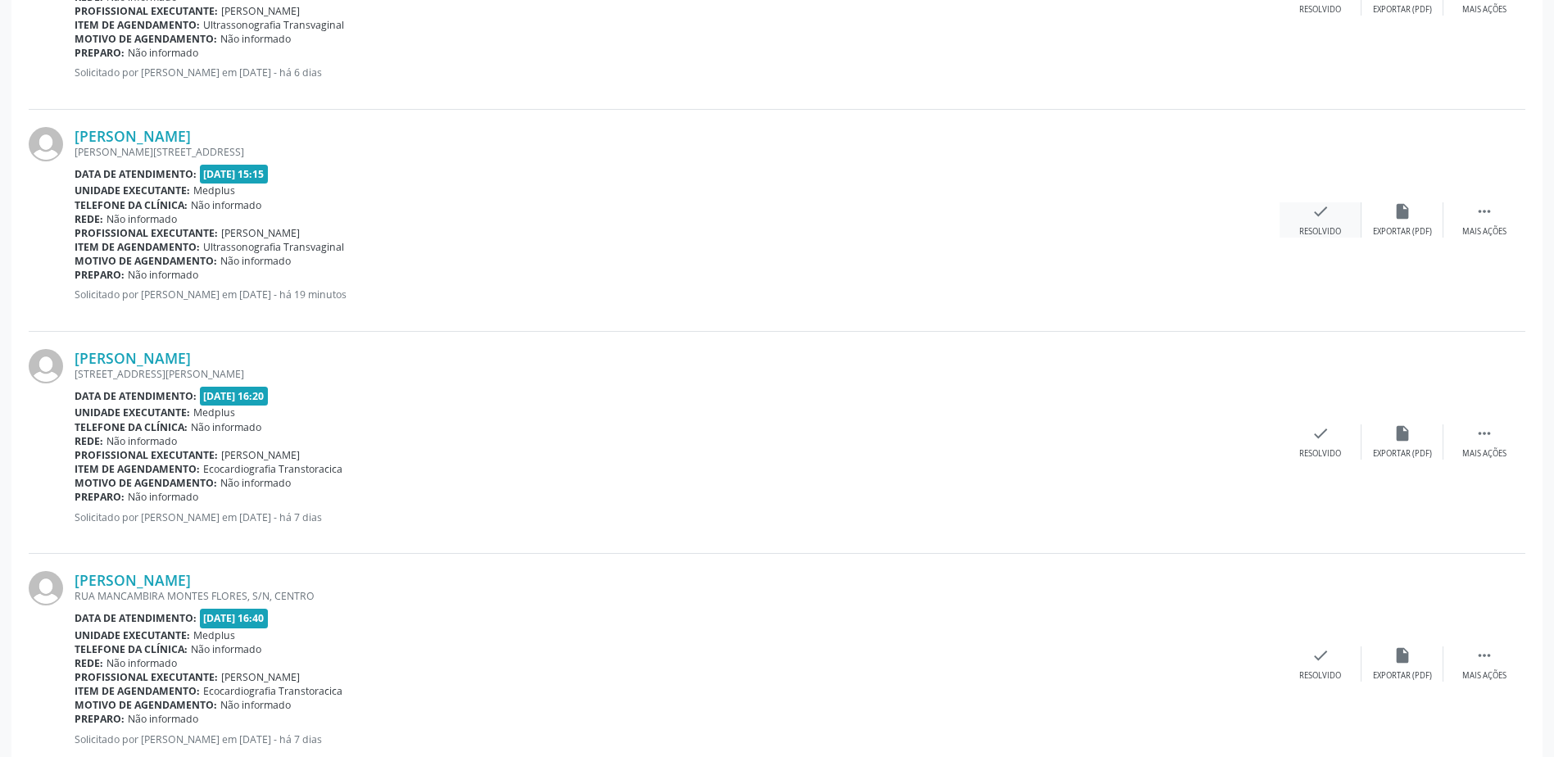
click at [1311, 226] on div "Resolvido" at bounding box center [1321, 231] width 42 height 11
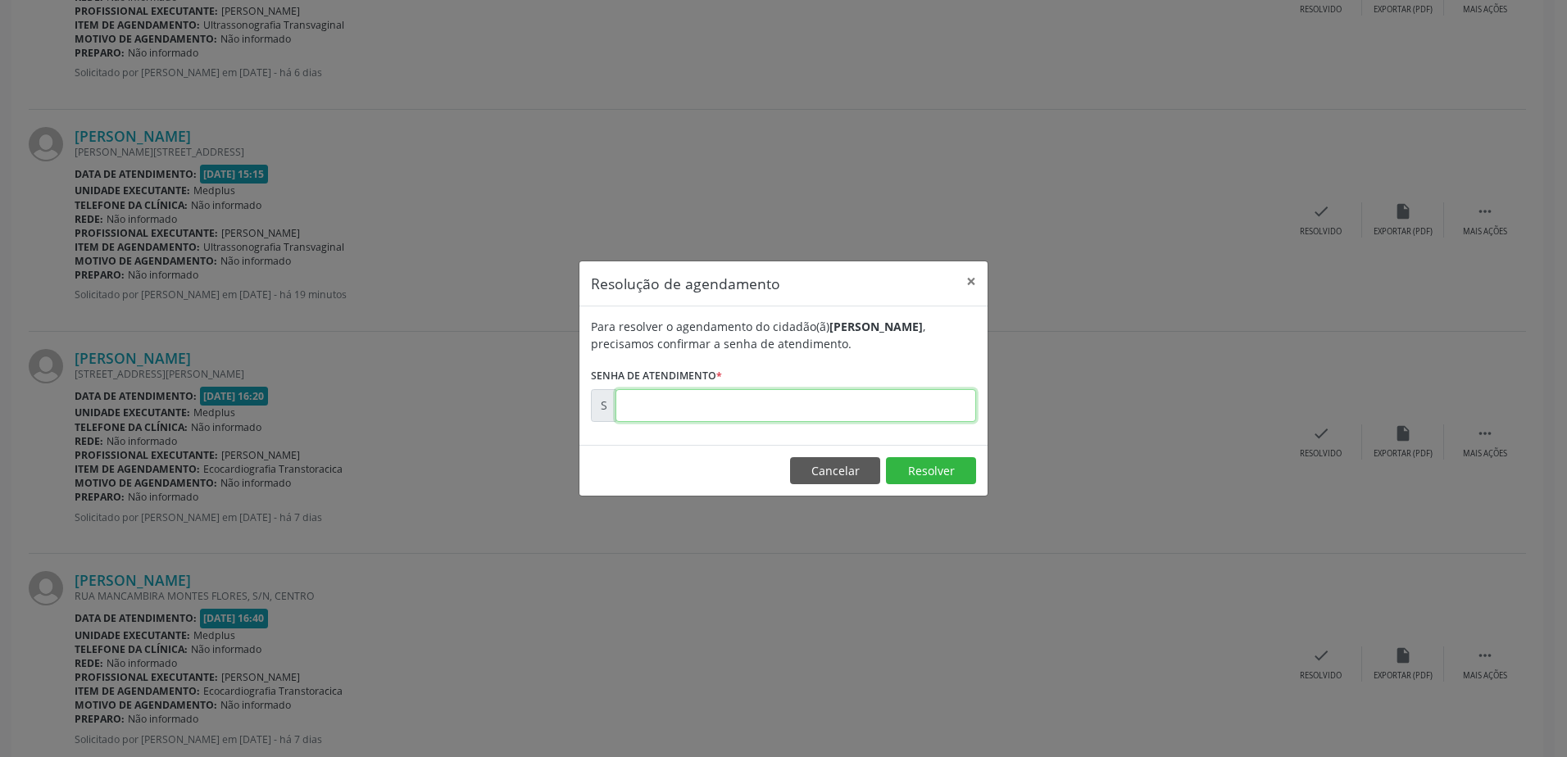
click at [748, 399] on input "text" at bounding box center [795, 405] width 361 height 33
type input "00179963"
click at [915, 465] on button "Resolver" at bounding box center [931, 471] width 90 height 28
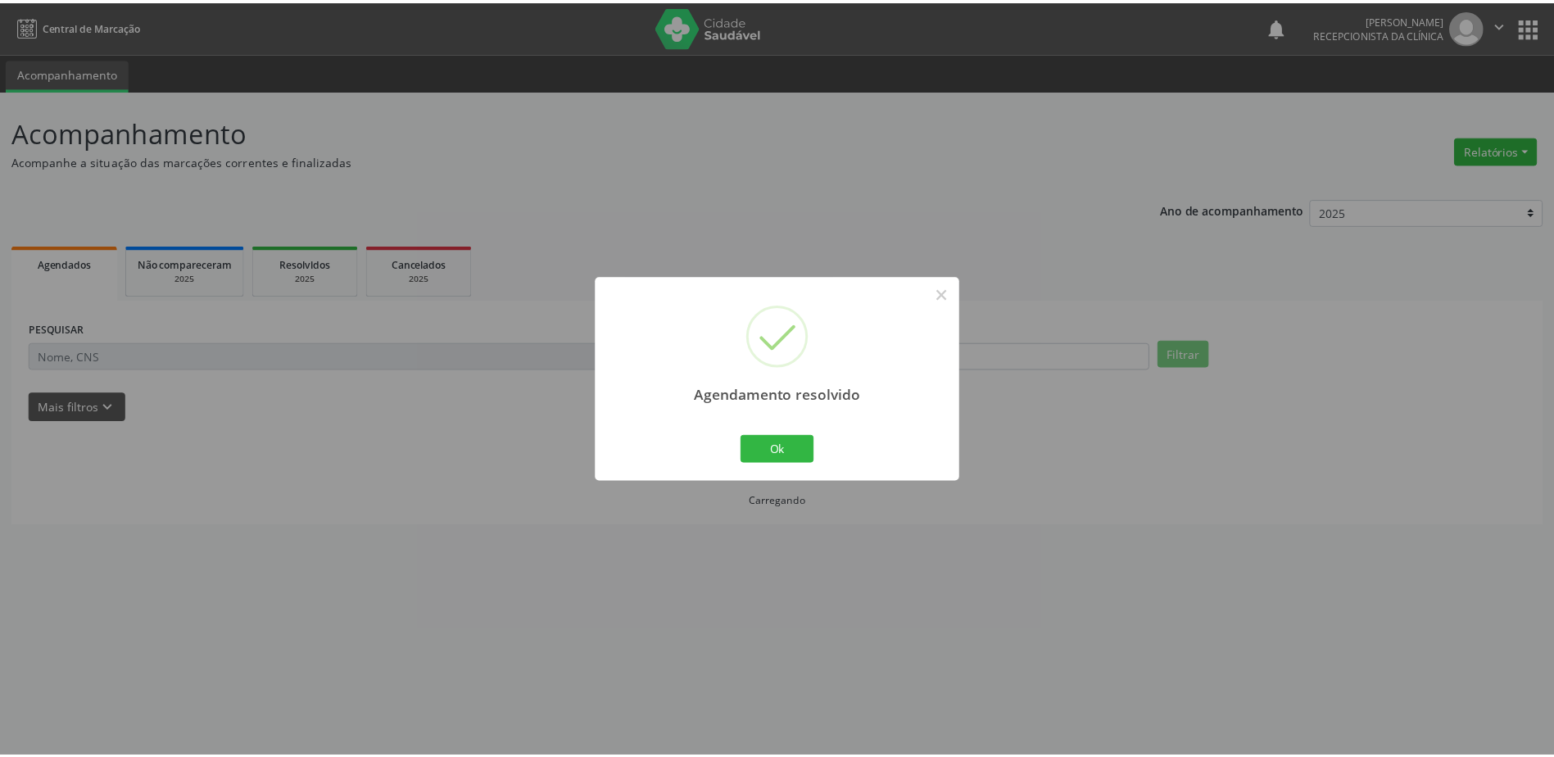
scroll to position [0, 0]
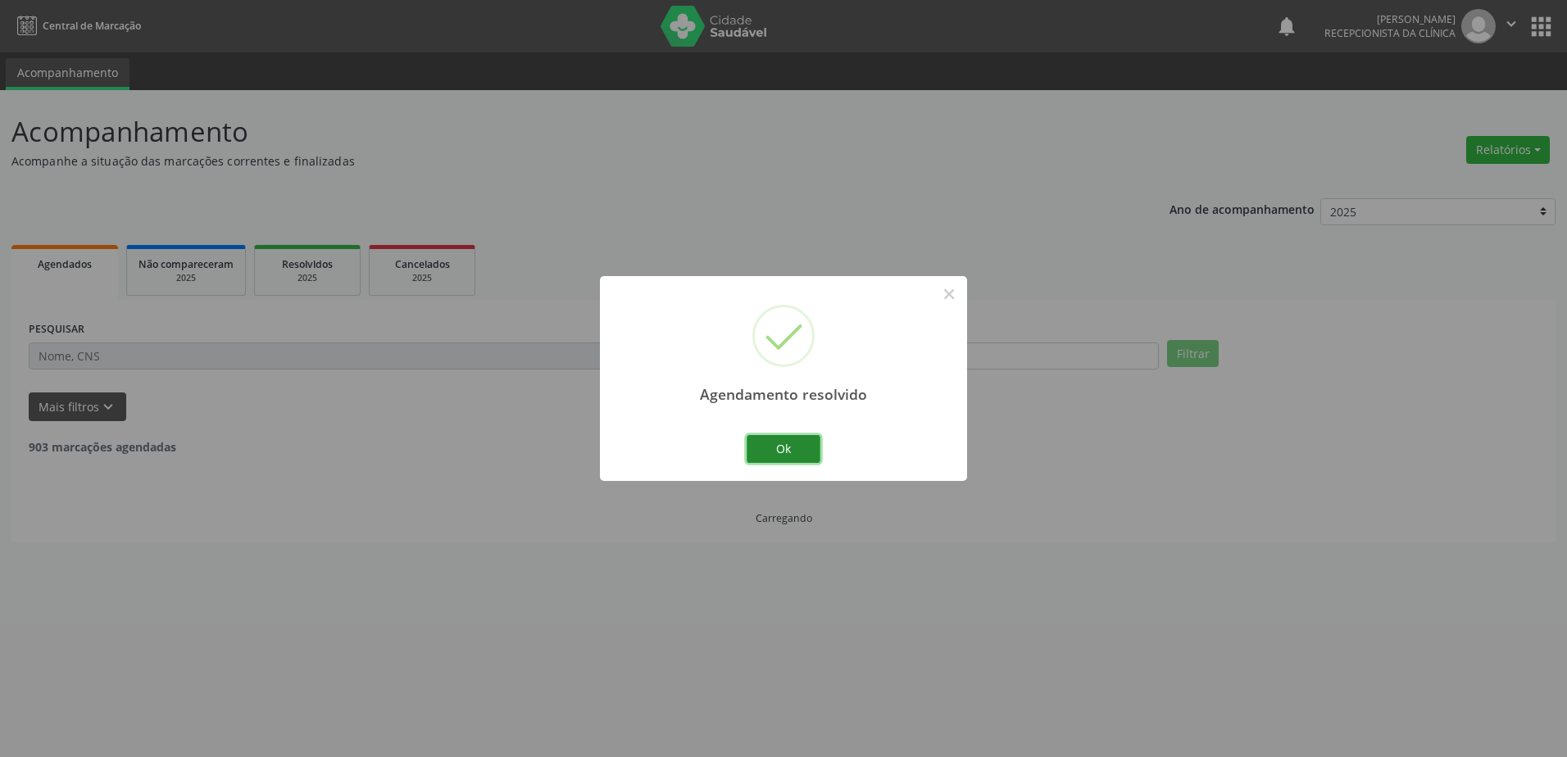
drag, startPoint x: 776, startPoint y: 447, endPoint x: 777, endPoint y: 436, distance: 10.7
click at [776, 444] on button "Ok" at bounding box center [783, 449] width 74 height 28
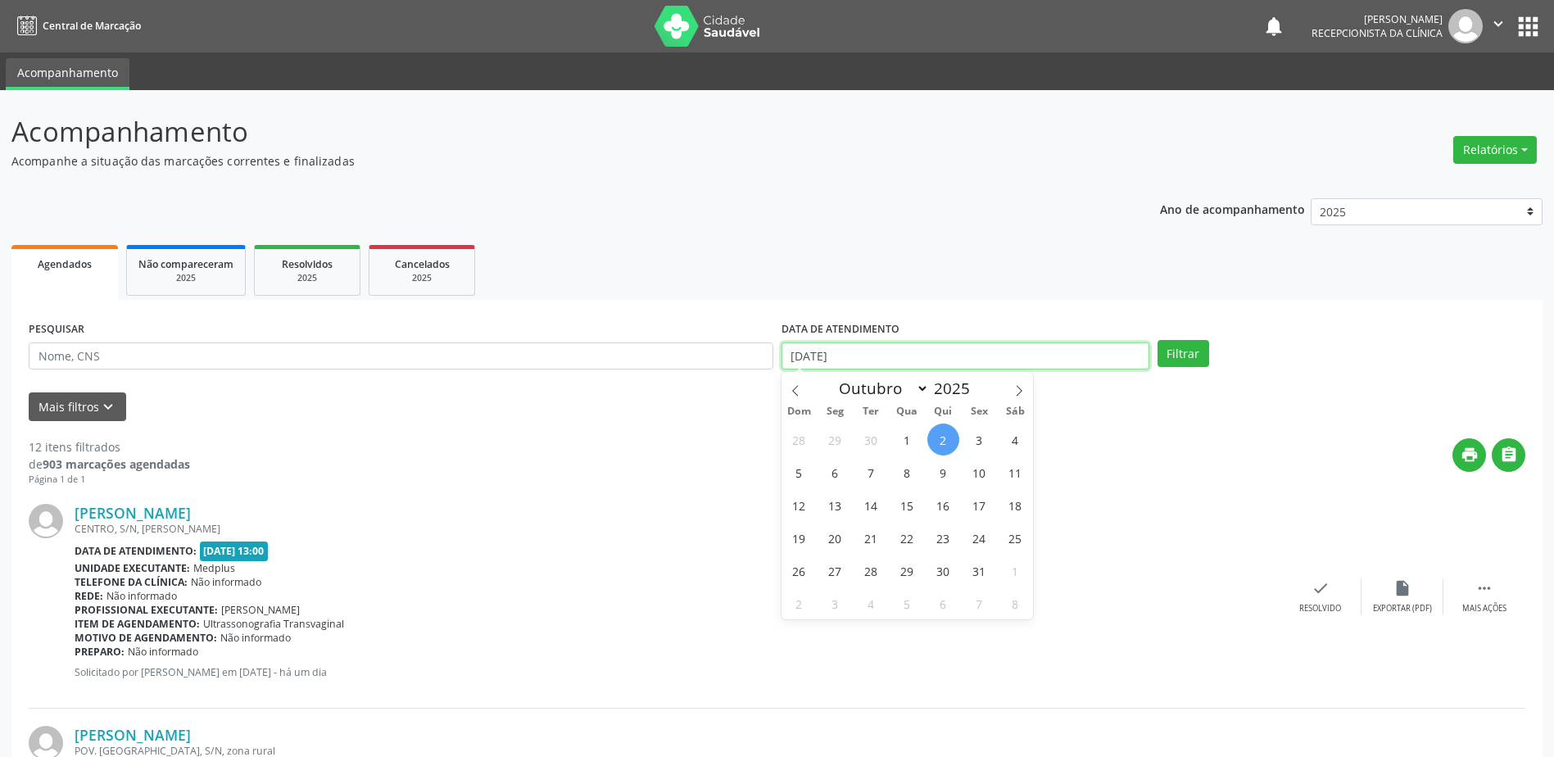
click at [790, 357] on input "[DATE]" at bounding box center [966, 357] width 368 height 28
click at [908, 443] on span "1" at bounding box center [907, 440] width 32 height 32
type input "[DATE]"
click at [908, 443] on span "1" at bounding box center [907, 440] width 32 height 32
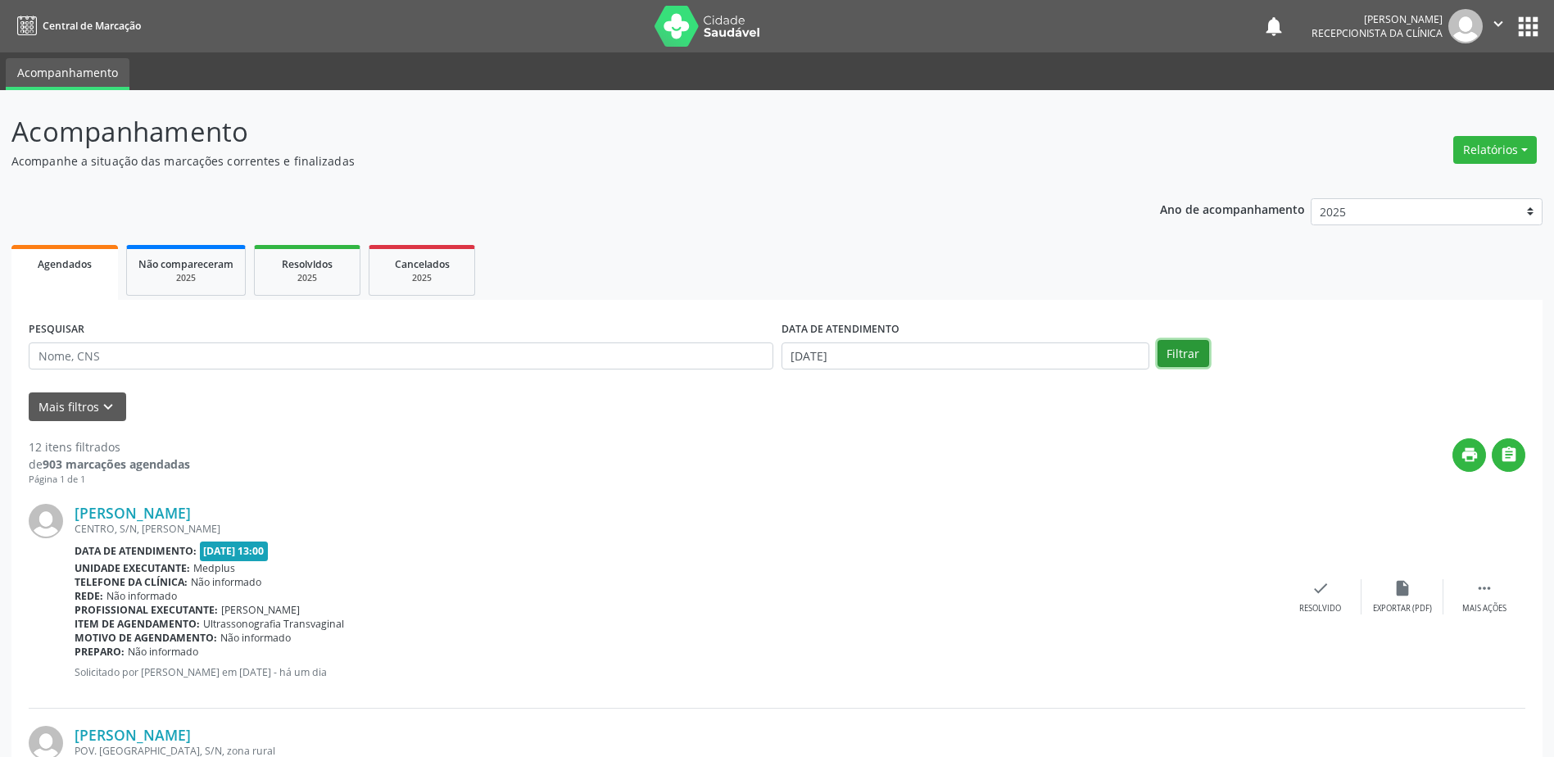
click at [1177, 359] on button "Filtrar" at bounding box center [1184, 354] width 52 height 28
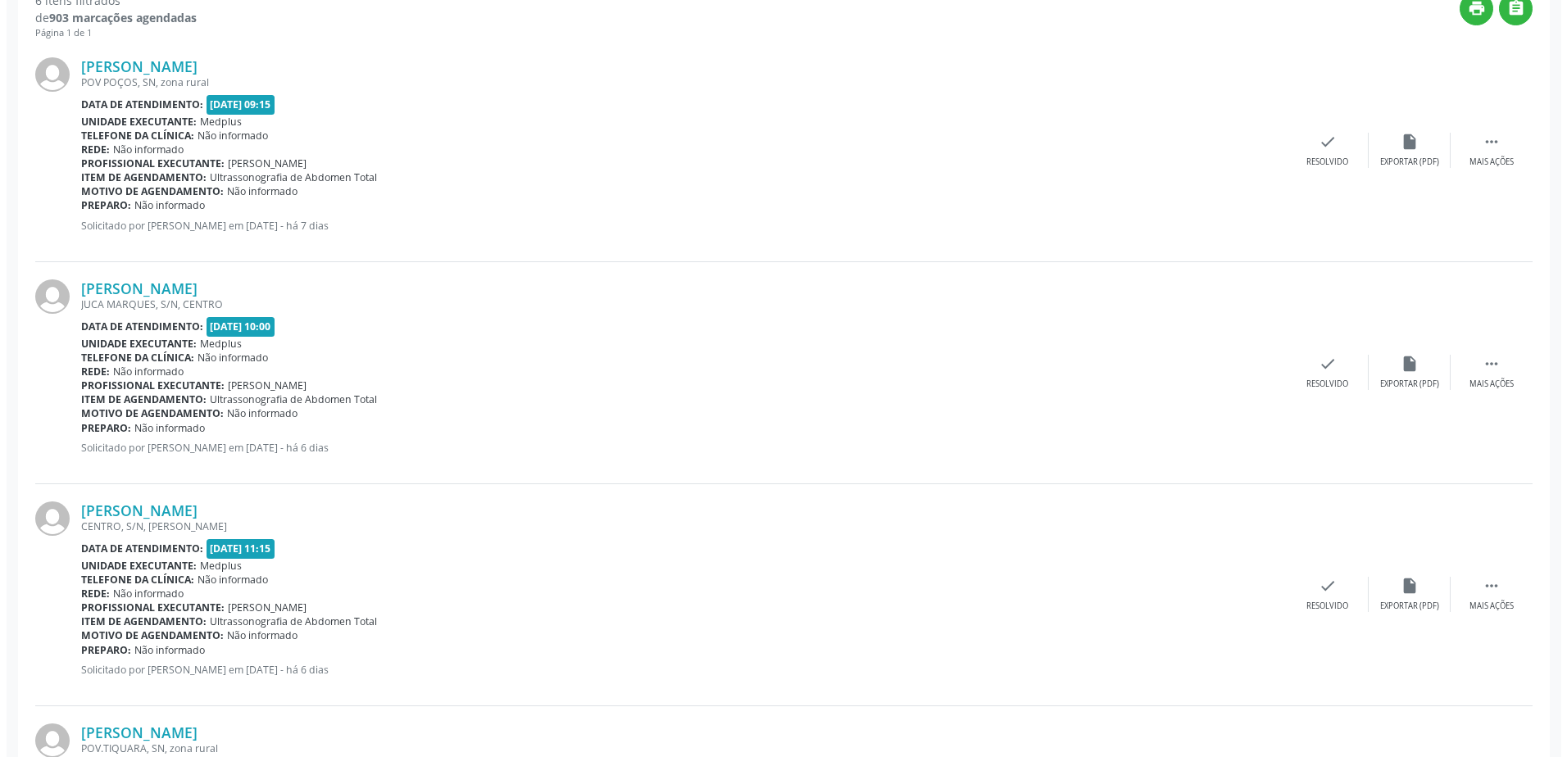
scroll to position [410, 0]
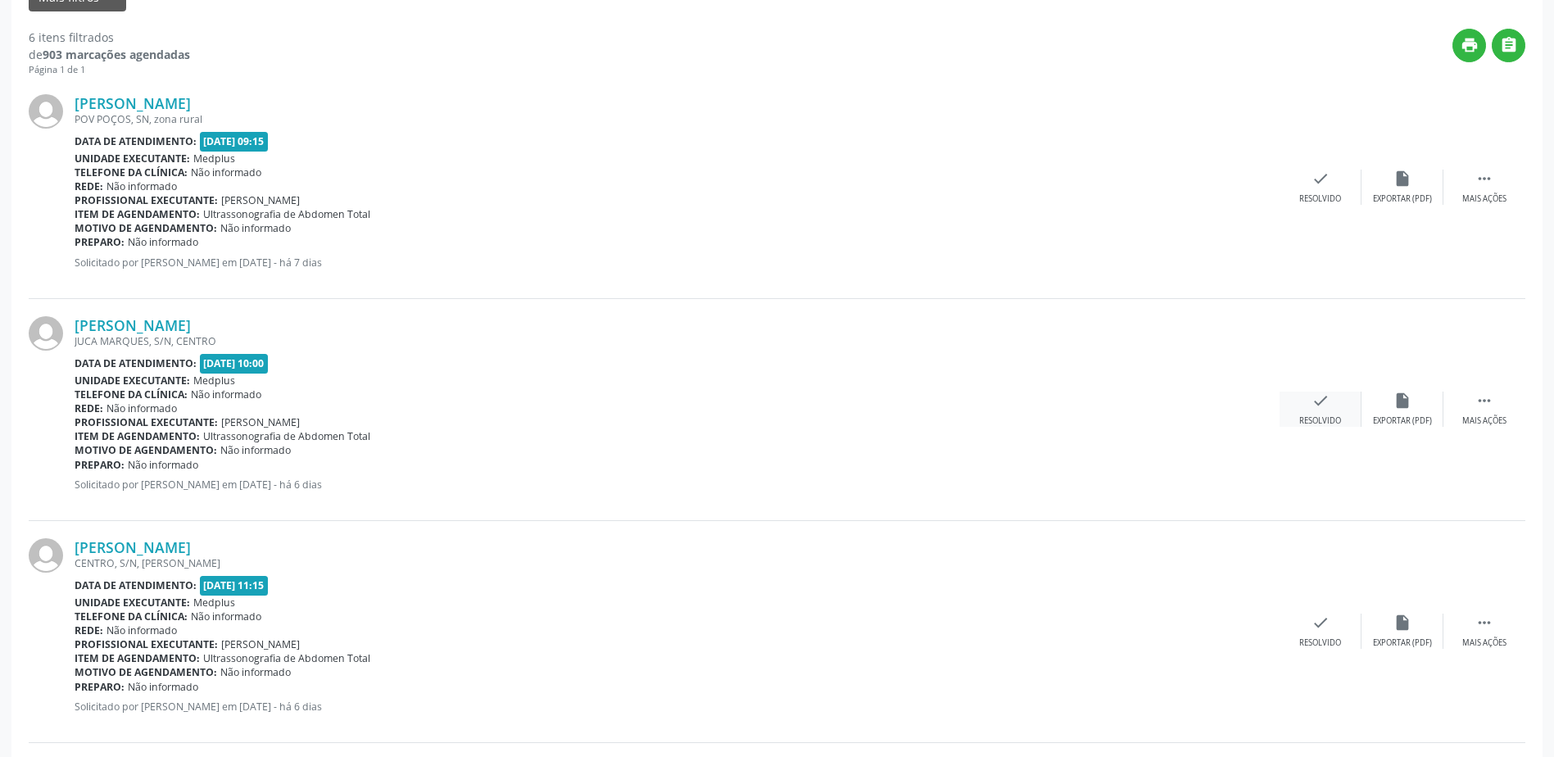
click at [1312, 411] on div "check Resolvido" at bounding box center [1321, 409] width 82 height 35
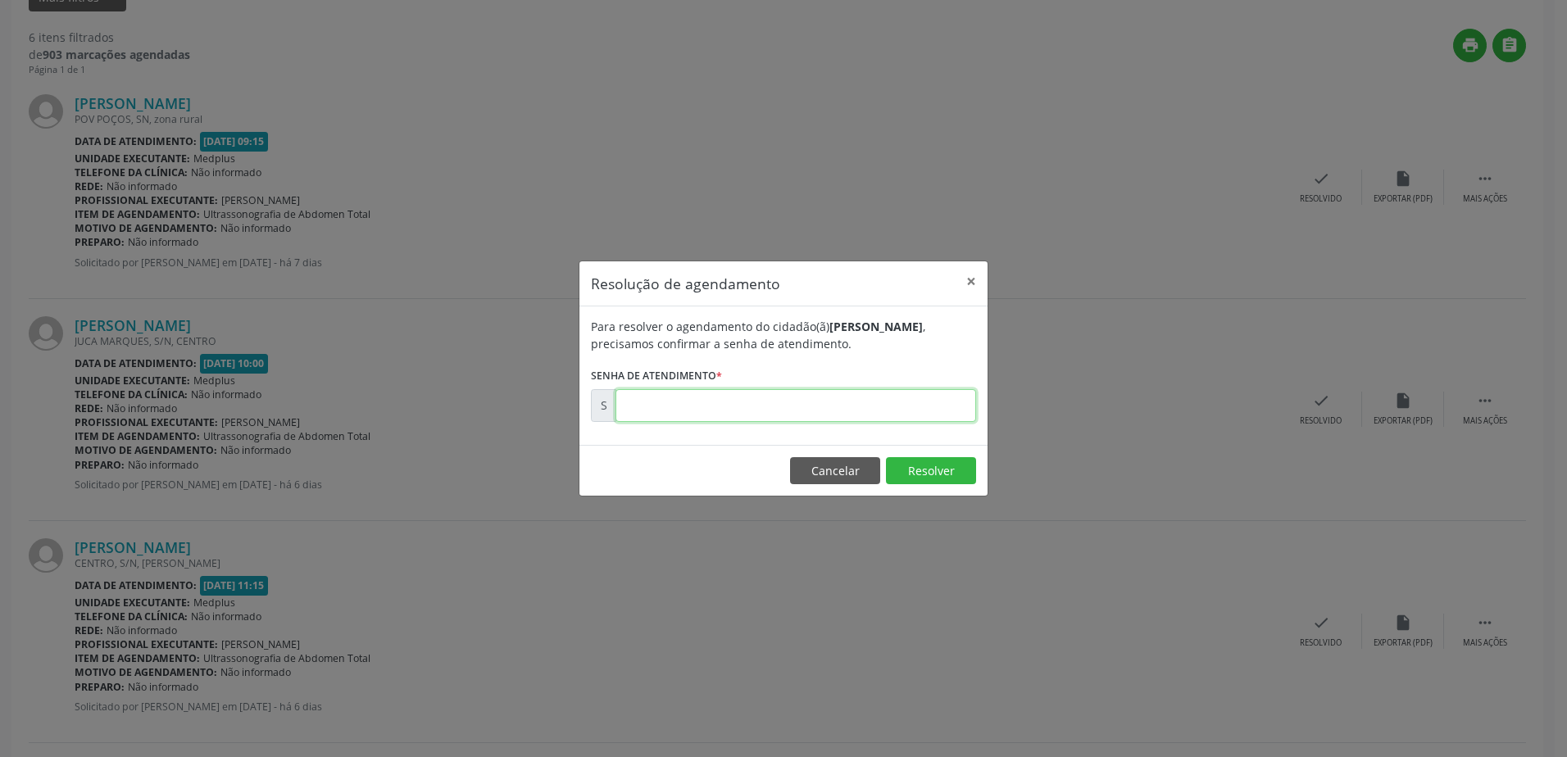
click at [660, 401] on input "text" at bounding box center [795, 405] width 361 height 33
click at [690, 444] on div "Para resolver o agendamento do cidadão(ã) [PERSON_NAME] , precisamos confirmar …" at bounding box center [783, 375] width 408 height 138
click at [675, 401] on input "text" at bounding box center [795, 405] width 361 height 33
type input "00179083"
click at [910, 468] on button "Resolver" at bounding box center [931, 471] width 90 height 28
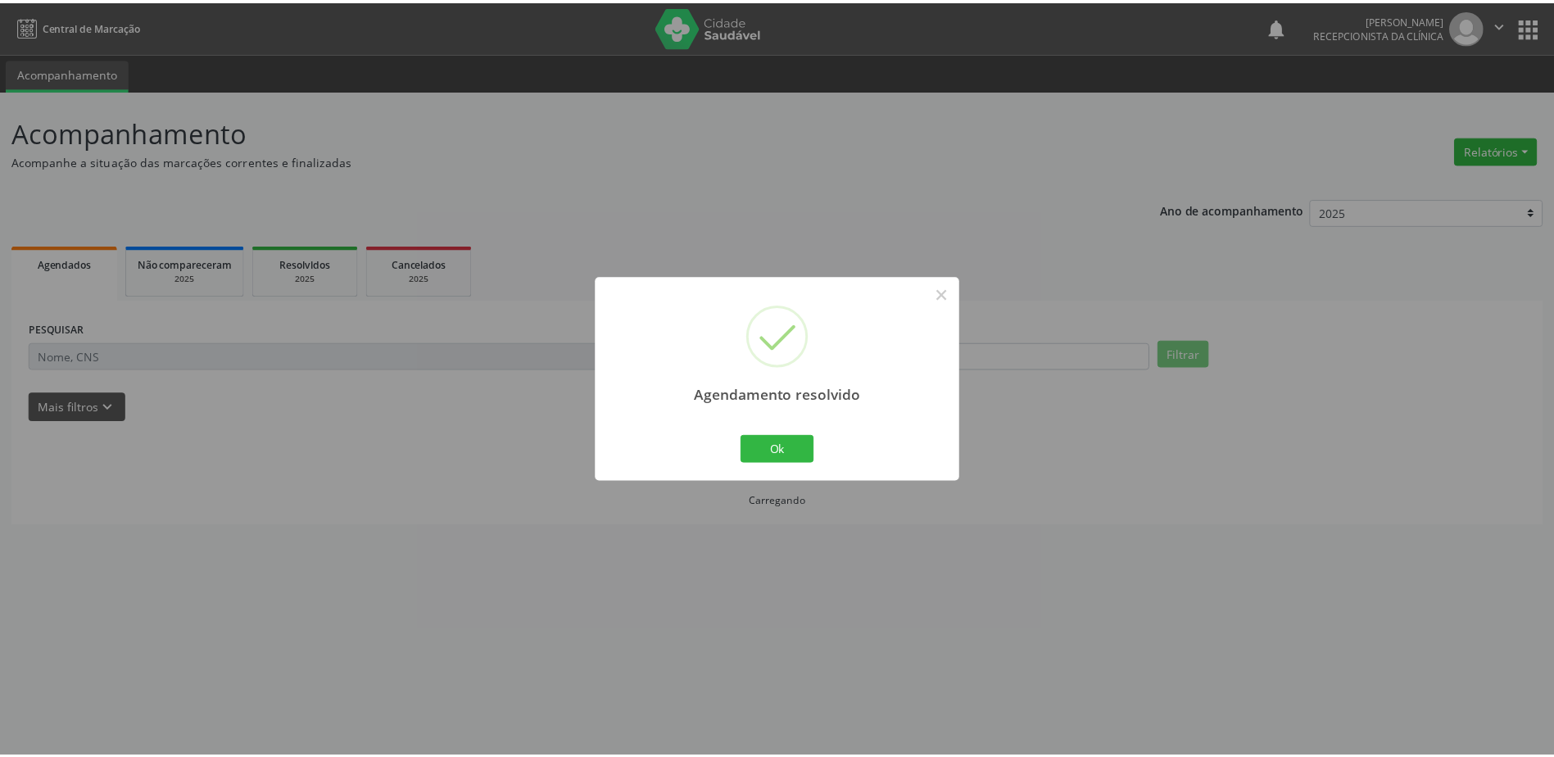
scroll to position [0, 0]
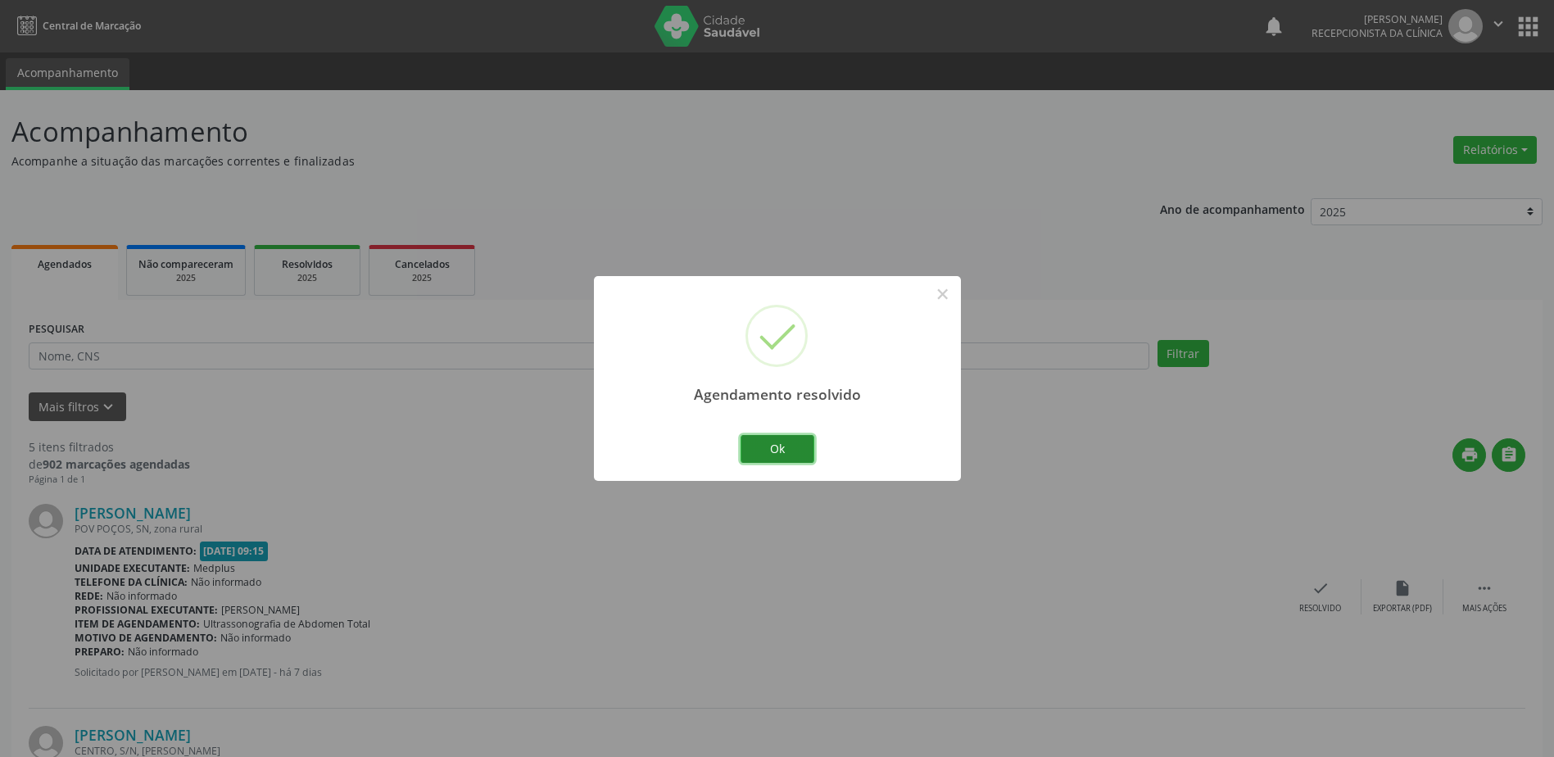
click at [754, 451] on button "Ok" at bounding box center [778, 449] width 74 height 28
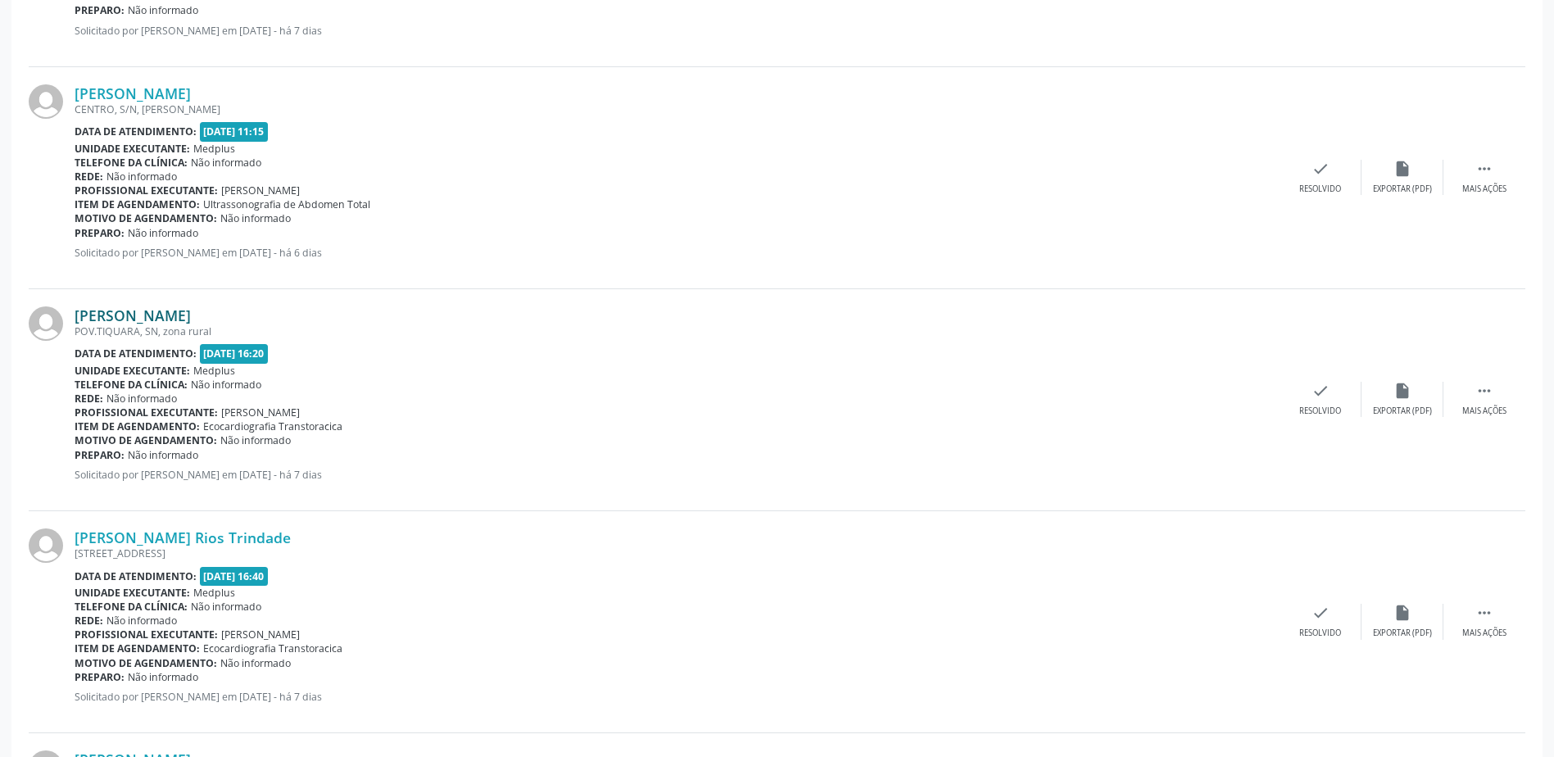
scroll to position [540, 0]
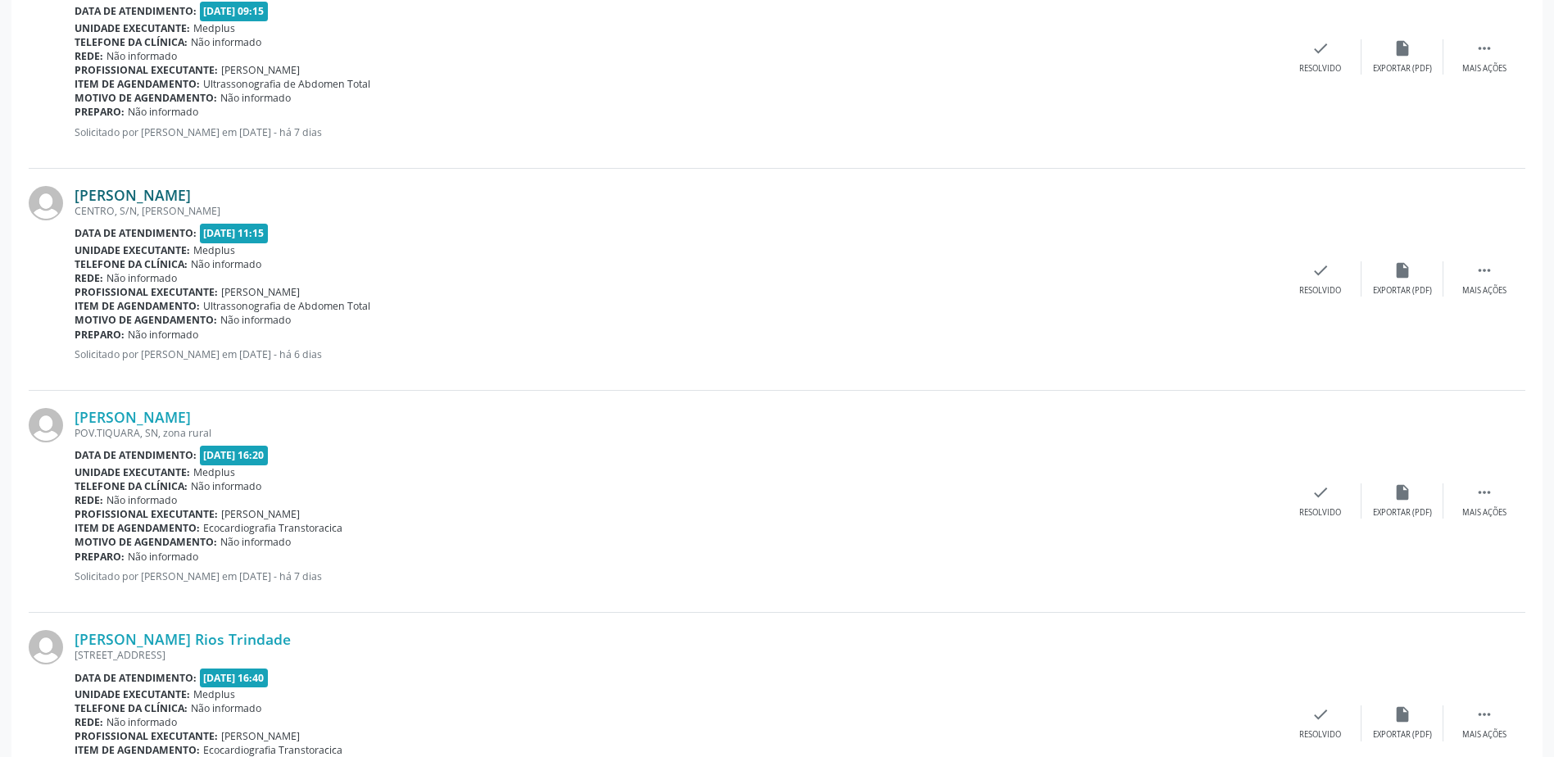
click at [183, 190] on link "[PERSON_NAME]" at bounding box center [133, 195] width 116 height 18
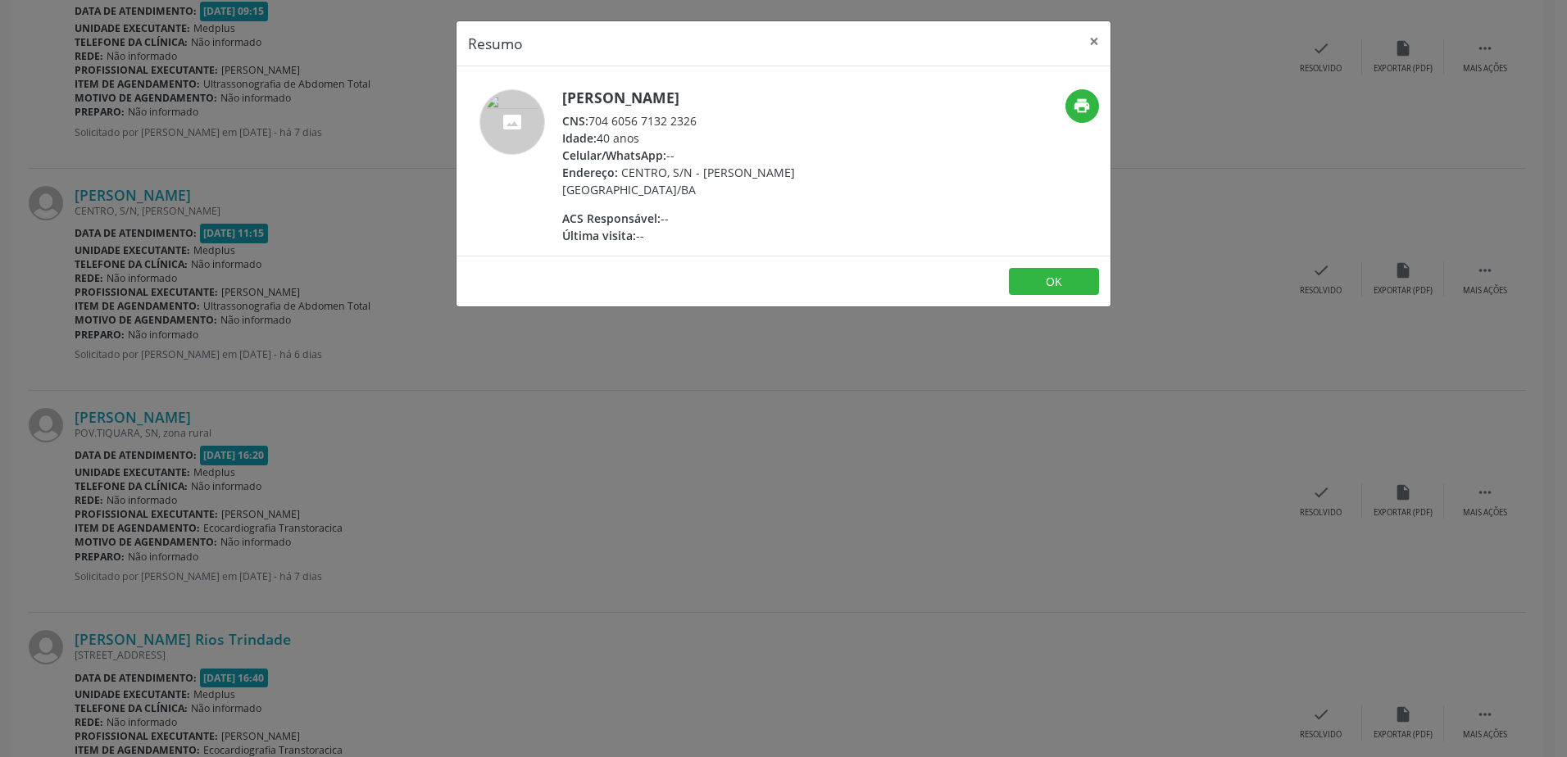
click at [716, 378] on div "Resumo × Fabricio de [PERSON_NAME] CNS: 704 6056 7132 2326 Idade: 40 anos Celul…" at bounding box center [783, 378] width 1567 height 757
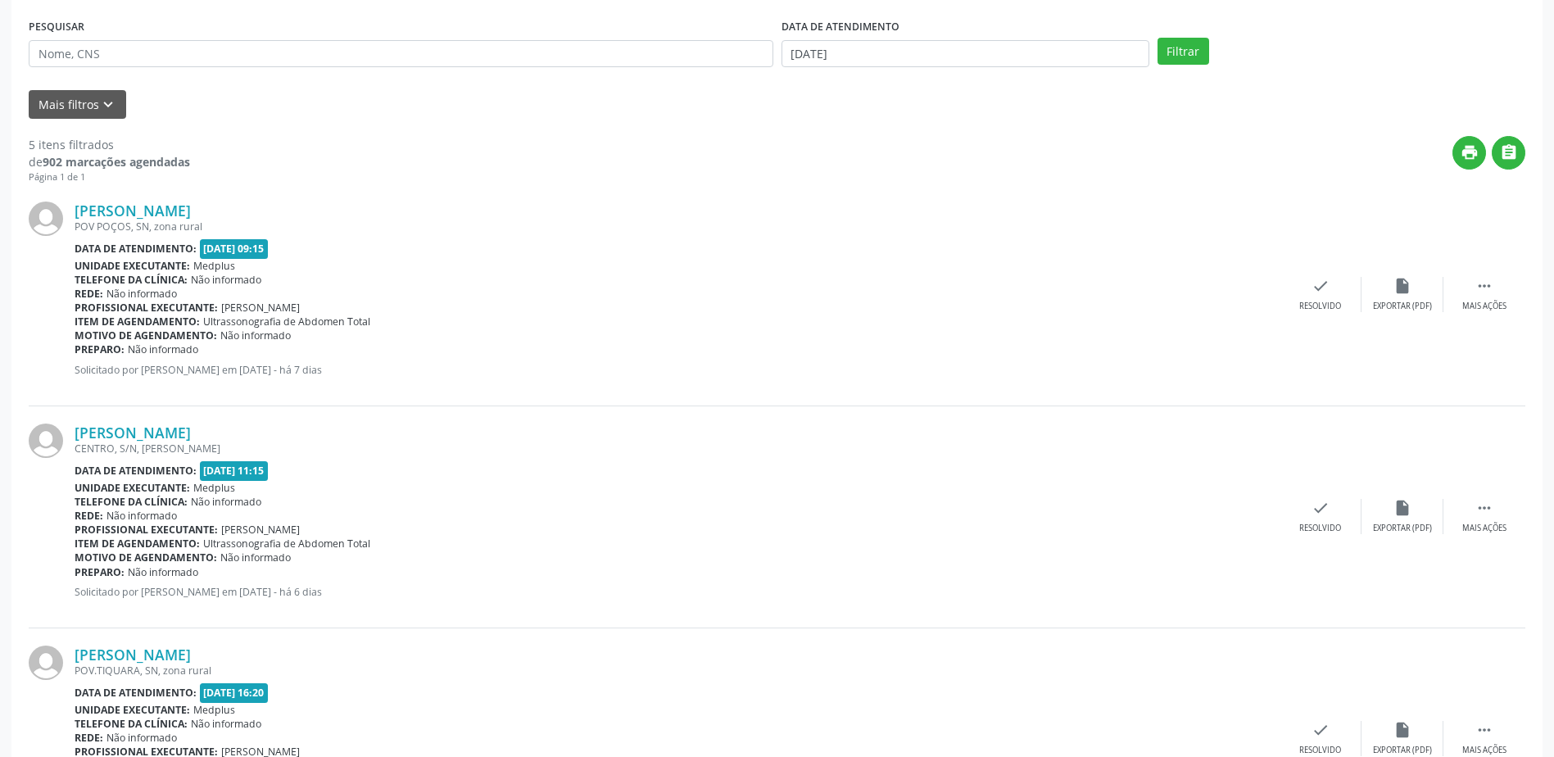
scroll to position [48, 0]
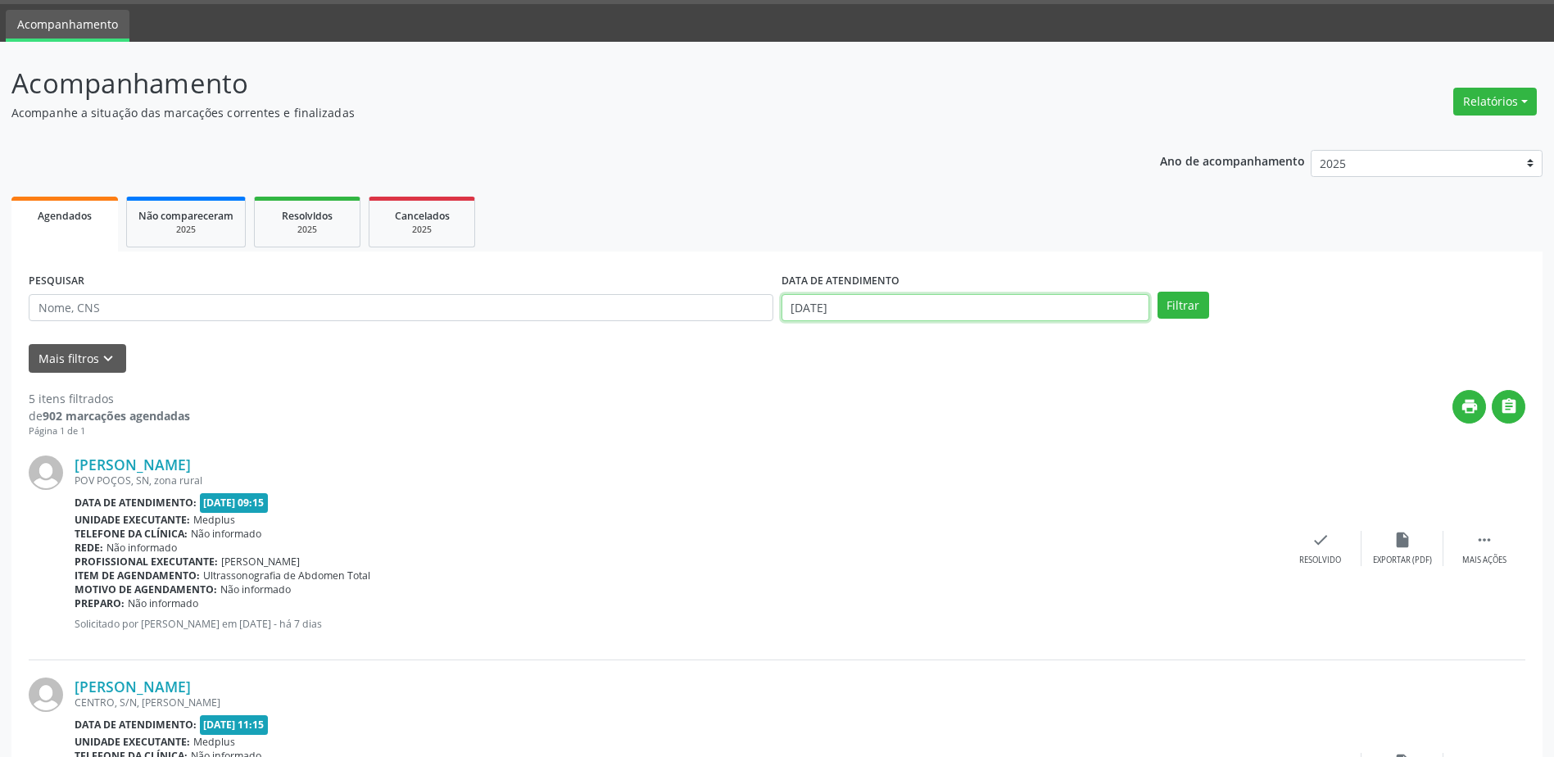
click at [930, 294] on input "[DATE]" at bounding box center [966, 308] width 368 height 28
click at [930, 395] on span "2" at bounding box center [944, 391] width 32 height 32
type input "[DATE]"
click at [1164, 304] on button "Filtrar" at bounding box center [1184, 306] width 52 height 28
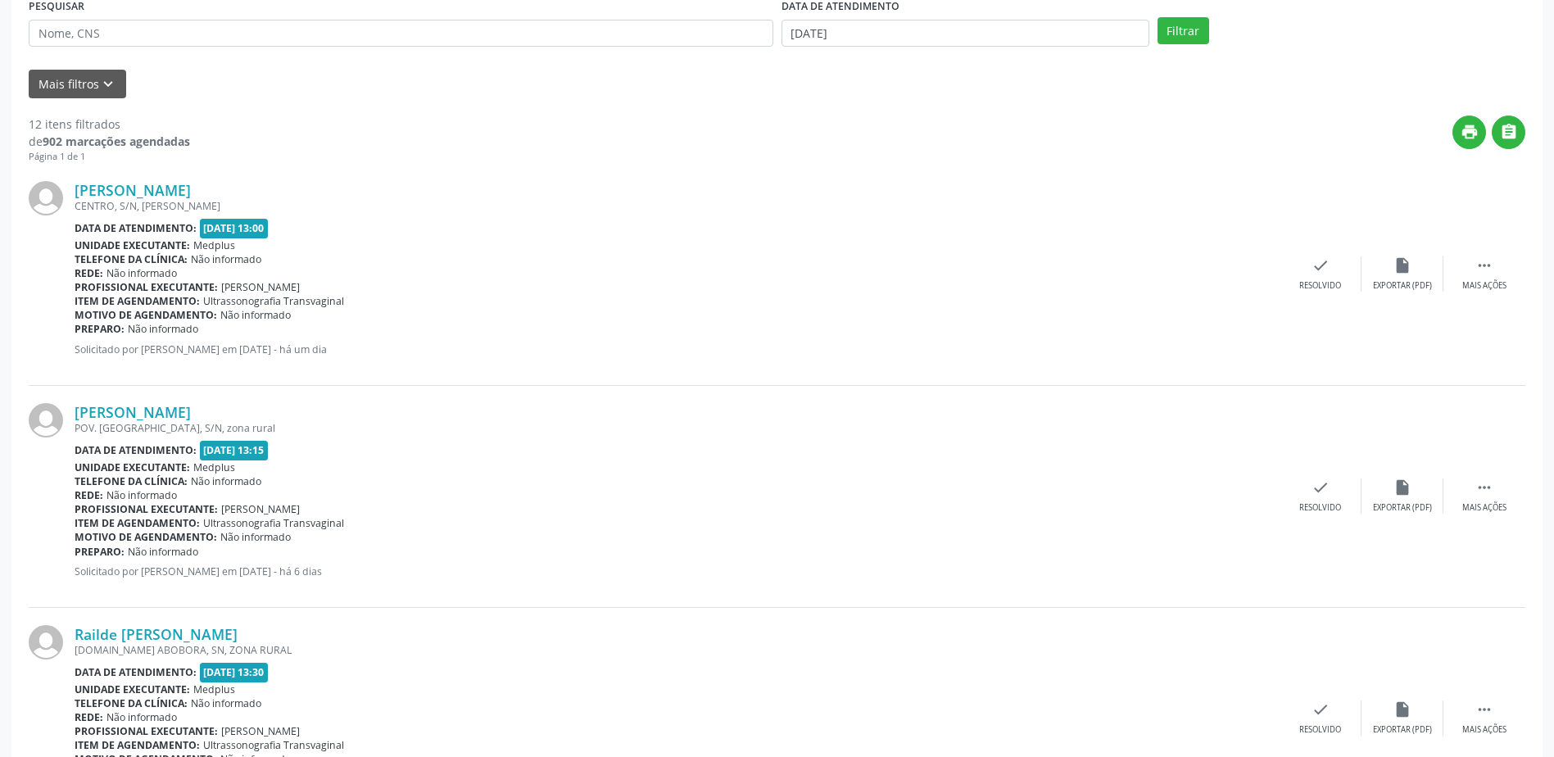
scroll to position [0, 0]
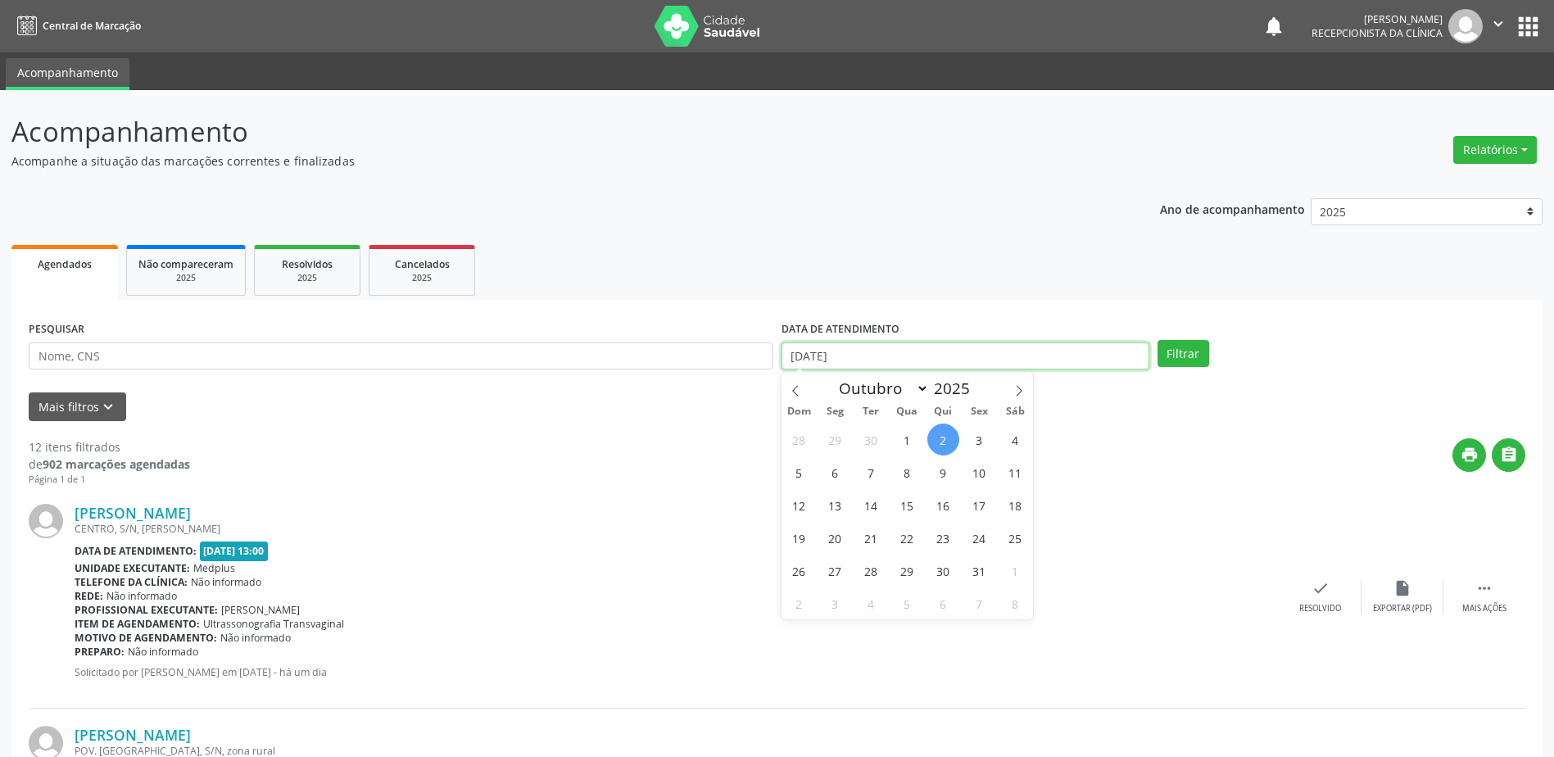
click at [903, 362] on input "[DATE]" at bounding box center [966, 357] width 368 height 28
click at [908, 443] on span "1" at bounding box center [907, 440] width 32 height 32
type input "[DATE]"
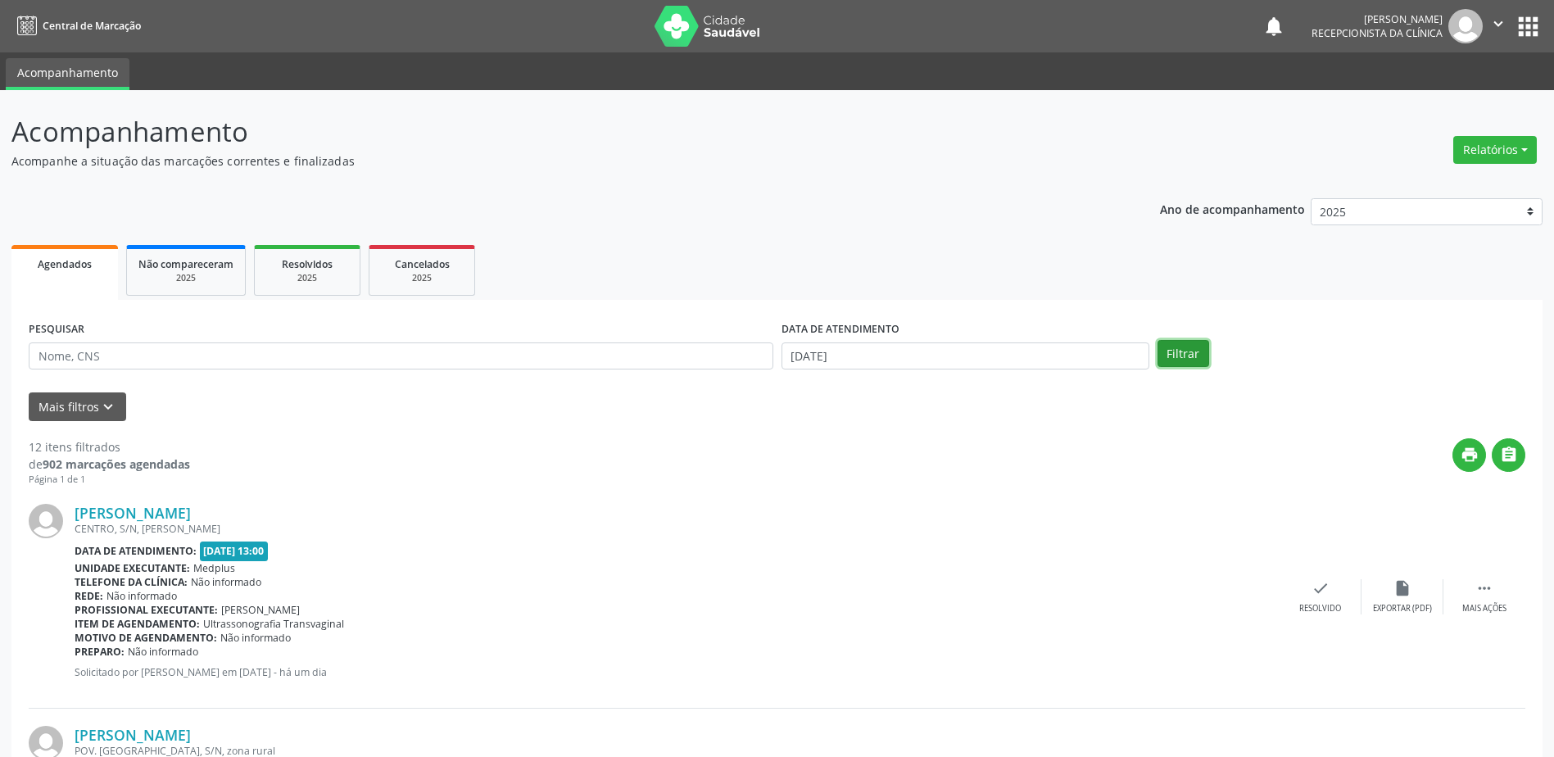
click at [1167, 348] on button "Filtrar" at bounding box center [1184, 354] width 52 height 28
click at [919, 357] on input "[DATE]" at bounding box center [966, 357] width 368 height 28
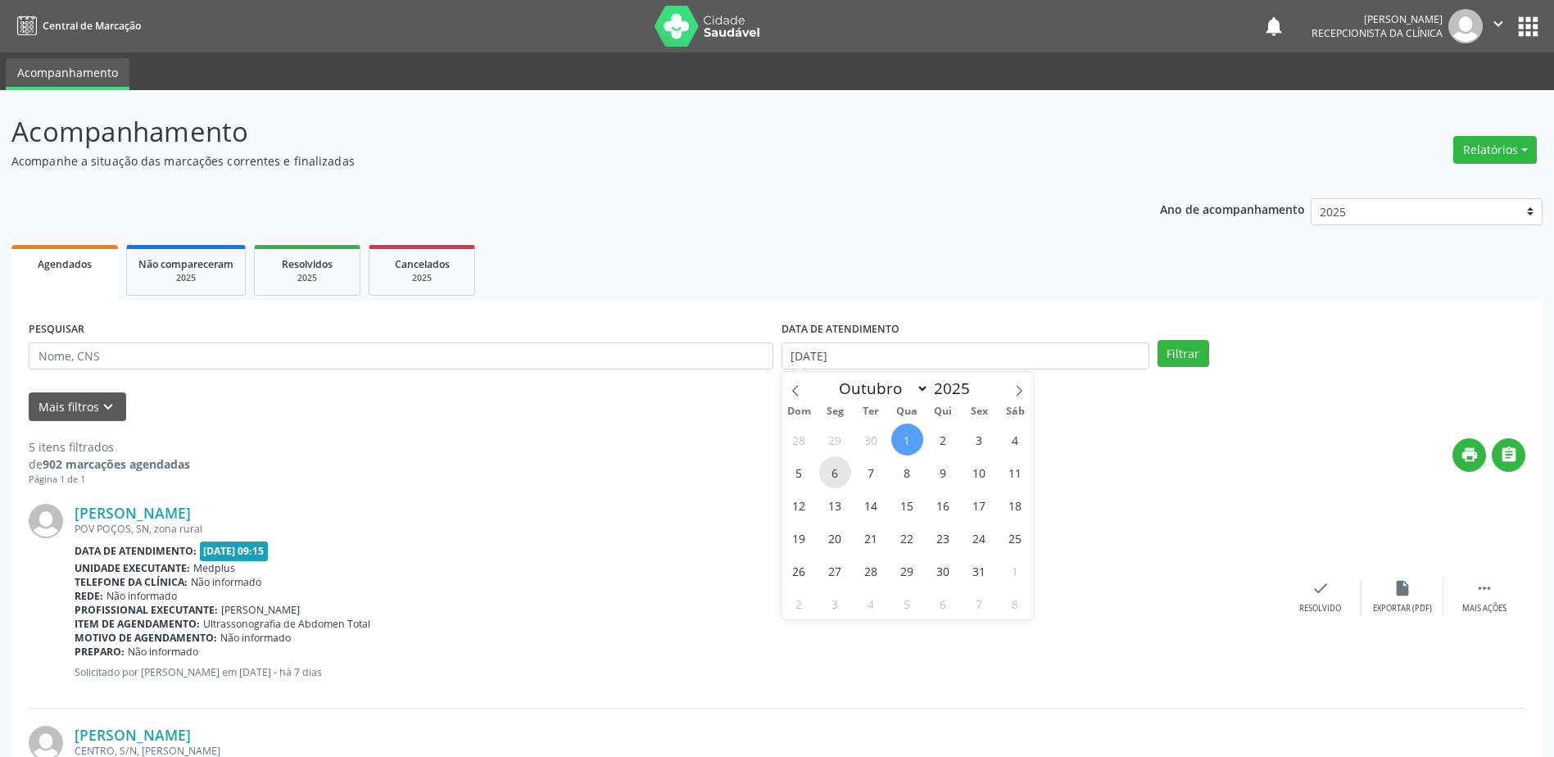
click at [837, 476] on span "6" at bounding box center [835, 472] width 32 height 32
type input "[DATE]"
click at [837, 476] on span "6" at bounding box center [835, 472] width 32 height 32
click at [1176, 359] on button "Filtrar" at bounding box center [1184, 354] width 52 height 28
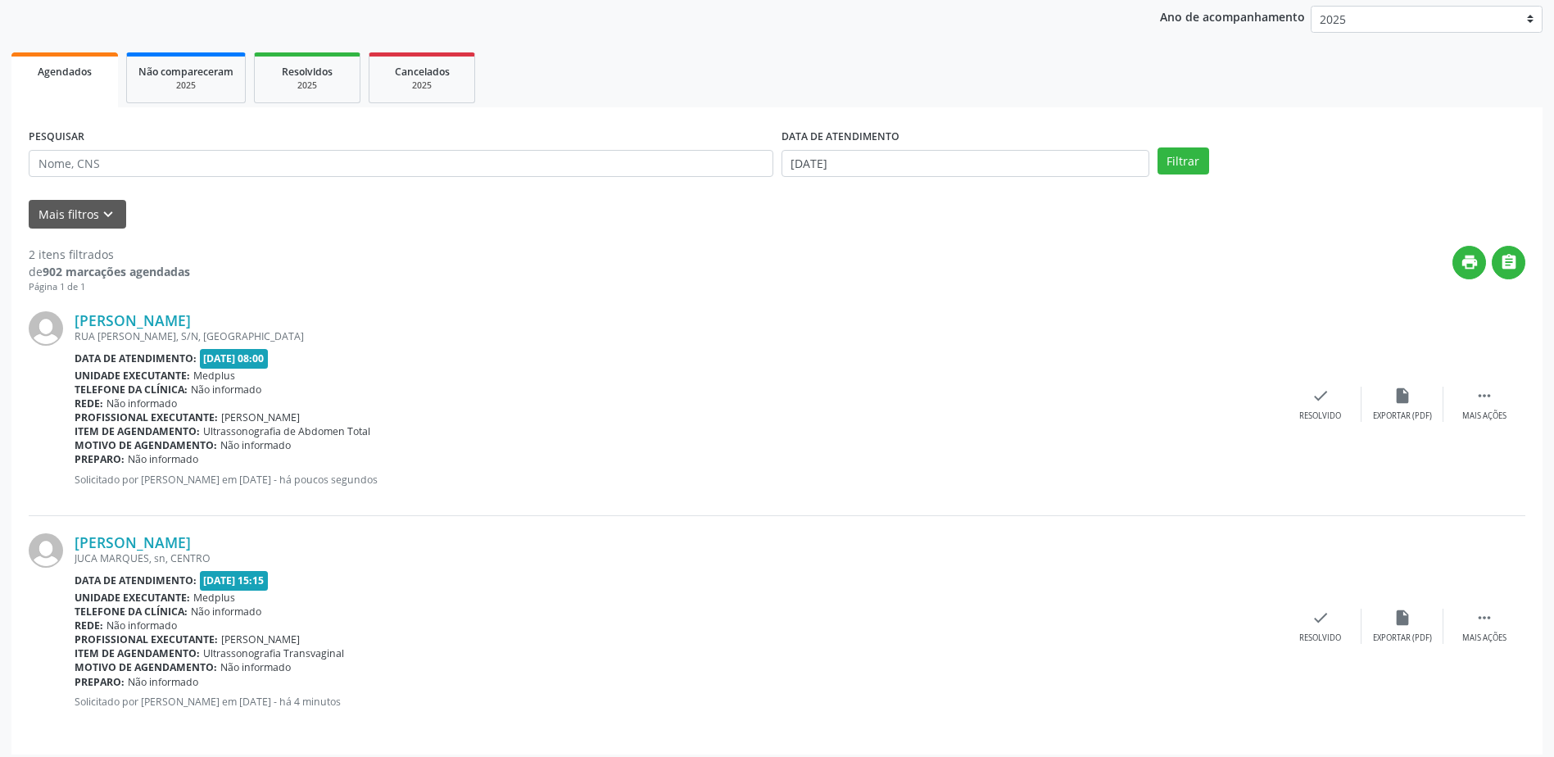
scroll to position [202, 0]
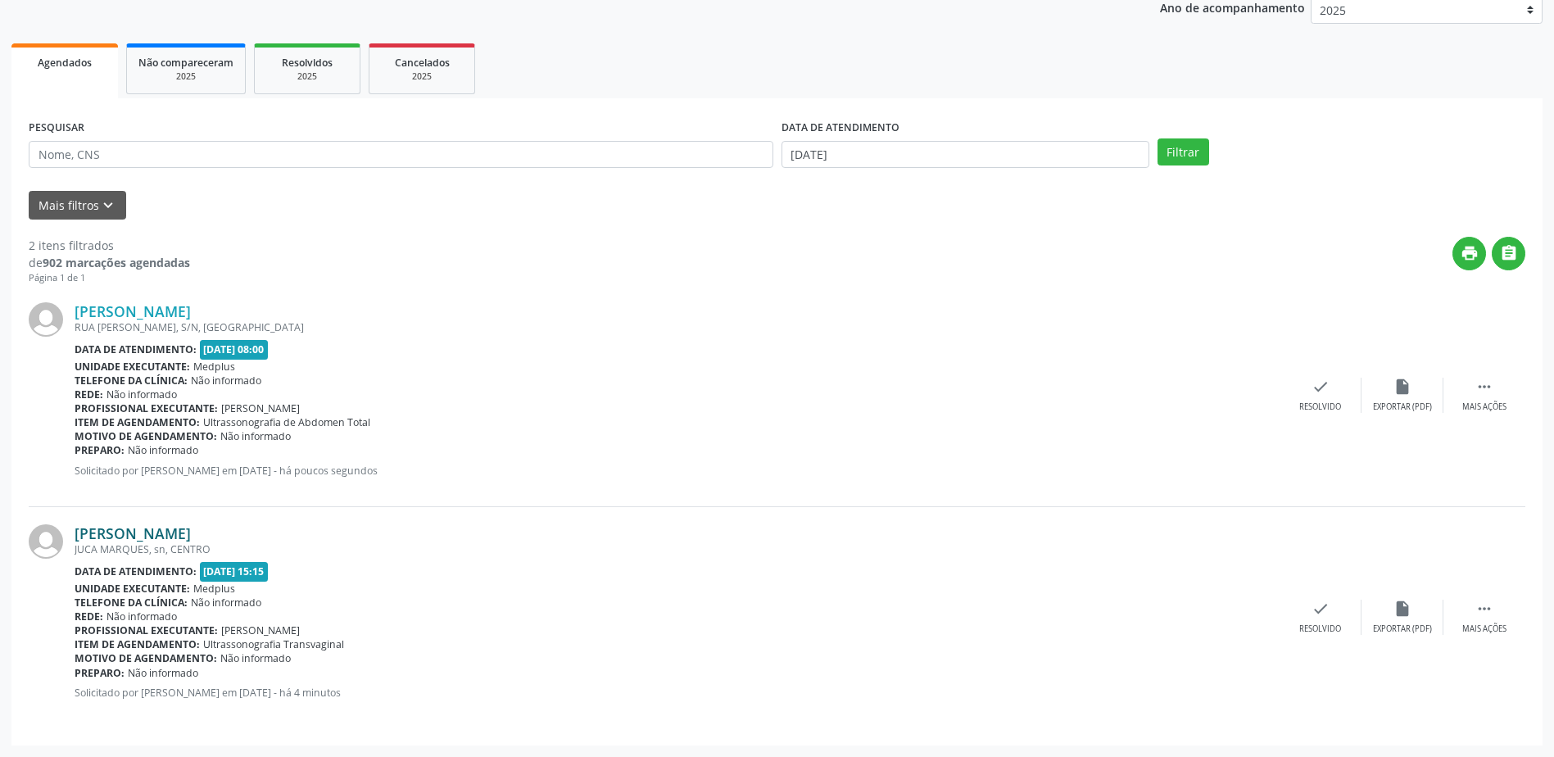
click at [176, 530] on link "[PERSON_NAME]" at bounding box center [133, 533] width 116 height 18
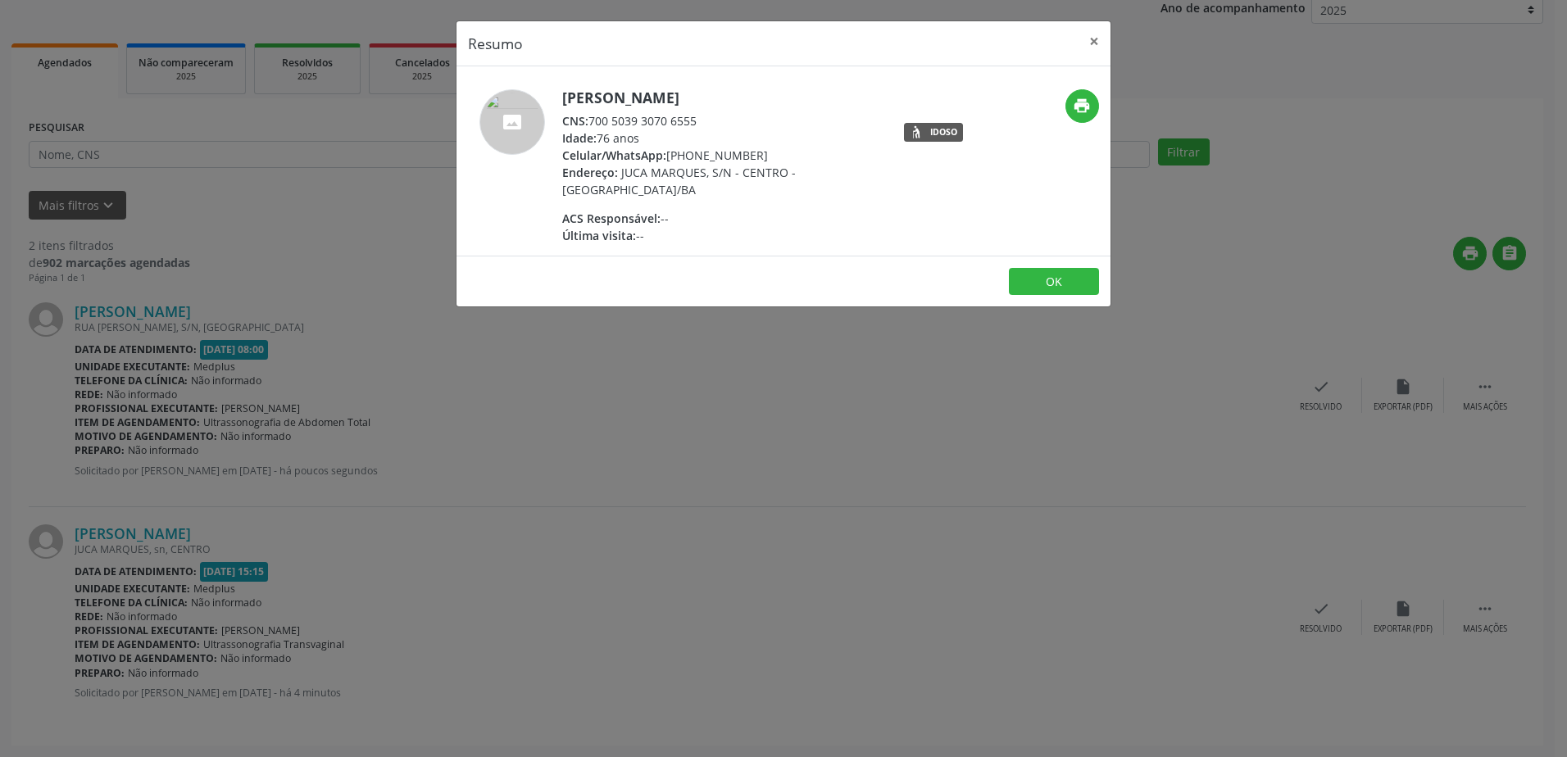
click at [753, 478] on div "Resumo × [PERSON_NAME] CNS: 700 5039 3070 6555 Idade: 76 anos Celular/WhatsApp:…" at bounding box center [783, 378] width 1567 height 757
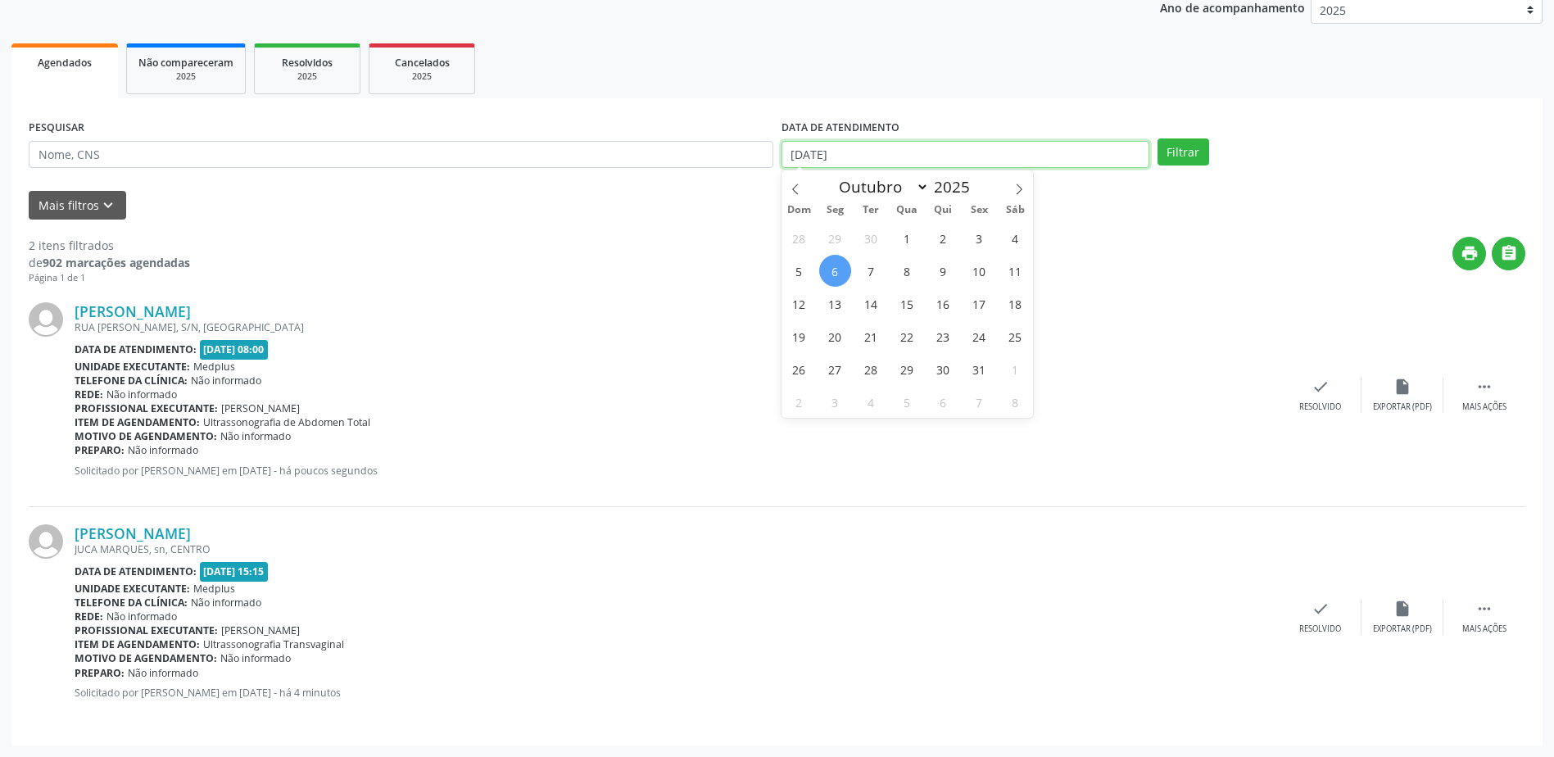
click at [832, 161] on body "Central de Marcação notifications [PERSON_NAME] Recepcionista da clínica  Conf…" at bounding box center [777, 176] width 1554 height 757
click at [909, 238] on span "1" at bounding box center [907, 238] width 32 height 32
type input "[DATE]"
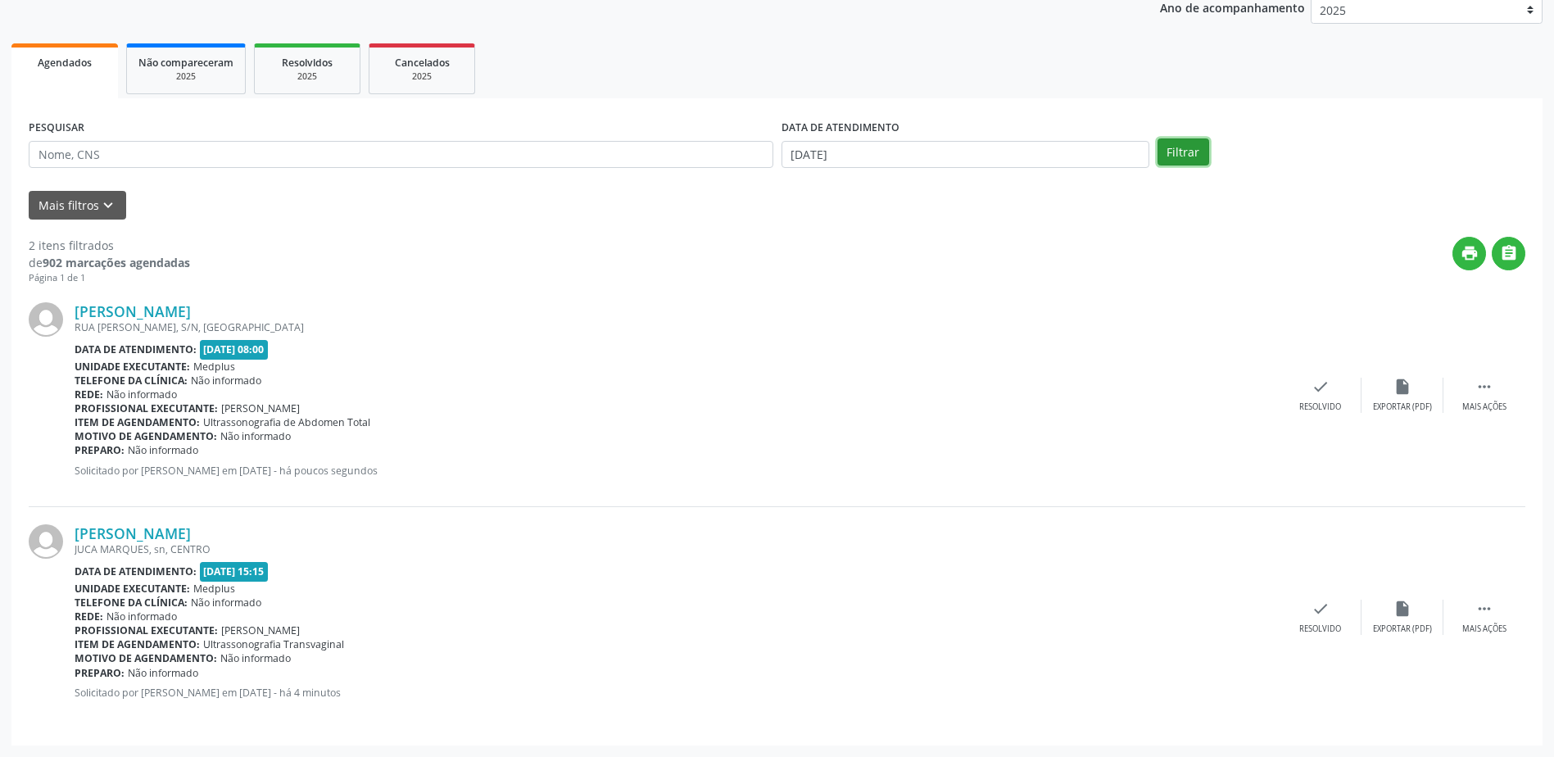
click at [1171, 149] on button "Filtrar" at bounding box center [1184, 152] width 52 height 28
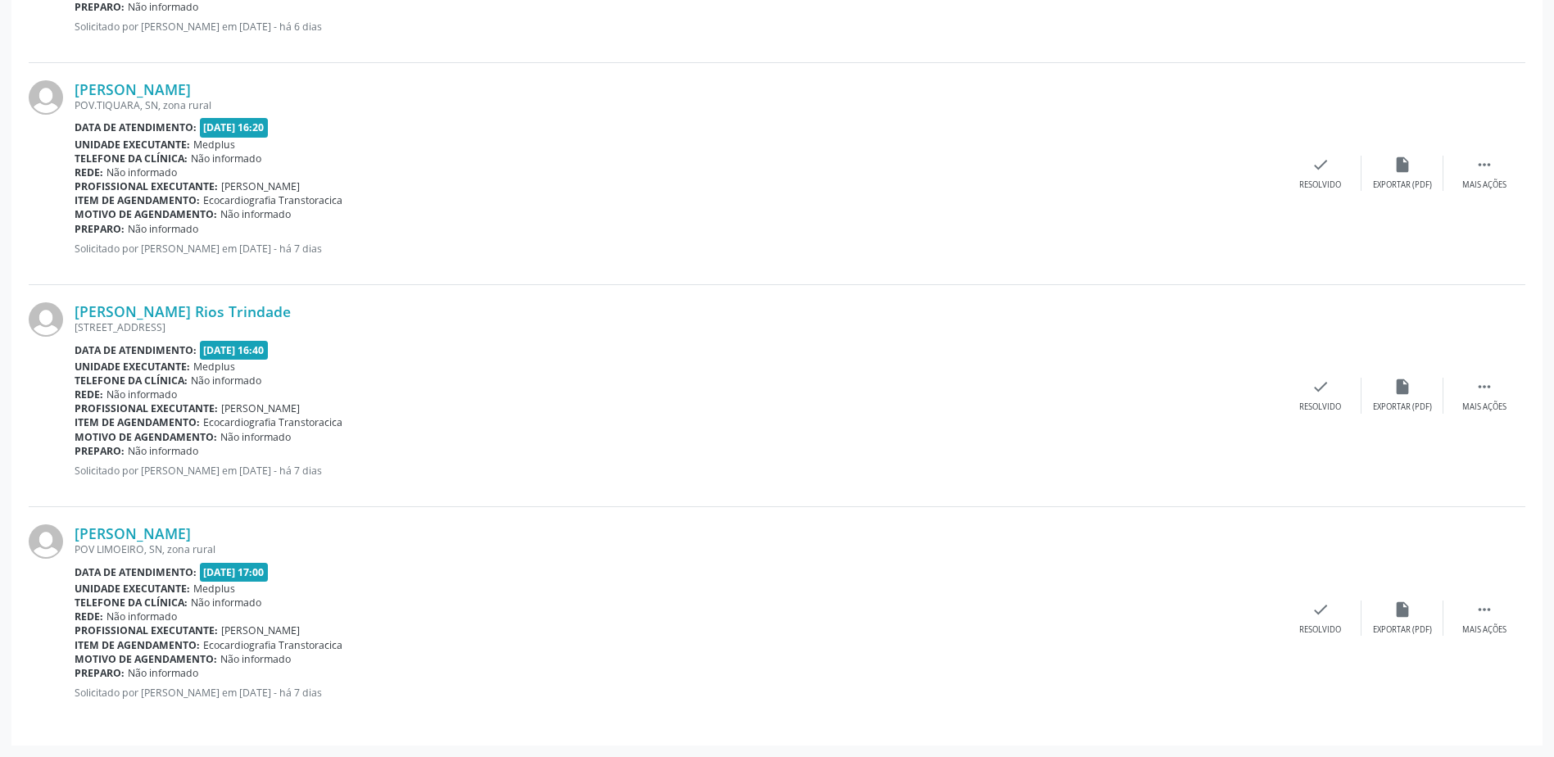
scroll to position [0, 0]
